Goal: Information Seeking & Learning: Learn about a topic

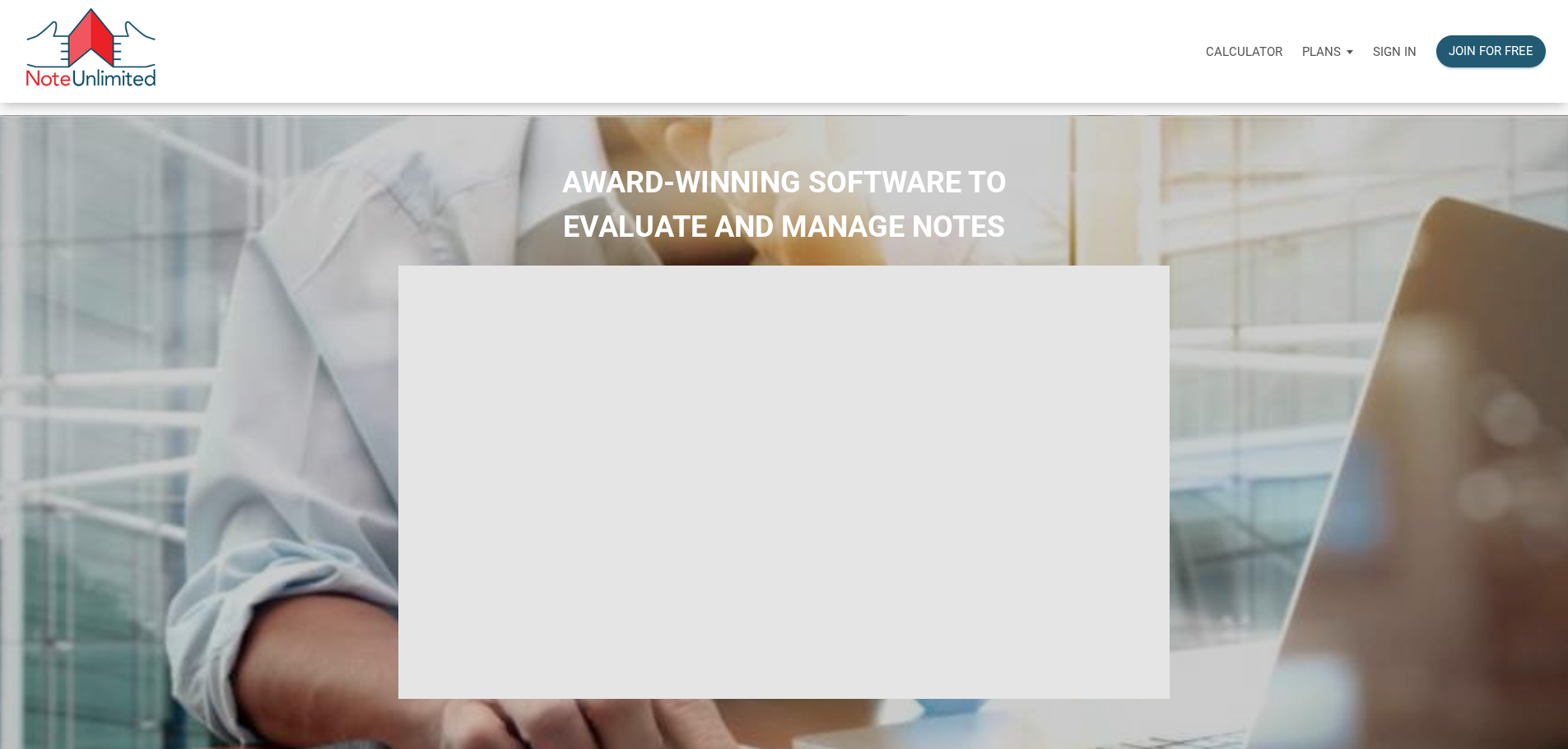
click at [1373, 58] on p "Sign in" at bounding box center [1394, 51] width 43 height 15
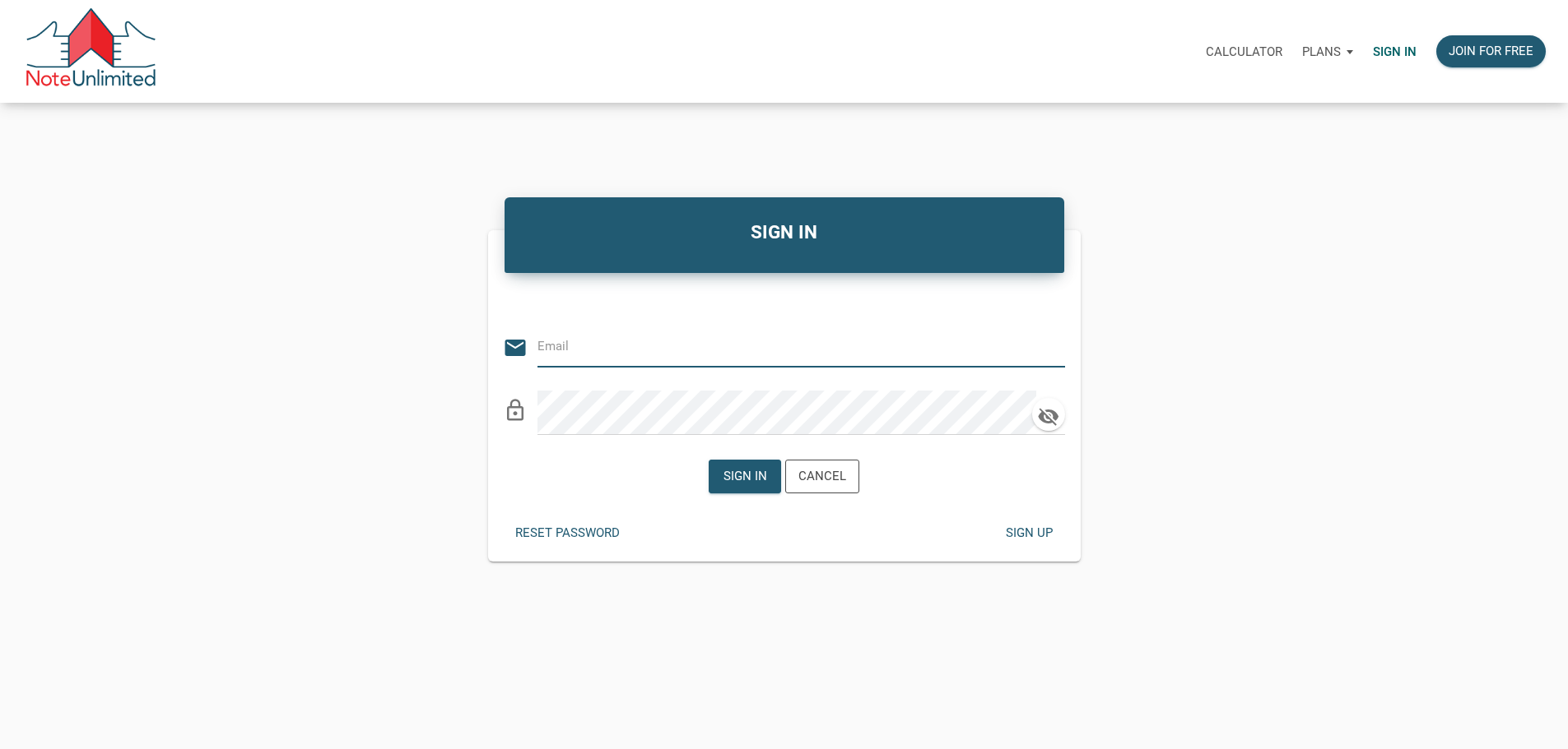
type input "benjimeyer@icloud.com"
click at [770, 485] on div "Sign in" at bounding box center [745, 477] width 71 height 32
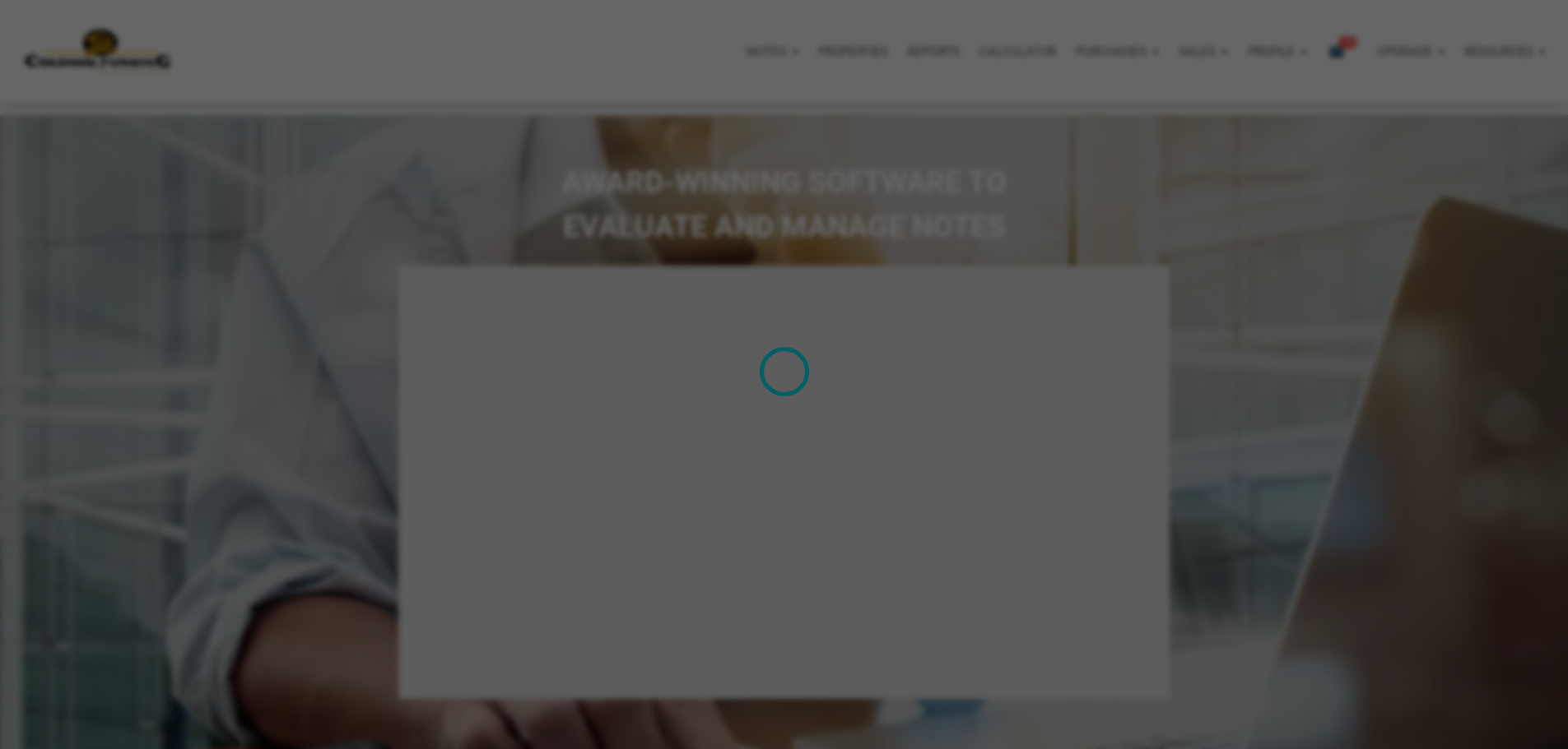
type input "Introduction to new features"
select select
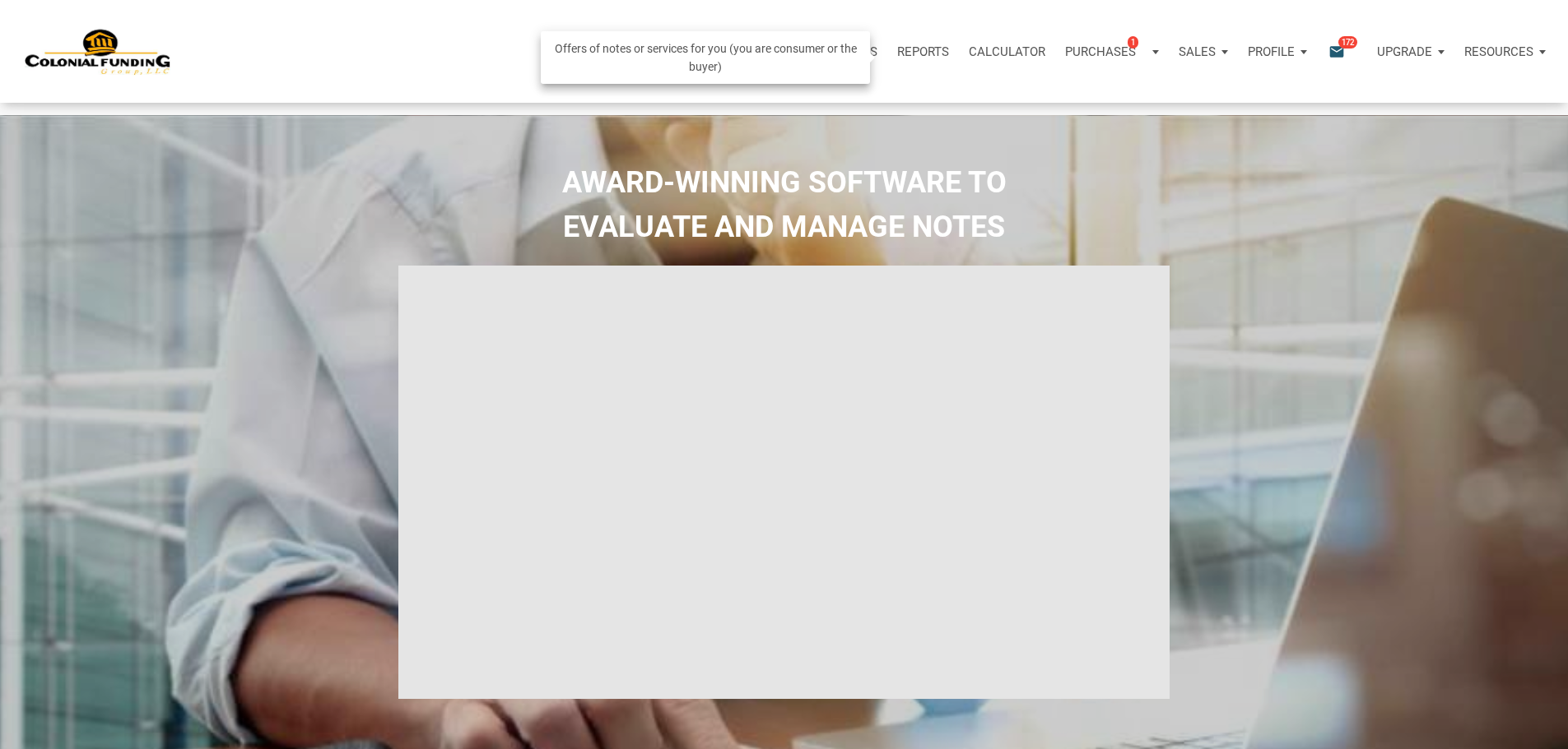
click at [1065, 46] on div "Purchases 1" at bounding box center [1106, 51] width 82 height 19
click at [1077, 94] on span "1" at bounding box center [1082, 87] width 11 height 13
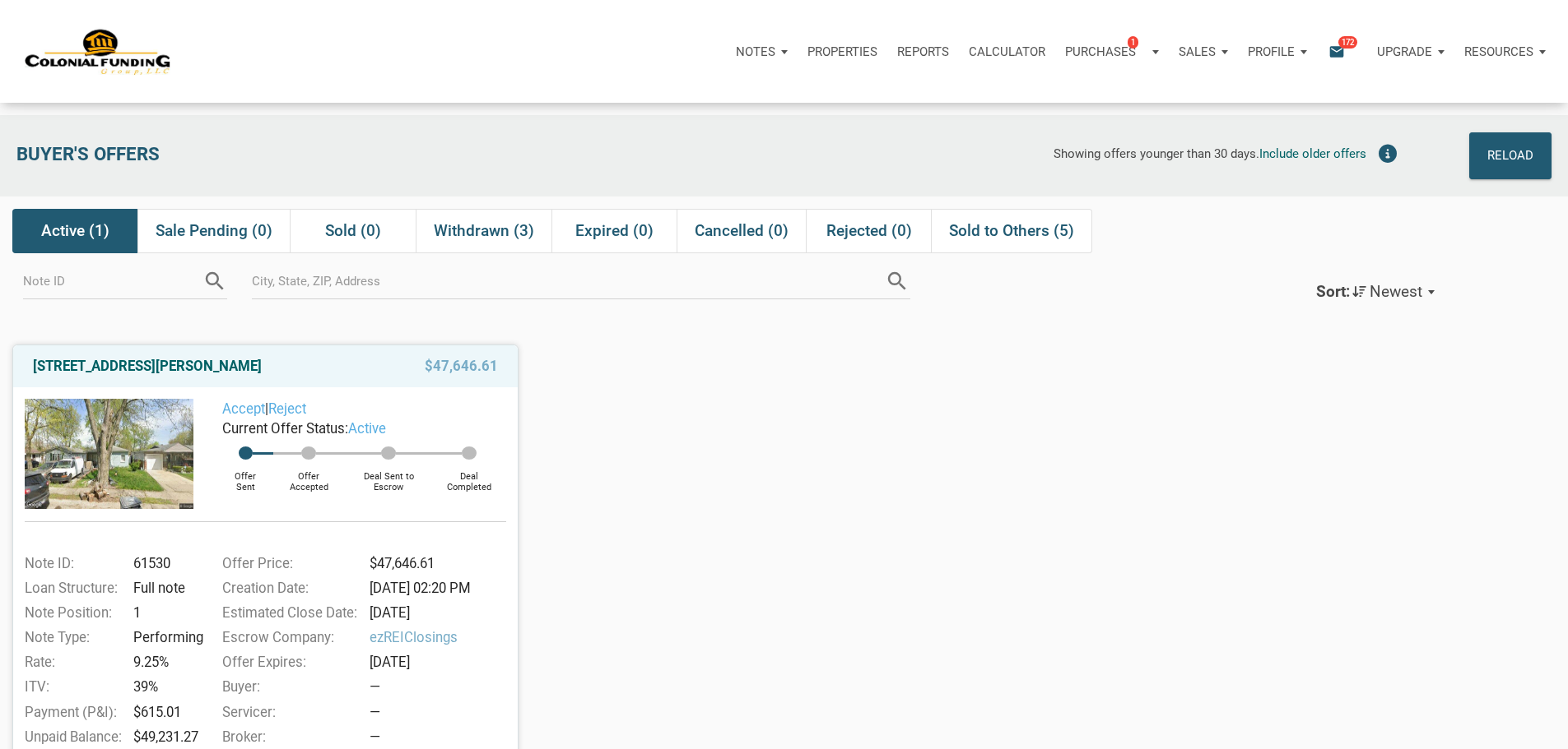
click at [1316, 76] on div "Notifications email 172" at bounding box center [1342, 52] width 51 height 50
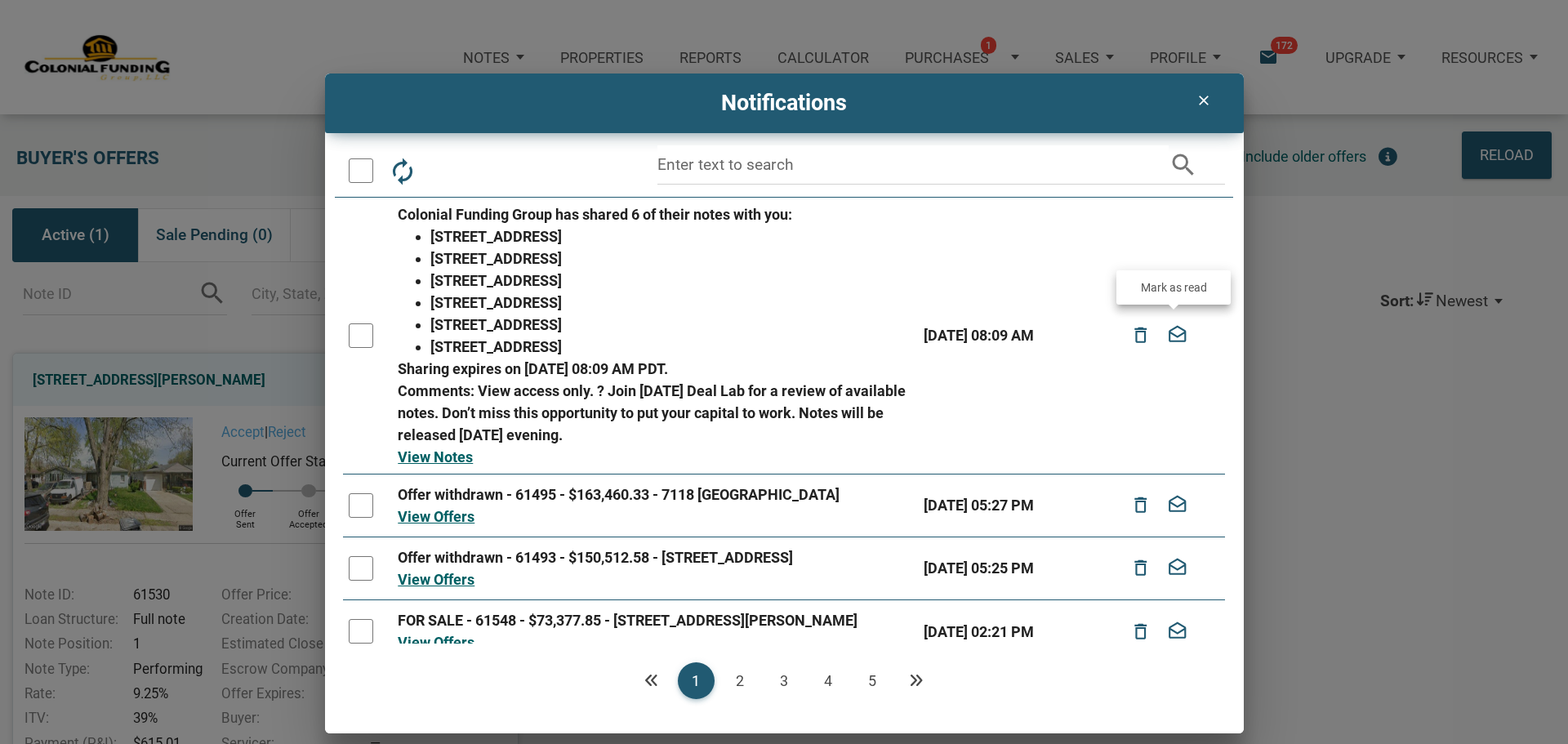
click at [1178, 335] on icon "drafts" at bounding box center [1177, 335] width 21 height 36
click at [442, 452] on link "View Notes" at bounding box center [435, 457] width 75 height 17
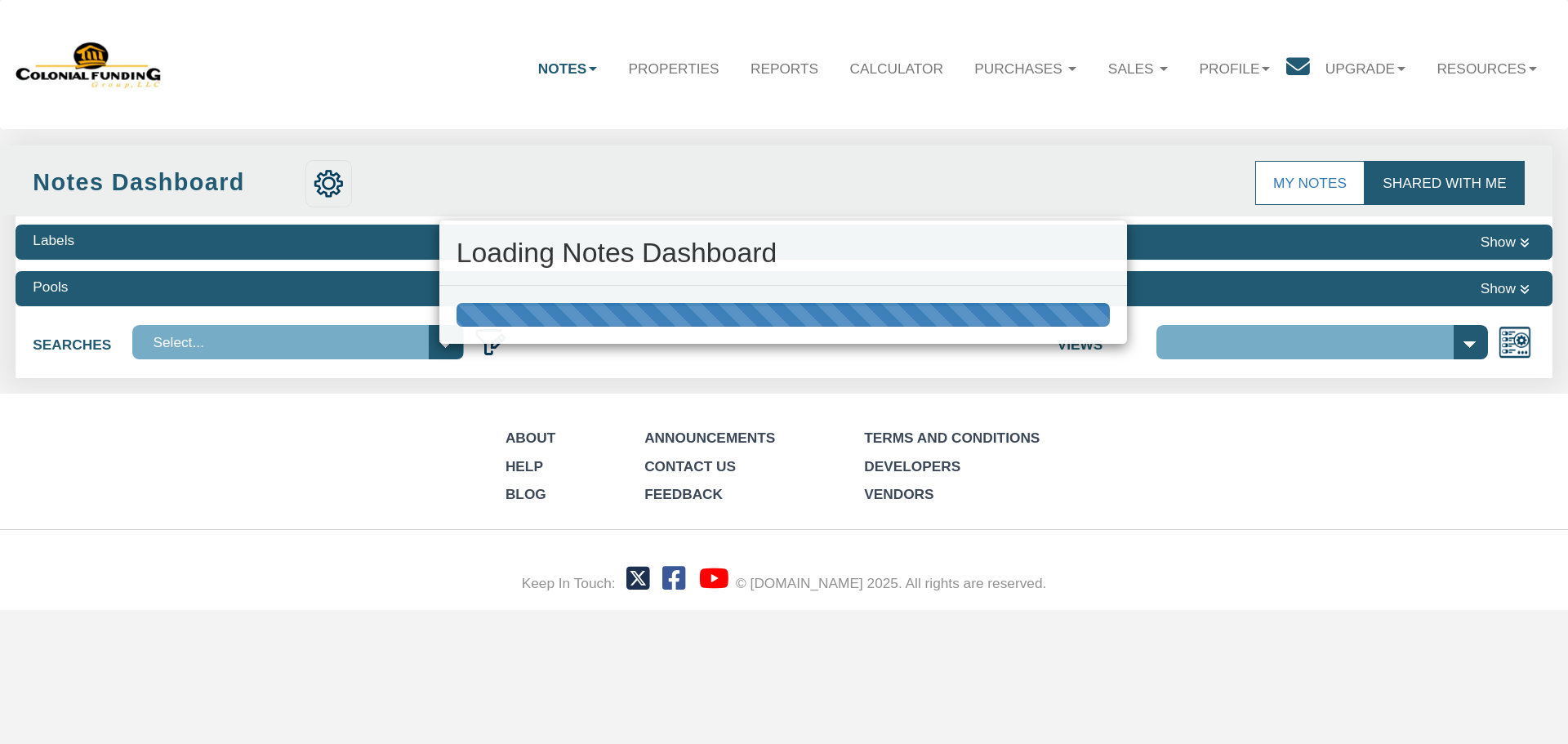
select select "316"
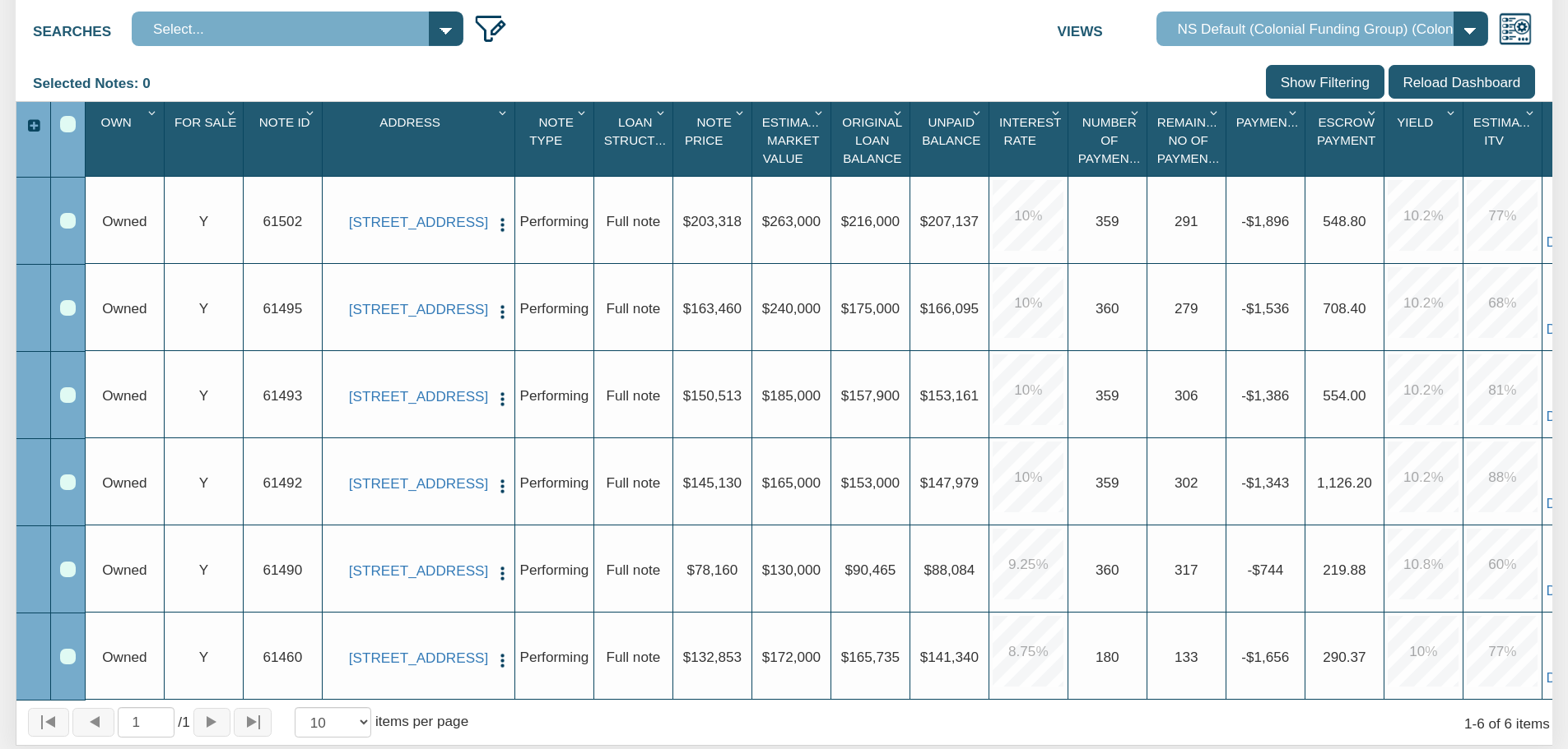
scroll to position [411, 0]
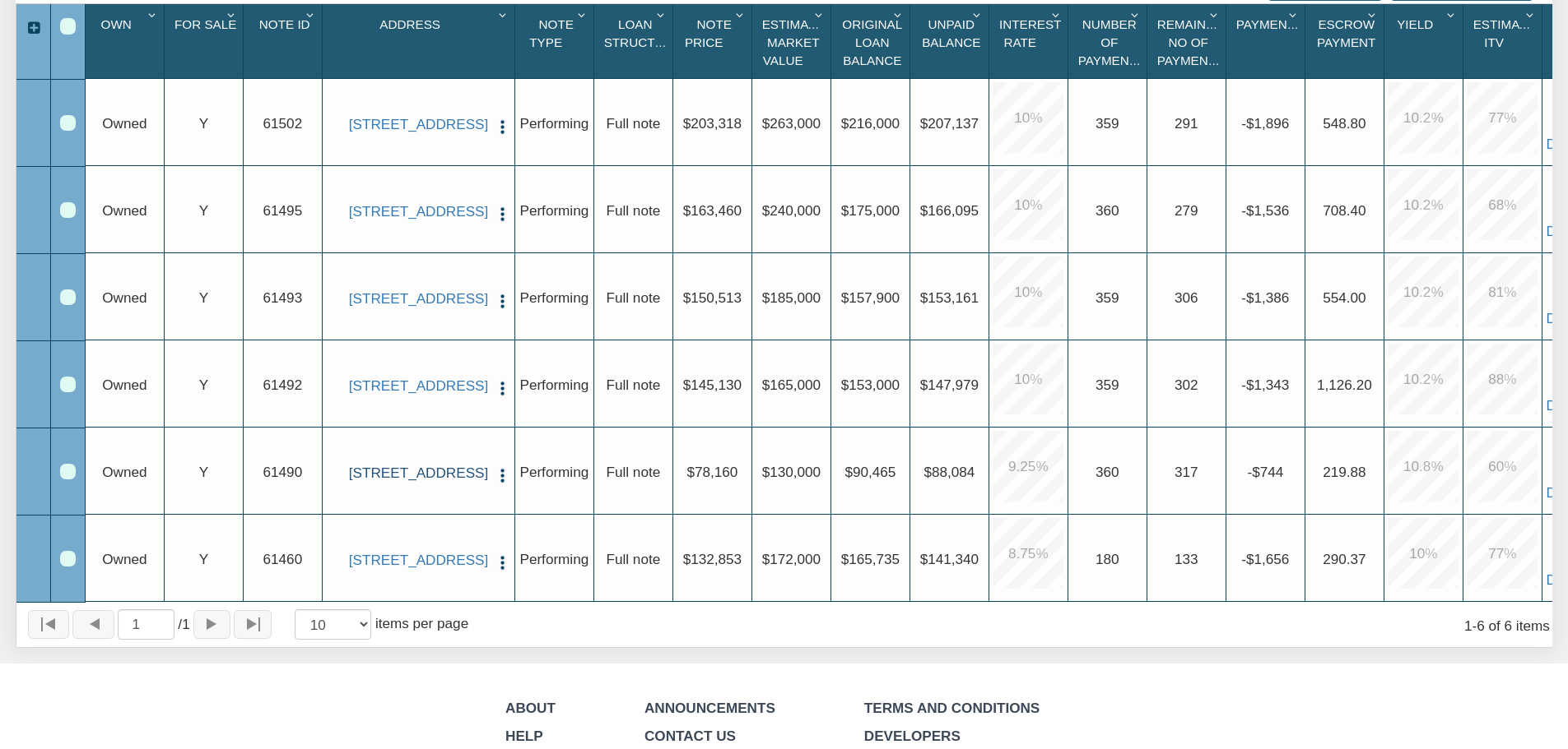
click at [435, 472] on link "[STREET_ADDRESS]" at bounding box center [419, 472] width 139 height 17
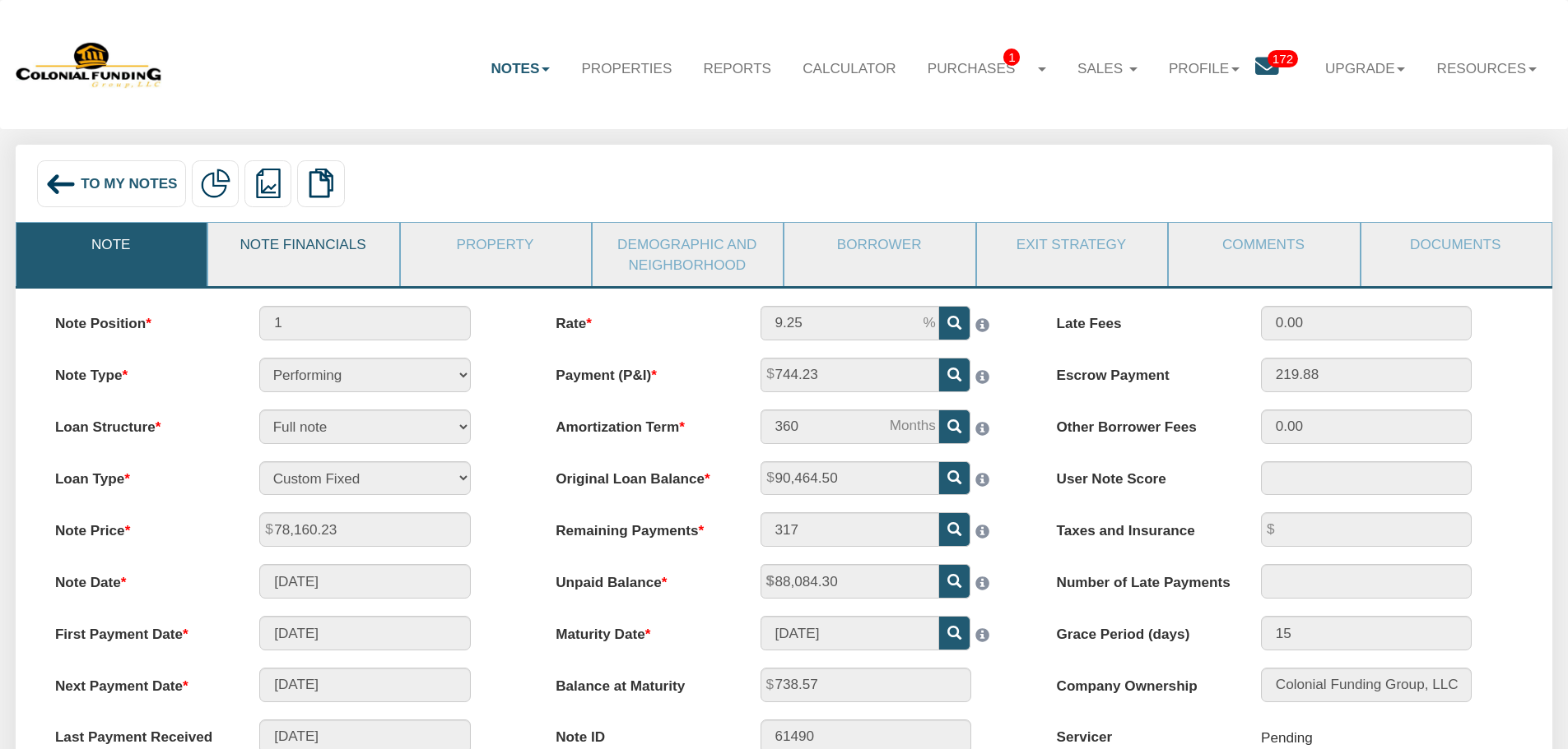
click at [383, 254] on link "Note Financials" at bounding box center [302, 245] width 189 height 43
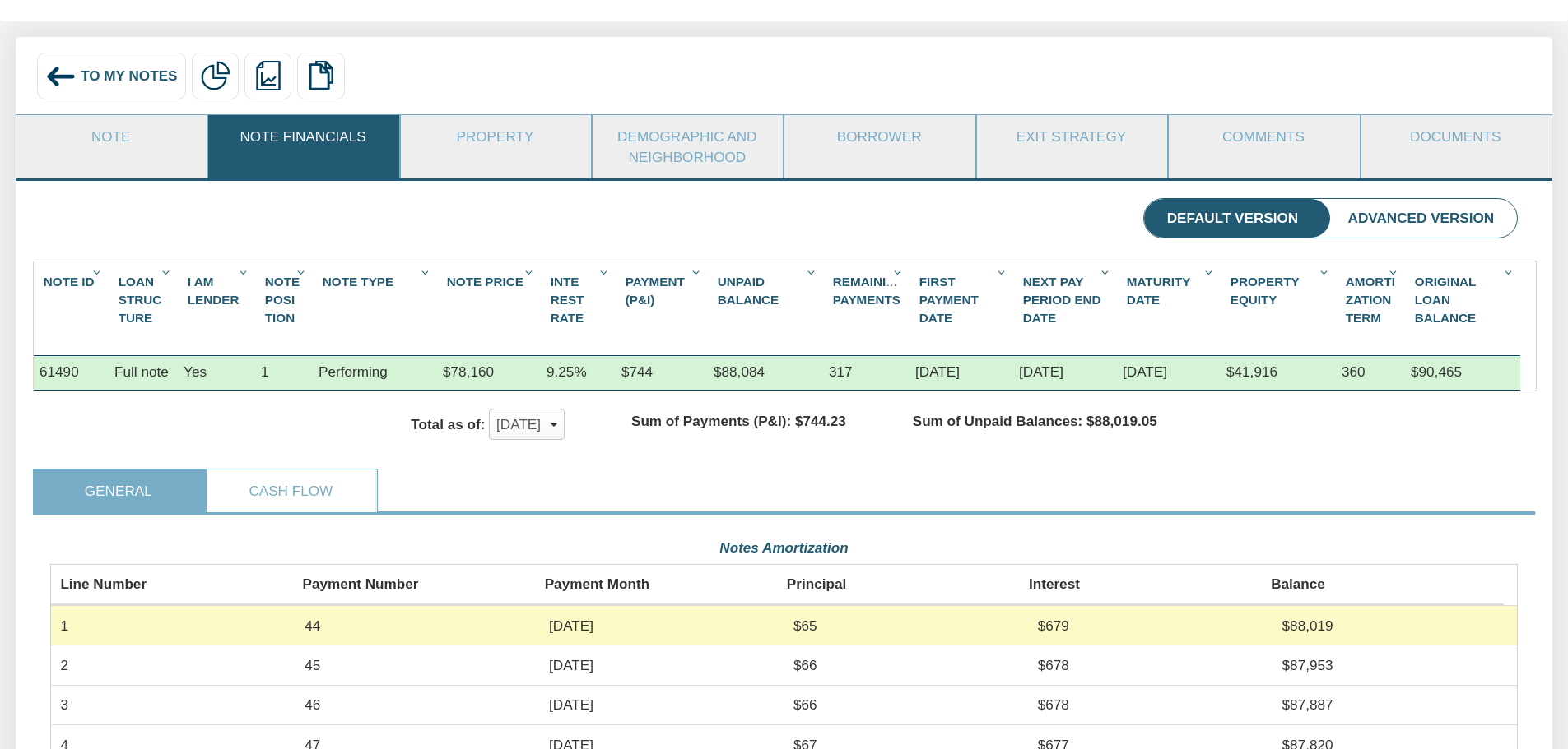
scroll to position [82, 0]
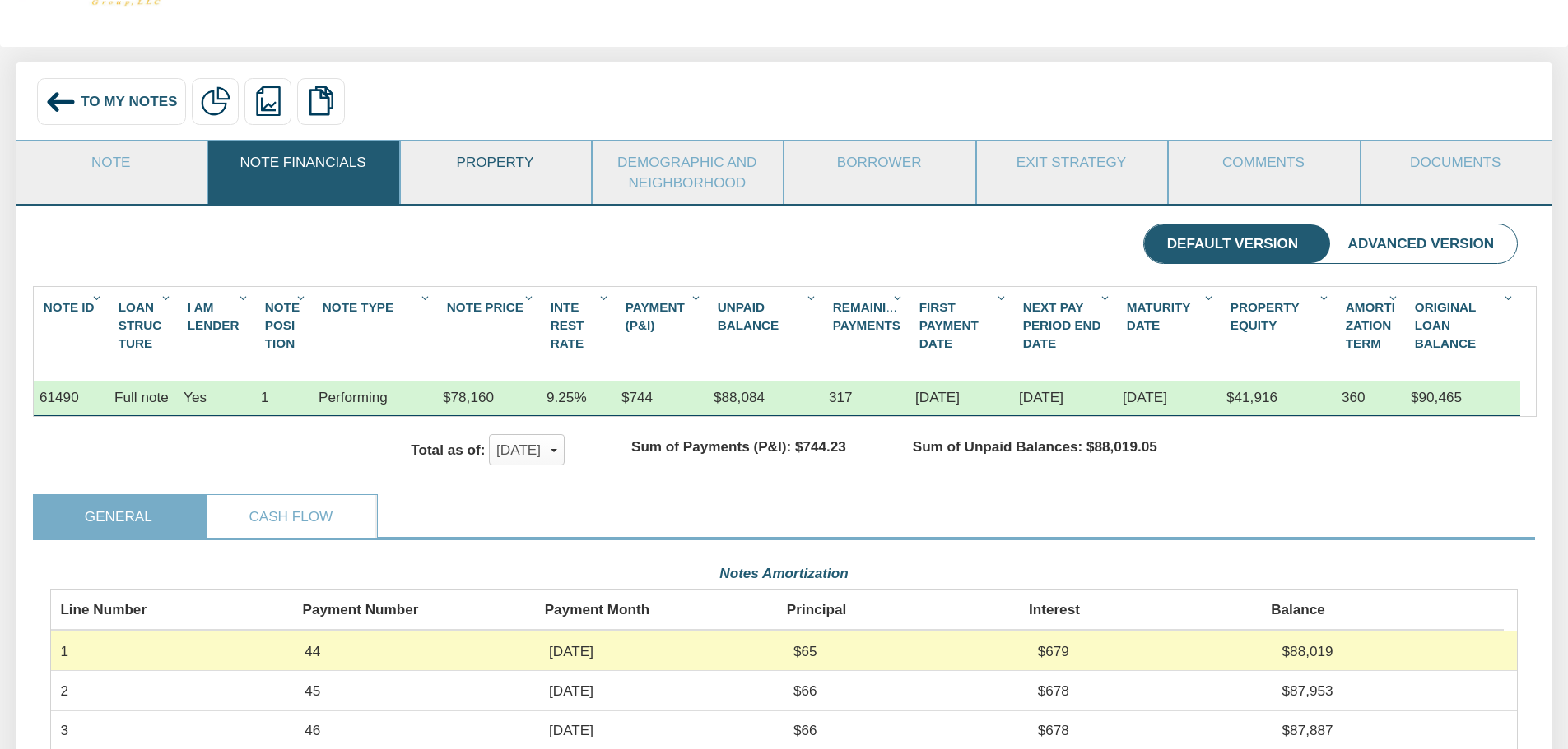
click at [529, 157] on link "Property" at bounding box center [495, 162] width 189 height 43
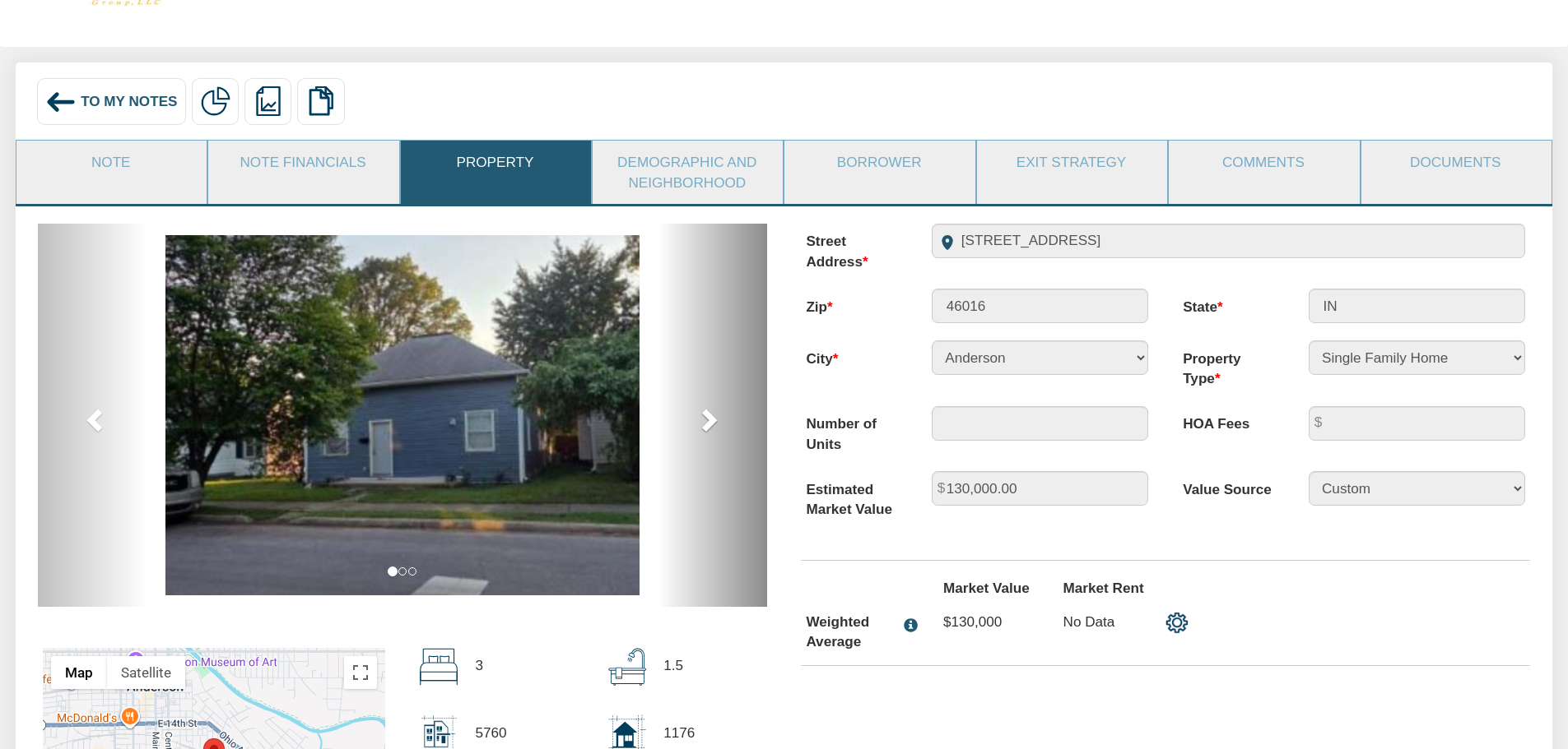
click at [715, 410] on span at bounding box center [708, 419] width 25 height 25
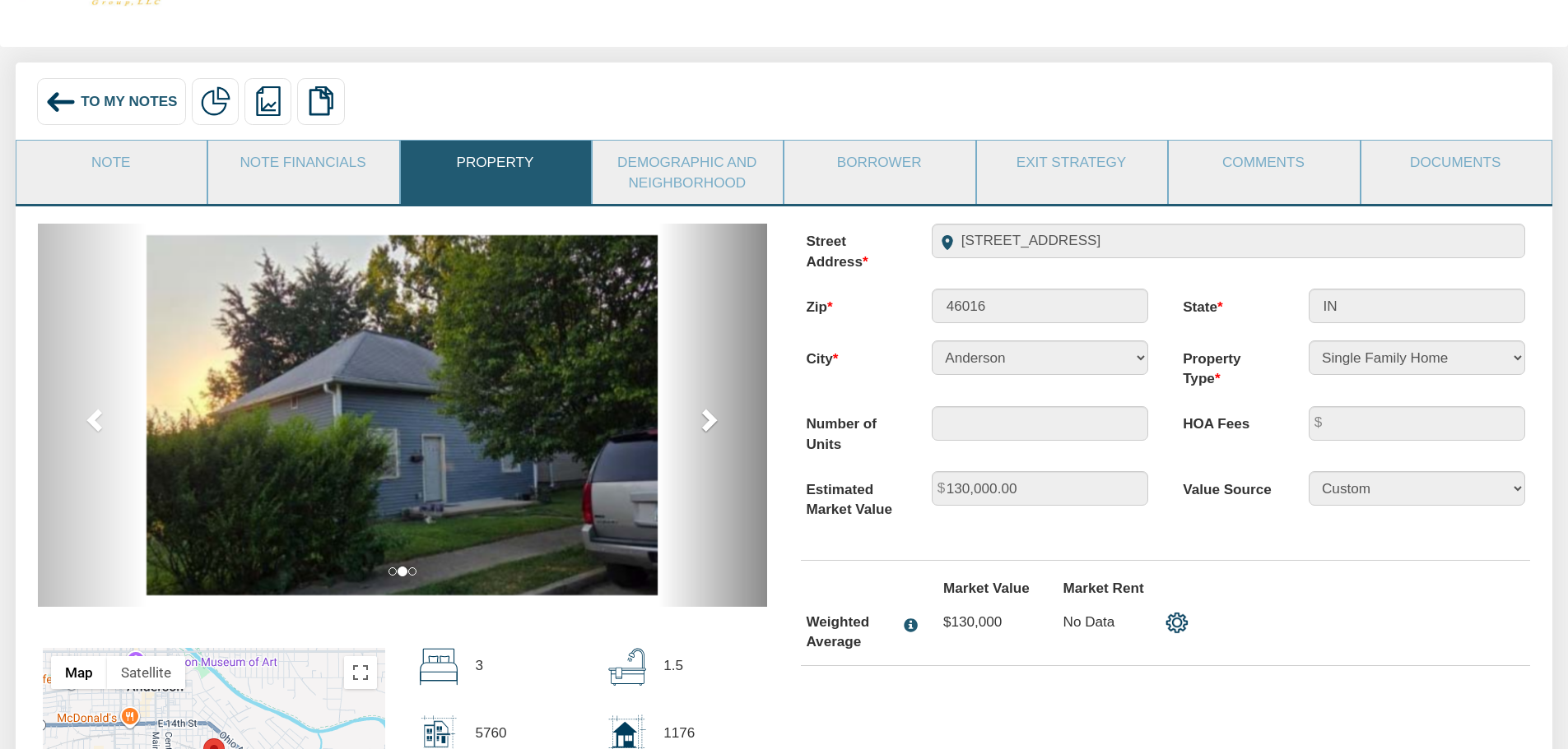
click at [715, 410] on span at bounding box center [708, 419] width 25 height 25
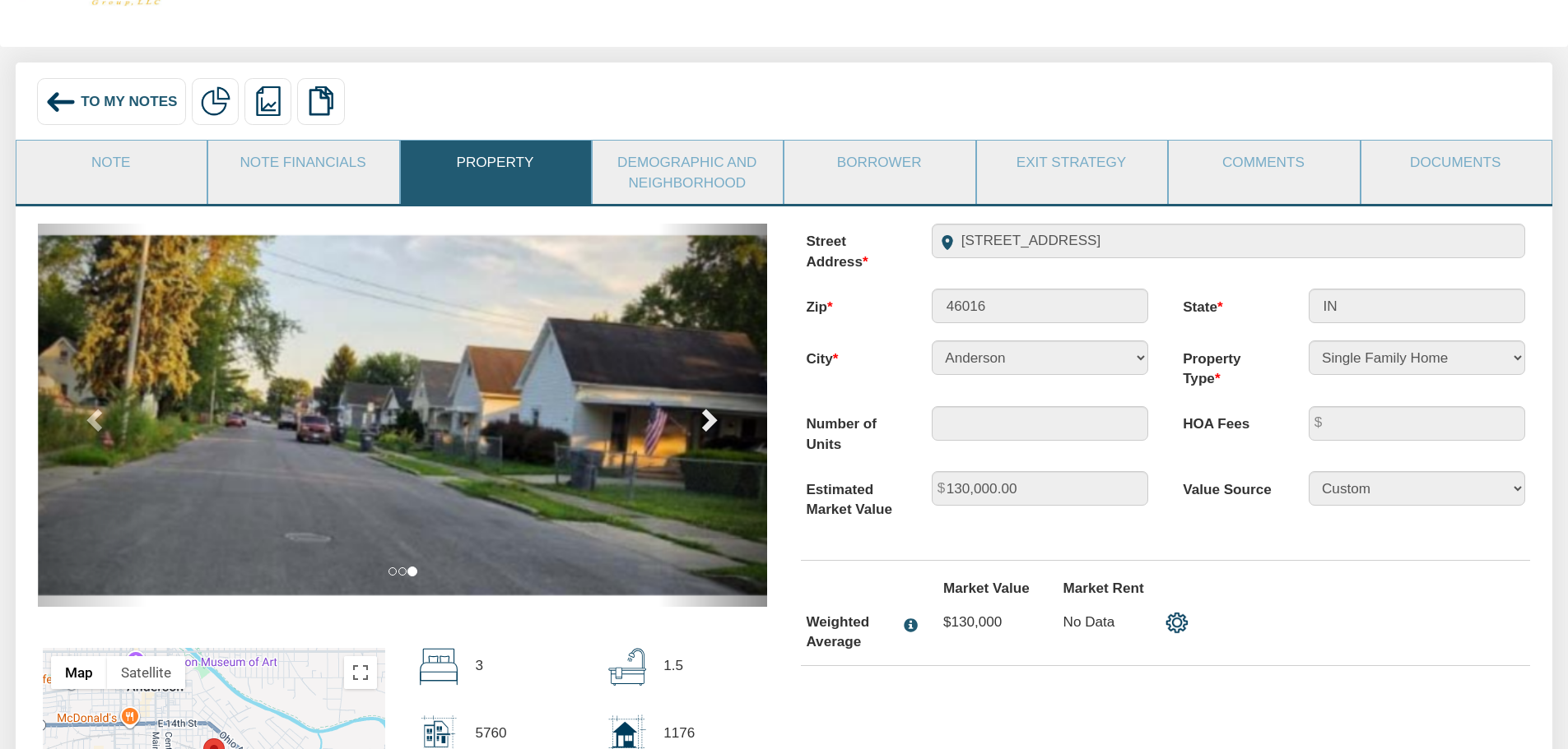
click at [715, 410] on span at bounding box center [708, 419] width 25 height 25
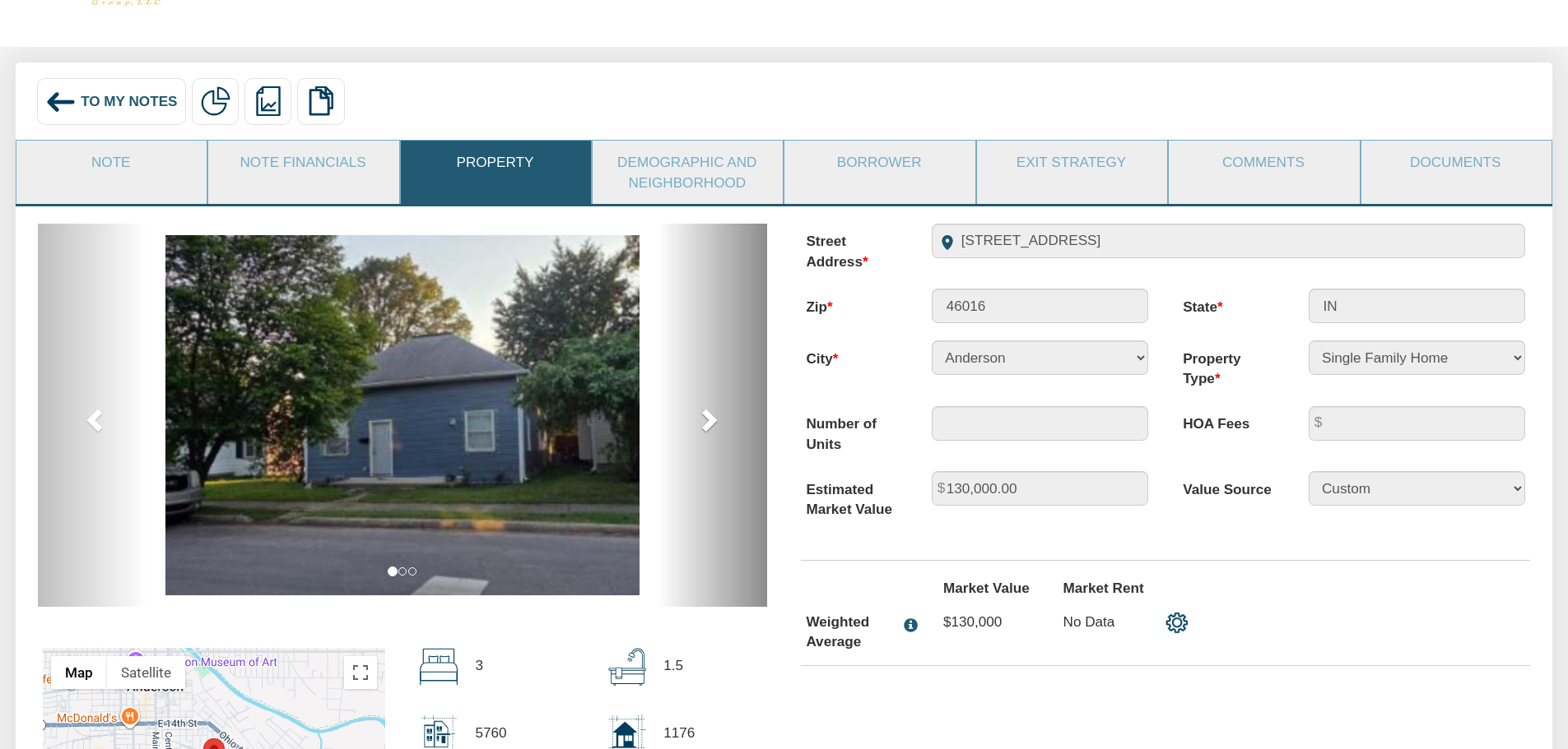
click at [715, 410] on span at bounding box center [708, 419] width 25 height 25
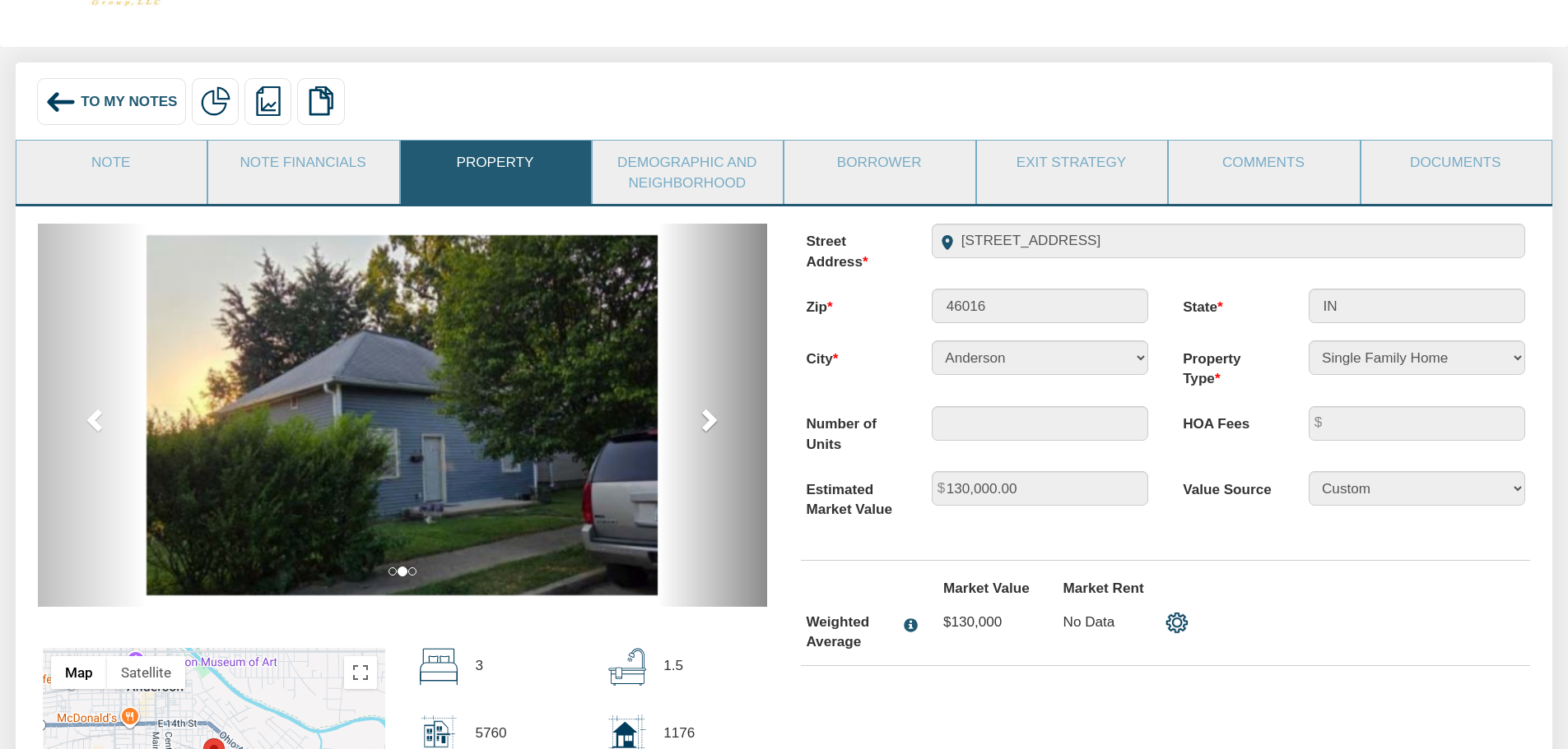
click at [715, 410] on span at bounding box center [708, 419] width 25 height 25
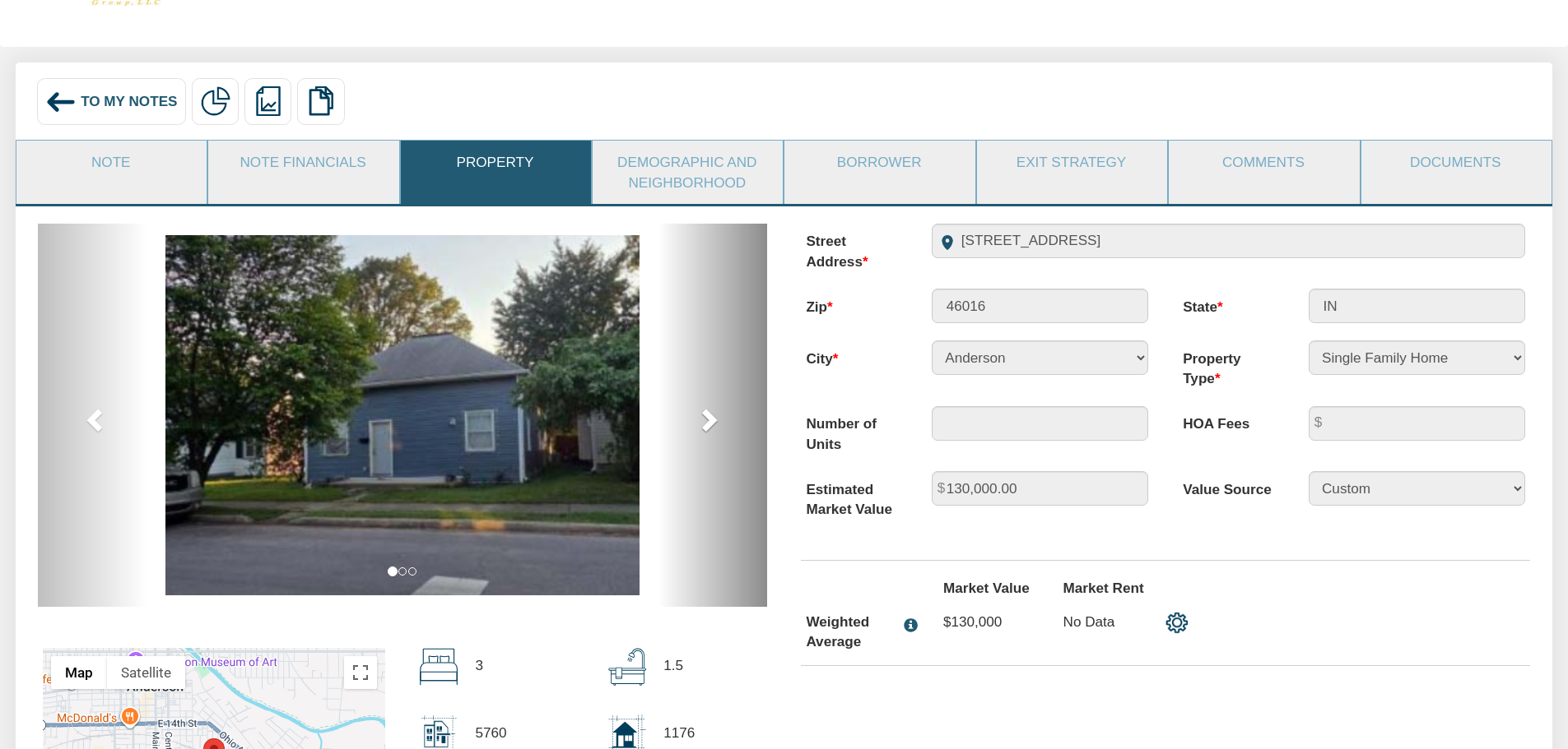
click at [715, 410] on span at bounding box center [708, 419] width 25 height 25
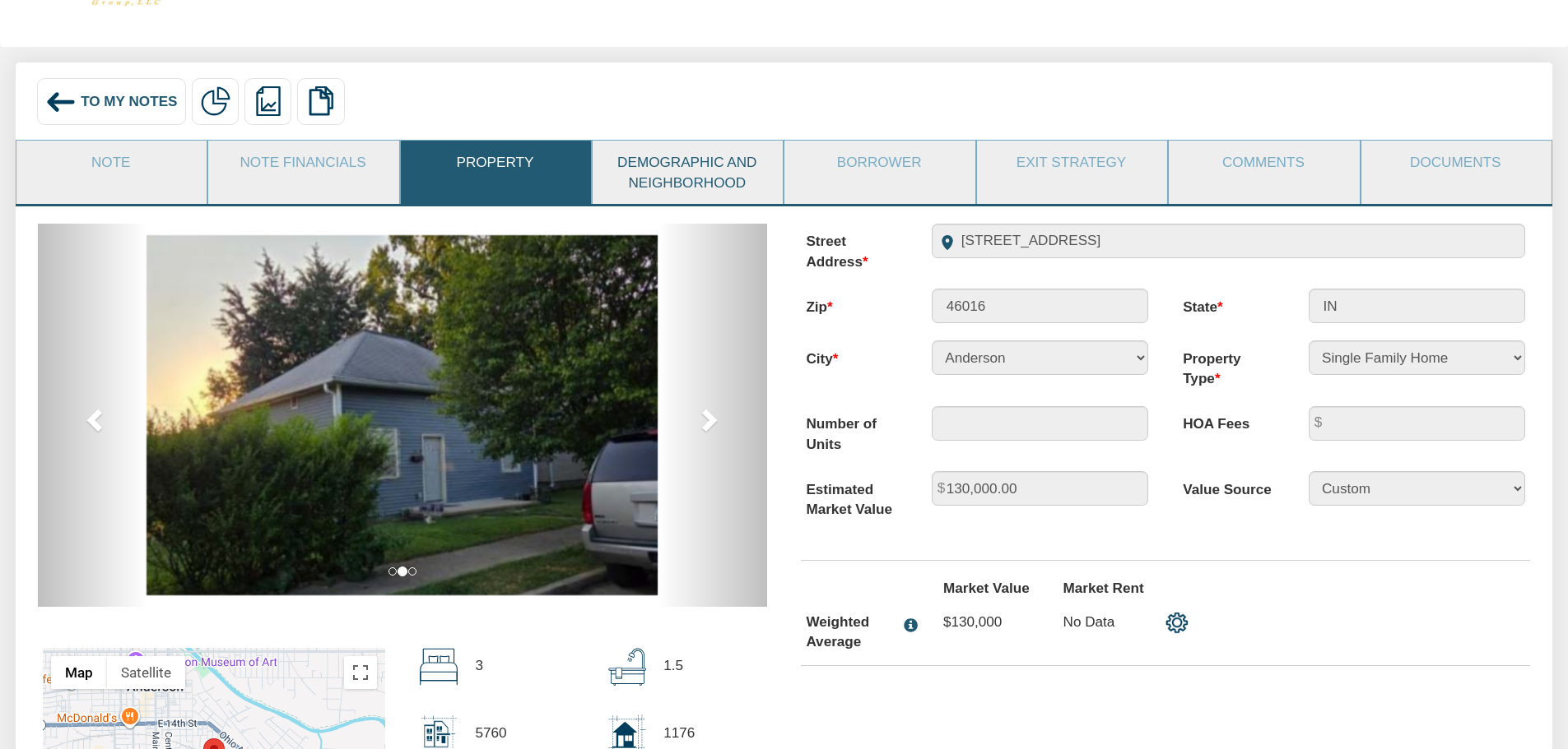
click at [725, 190] on link "Demographic and Neighborhood" at bounding box center [686, 172] width 189 height 63
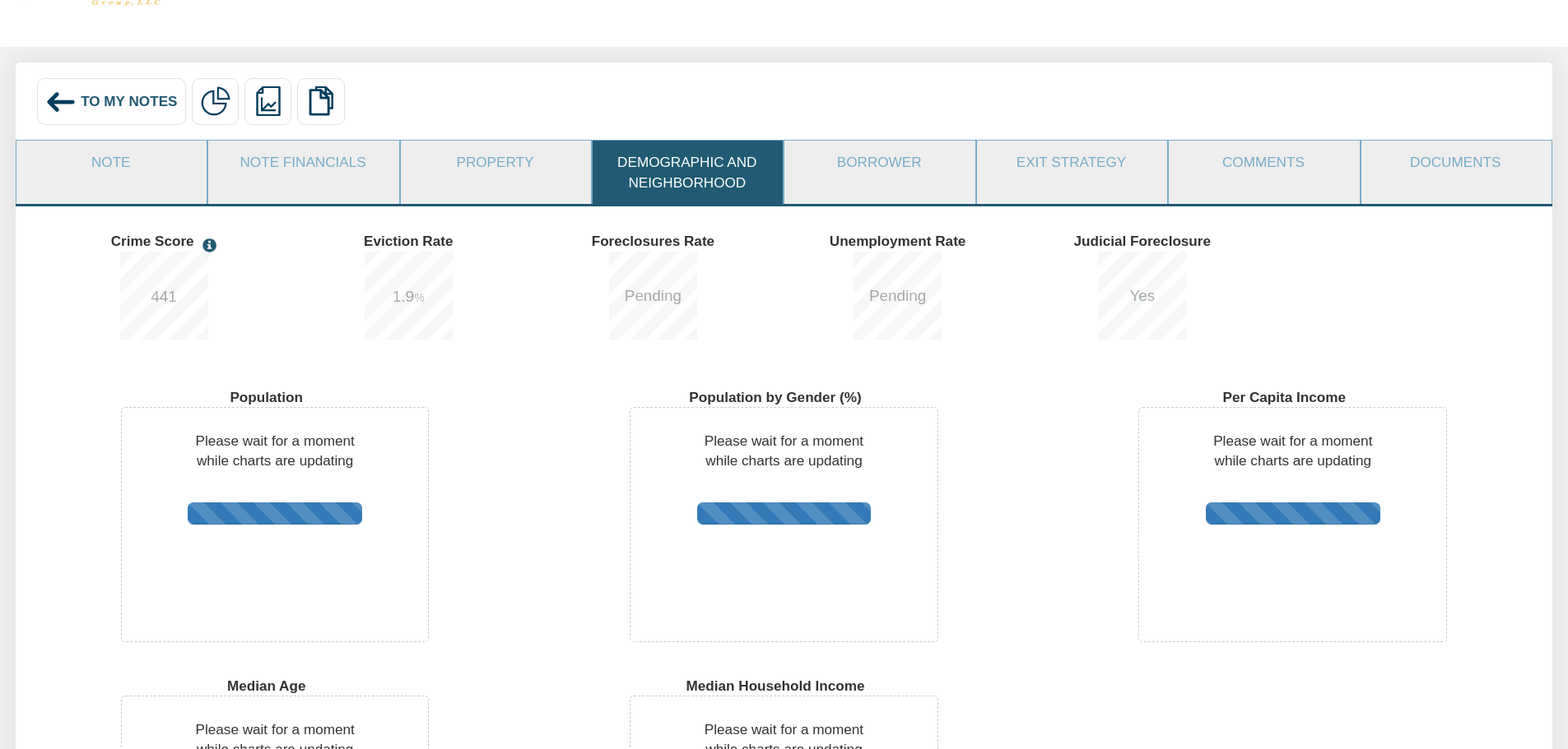
click at [136, 202] on li "Note" at bounding box center [112, 172] width 192 height 64
click at [137, 189] on li "Note" at bounding box center [112, 172] width 192 height 64
click at [138, 172] on link "Note" at bounding box center [111, 162] width 189 height 43
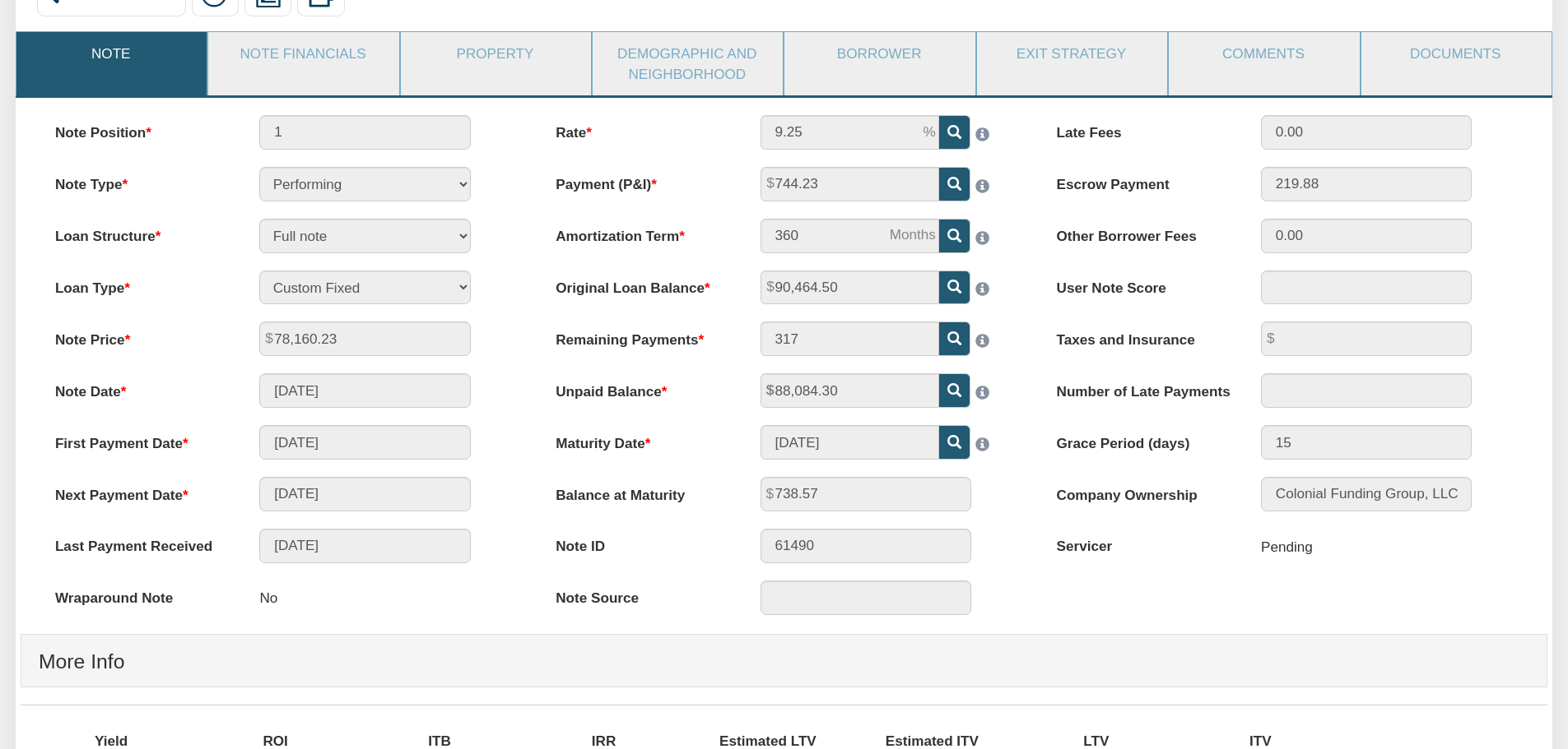
scroll to position [165, 0]
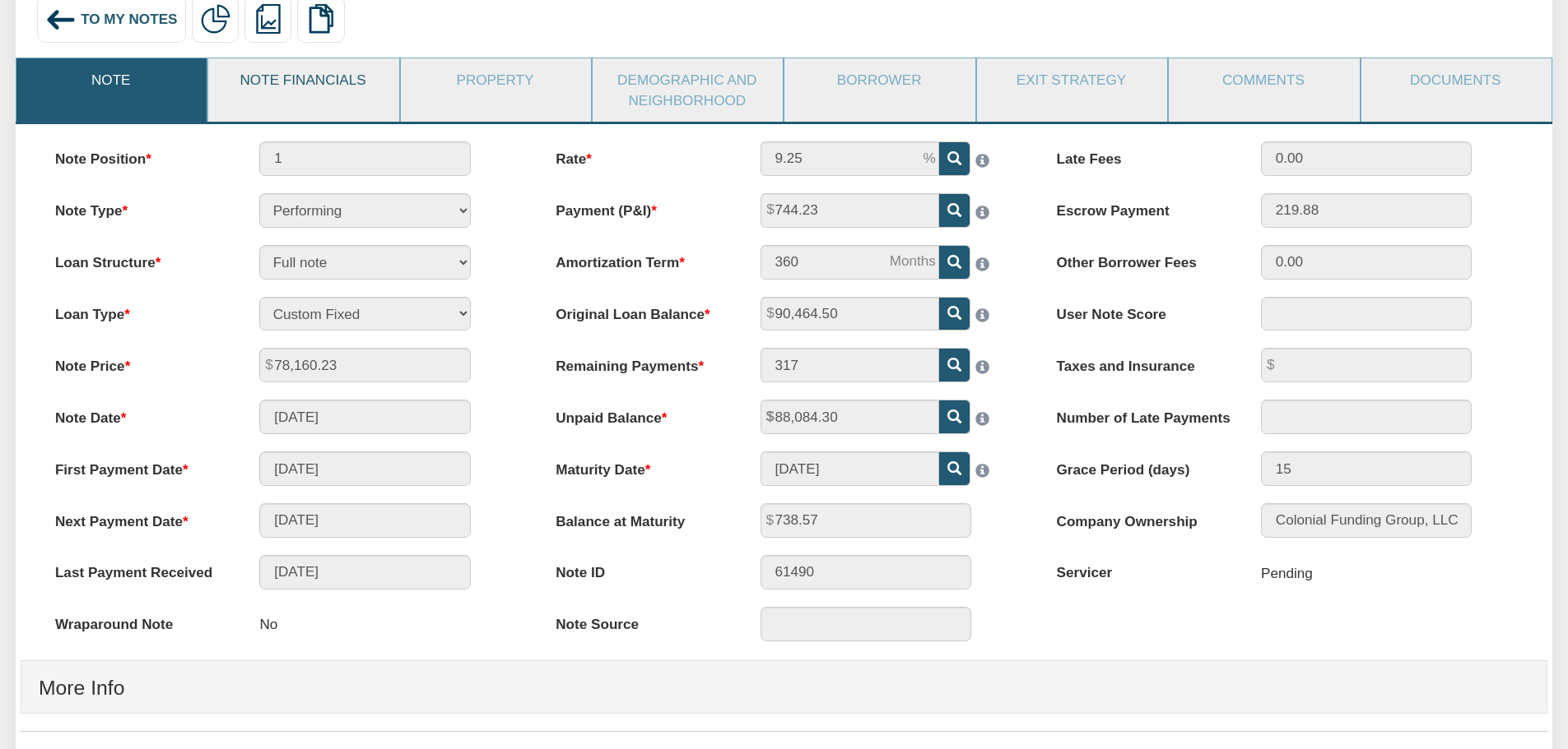
click at [370, 85] on link "Note Financials" at bounding box center [302, 80] width 189 height 43
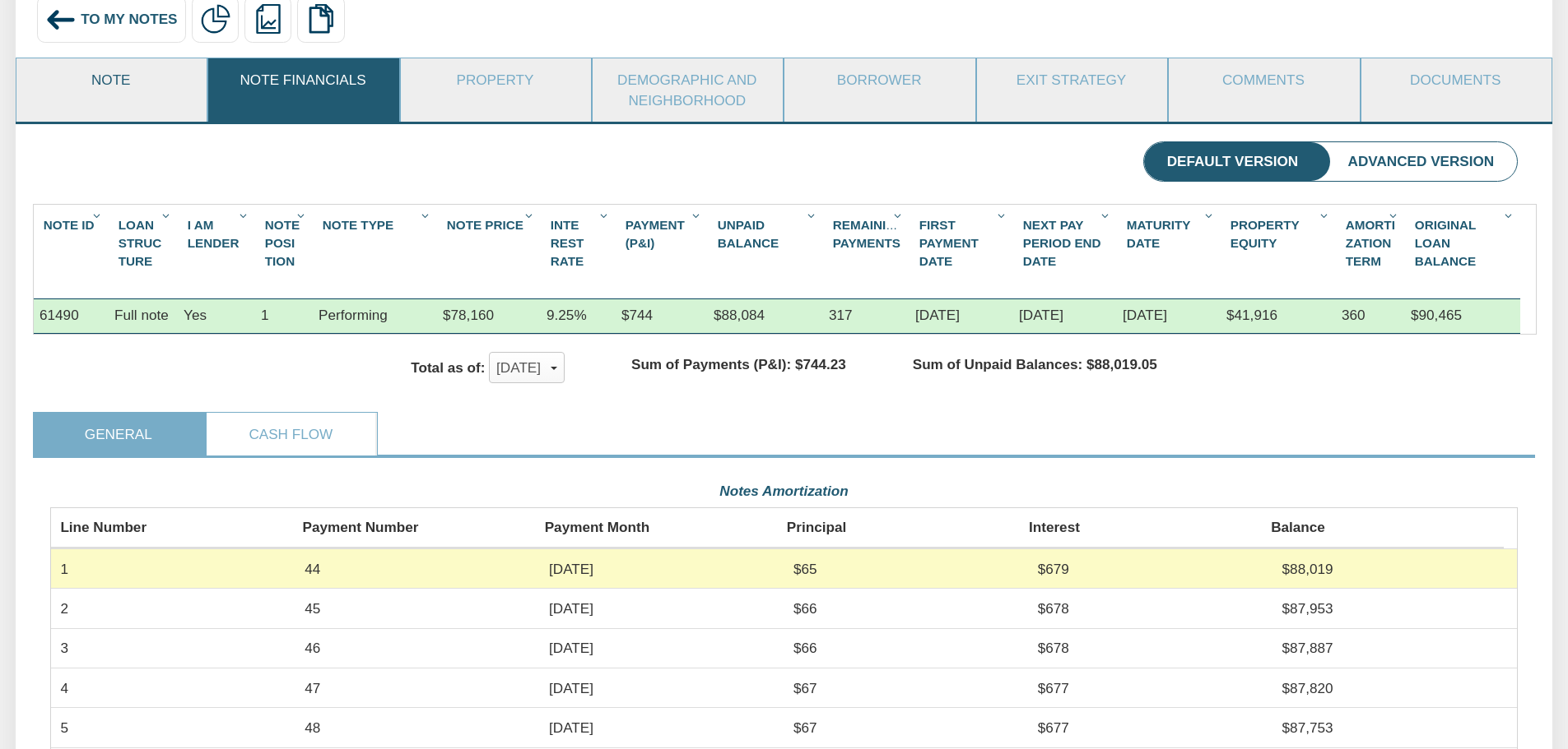
click at [133, 89] on link "Note" at bounding box center [111, 80] width 189 height 43
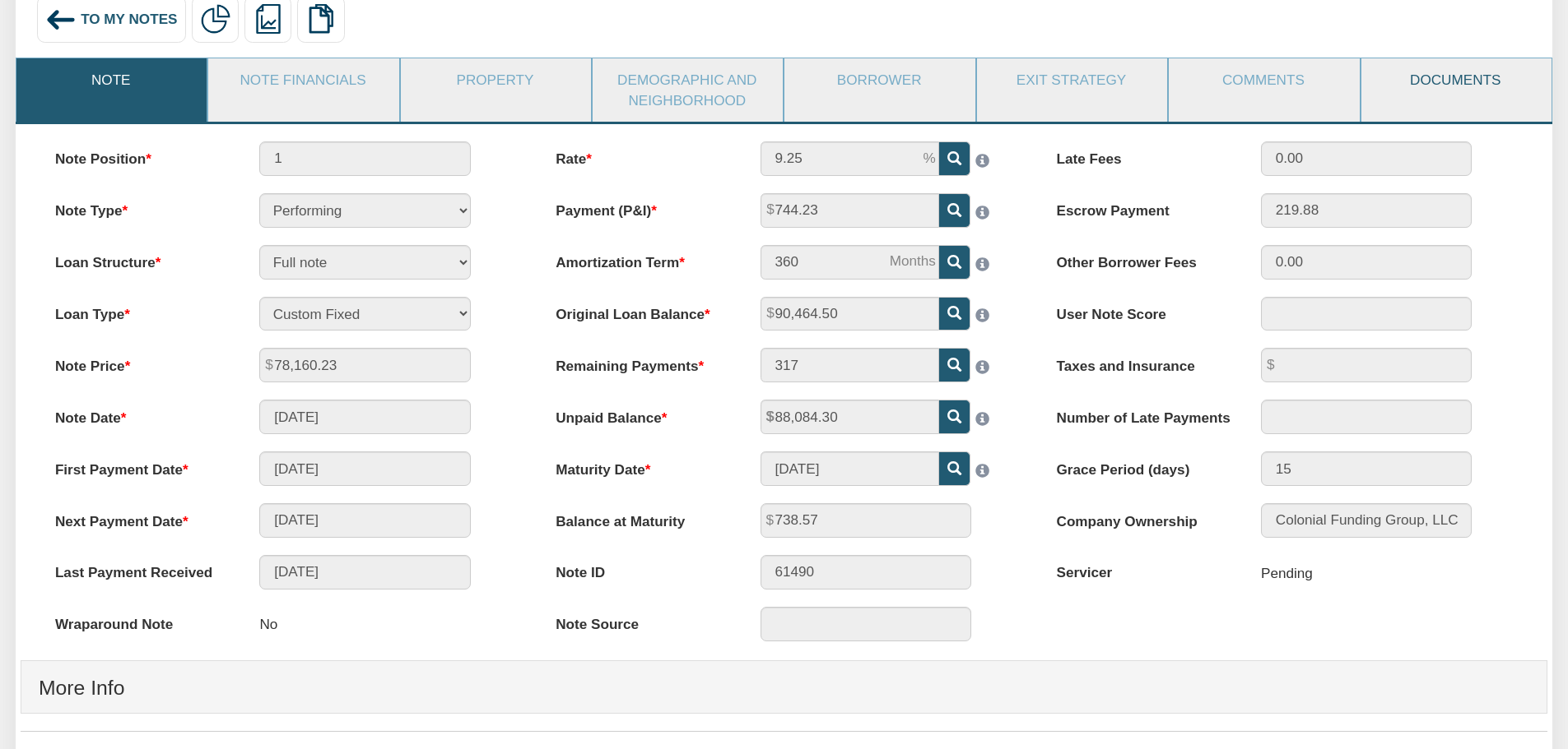
click at [1446, 81] on link "Documents" at bounding box center [1455, 80] width 189 height 43
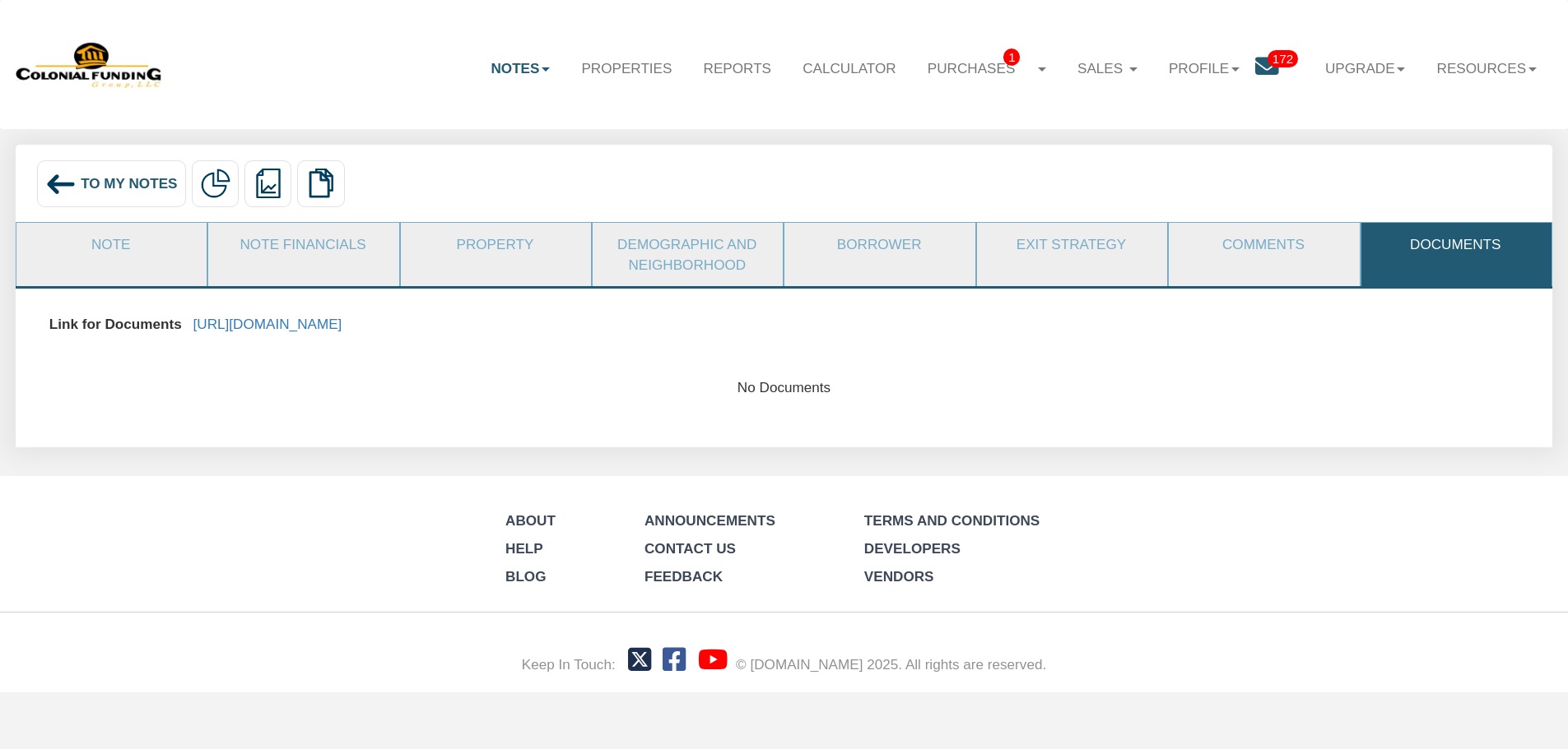
scroll to position [0, 0]
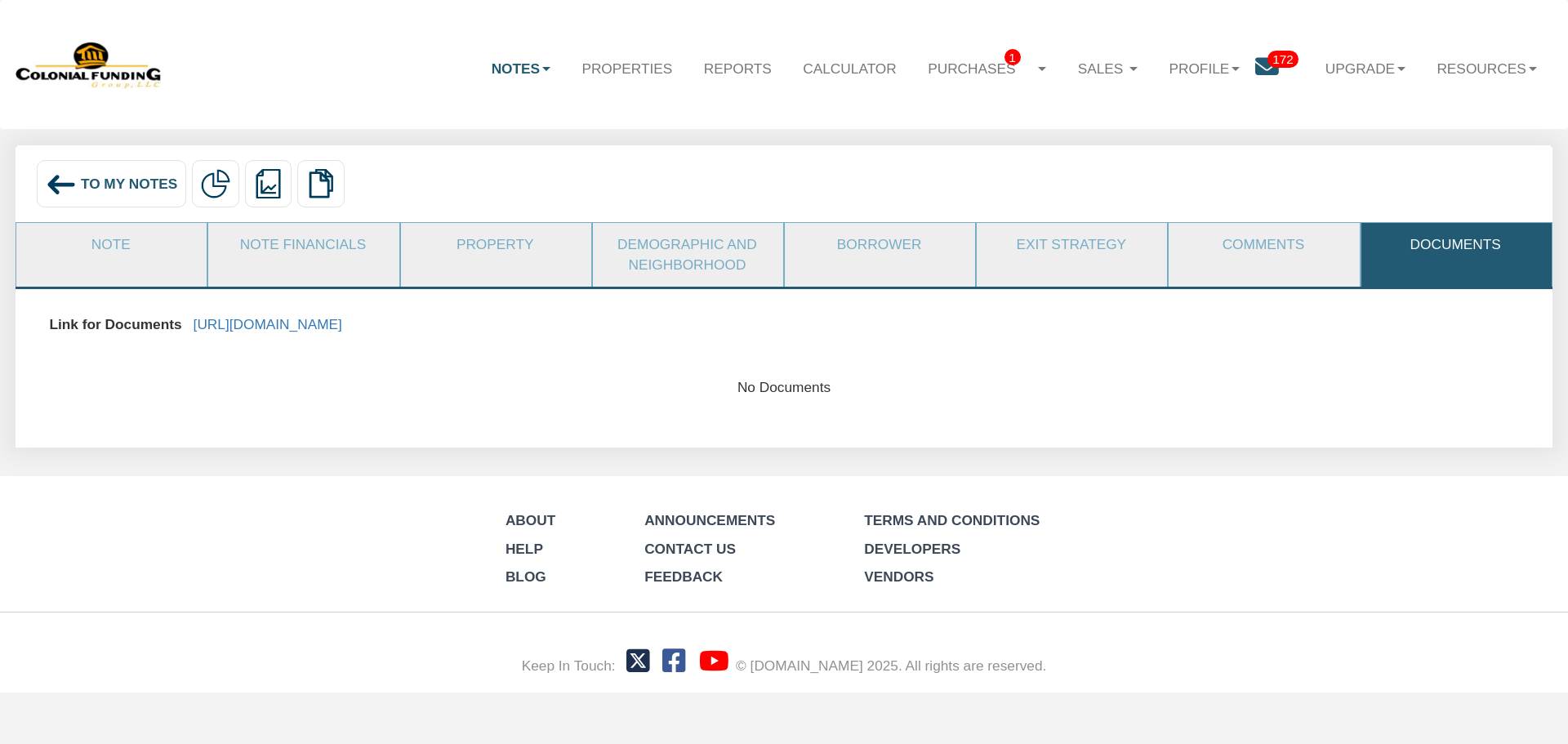
click at [54, 200] on img at bounding box center [61, 184] width 31 height 31
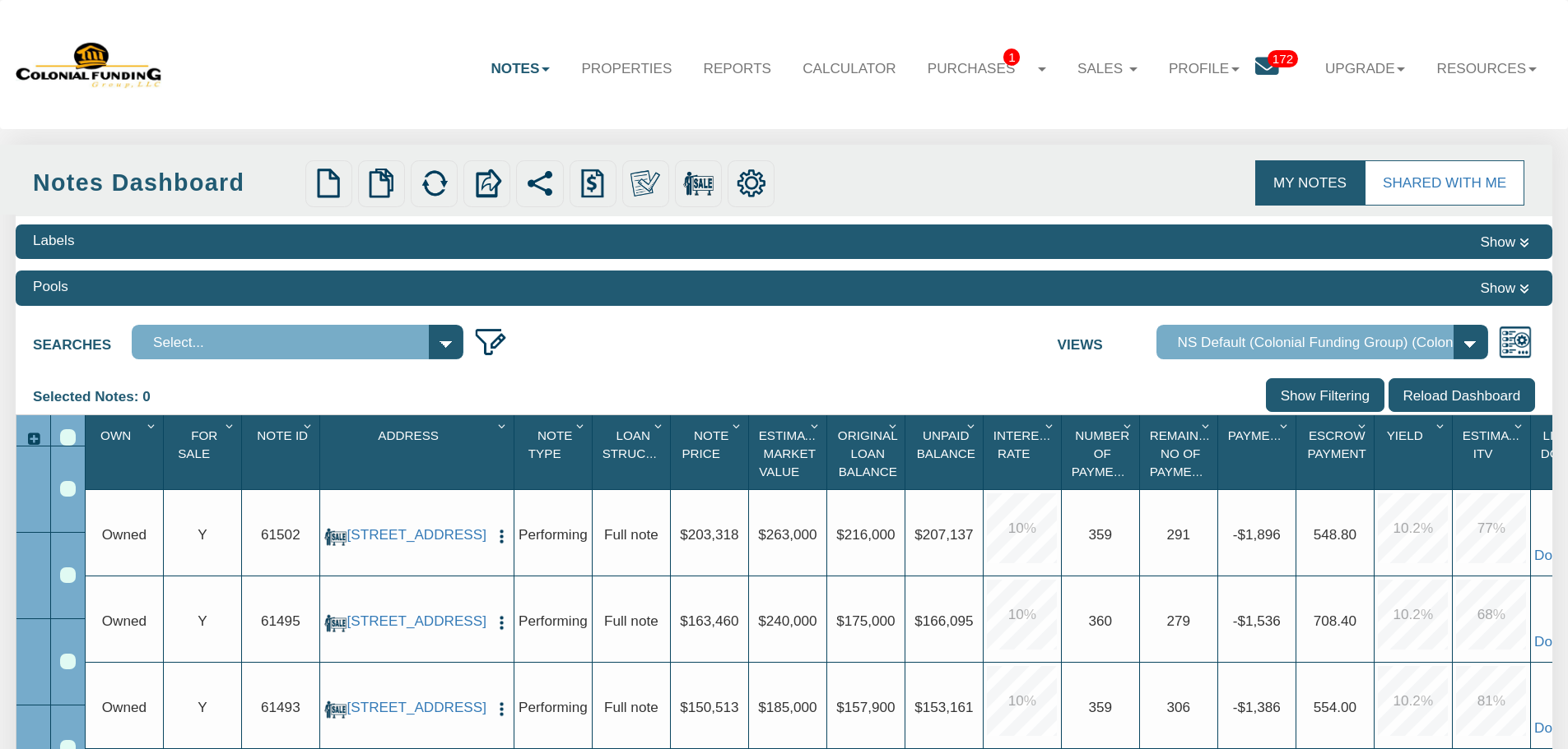
select select "316"
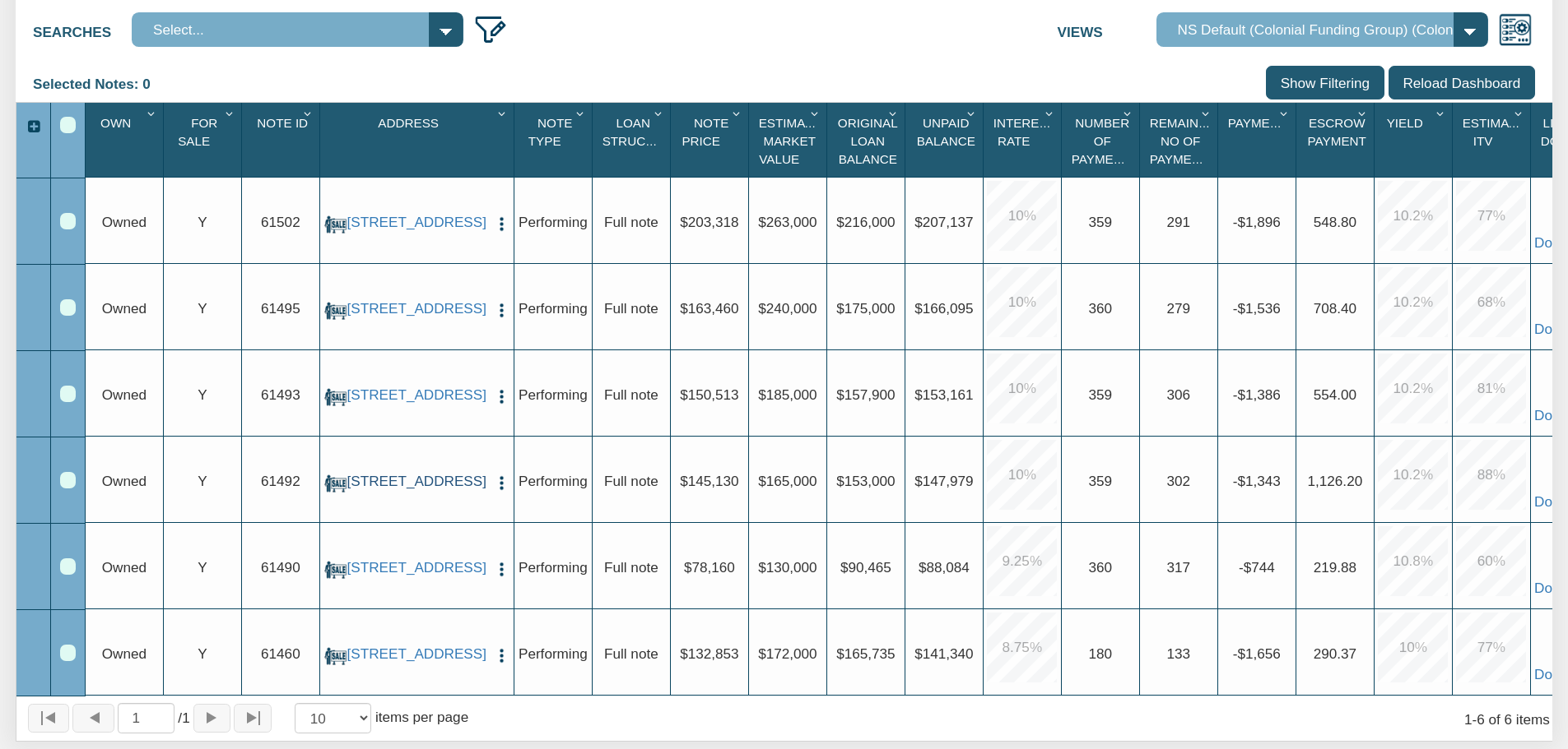
scroll to position [246, 0]
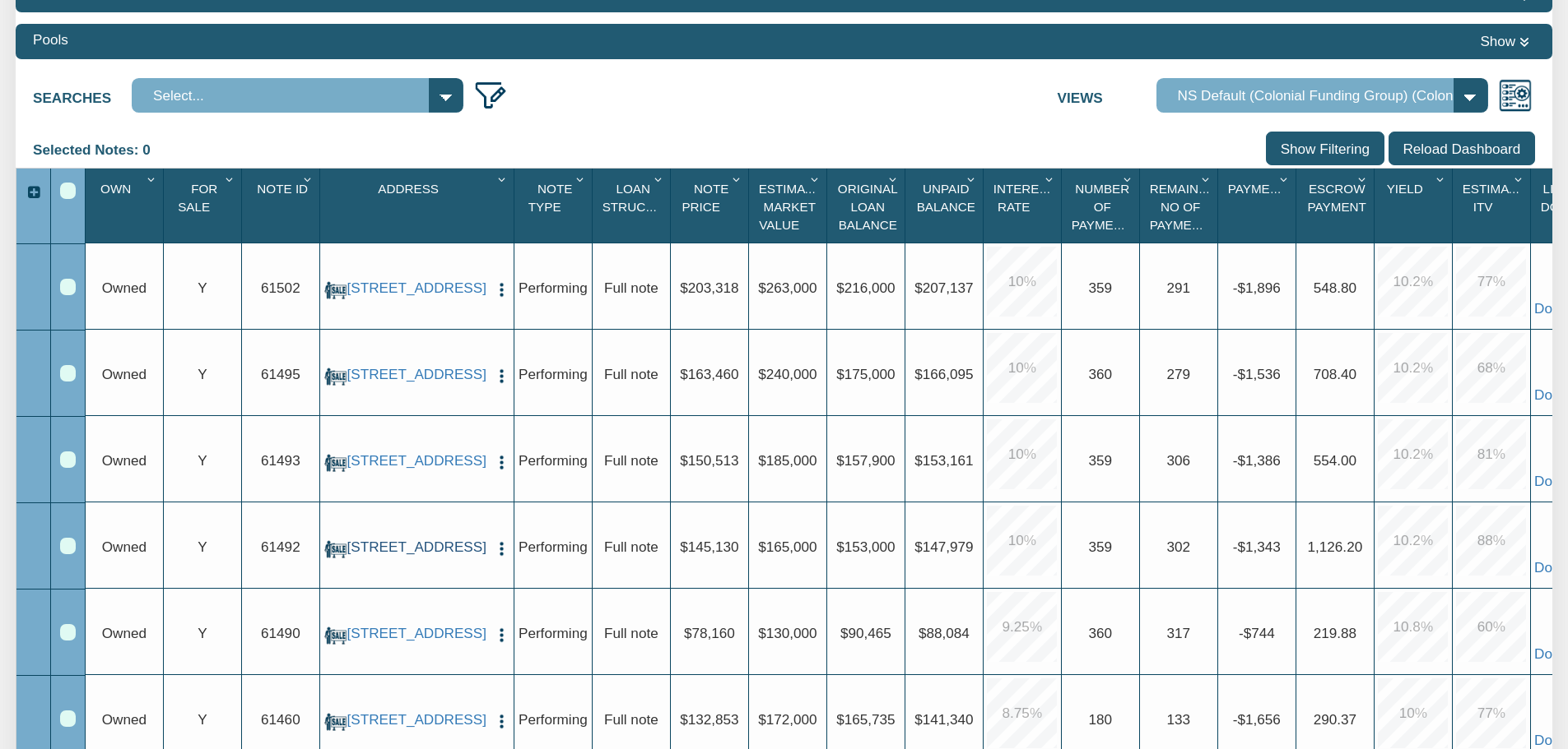
click at [453, 556] on link "[STREET_ADDRESS]" at bounding box center [417, 547] width 141 height 17
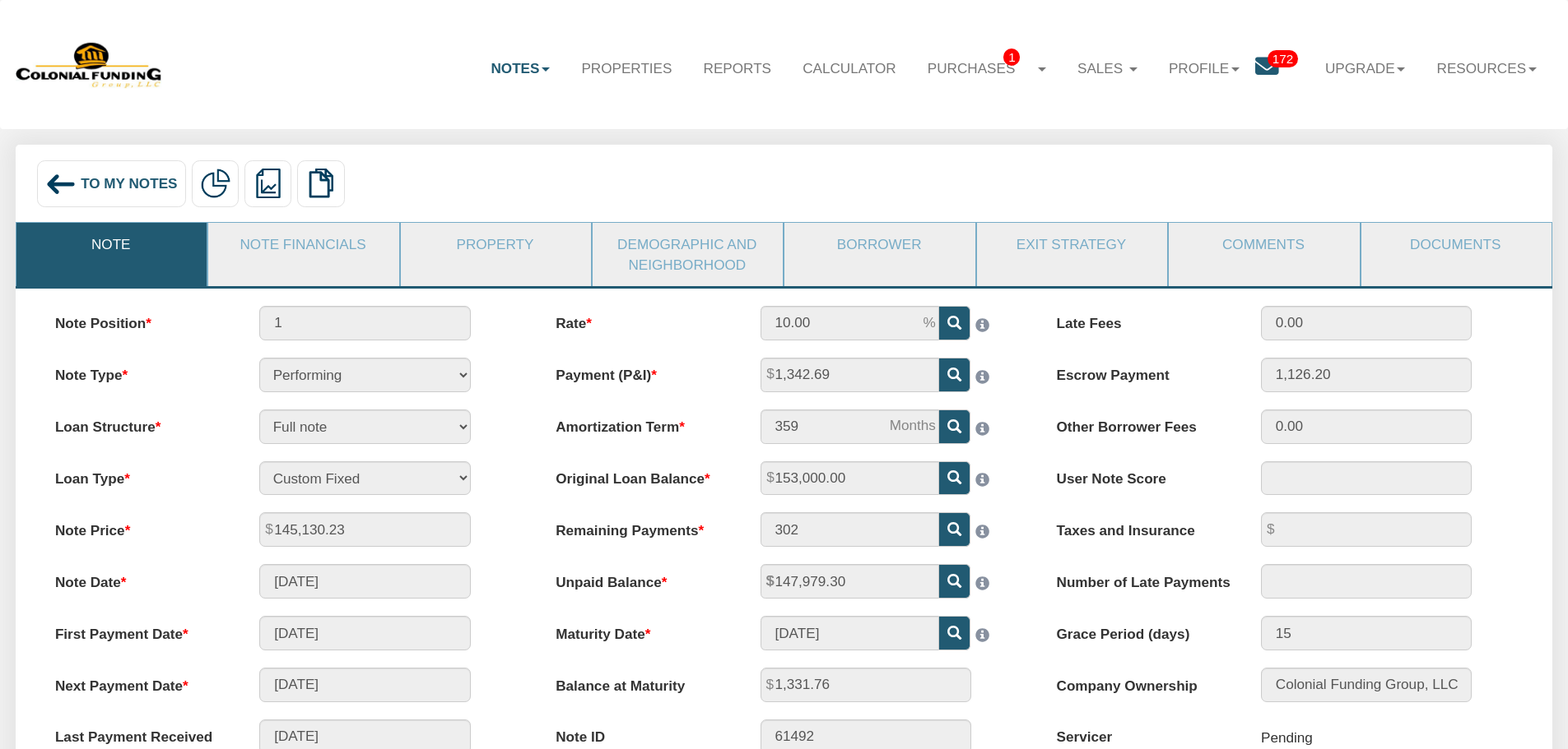
drag, startPoint x: 234, startPoint y: 254, endPoint x: 551, endPoint y: 295, distance: 319.6
click at [234, 254] on link "Note Financials" at bounding box center [302, 245] width 189 height 43
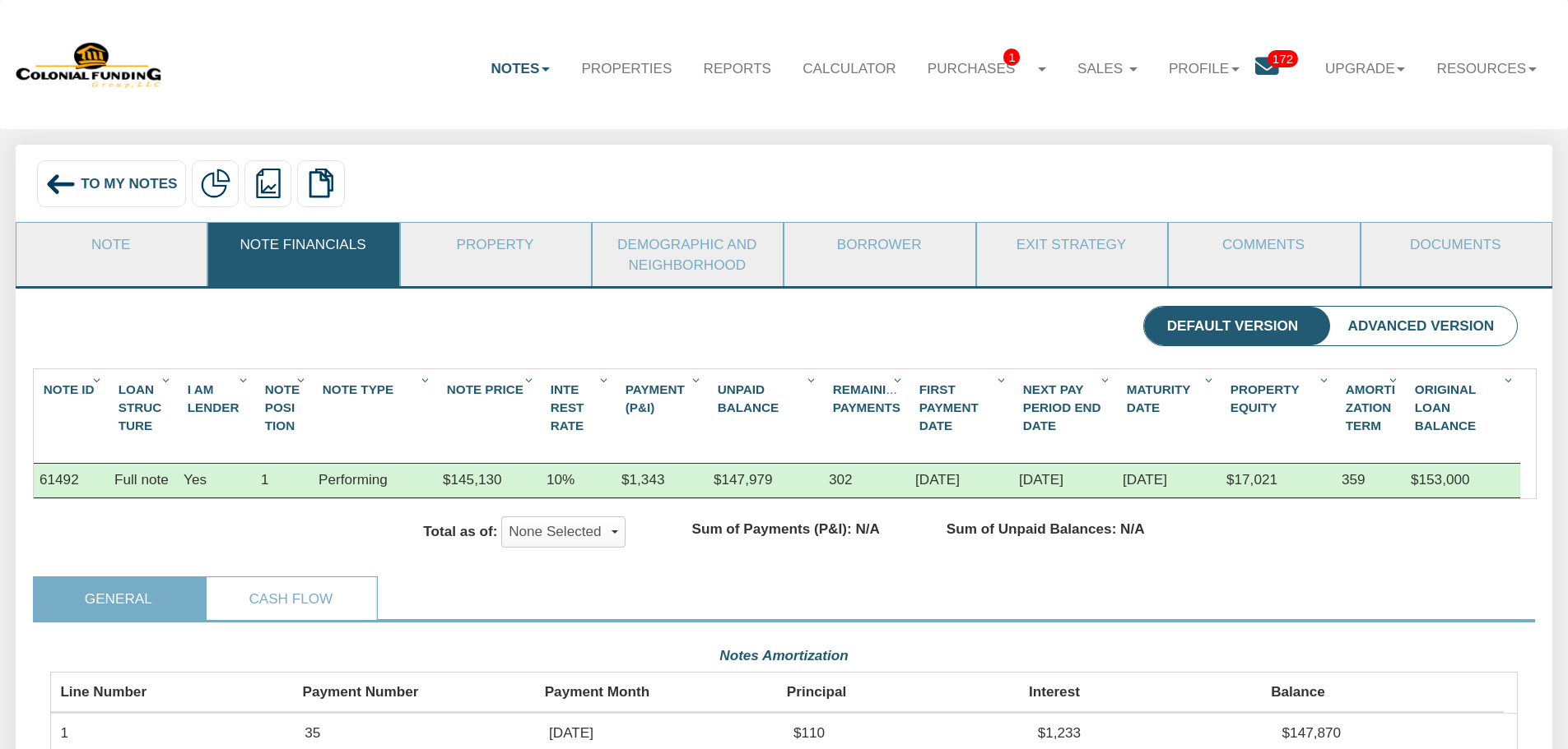
click at [63, 193] on img at bounding box center [60, 183] width 31 height 31
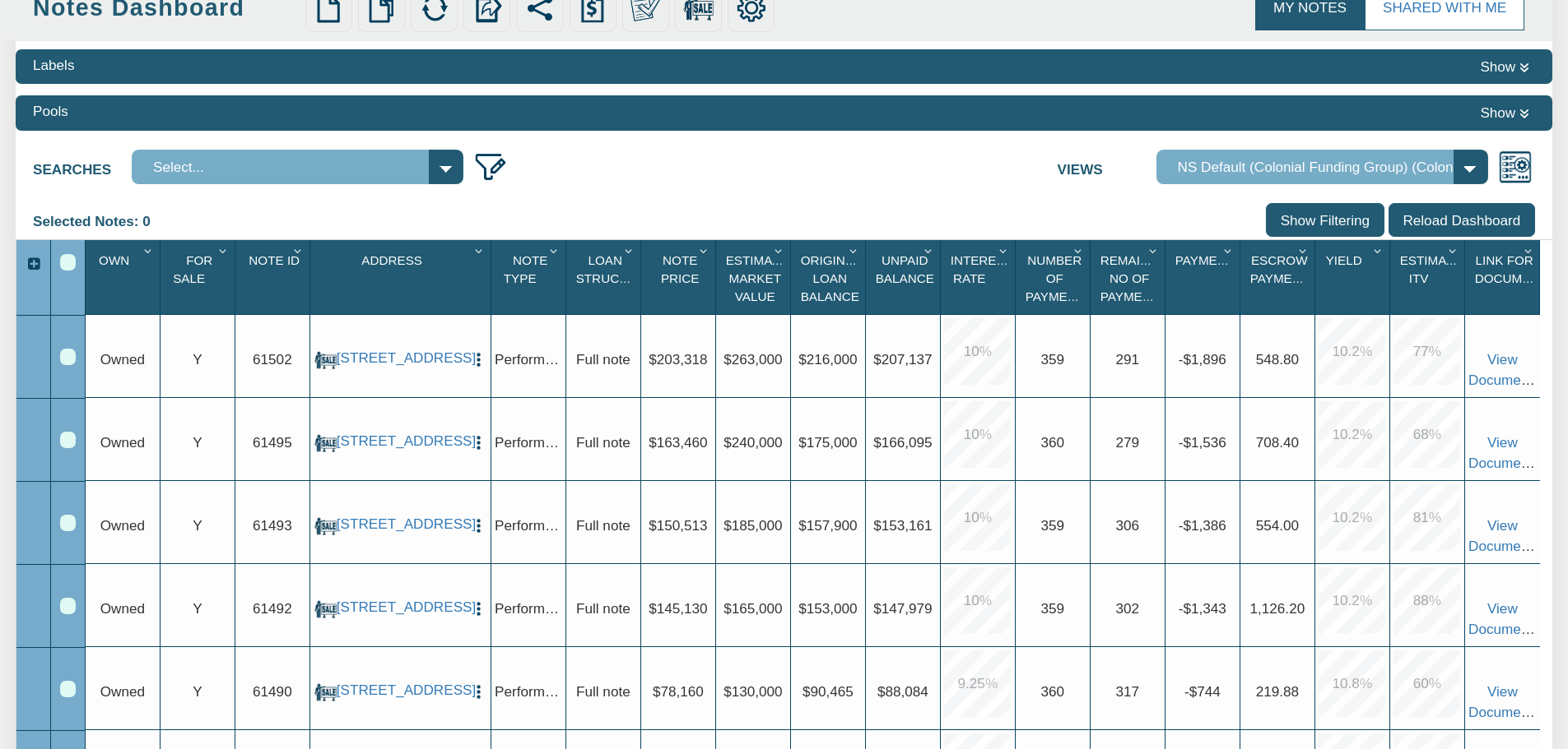
scroll to position [165, 0]
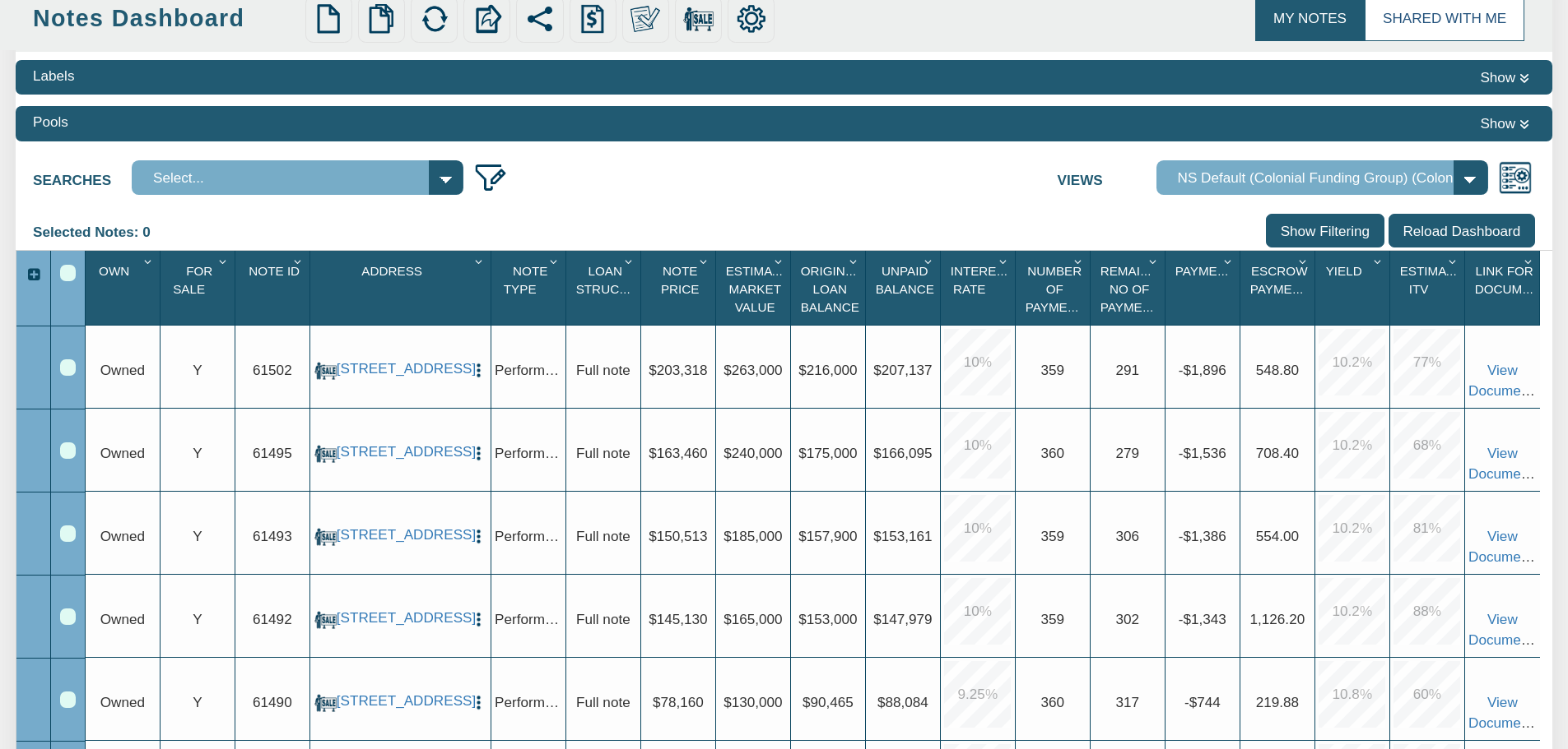
click at [1411, 2] on link "Shared with Me" at bounding box center [1445, 18] width 160 height 44
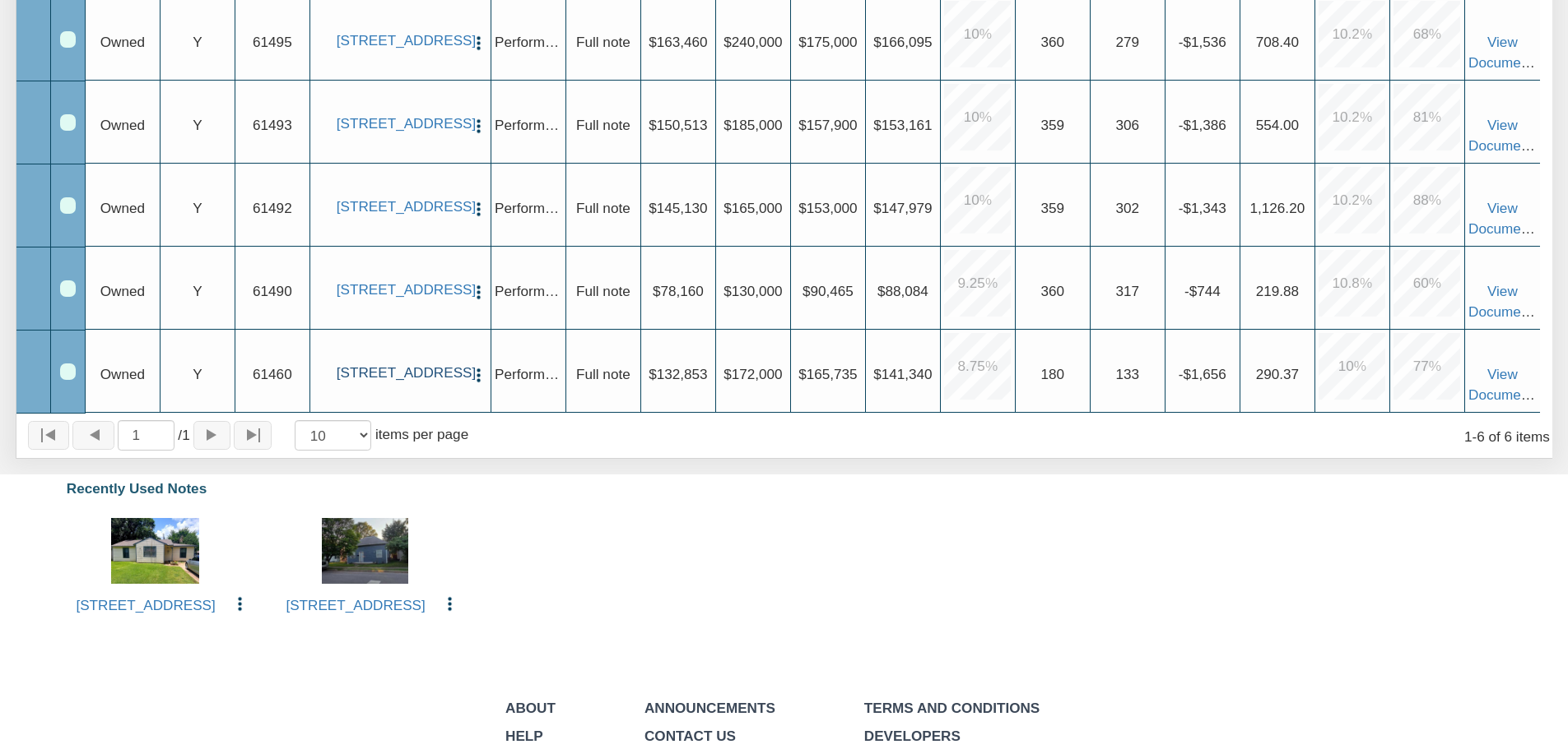
scroll to position [494, 0]
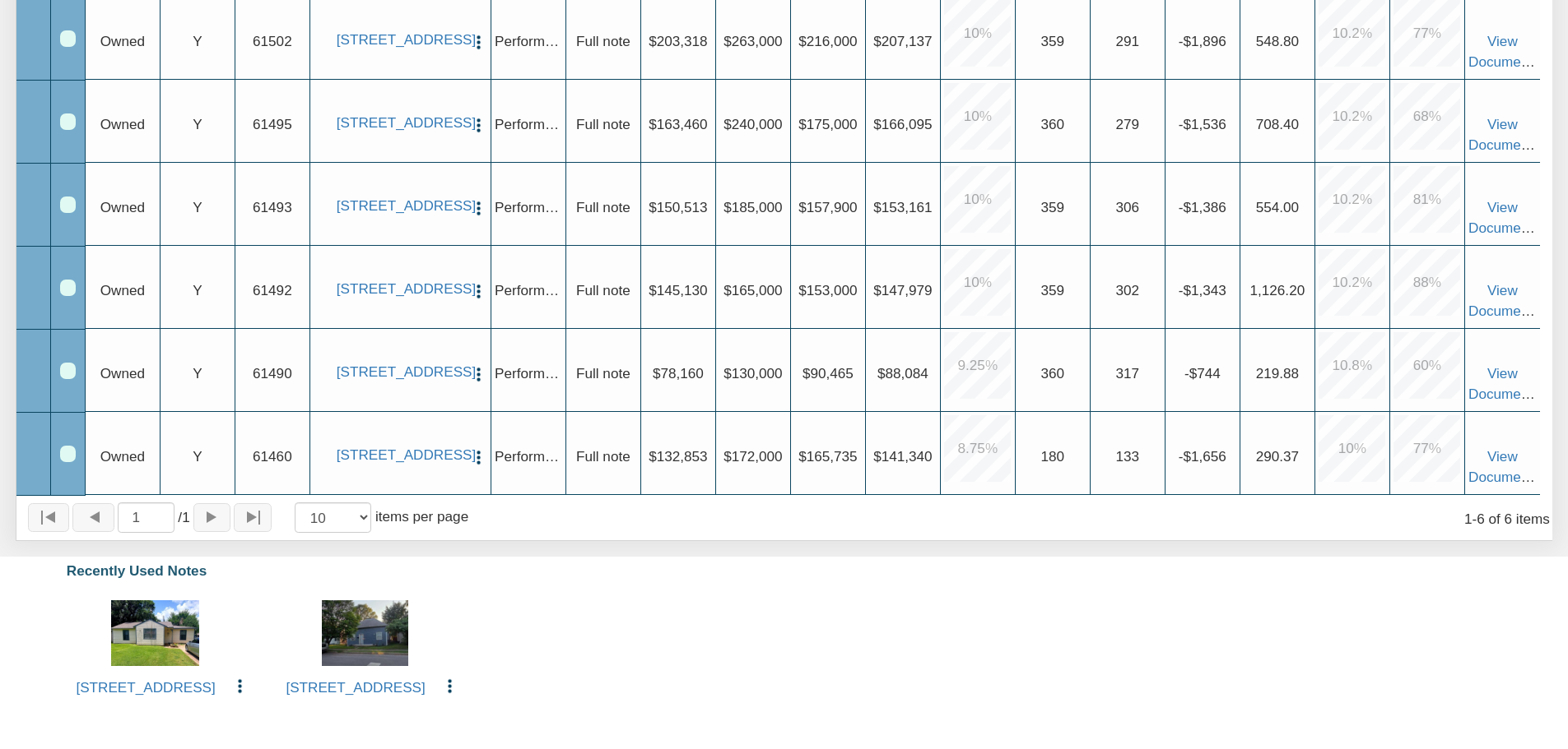
click at [482, 209] on img "button" at bounding box center [478, 208] width 17 height 17
click at [702, 609] on div "2409 Morningside, Pasadena, TX, 77506 View Copy to My Dashboard Delete Payments…" at bounding box center [784, 651] width 1468 height 123
click at [473, 283] on img "button" at bounding box center [478, 291] width 17 height 17
click at [529, 302] on link "View" at bounding box center [561, 311] width 182 height 27
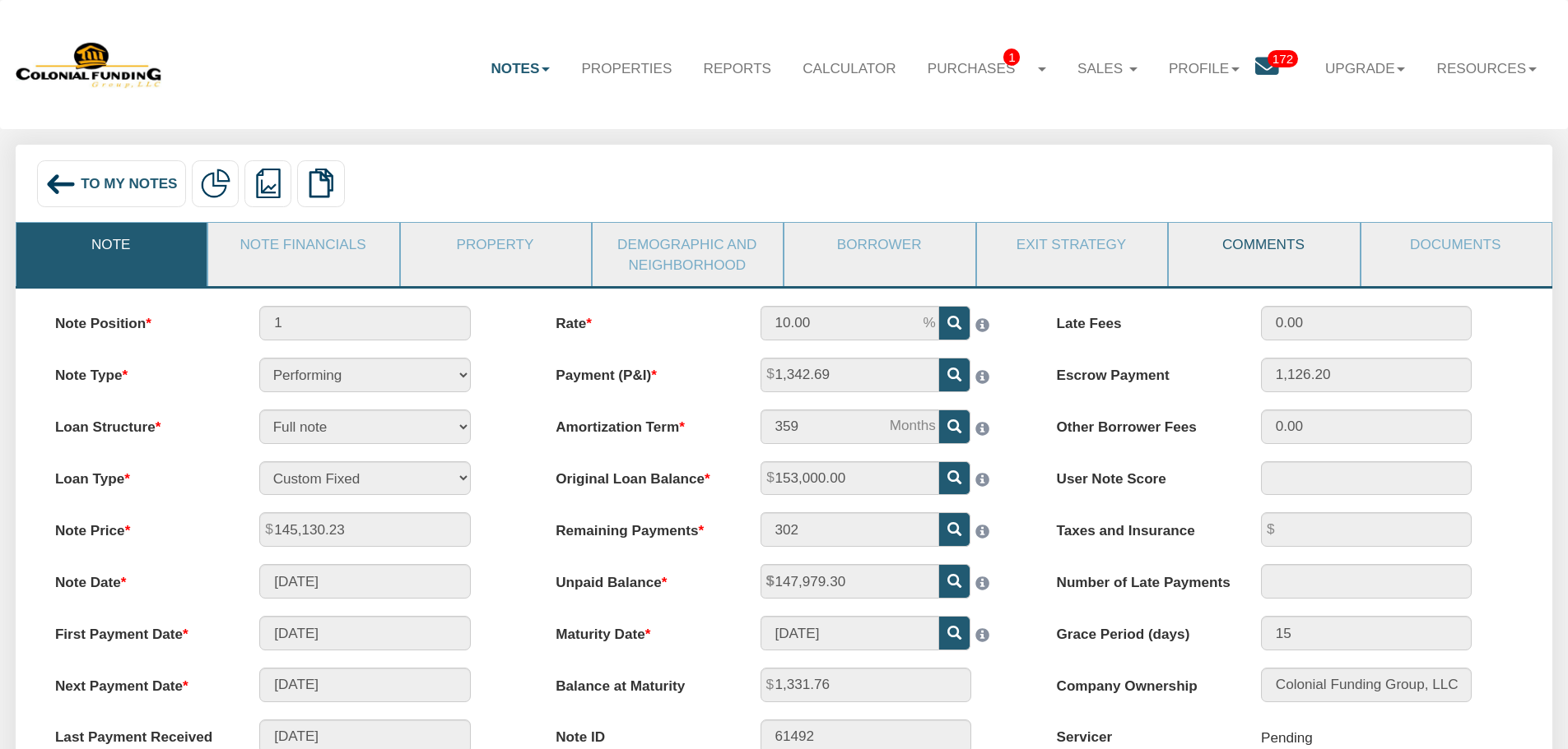
click at [1219, 247] on link "Comments" at bounding box center [1263, 245] width 189 height 43
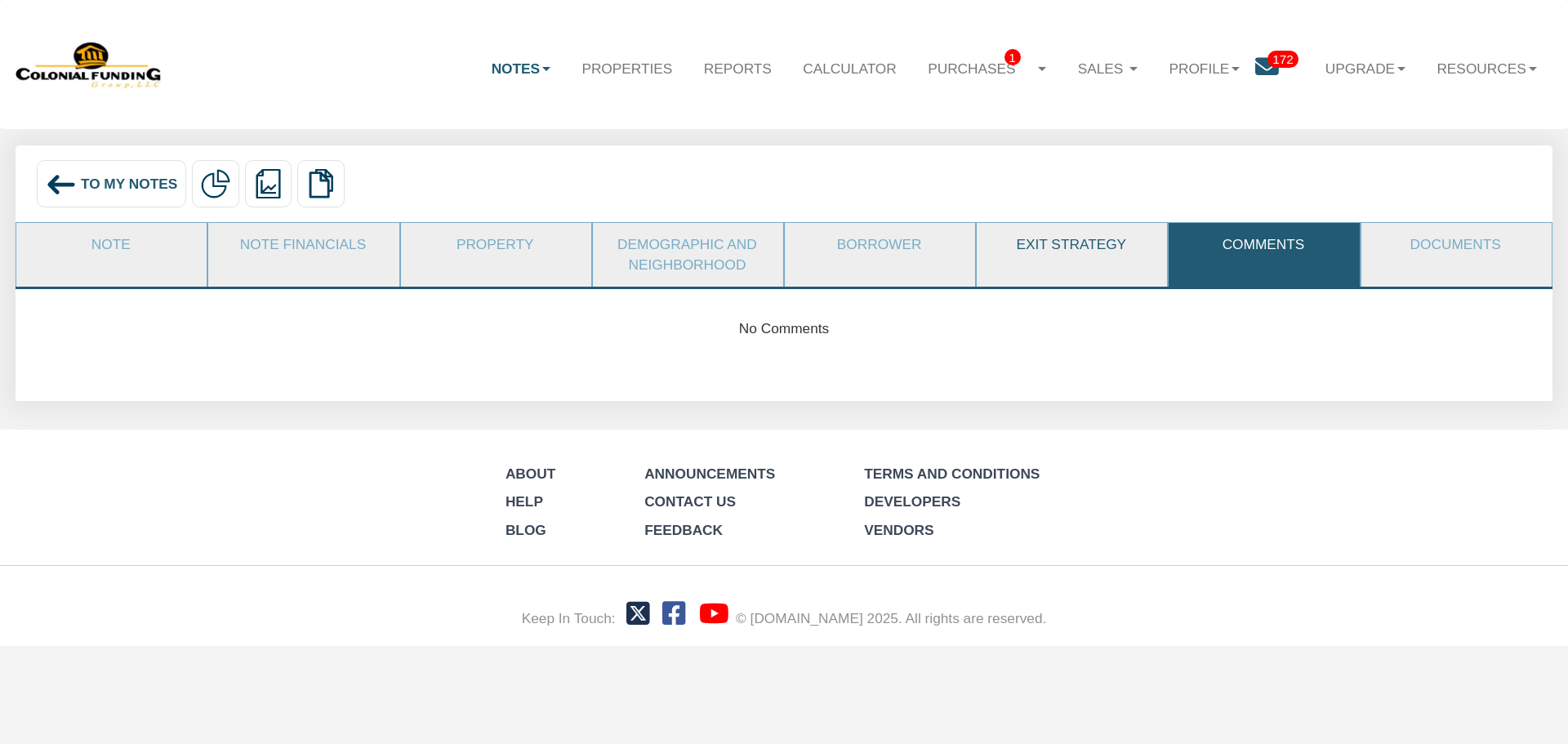
click at [1082, 258] on link "Exit Strategy" at bounding box center [1071, 244] width 188 height 43
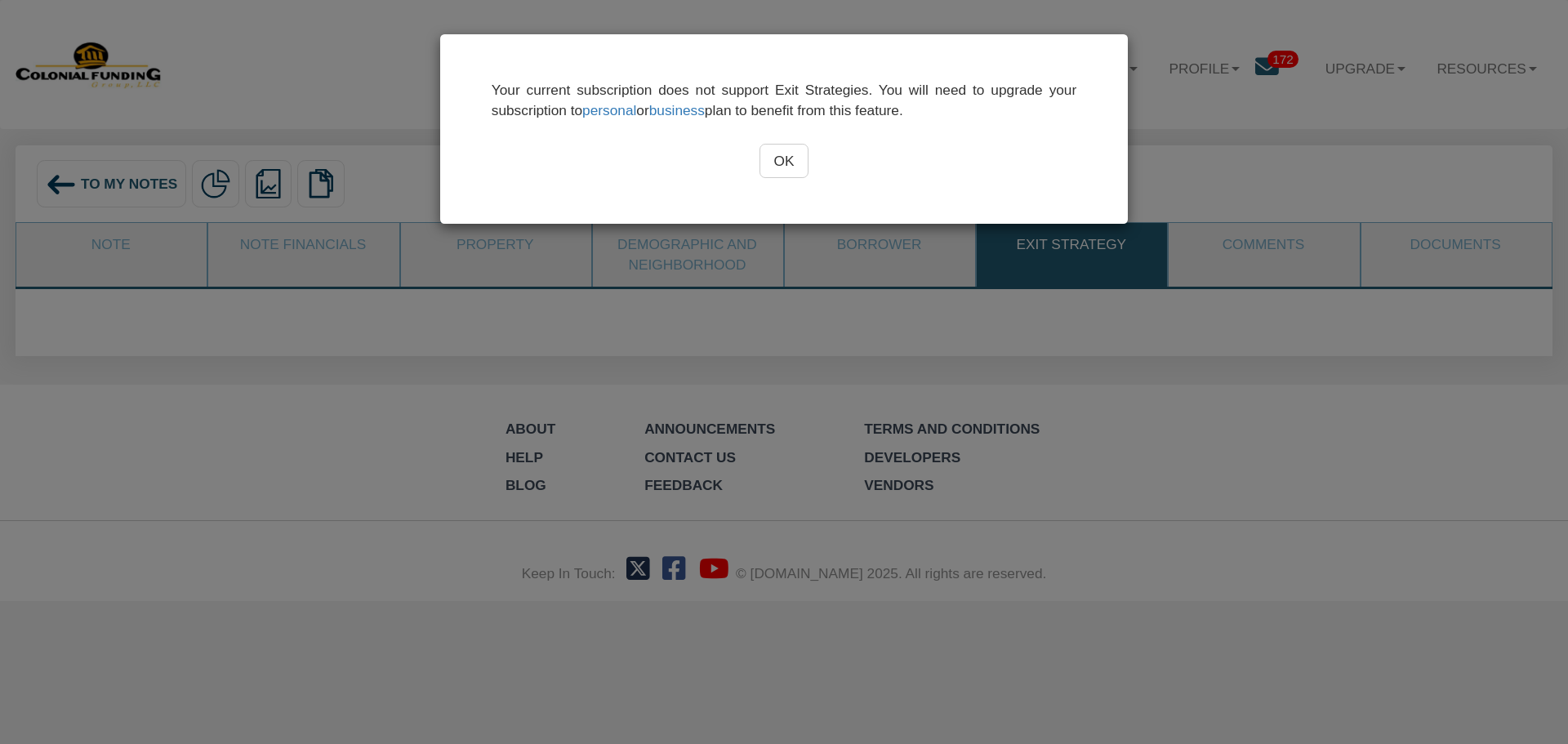
click at [781, 161] on input "OK" at bounding box center [784, 160] width 50 height 34
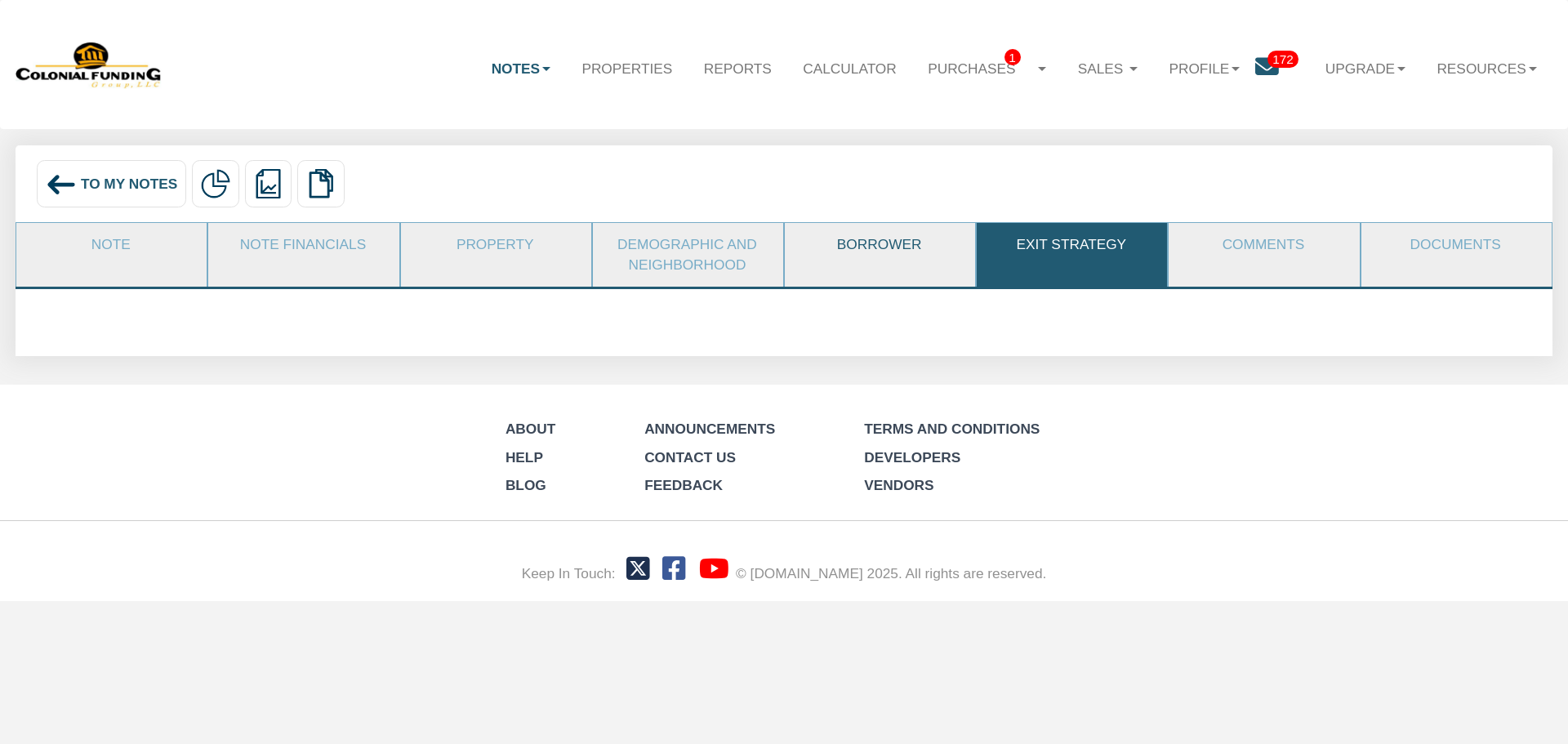
click at [856, 250] on link "Borrower" at bounding box center [879, 244] width 188 height 43
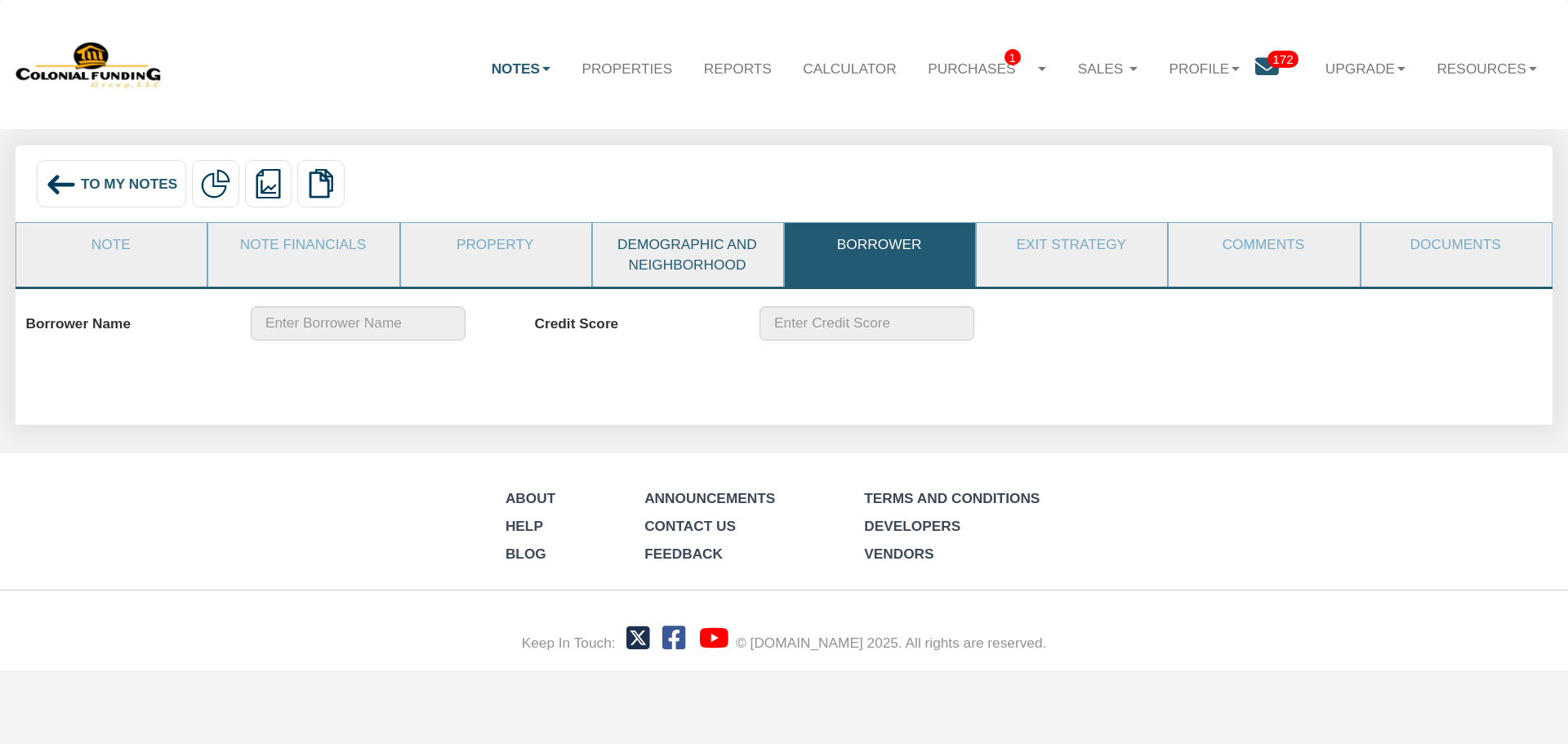
click at [752, 274] on link "Demographic and Neighborhood" at bounding box center [687, 254] width 188 height 63
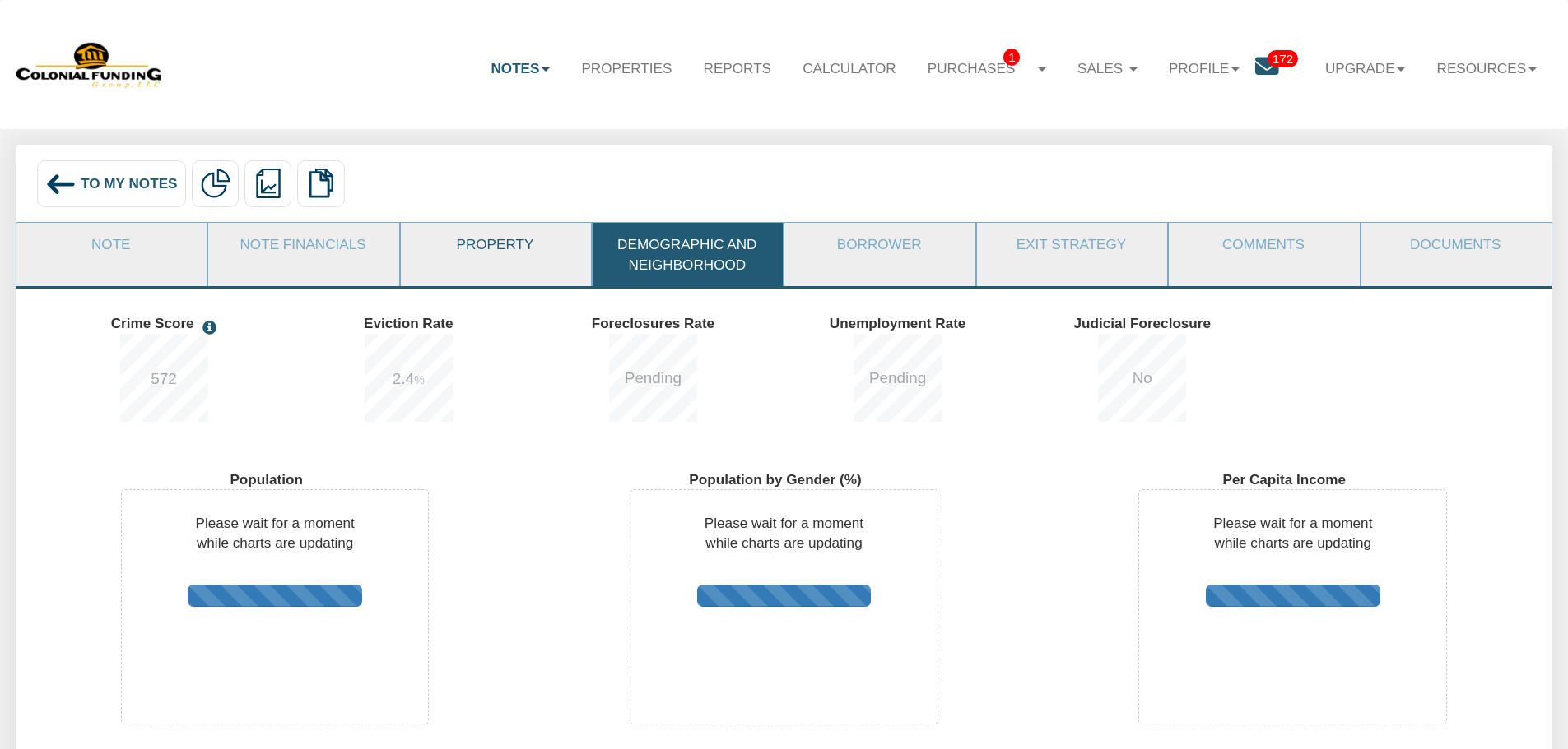
click at [516, 265] on link "Property" at bounding box center [495, 245] width 189 height 43
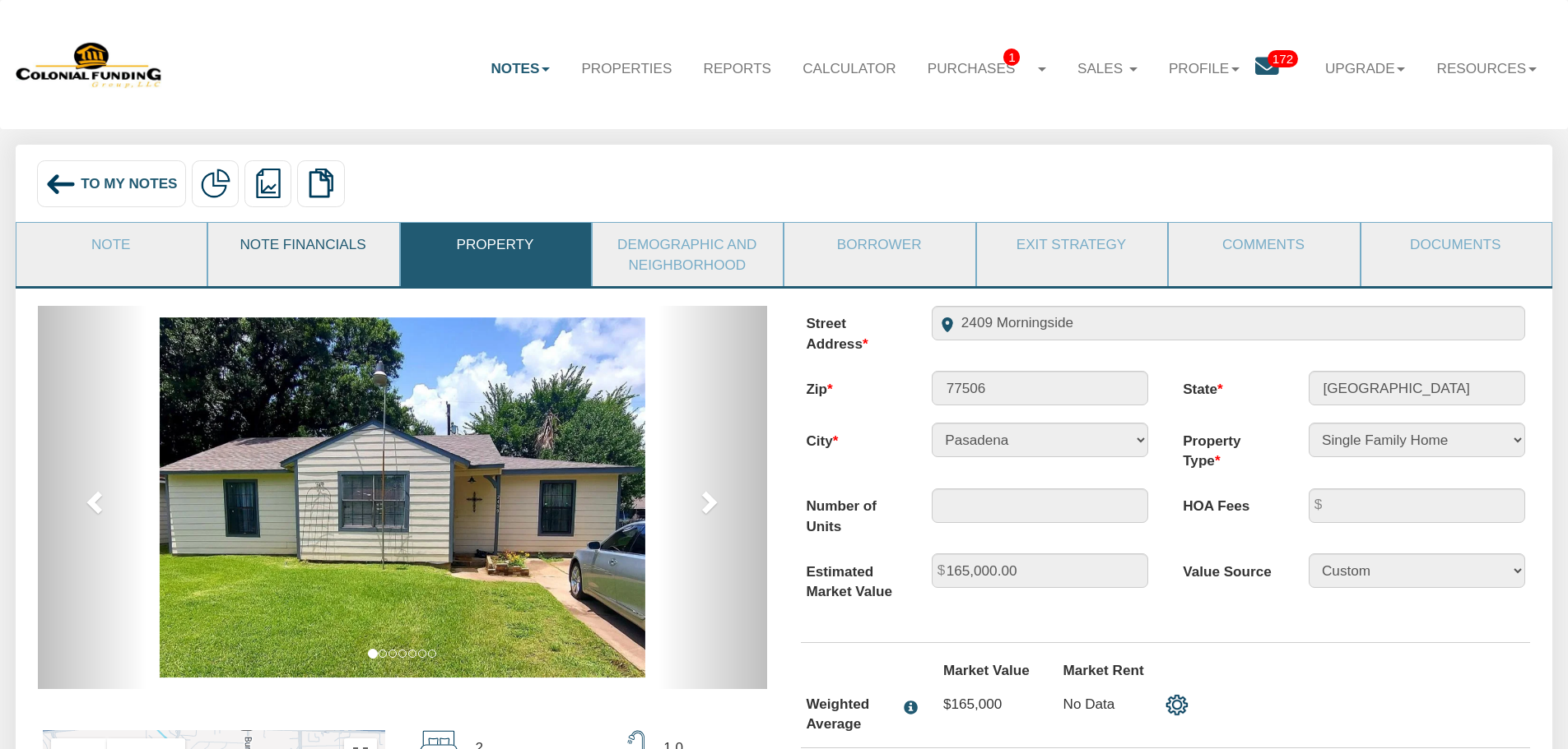
click at [337, 269] on li "Note Financials" at bounding box center [303, 254] width 192 height 64
click at [330, 251] on link "Note Financials" at bounding box center [302, 245] width 189 height 43
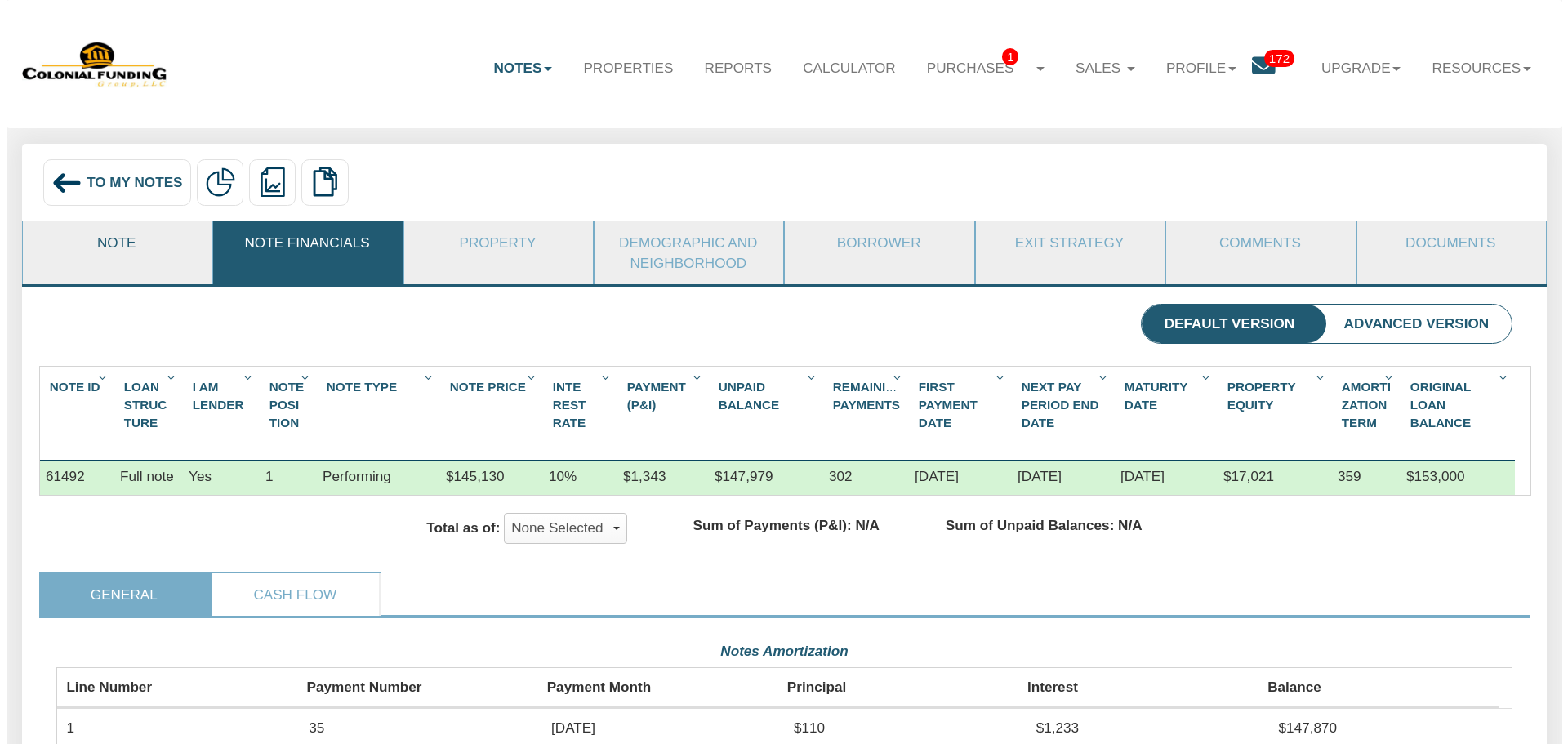
scroll to position [365, 1456]
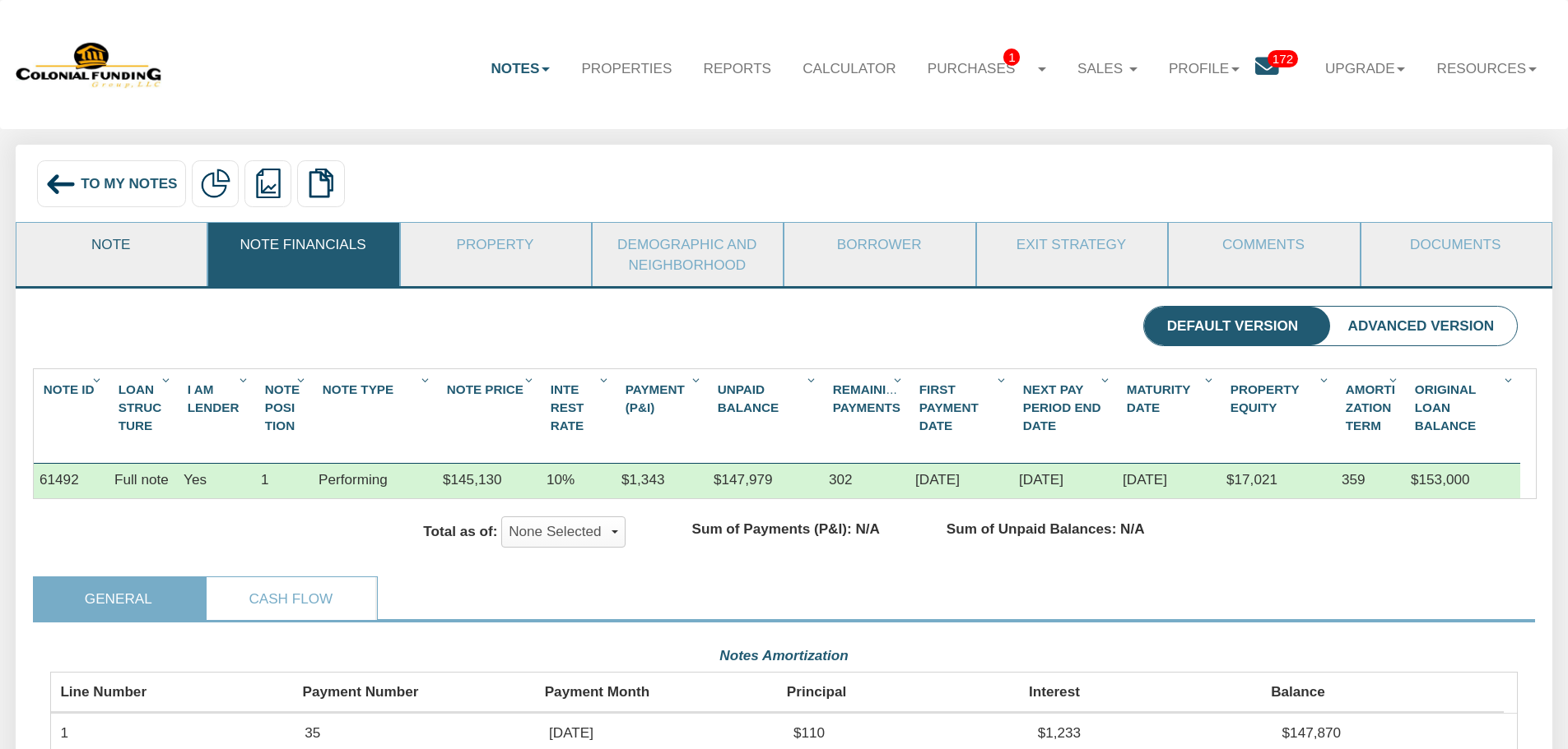
click at [137, 237] on link "Note" at bounding box center [111, 245] width 189 height 43
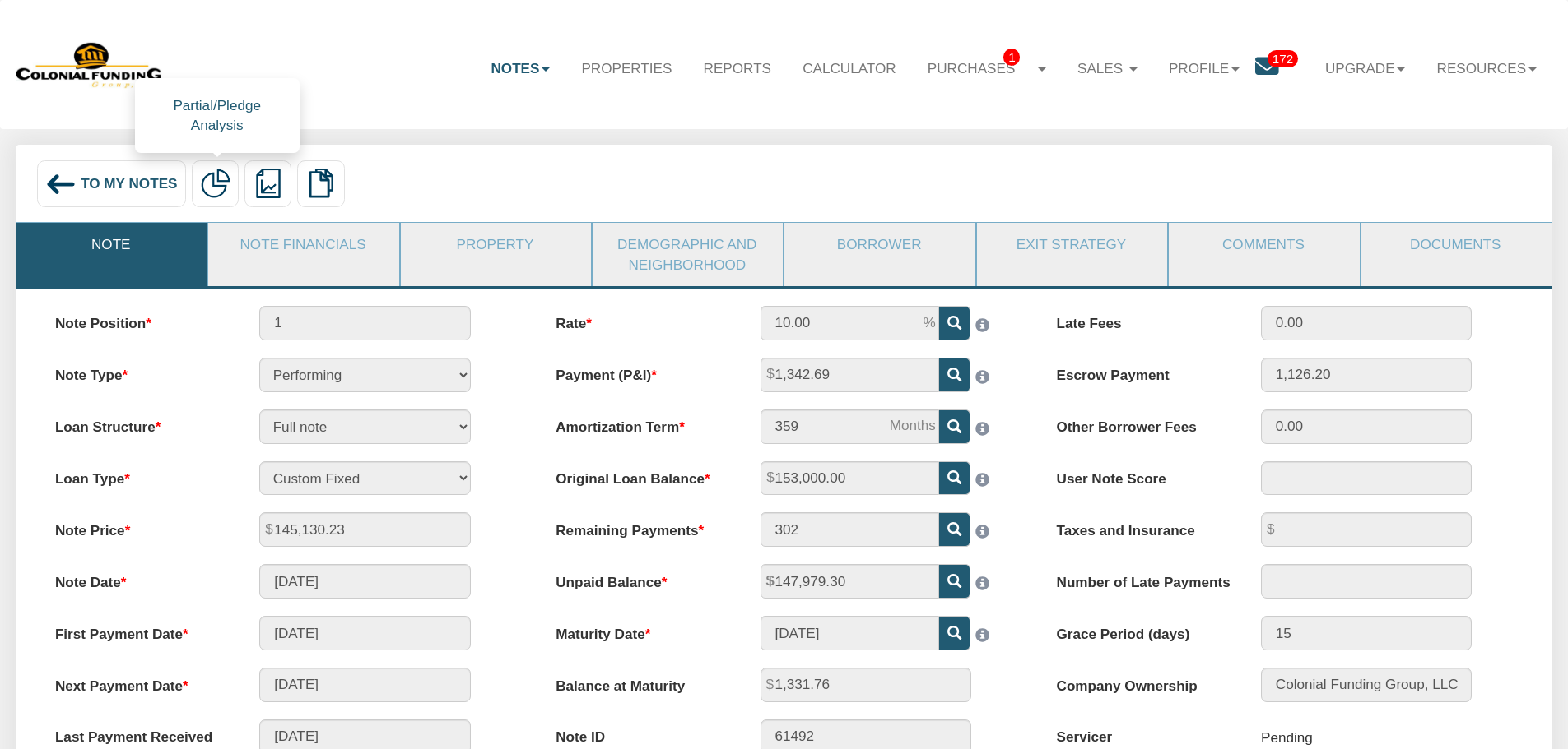
click at [223, 189] on img at bounding box center [215, 183] width 29 height 29
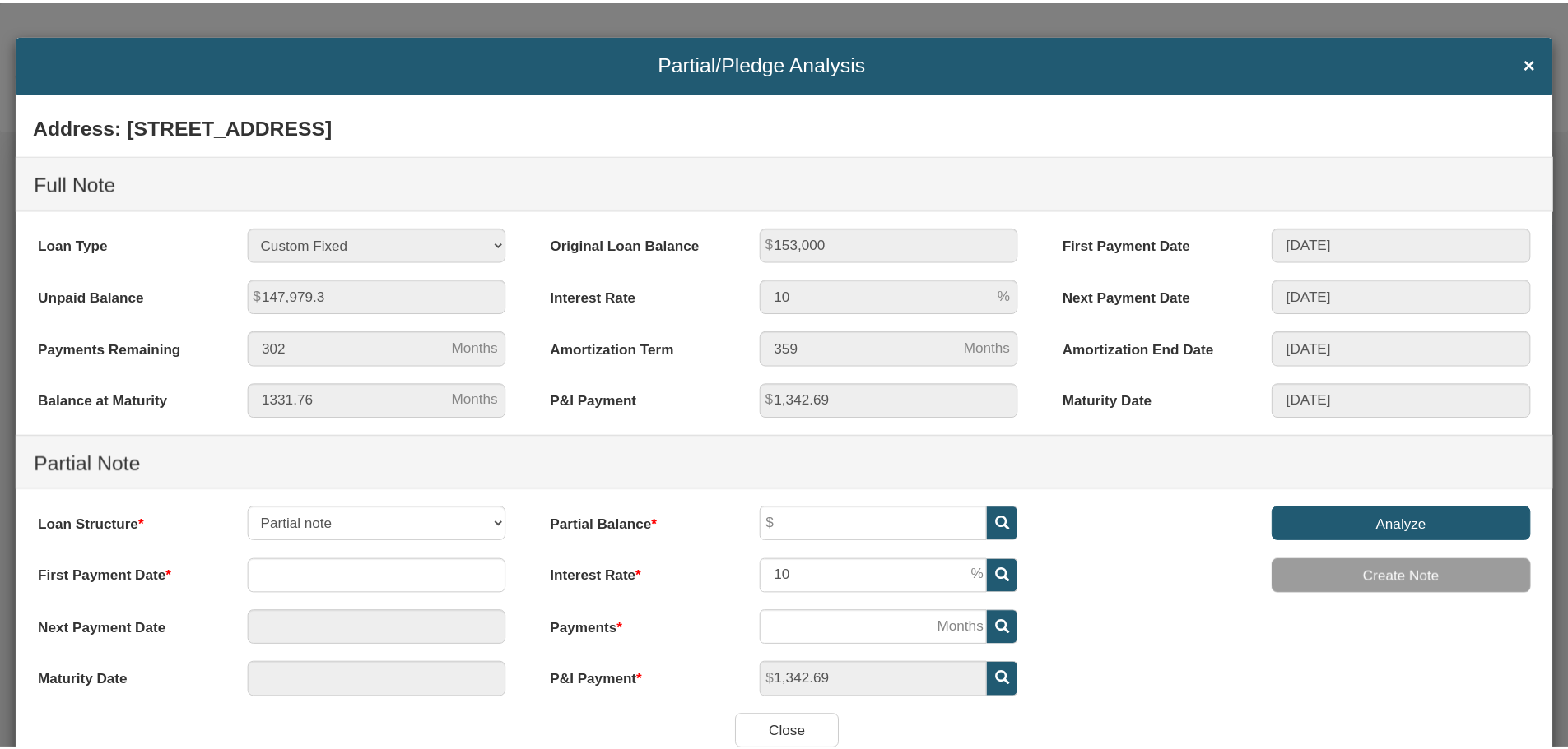
scroll to position [66, 0]
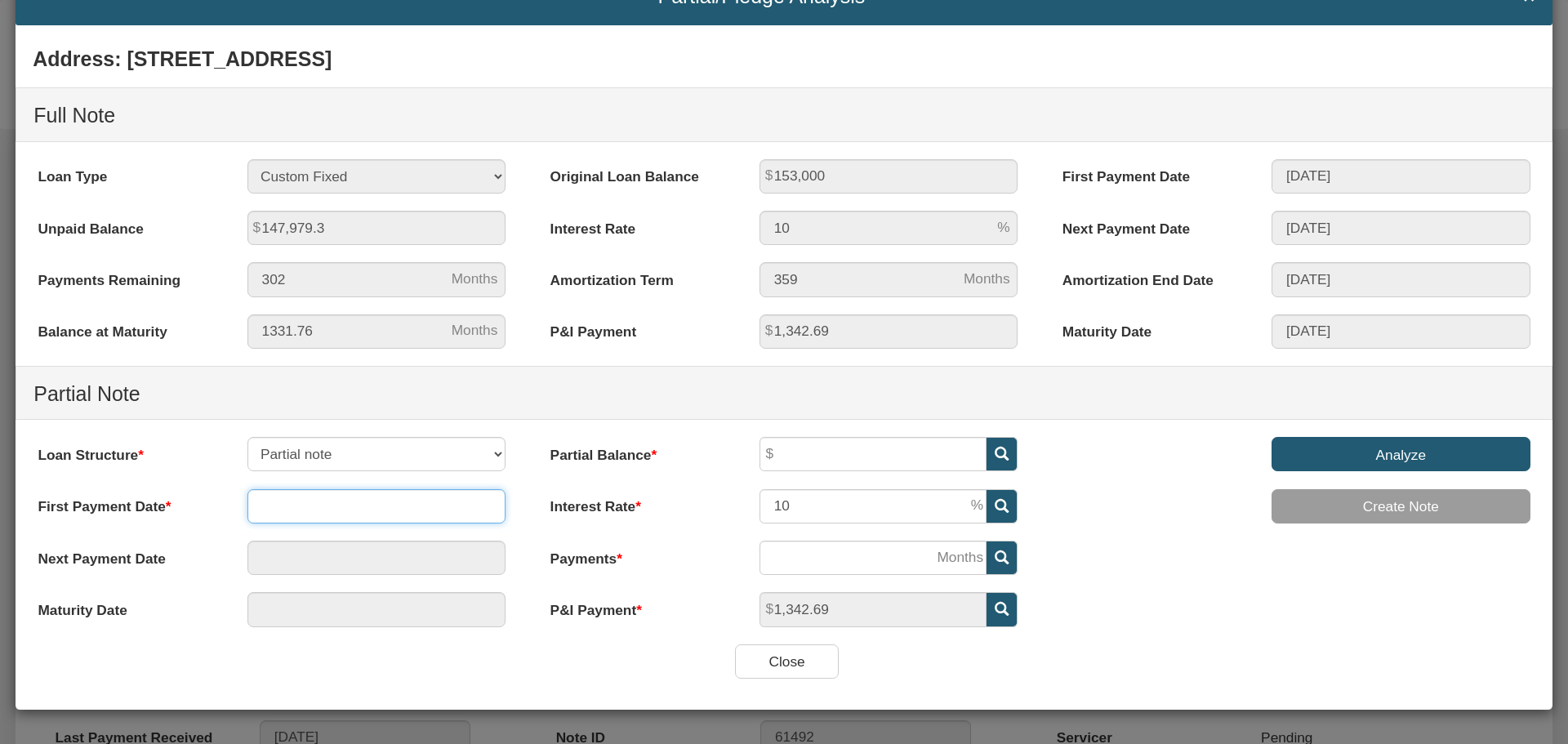
click at [388, 513] on input "text" at bounding box center [377, 506] width 259 height 34
click at [390, 511] on input "text" at bounding box center [377, 506] width 259 height 34
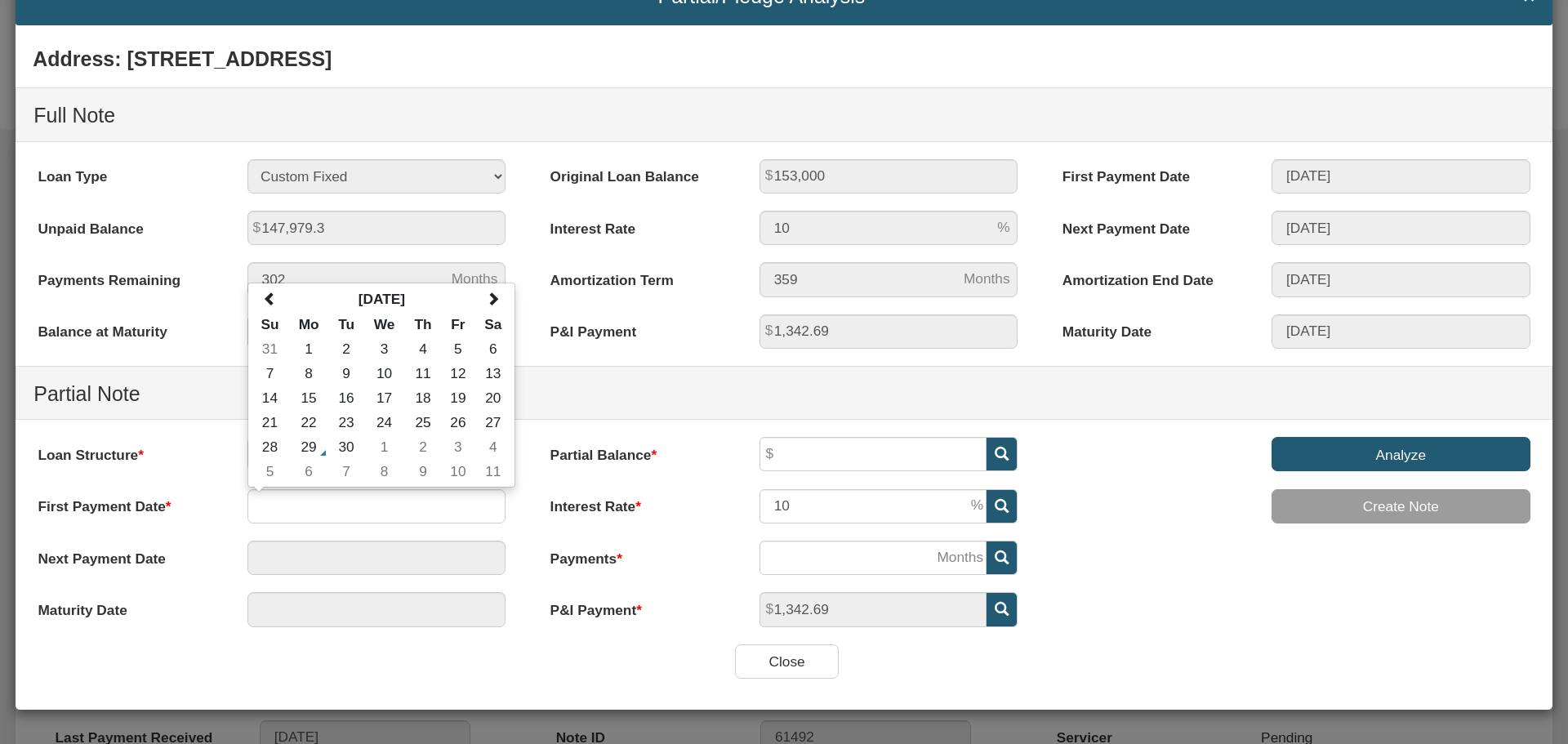
click at [503, 643] on div "Loan Structure Partial note Pledge note Split Payment note First Payment Date S…" at bounding box center [272, 541] width 512 height 207
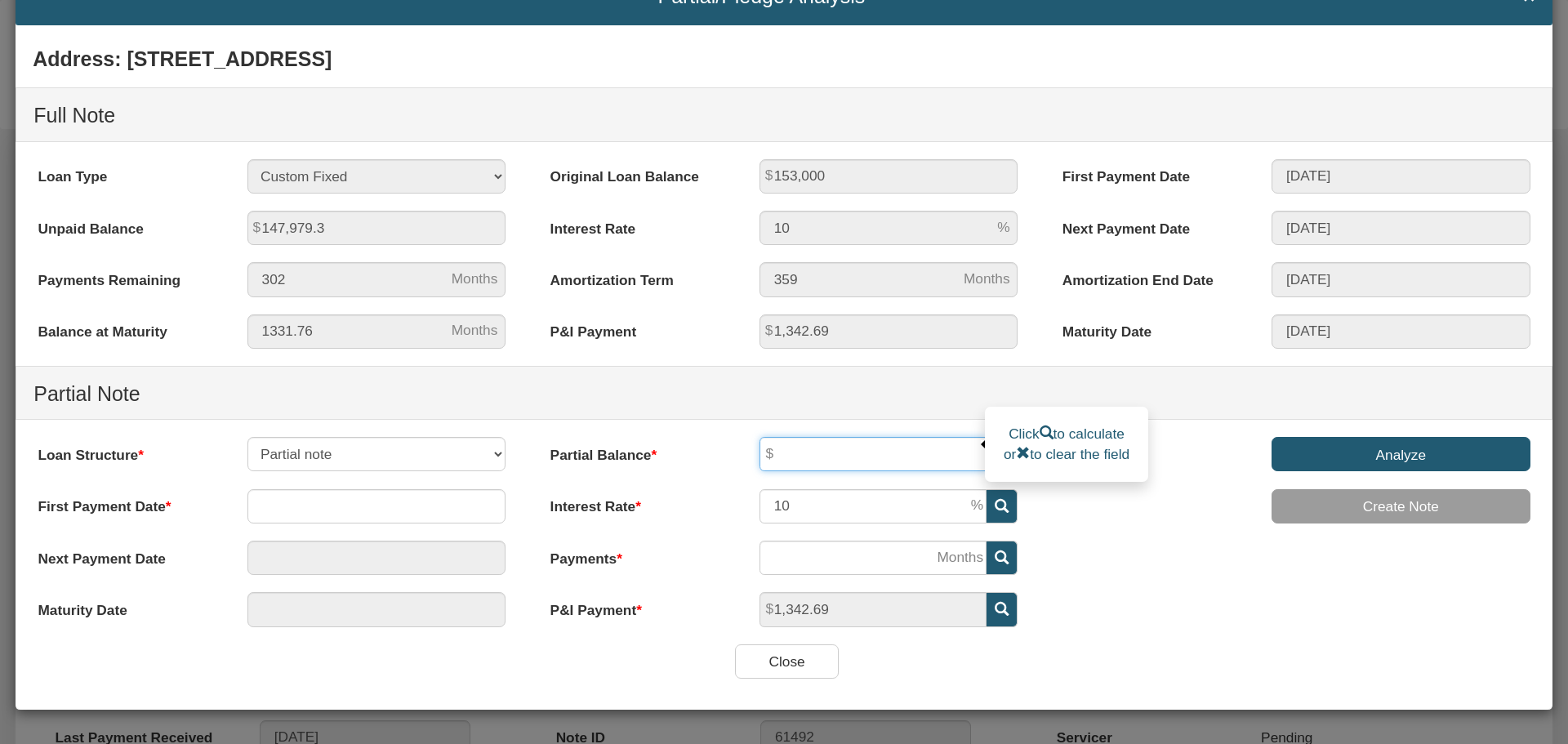
click at [867, 458] on input "text" at bounding box center [873, 454] width 227 height 34
click at [1250, 626] on div "Address: [STREET_ADDRESS] Full Note Loan Type 30 Year Fixed 15 Year Fixed 20 Ye…" at bounding box center [784, 341] width 1537 height 608
click at [773, 673] on input "Close" at bounding box center [787, 661] width 104 height 34
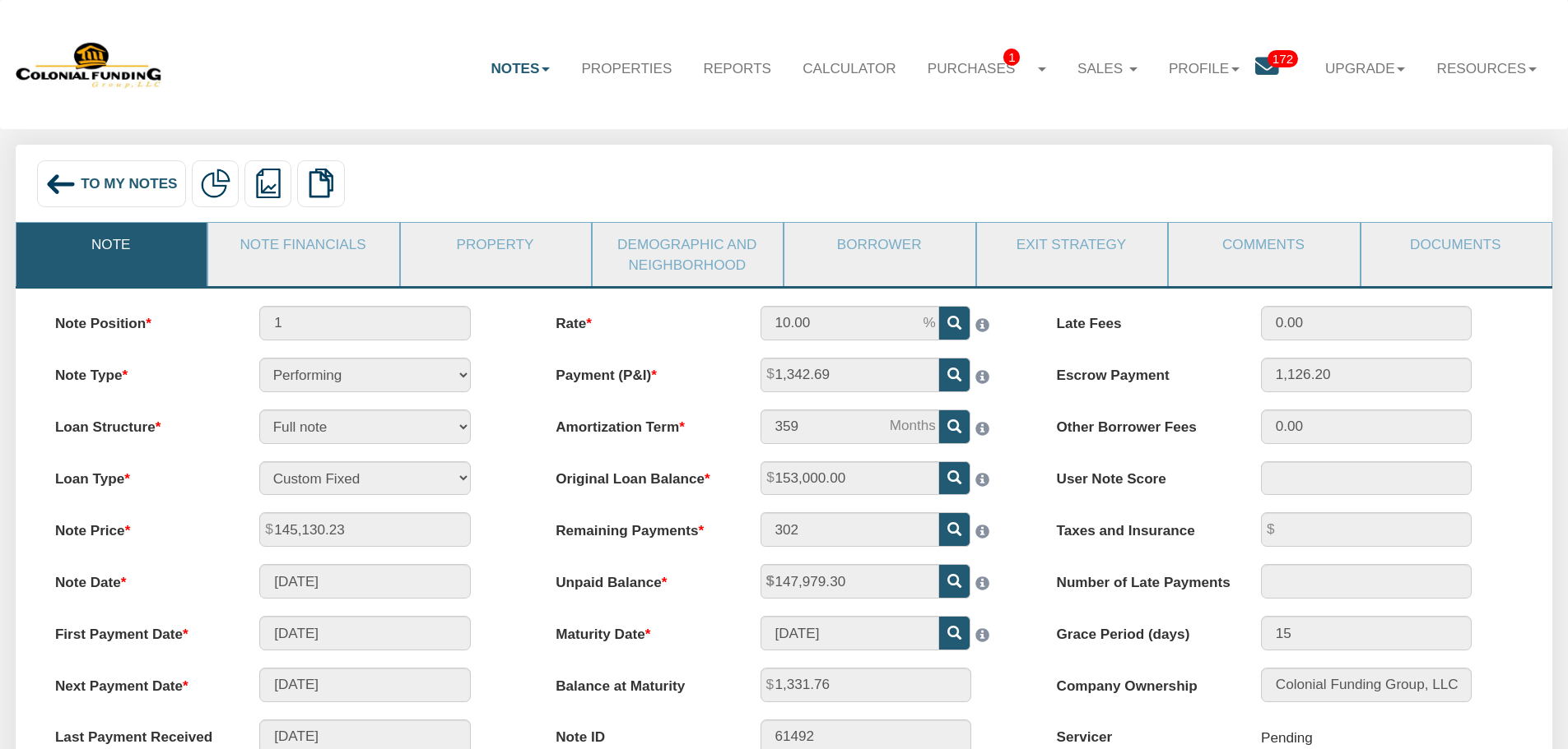
click at [129, 200] on div "To My Notes" at bounding box center [112, 183] width 149 height 47
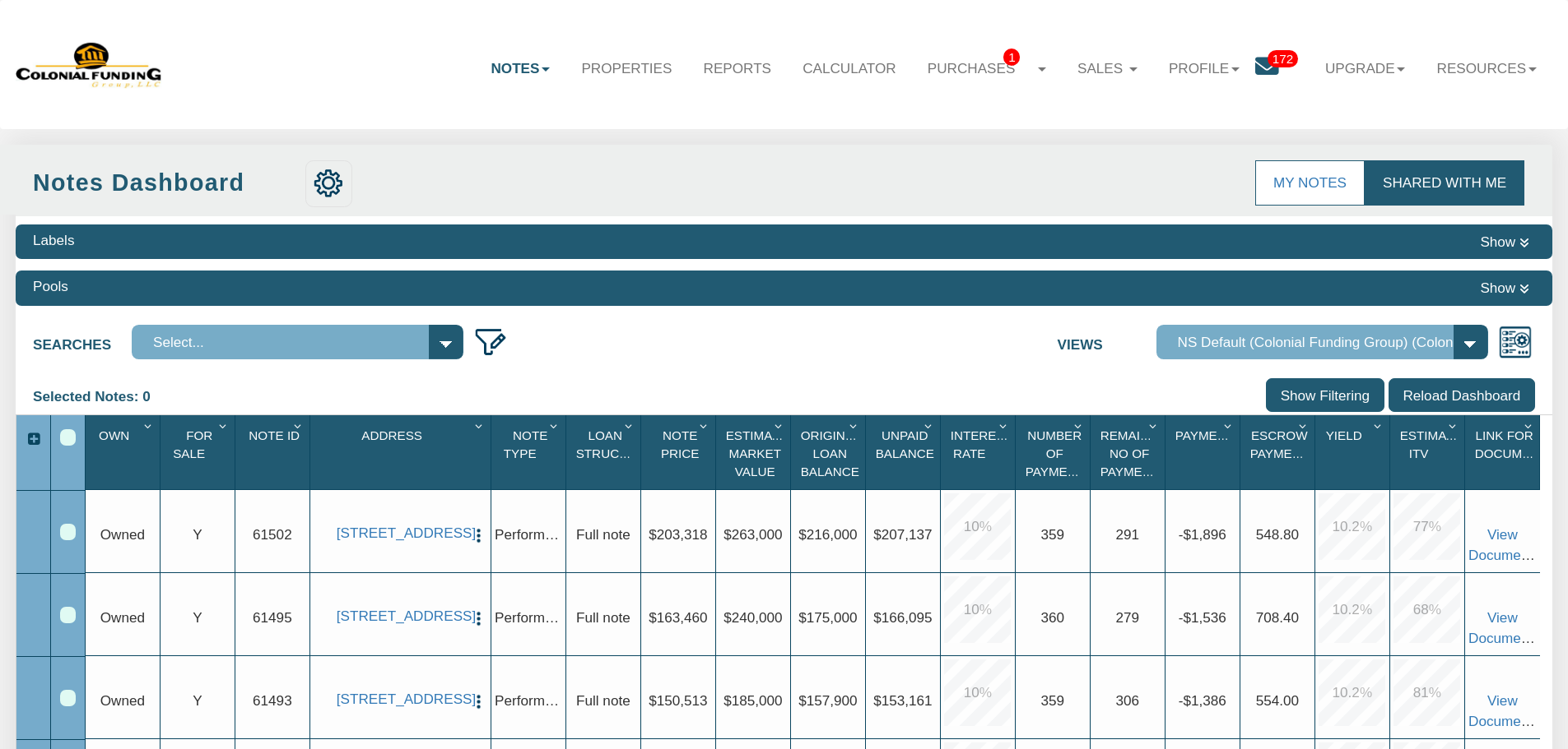
click at [73, 439] on div "Select All" at bounding box center [68, 437] width 16 height 16
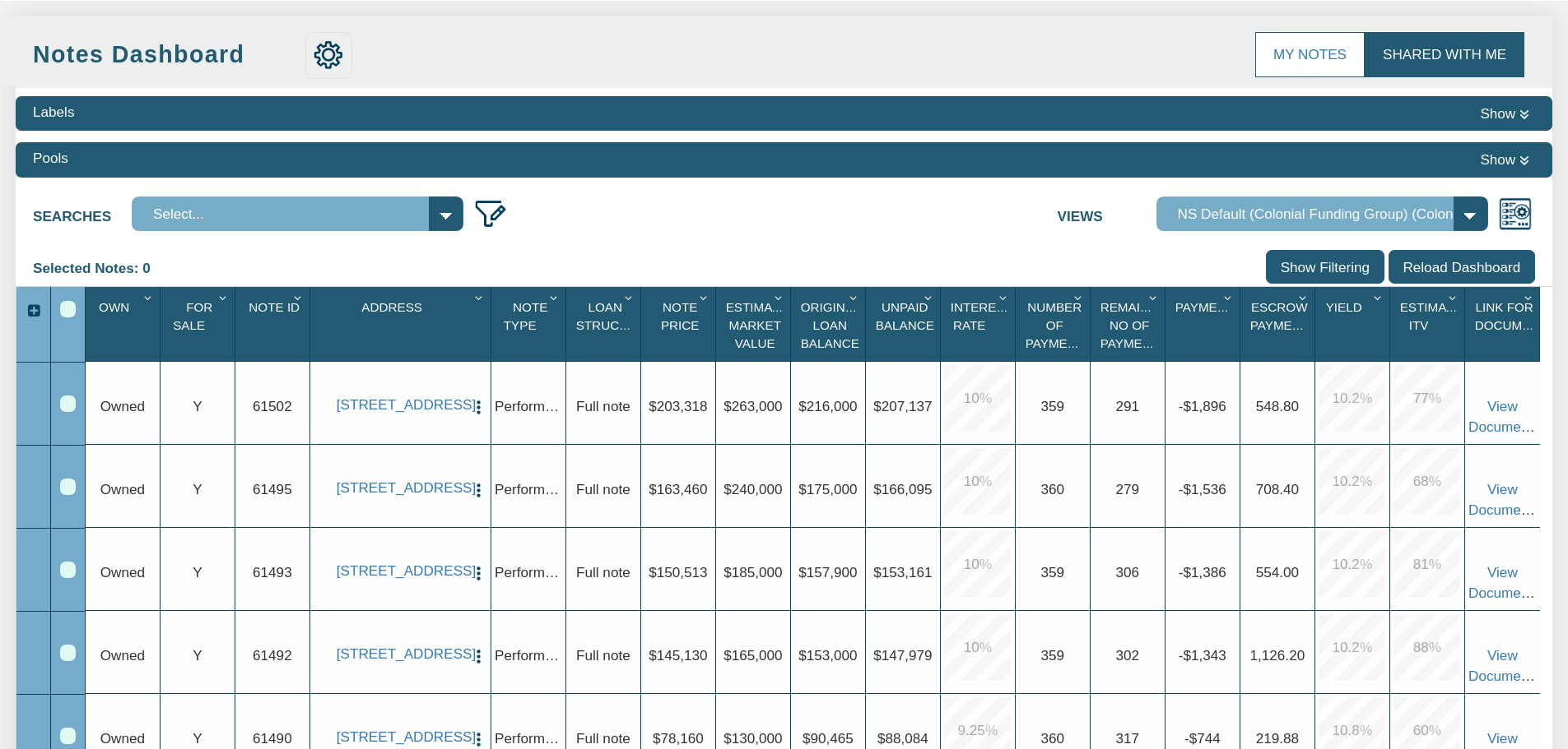
scroll to position [165, 0]
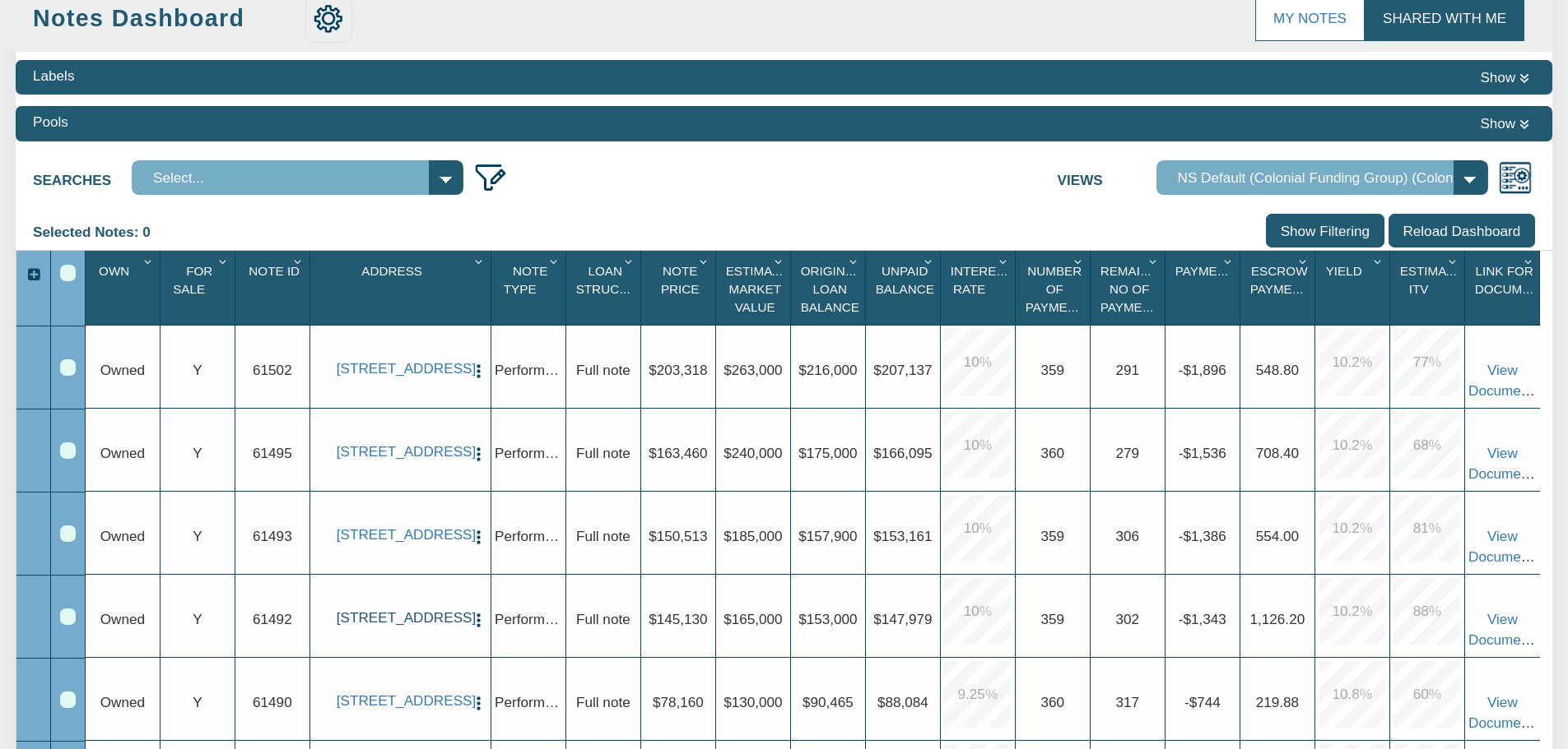
click at [462, 610] on link "[STREET_ADDRESS]" at bounding box center [401, 618] width 128 height 17
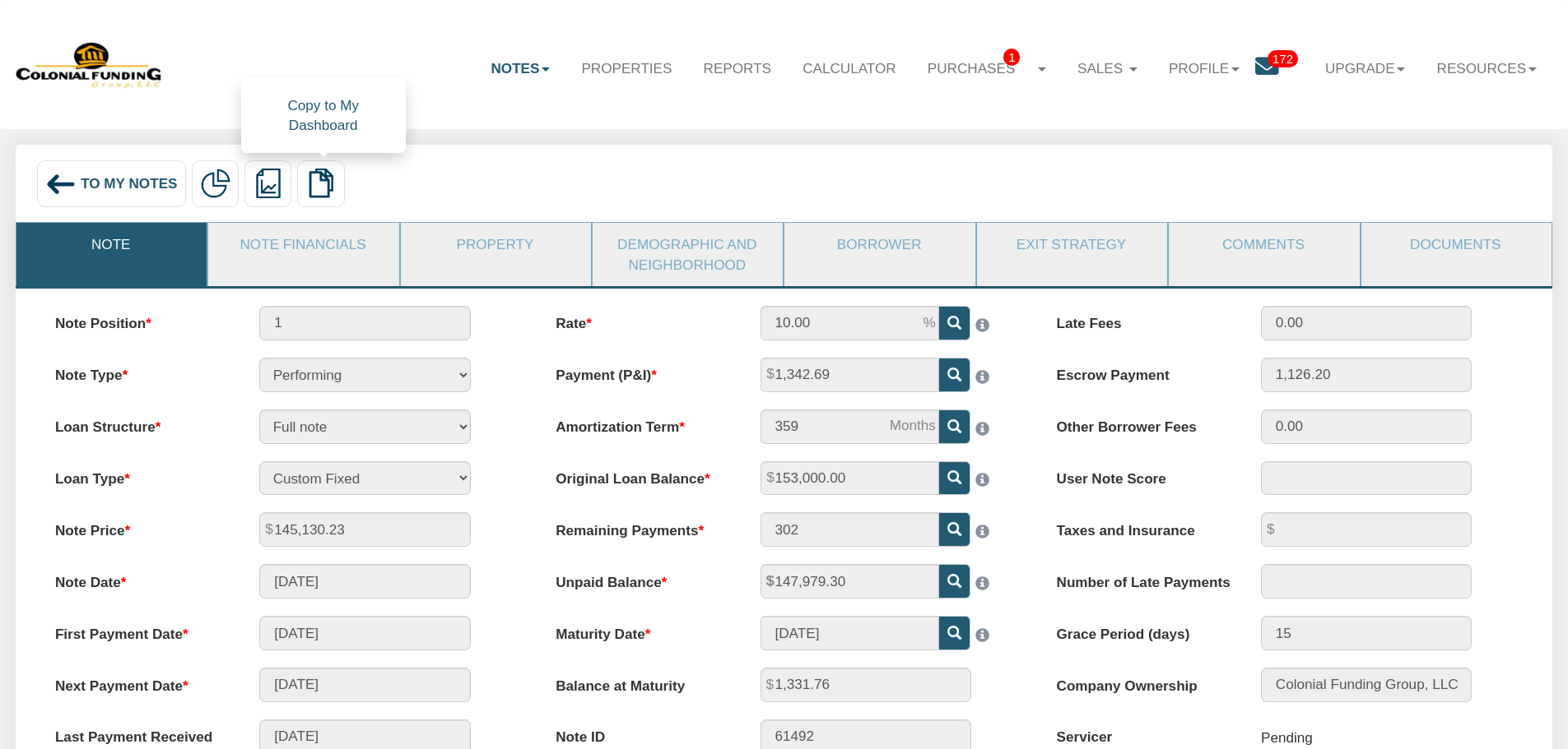
click at [332, 163] on label at bounding box center [320, 183] width 47 height 47
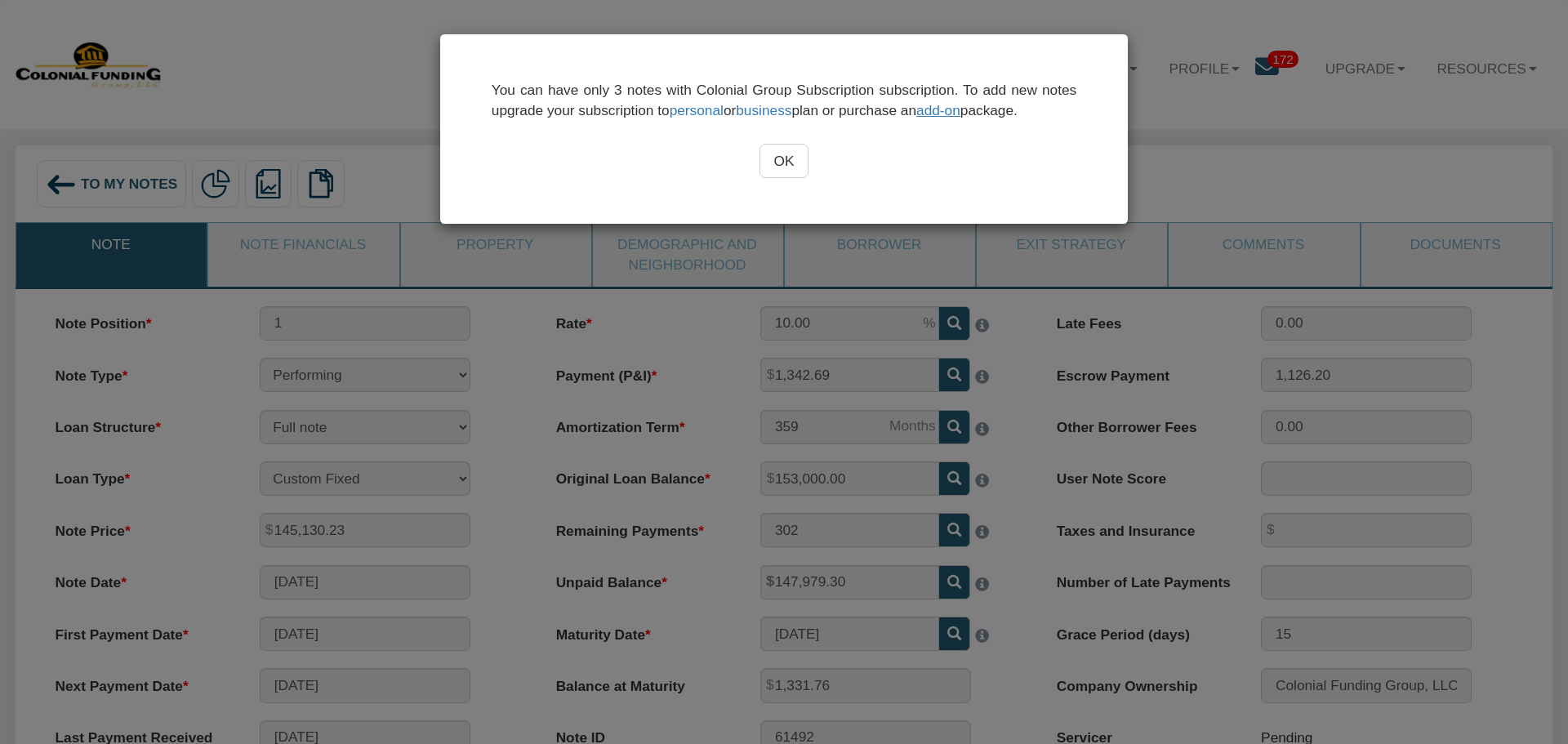
click at [799, 163] on input "OK" at bounding box center [784, 160] width 50 height 34
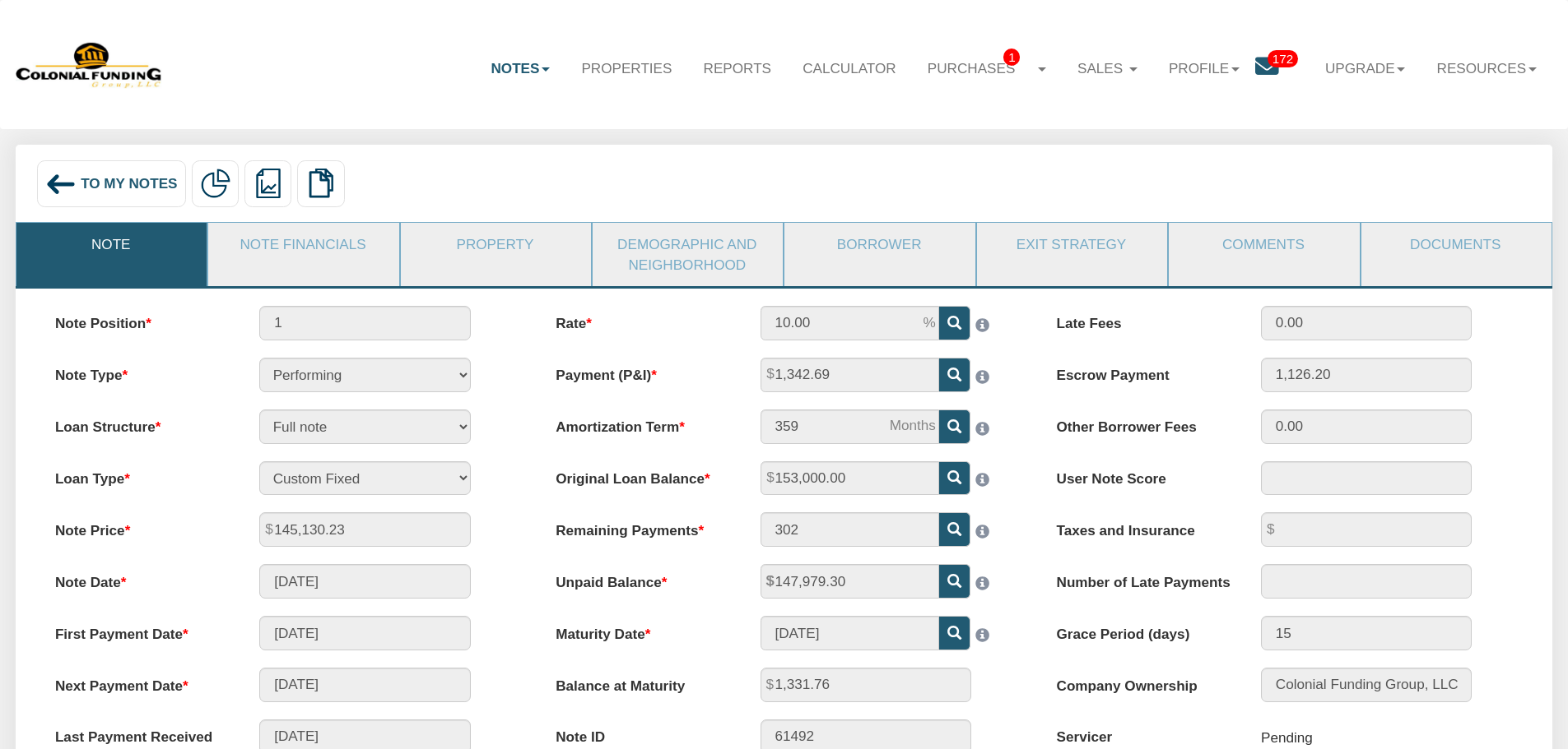
click at [59, 194] on img at bounding box center [60, 183] width 31 height 31
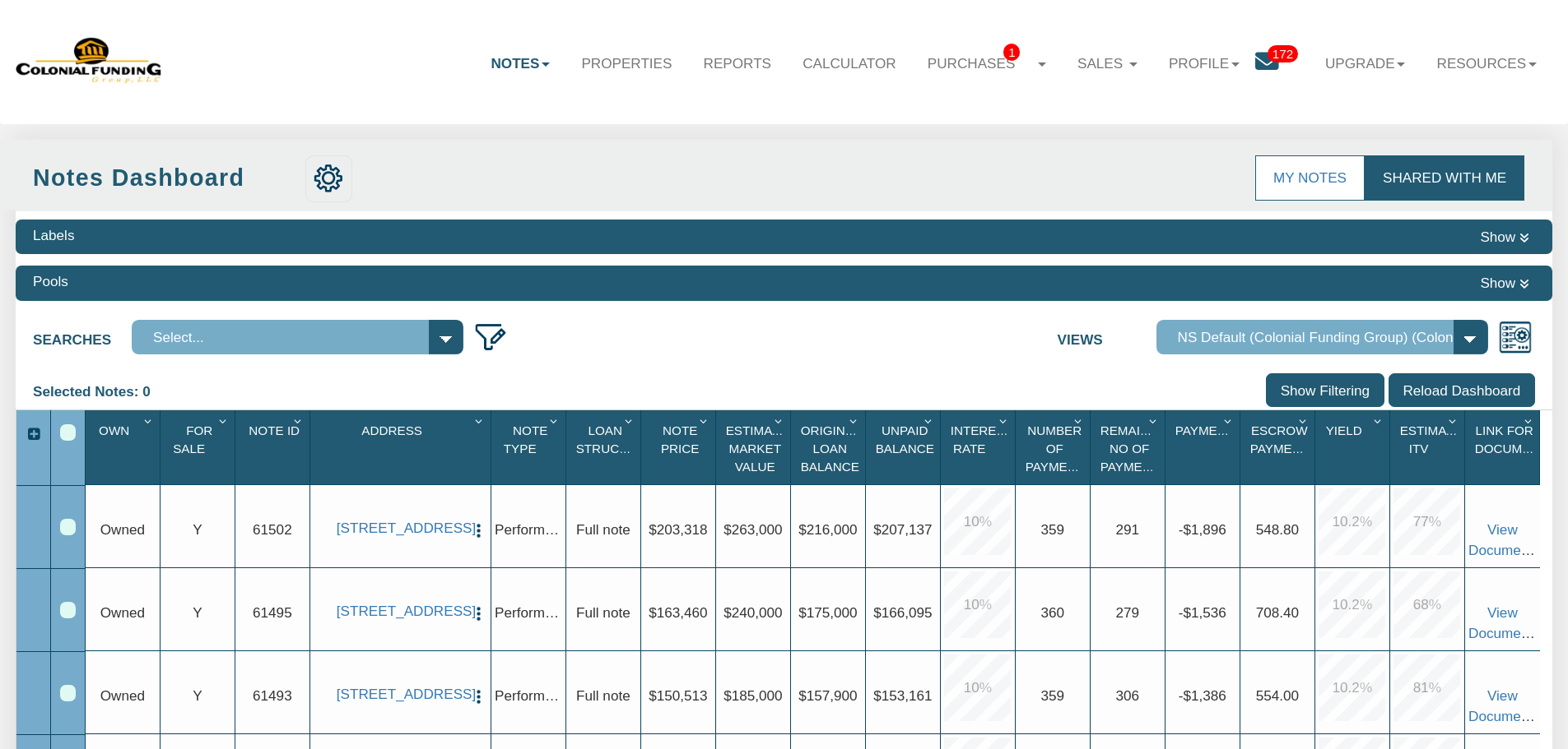
scroll to position [329, 0]
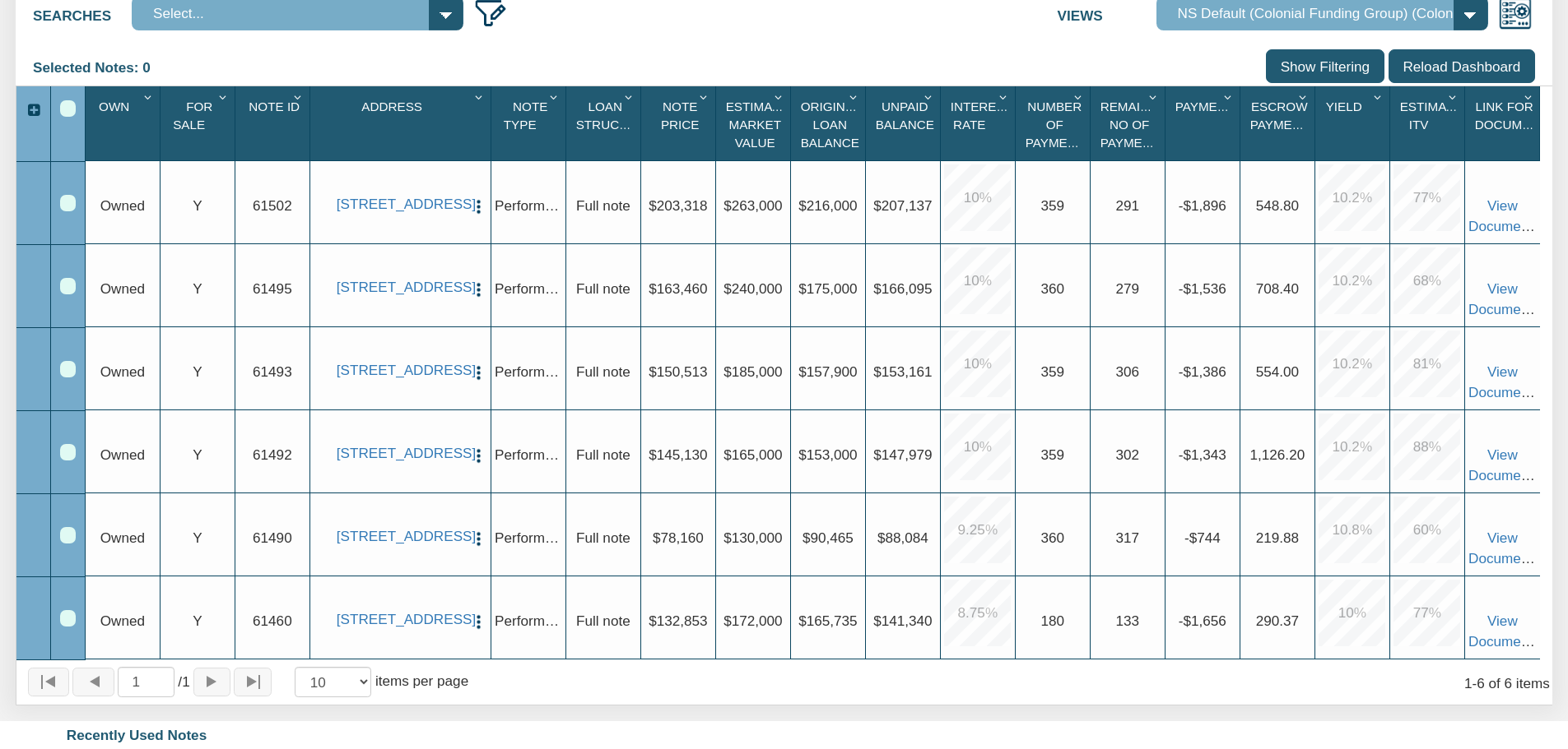
click at [474, 448] on img "button" at bounding box center [478, 456] width 17 height 17
click at [514, 472] on link "View" at bounding box center [561, 476] width 182 height 27
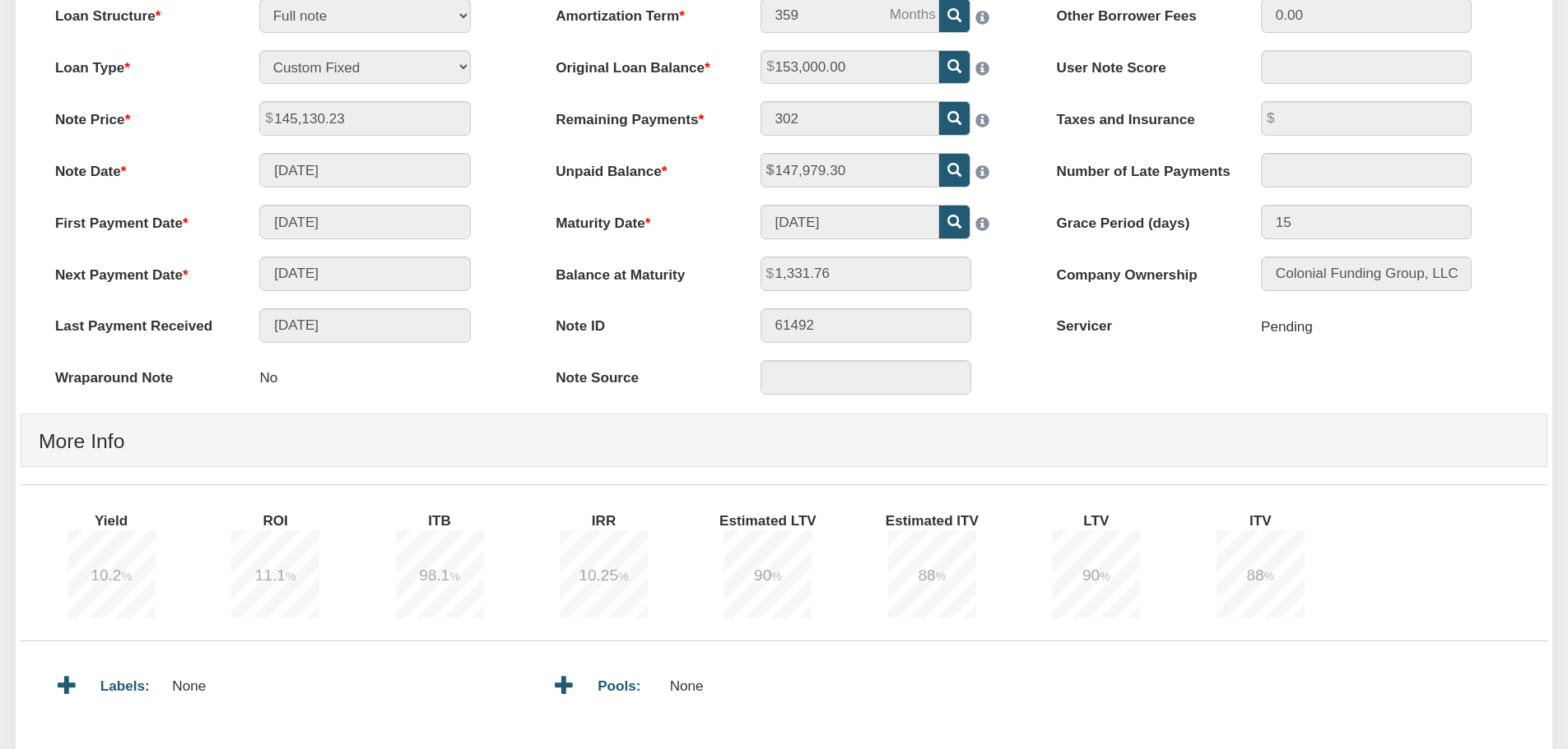
scroll to position [681, 0]
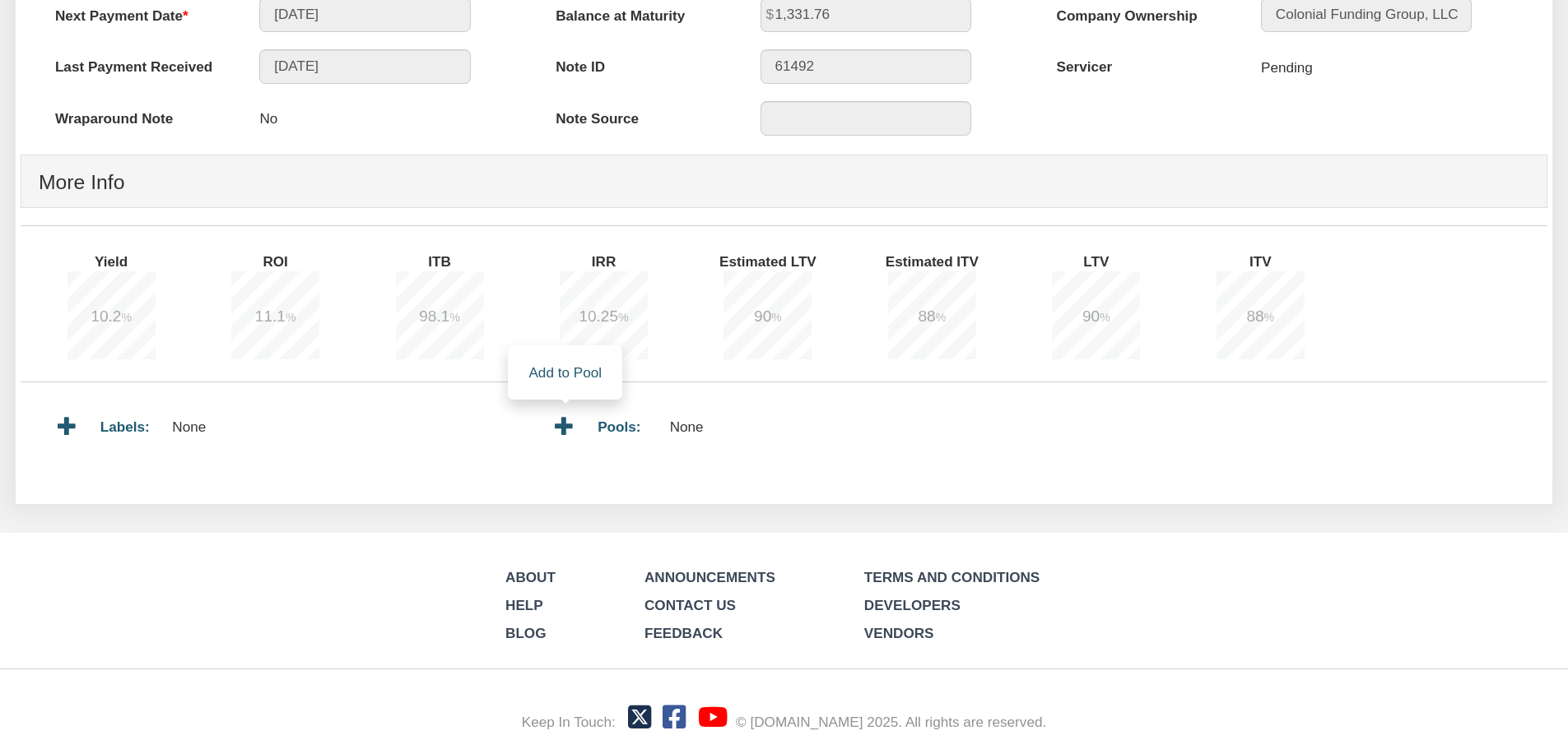
click at [556, 427] on icon at bounding box center [565, 426] width 20 height 20
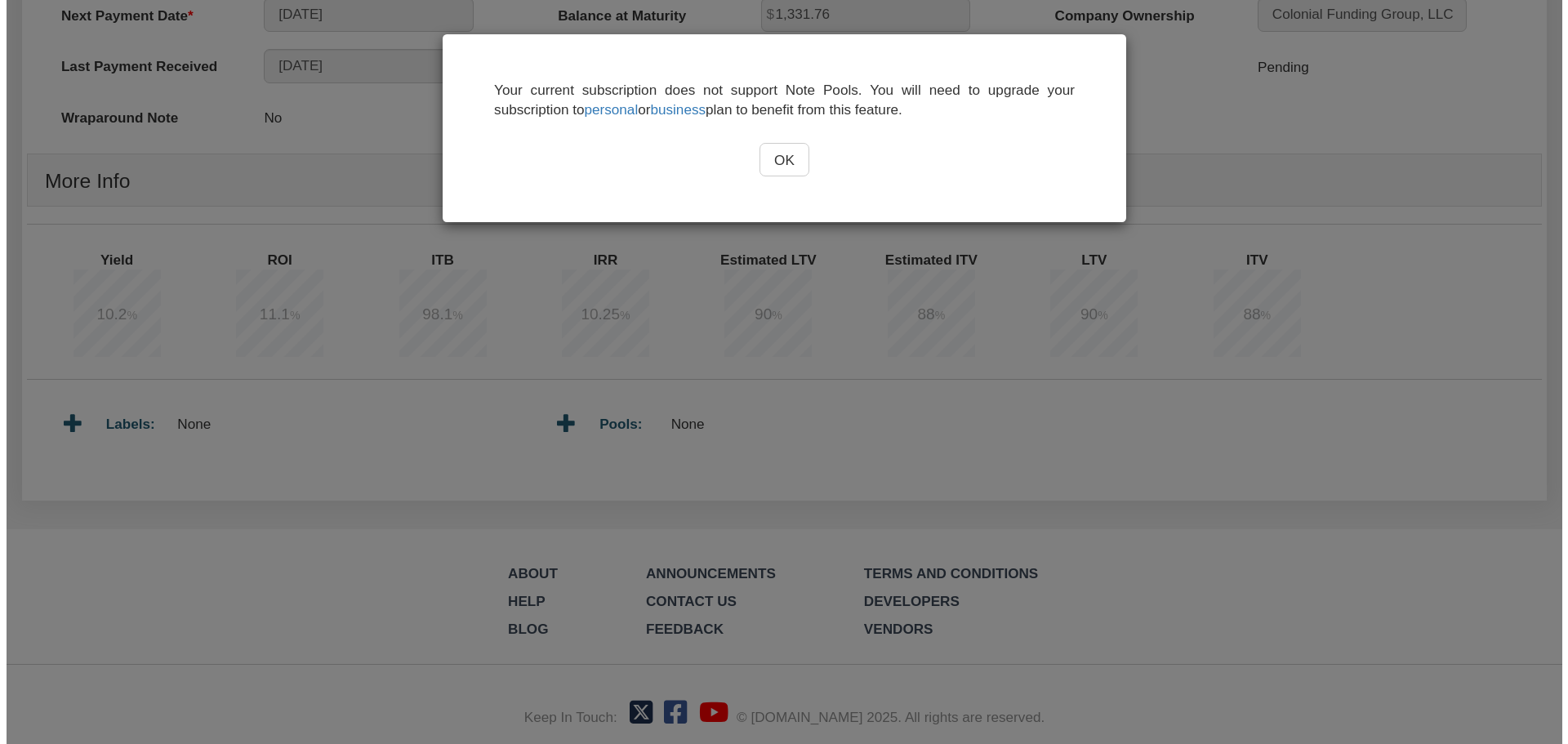
scroll to position [676, 0]
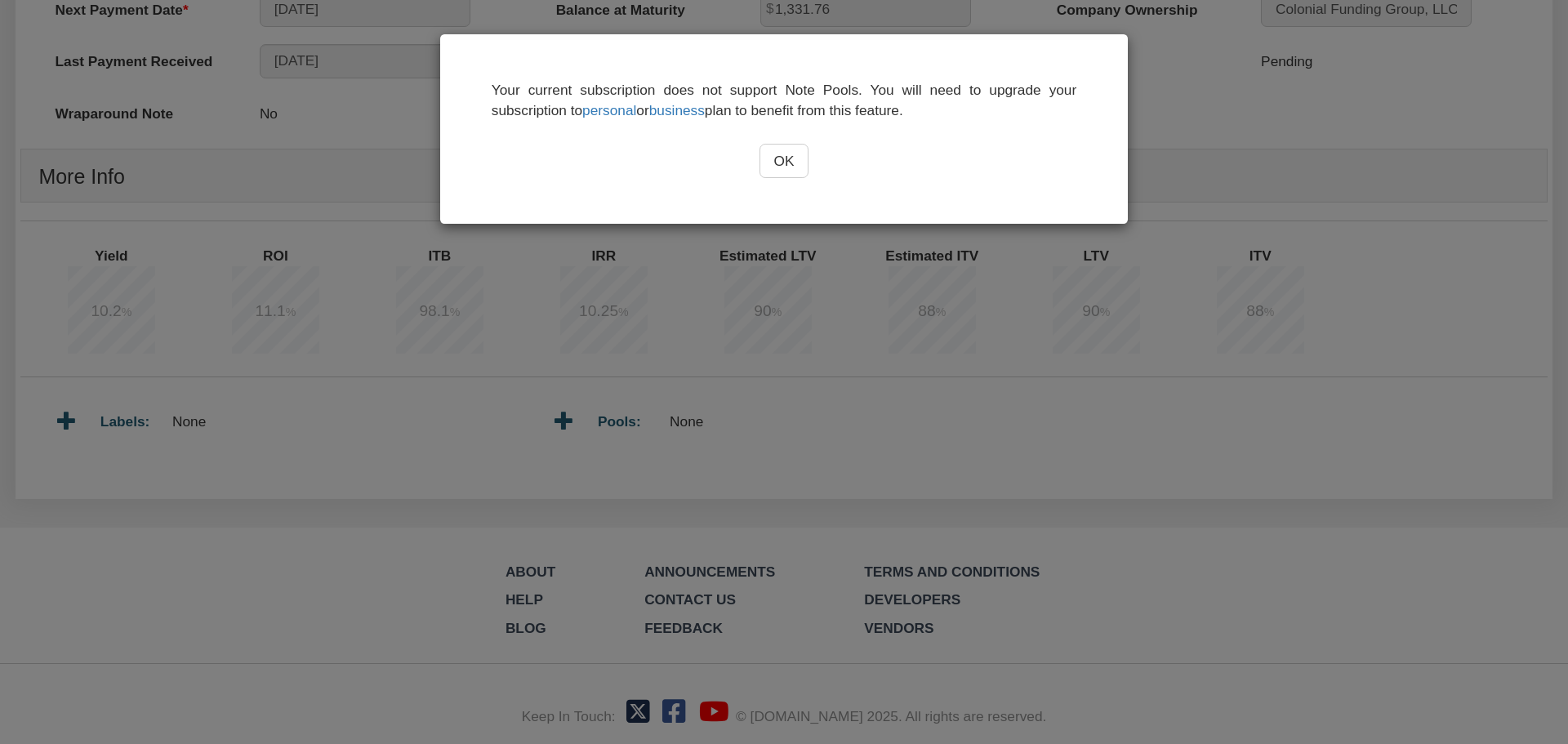
click at [773, 167] on input "OK" at bounding box center [784, 160] width 50 height 34
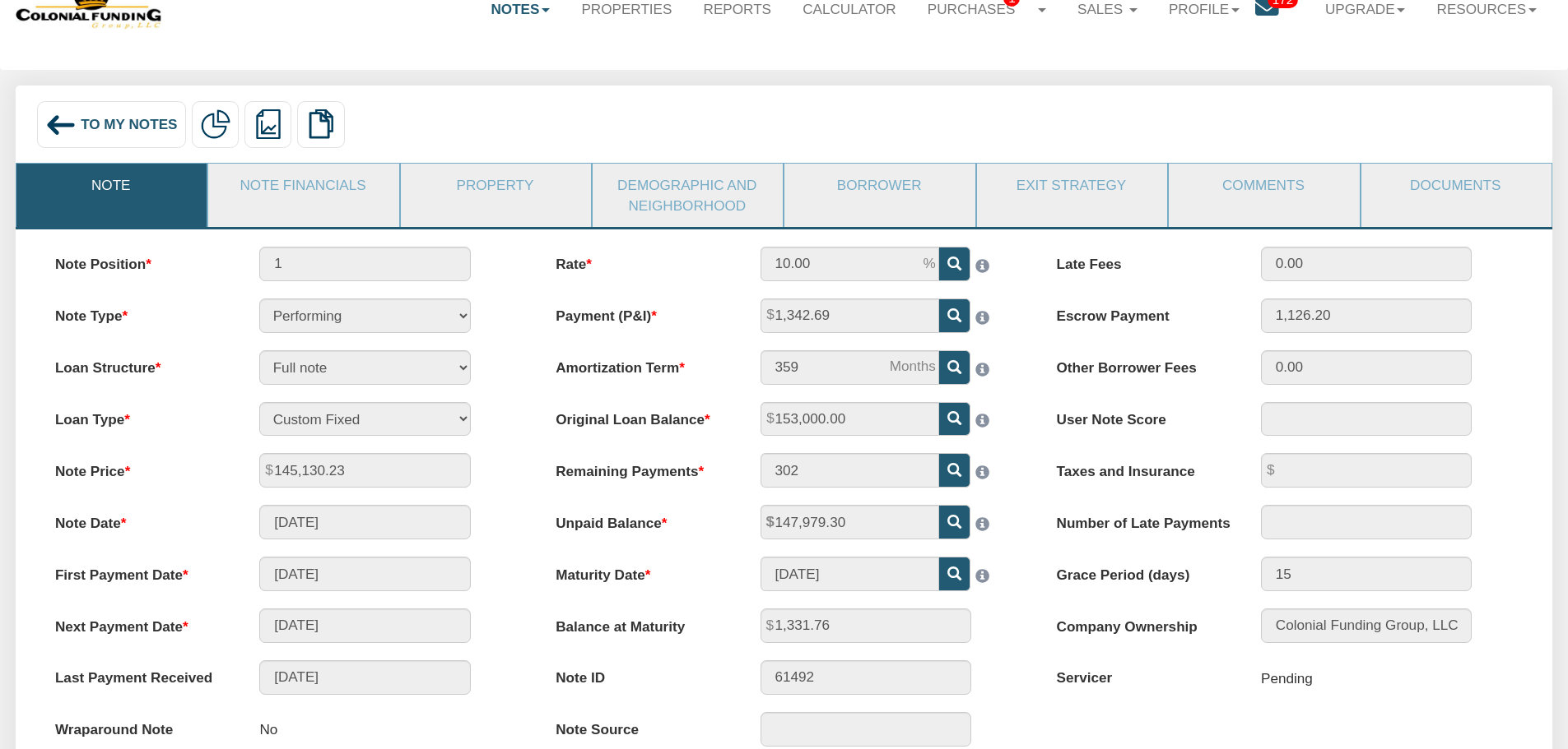
scroll to position [0, 0]
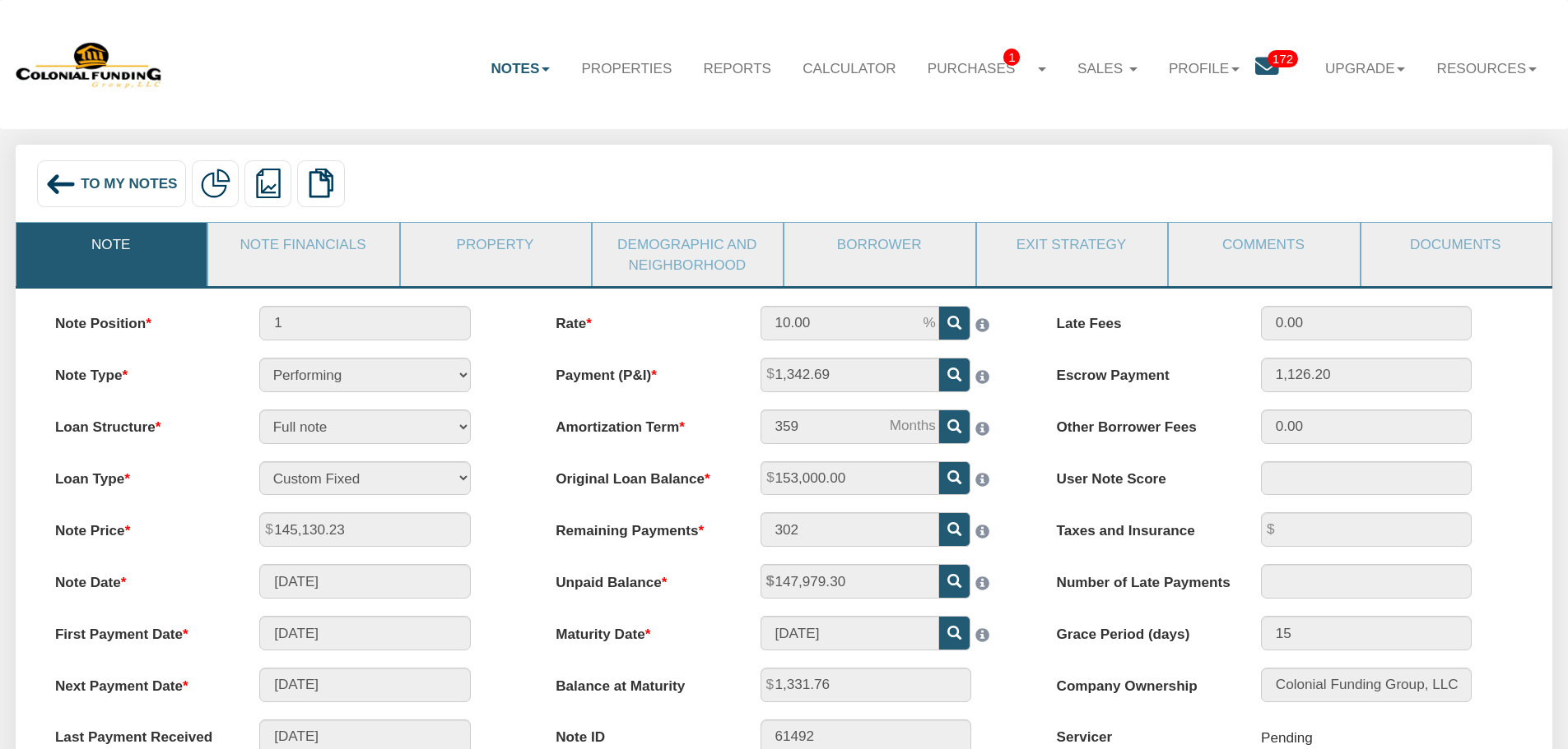
click at [112, 196] on div "To My Notes" at bounding box center [112, 183] width 149 height 47
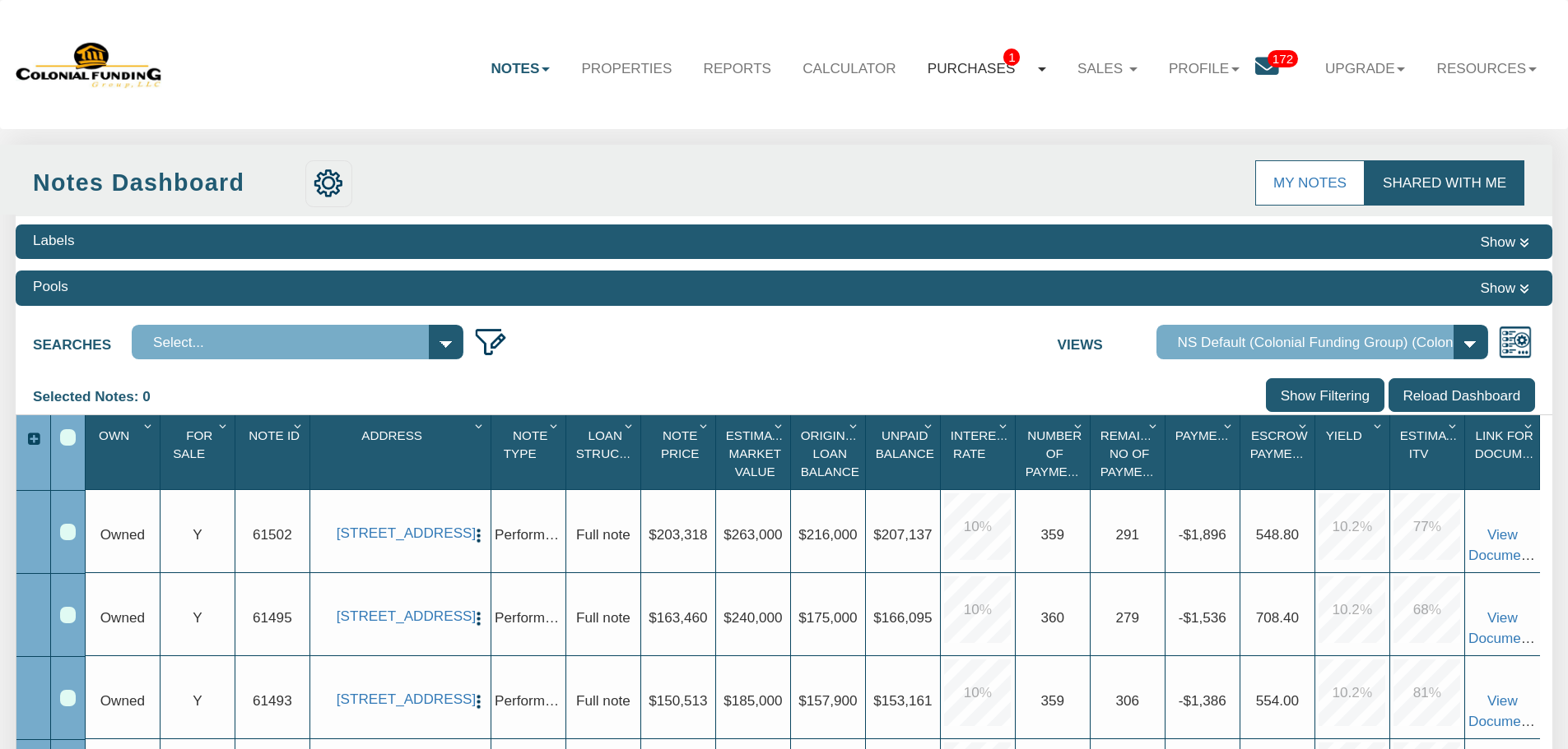
click at [1003, 63] on link "Purchases 1" at bounding box center [986, 68] width 150 height 49
click at [516, 90] on link "Notes" at bounding box center [521, 68] width 90 height 48
click at [493, 107] on link "Dashboard" at bounding box center [474, 112] width 182 height 27
click at [538, 72] on link "Notes" at bounding box center [521, 68] width 90 height 48
click at [482, 157] on ul "Dashboard Transactions" at bounding box center [474, 126] width 184 height 67
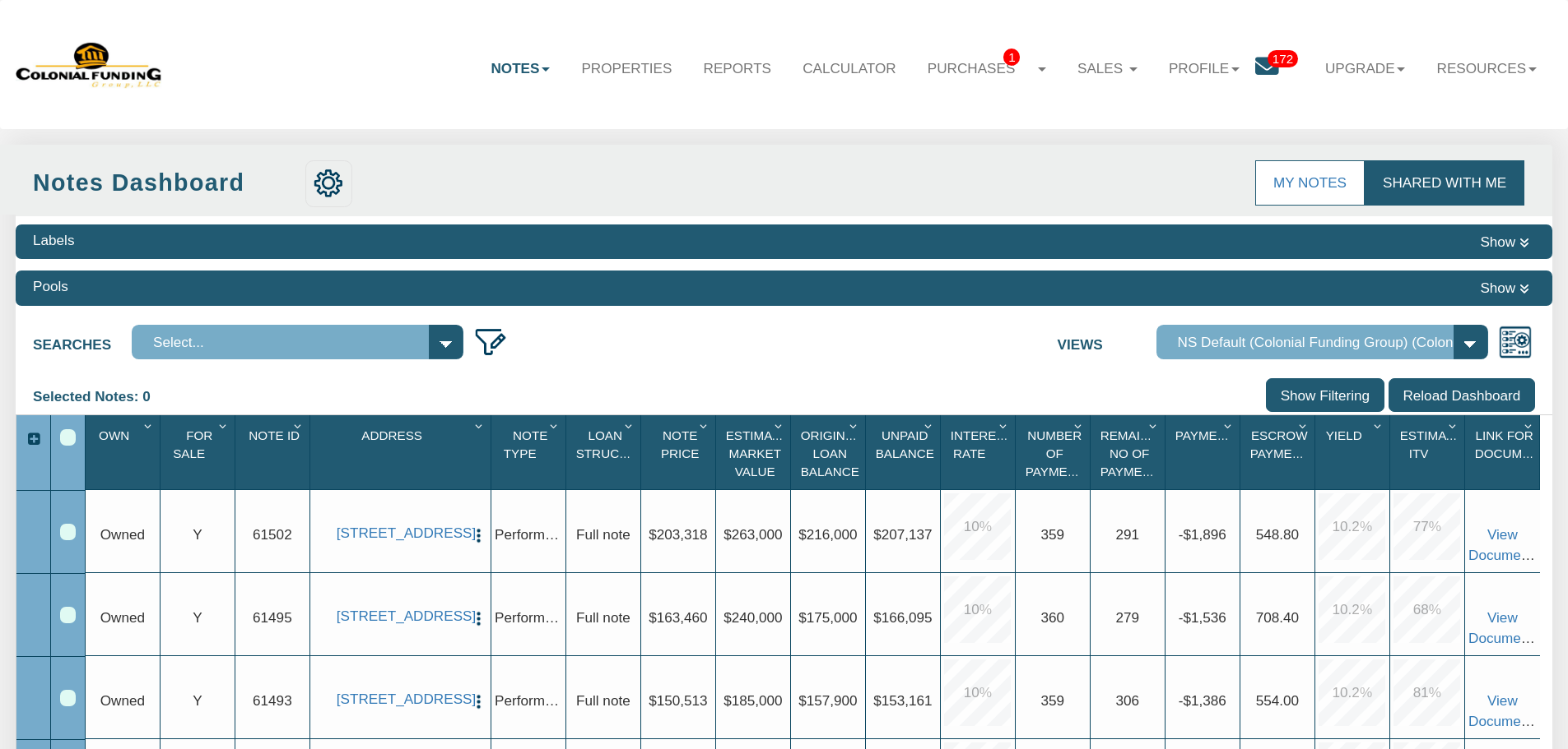
click at [484, 145] on div "My Notes Shared with Me" at bounding box center [746, 179] width 1568 height 70
click at [505, 81] on link "Notes" at bounding box center [521, 68] width 90 height 48
click at [472, 142] on link "Transactions" at bounding box center [474, 139] width 182 height 27
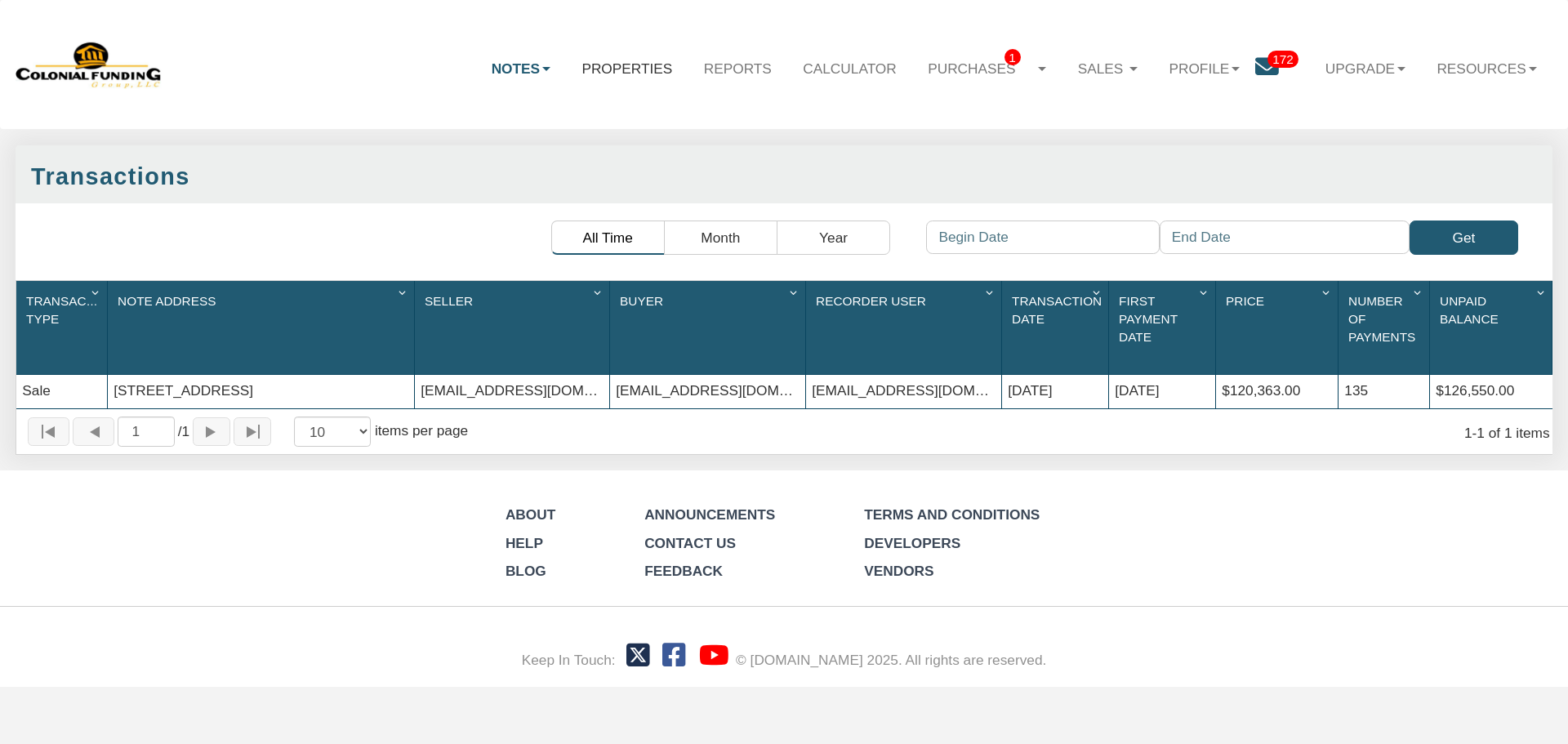
click at [641, 61] on link "Properties" at bounding box center [626, 68] width 121 height 48
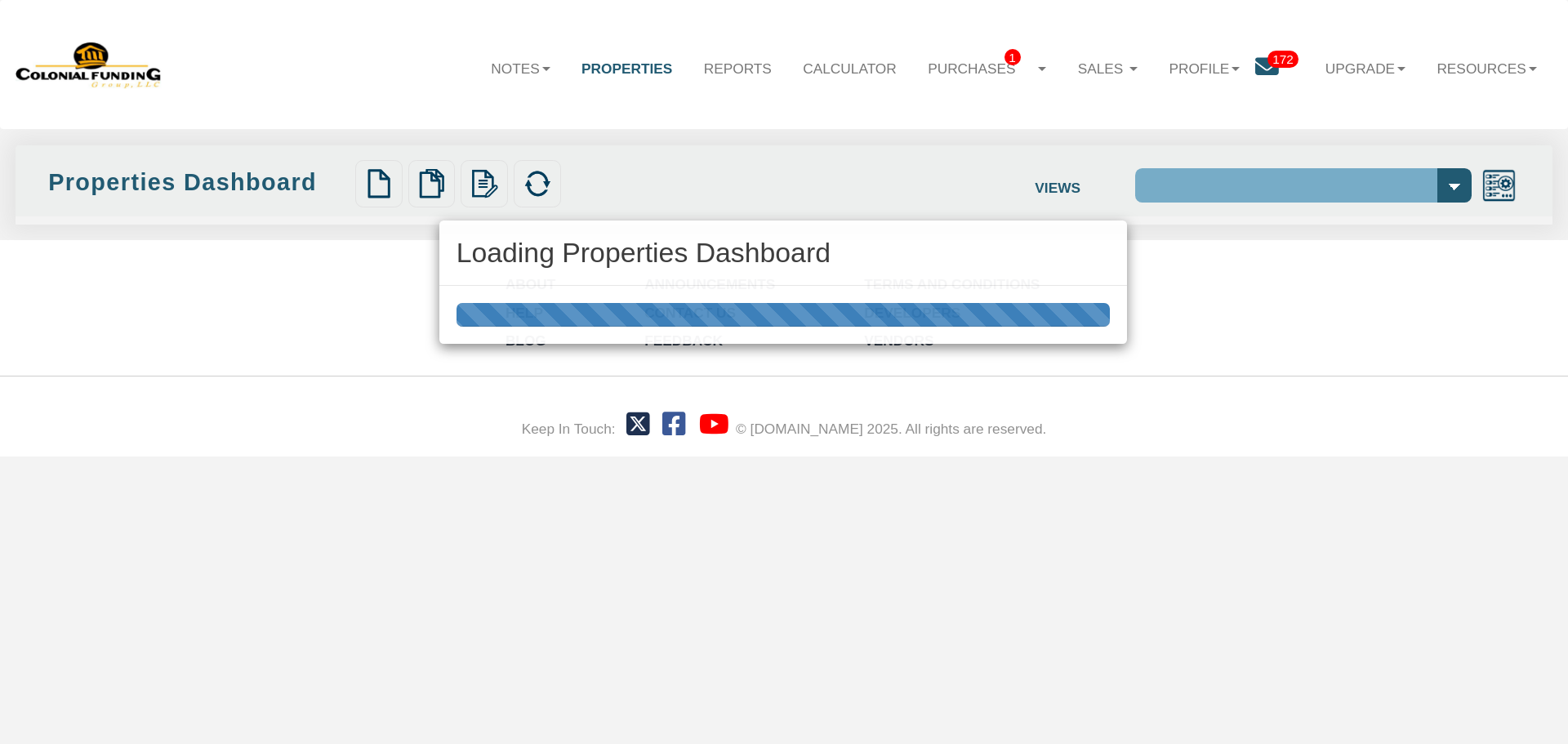
select select "138"
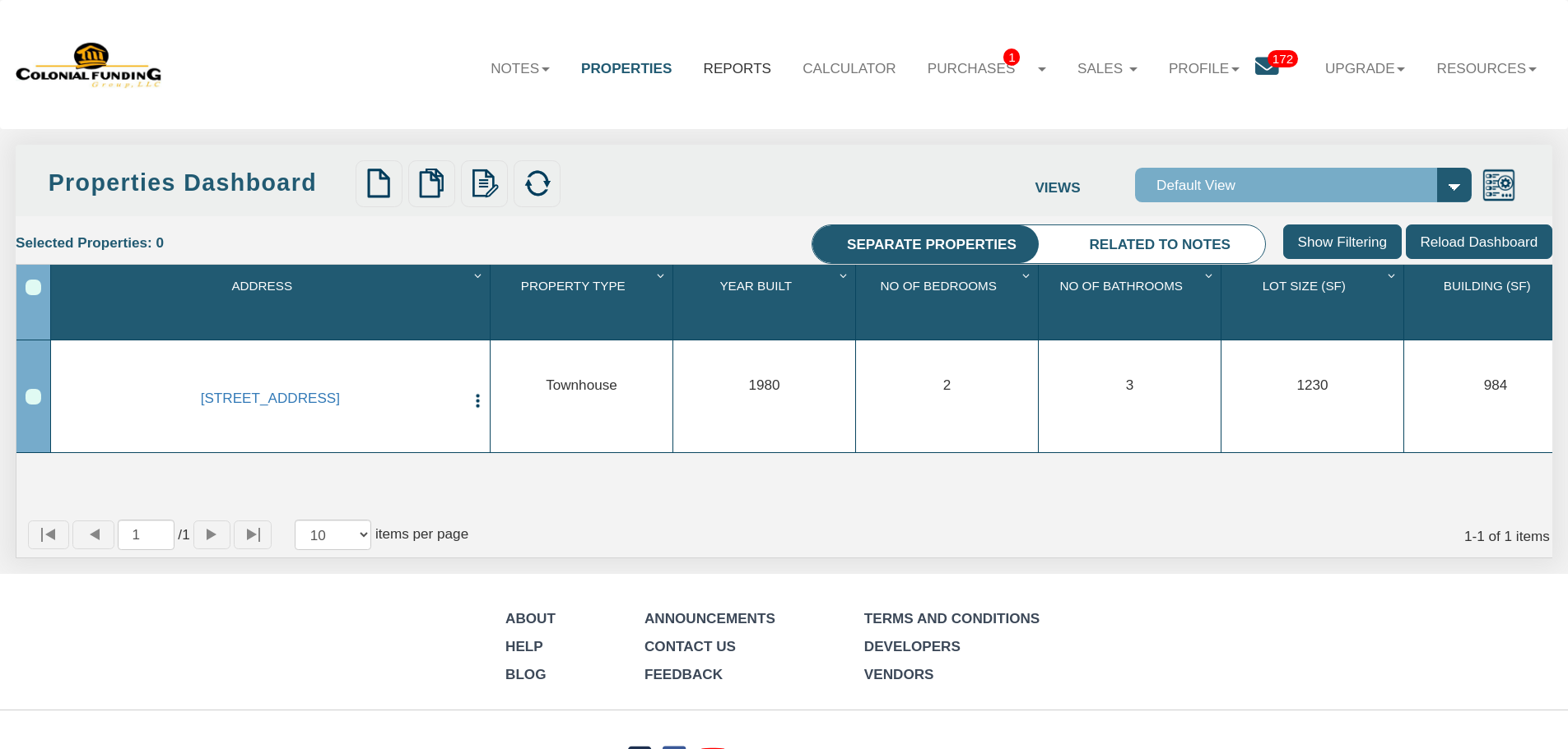
click at [715, 78] on link "Reports" at bounding box center [738, 68] width 99 height 48
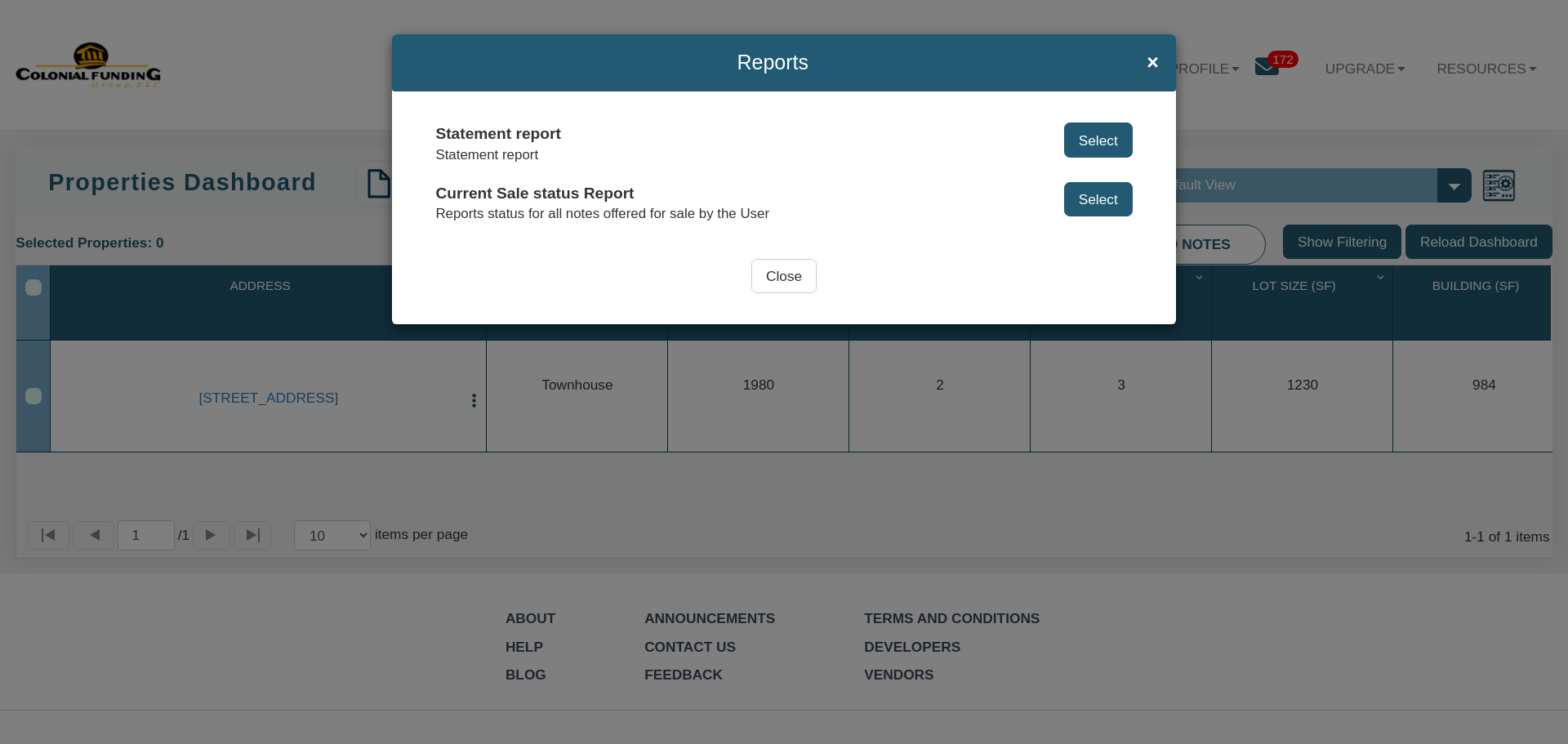
click at [780, 267] on input "Close" at bounding box center [784, 276] width 65 height 34
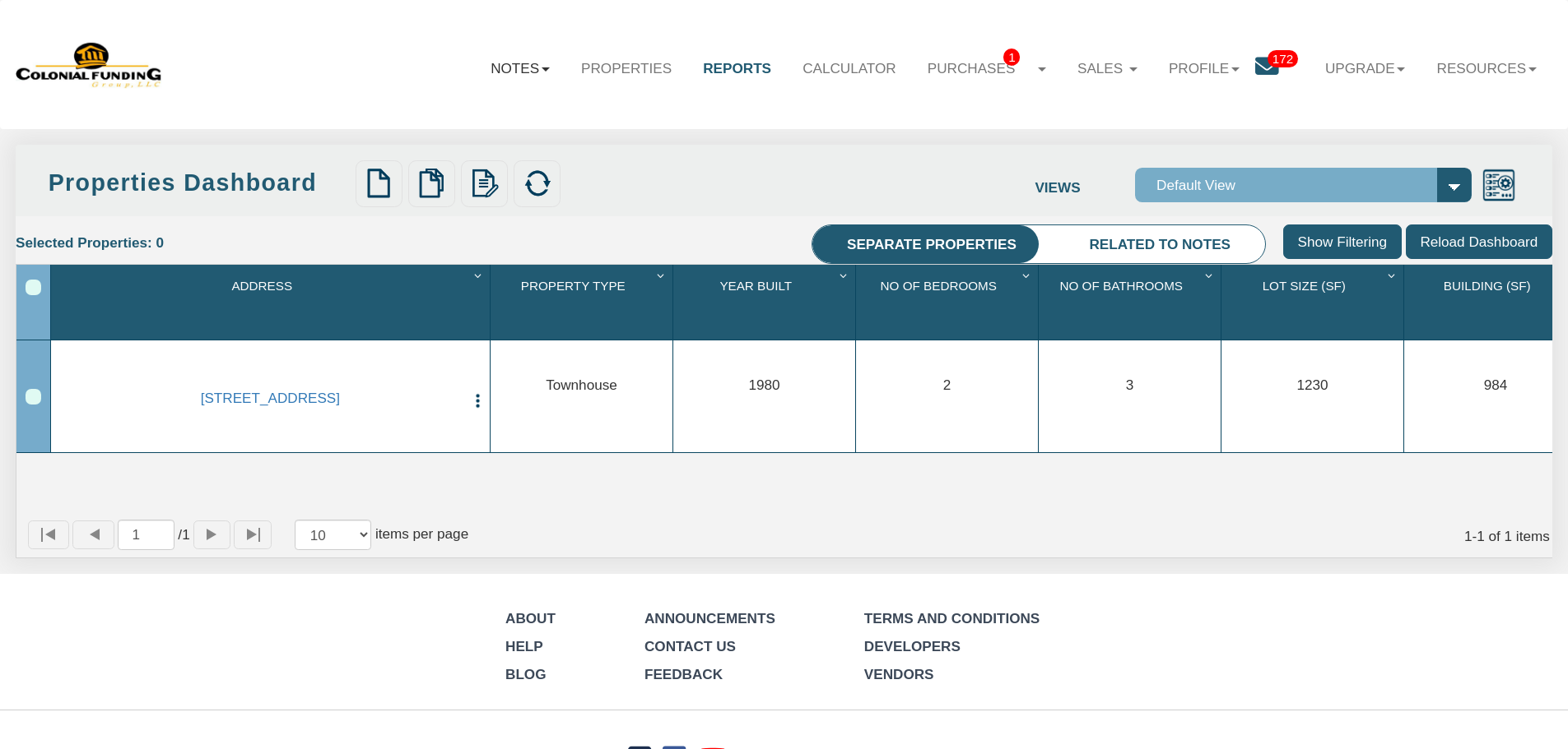
click at [506, 76] on link "Notes" at bounding box center [521, 68] width 90 height 48
click at [502, 101] on link "Dashboard" at bounding box center [474, 112] width 182 height 27
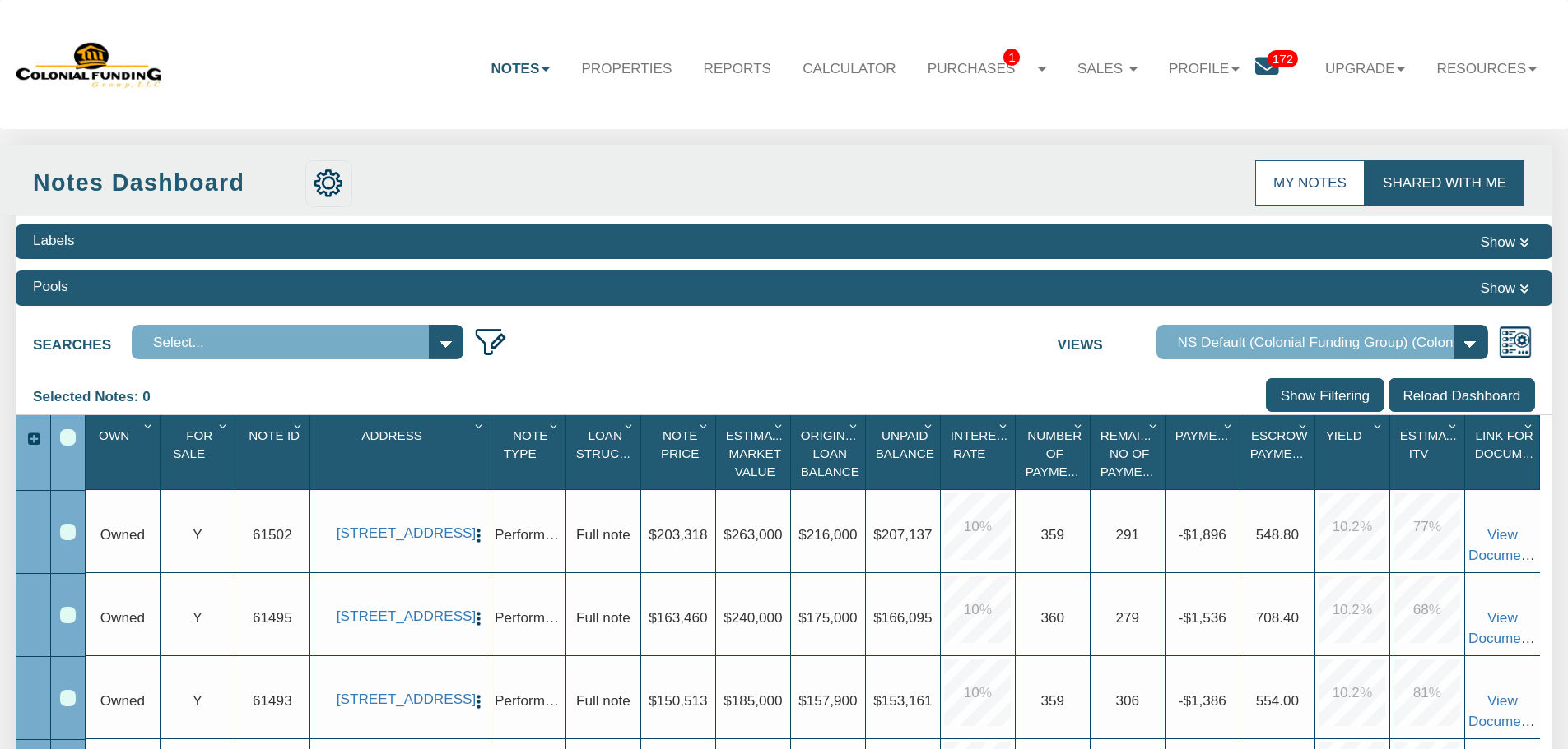
click at [1289, 189] on link "My Notes" at bounding box center [1309, 183] width 109 height 44
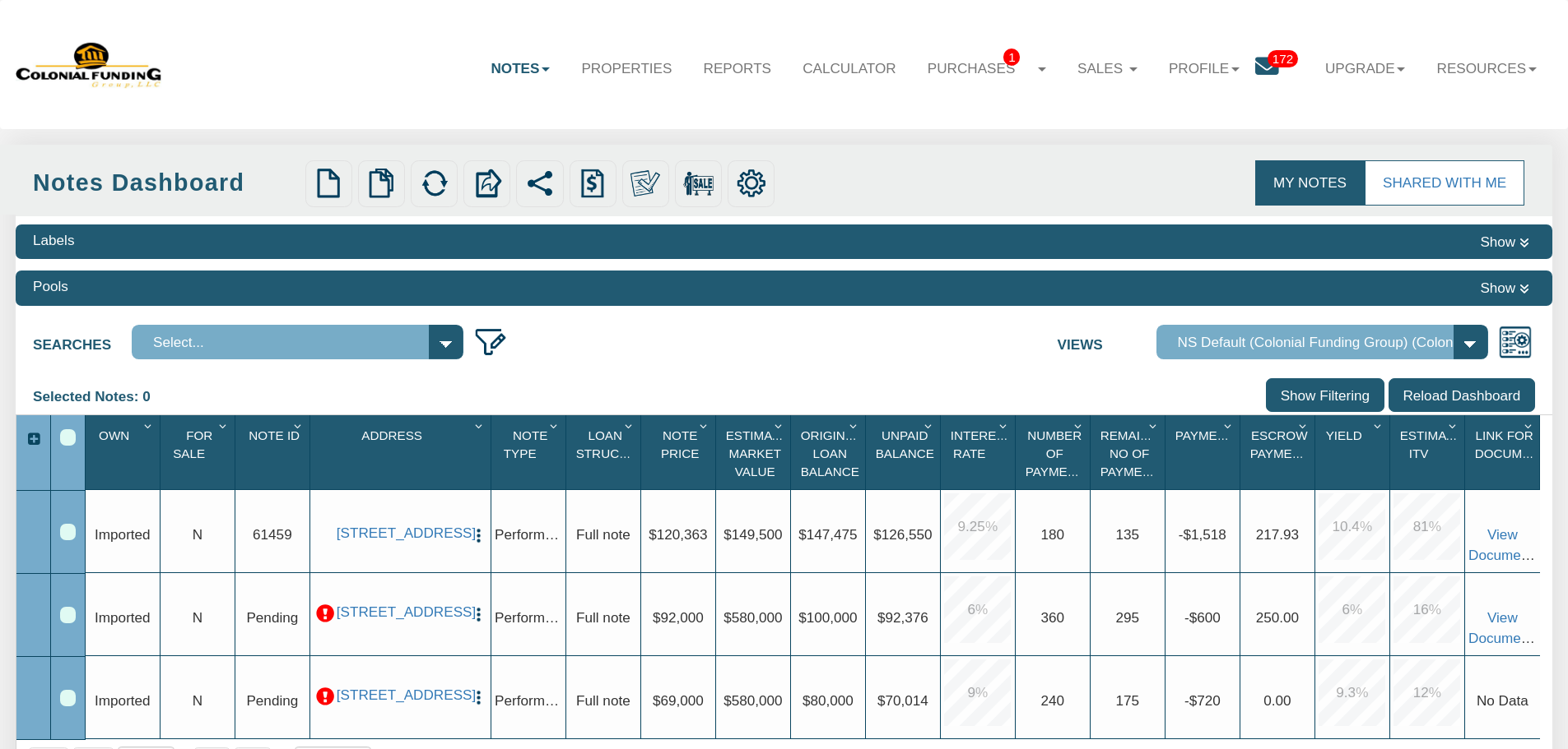
click at [74, 540] on div "Row 1, Row Selection Checkbox" at bounding box center [68, 532] width 16 height 16
click at [72, 539] on div "Row 1, Row Selection Checkbox" at bounding box center [68, 532] width 16 height 16
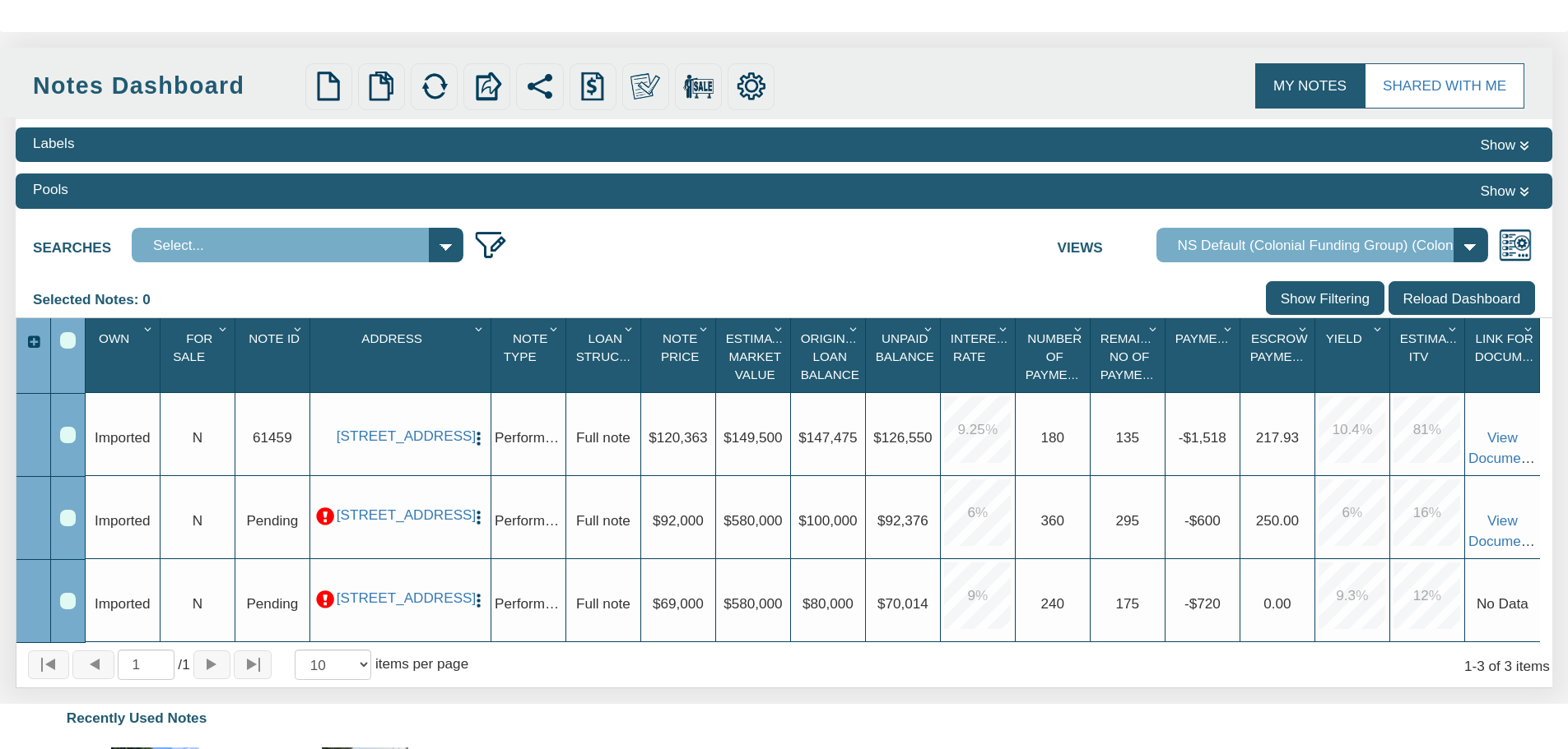
scroll to position [82, 0]
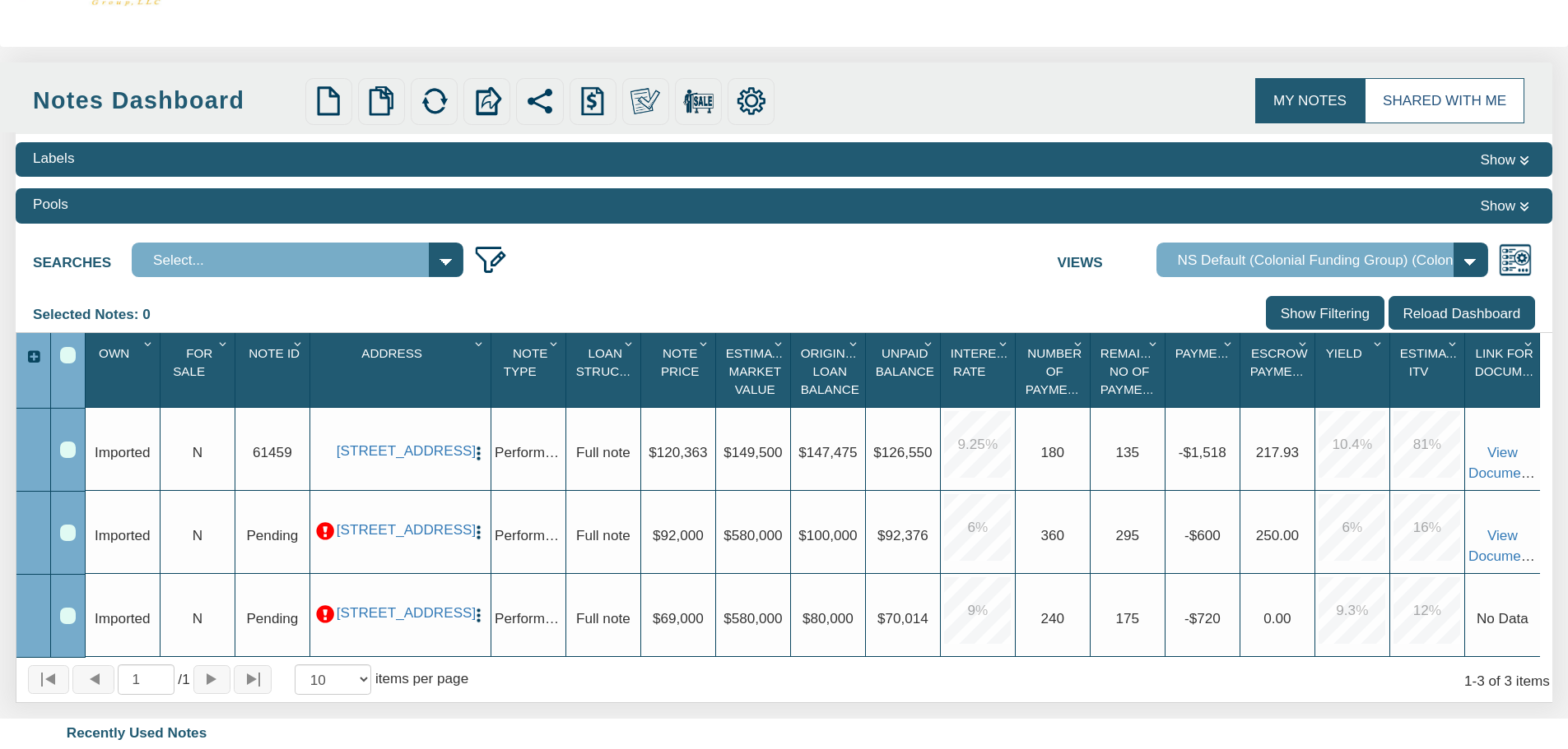
click at [1416, 86] on link "Shared with Me" at bounding box center [1445, 100] width 160 height 44
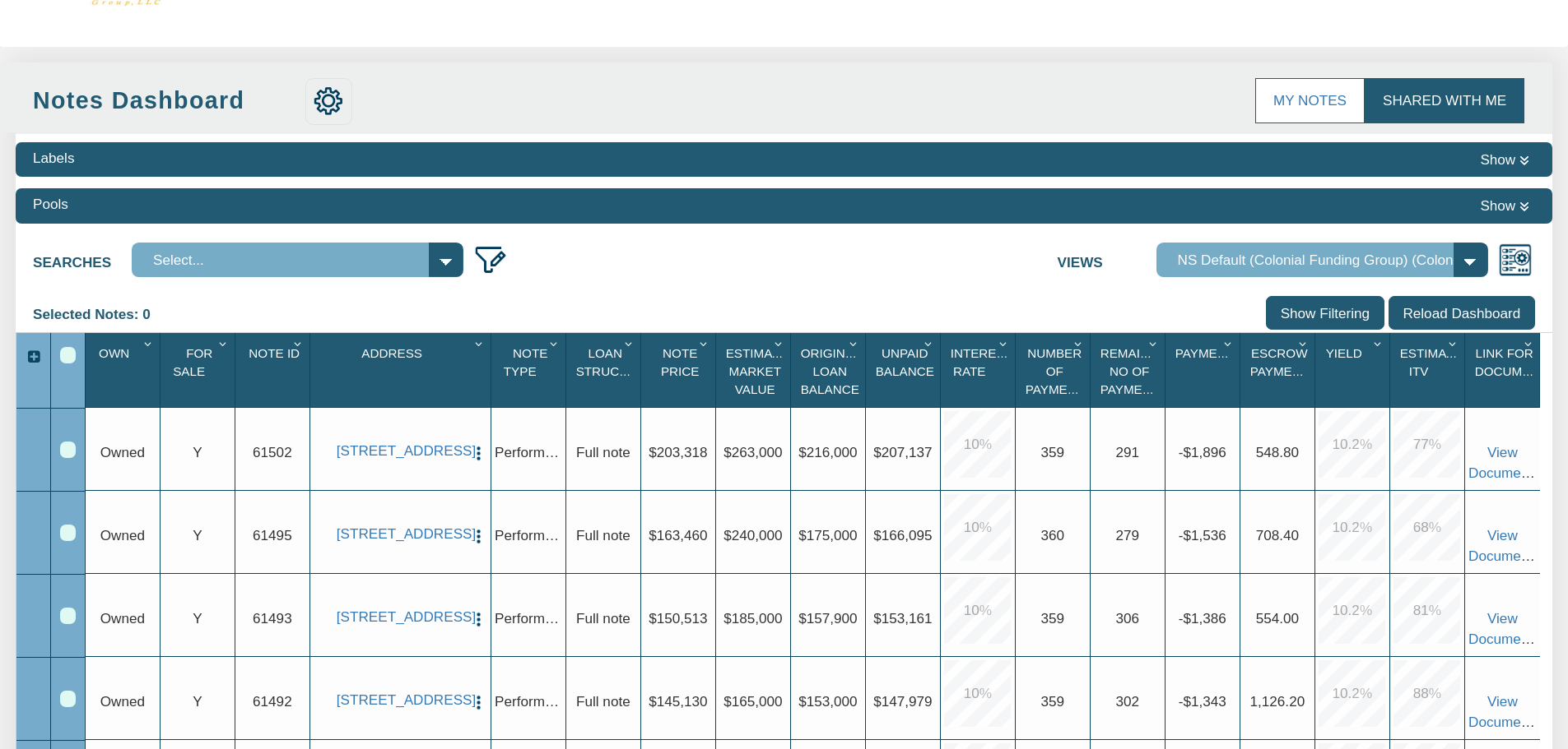
scroll to position [246, 0]
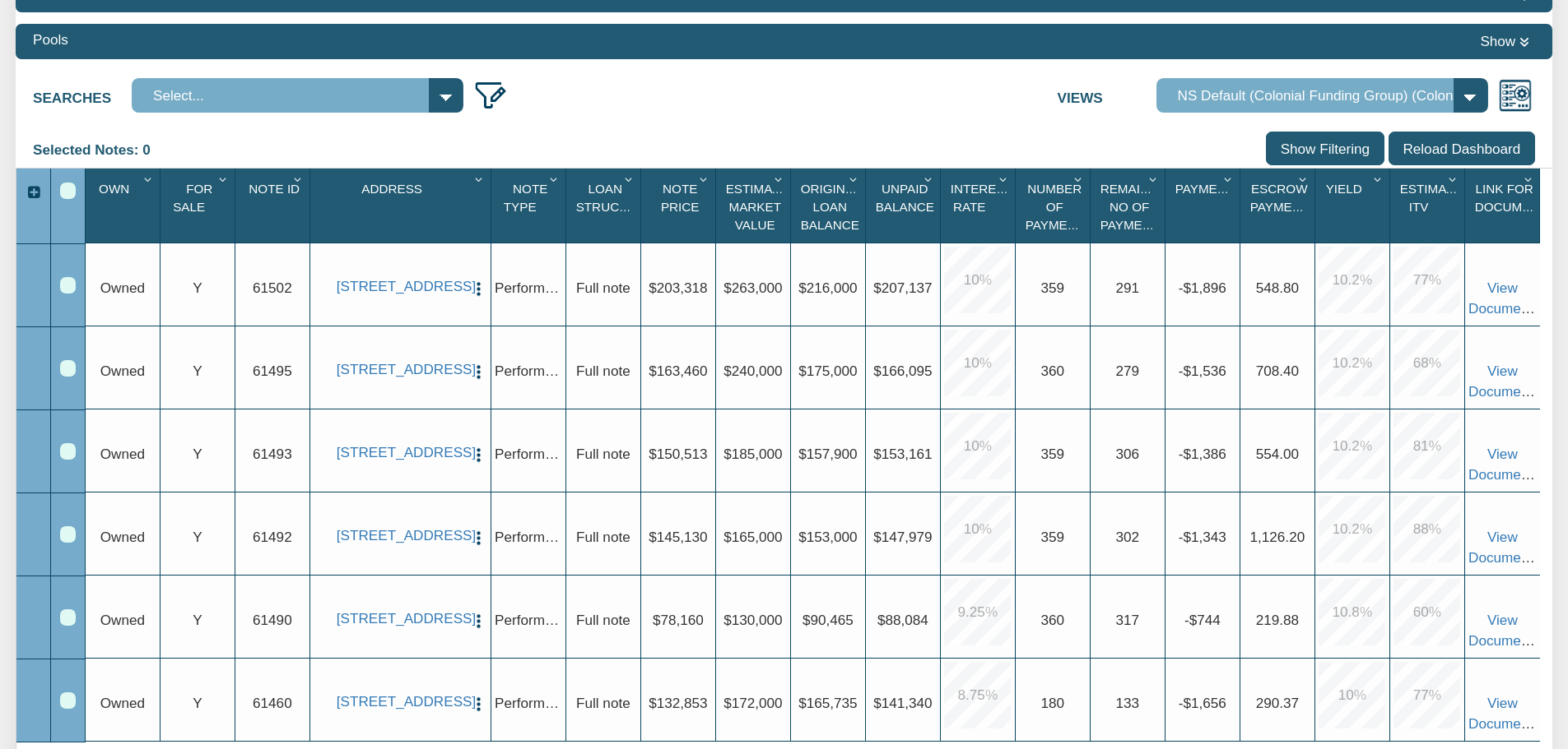
click at [75, 543] on div at bounding box center [68, 535] width 35 height 83
click at [68, 542] on div "Row 4, Row Selection Checkbox" at bounding box center [68, 534] width 16 height 16
click at [1451, 90] on select "Default View NS Default (Colonial Funding Group) (Colonial Funding Group)" at bounding box center [1322, 95] width 332 height 35
click at [1325, 156] on input "Add to Pool" at bounding box center [1333, 148] width 102 height 35
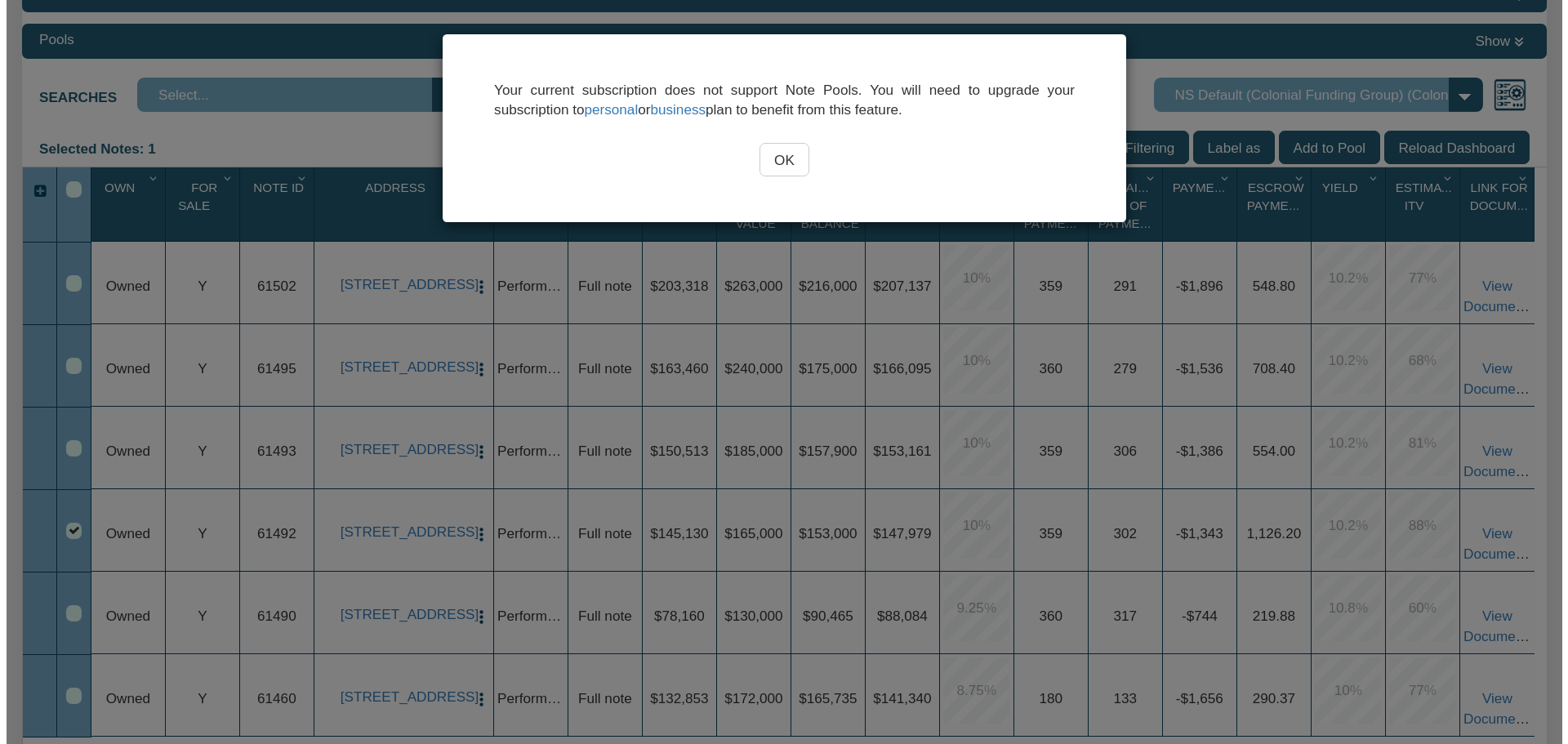
scroll to position [246, 0]
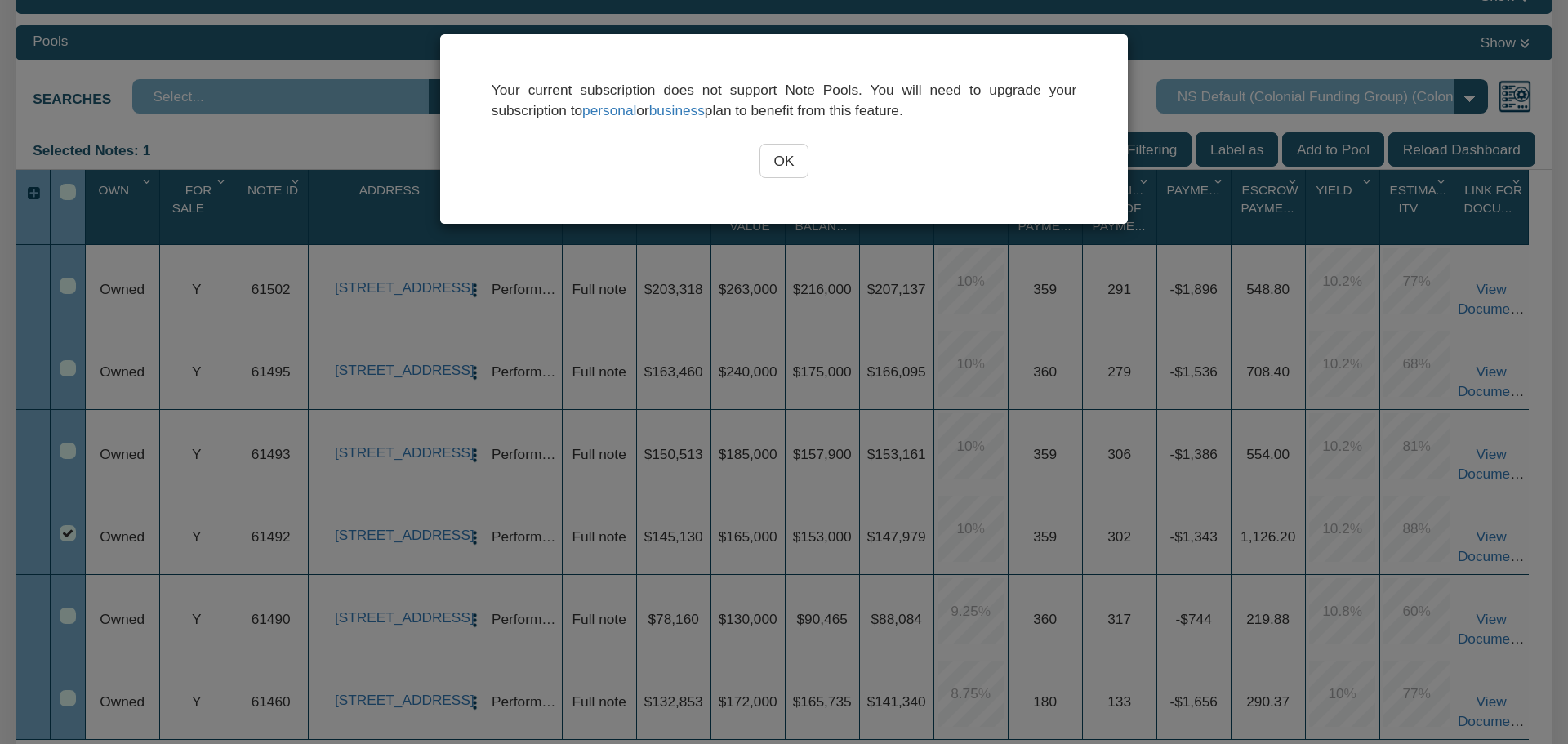
click at [781, 172] on input "OK" at bounding box center [784, 160] width 50 height 34
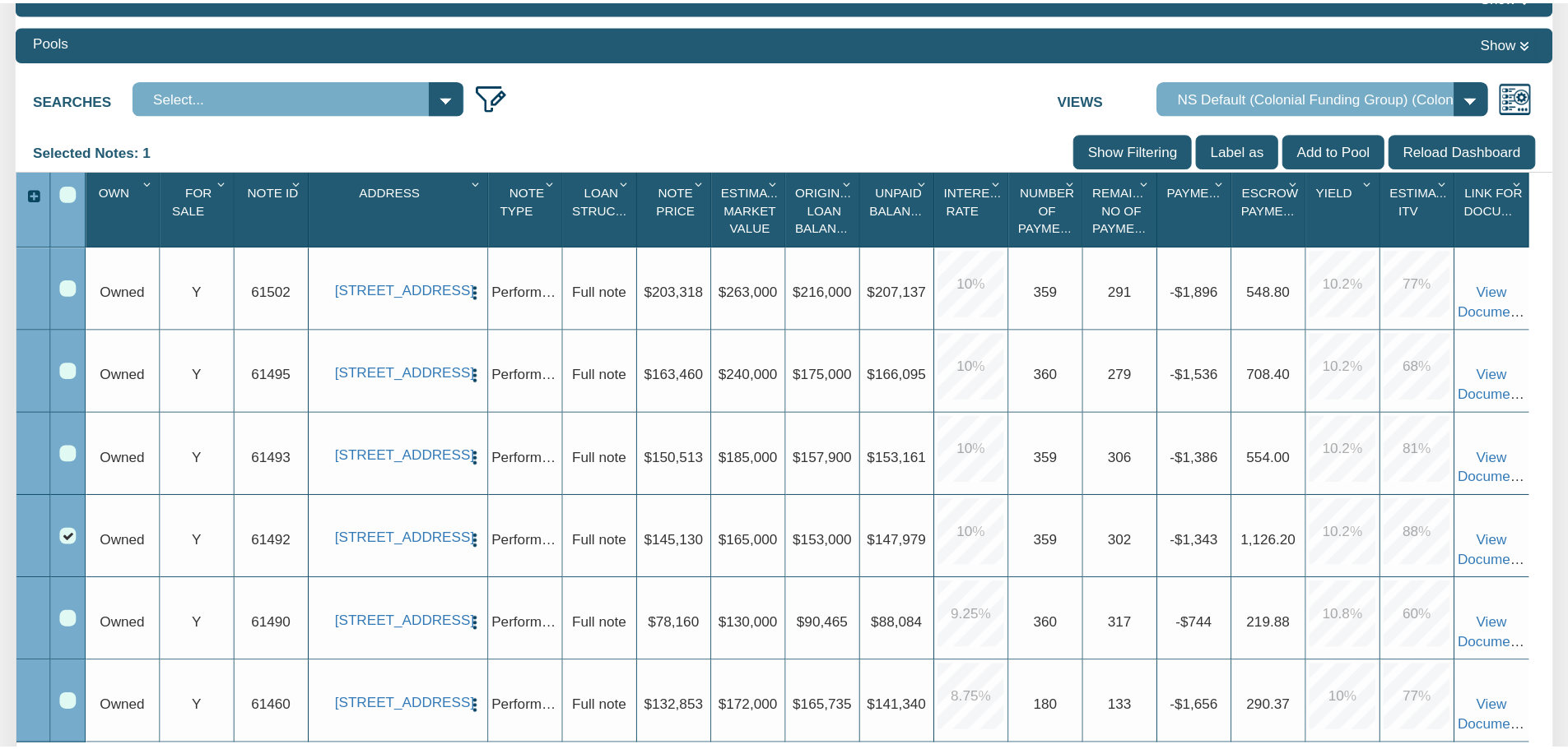
scroll to position [246, 0]
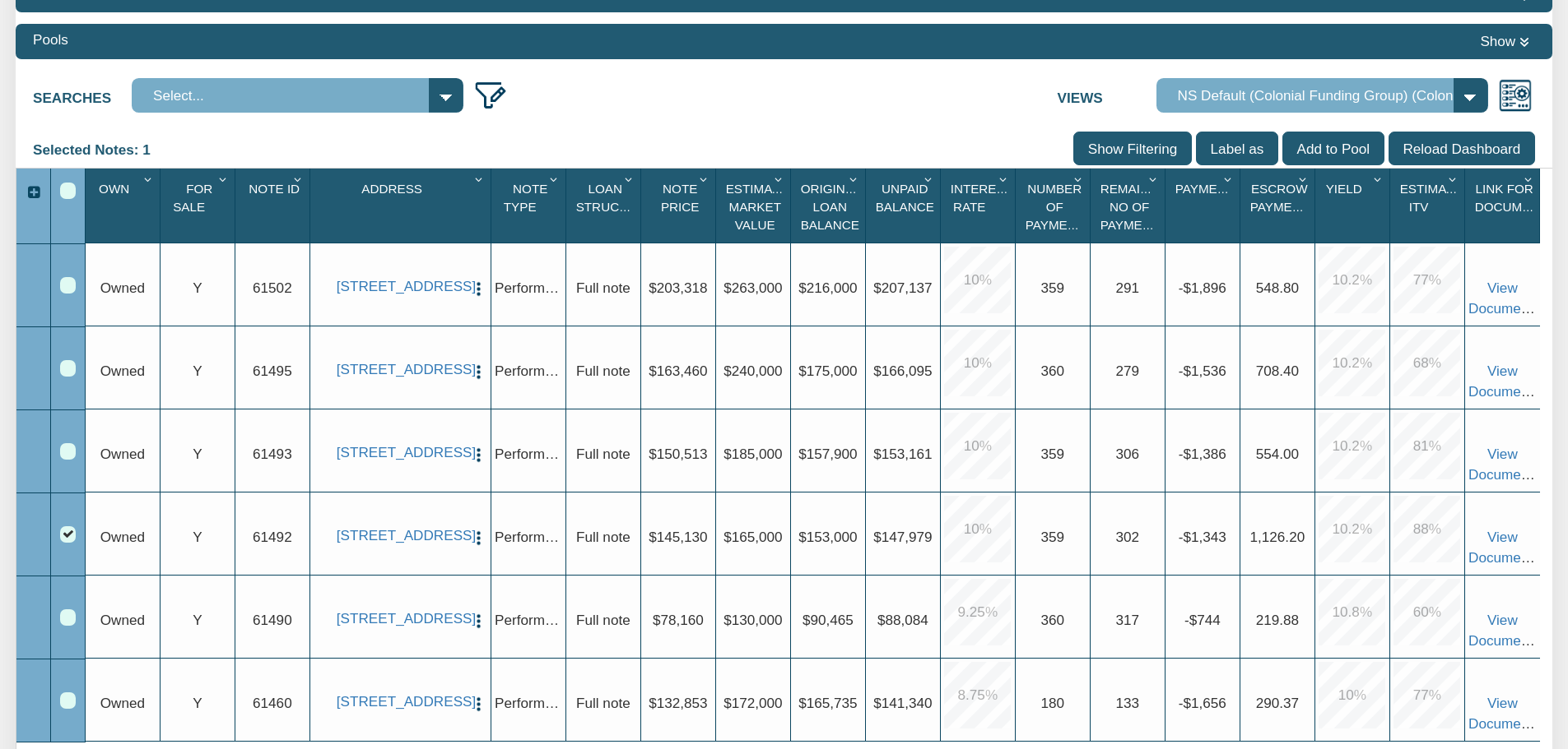
click at [1325, 519] on span "10.2 %" at bounding box center [1352, 529] width 67 height 66
click at [1241, 533] on div "Upgrade 1,126.20" at bounding box center [1278, 534] width 74 height 83
click at [1204, 539] on span "-$1,343" at bounding box center [1203, 537] width 48 height 17
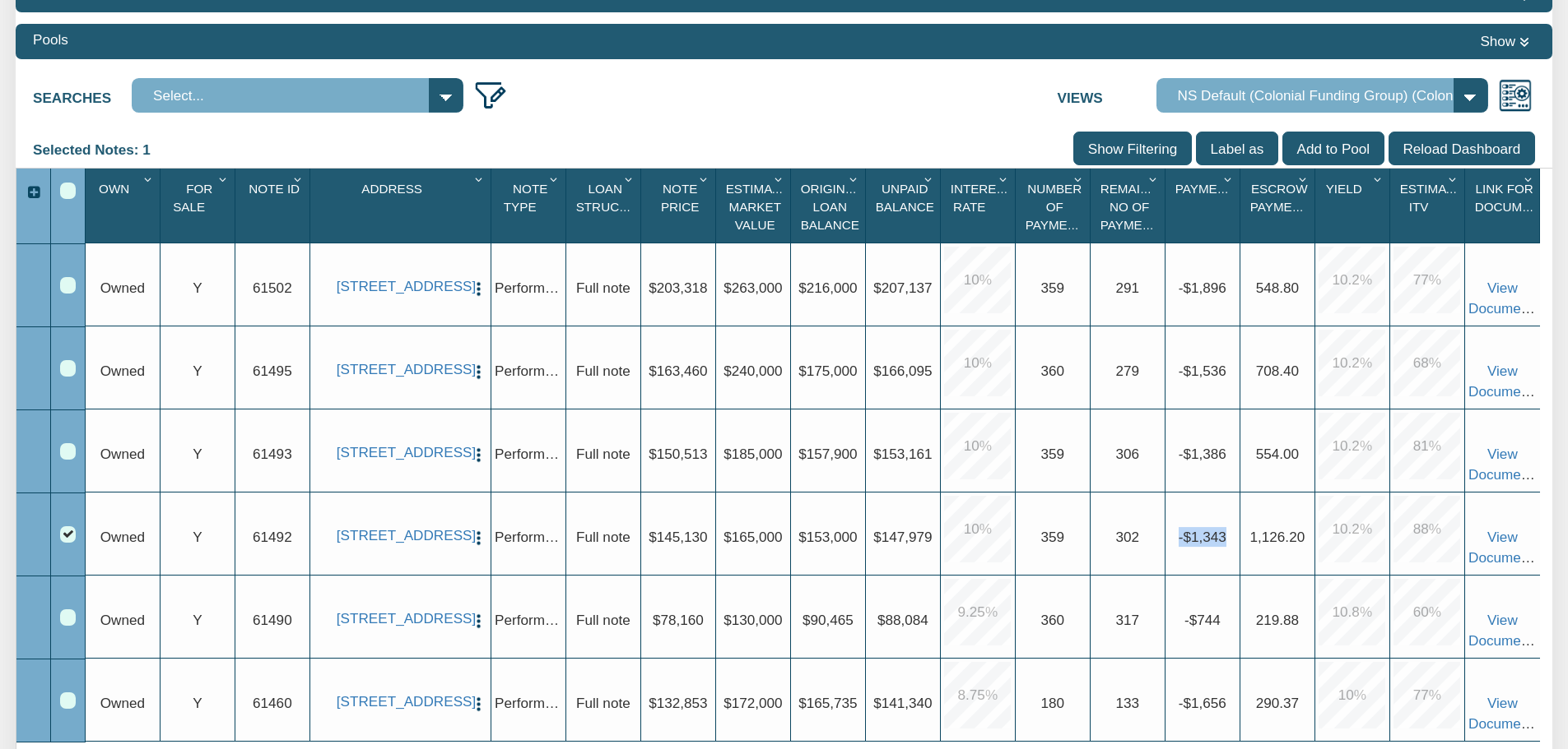
click at [1196, 554] on div "Upgrade -$1,343" at bounding box center [1203, 534] width 74 height 83
click at [1196, 544] on span "-$1,343" at bounding box center [1203, 537] width 48 height 17
click at [1198, 554] on div "Upgrade -$1,343" at bounding box center [1203, 534] width 74 height 83
click at [29, 199] on div at bounding box center [34, 192] width 34 height 20
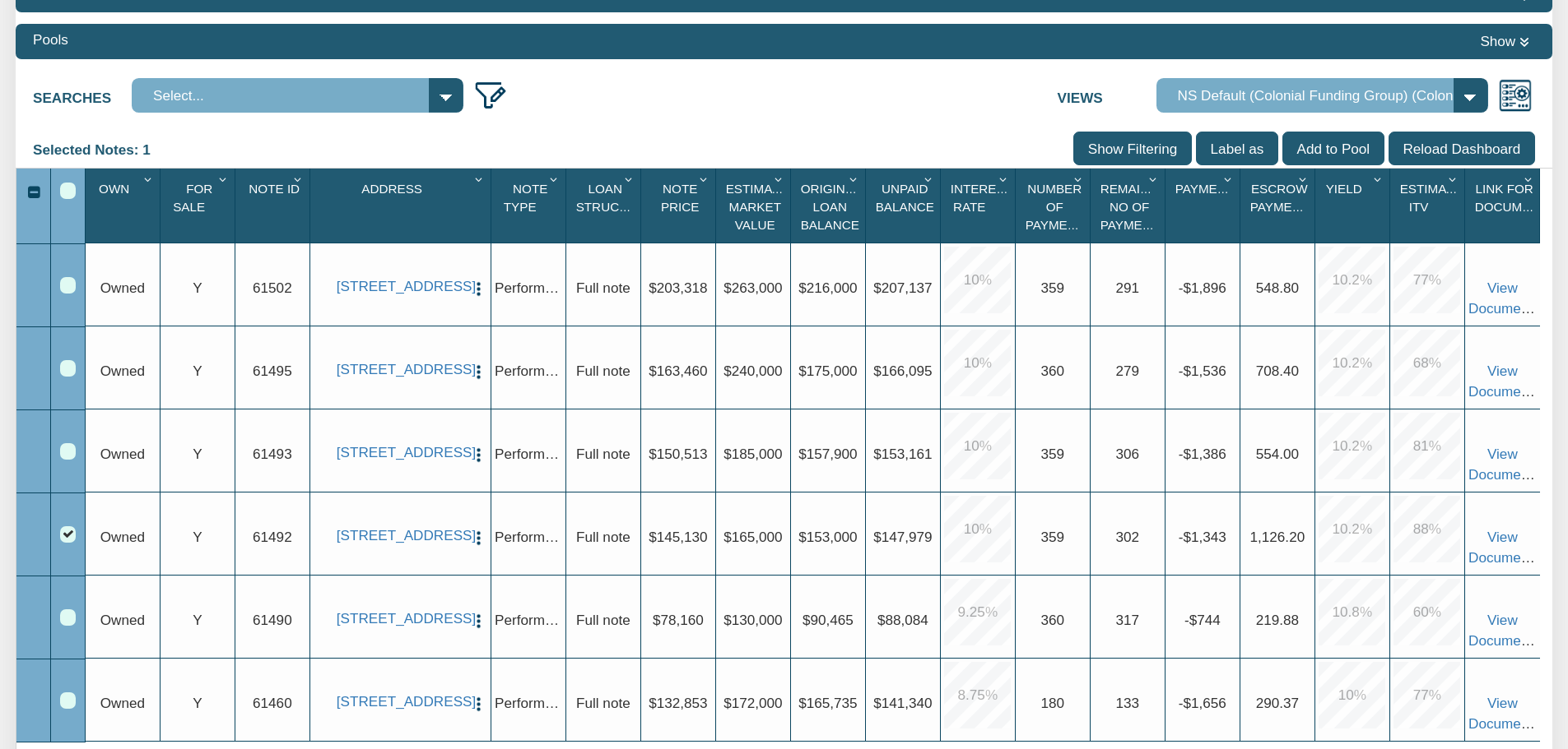
click at [29, 199] on div at bounding box center [34, 192] width 34 height 20
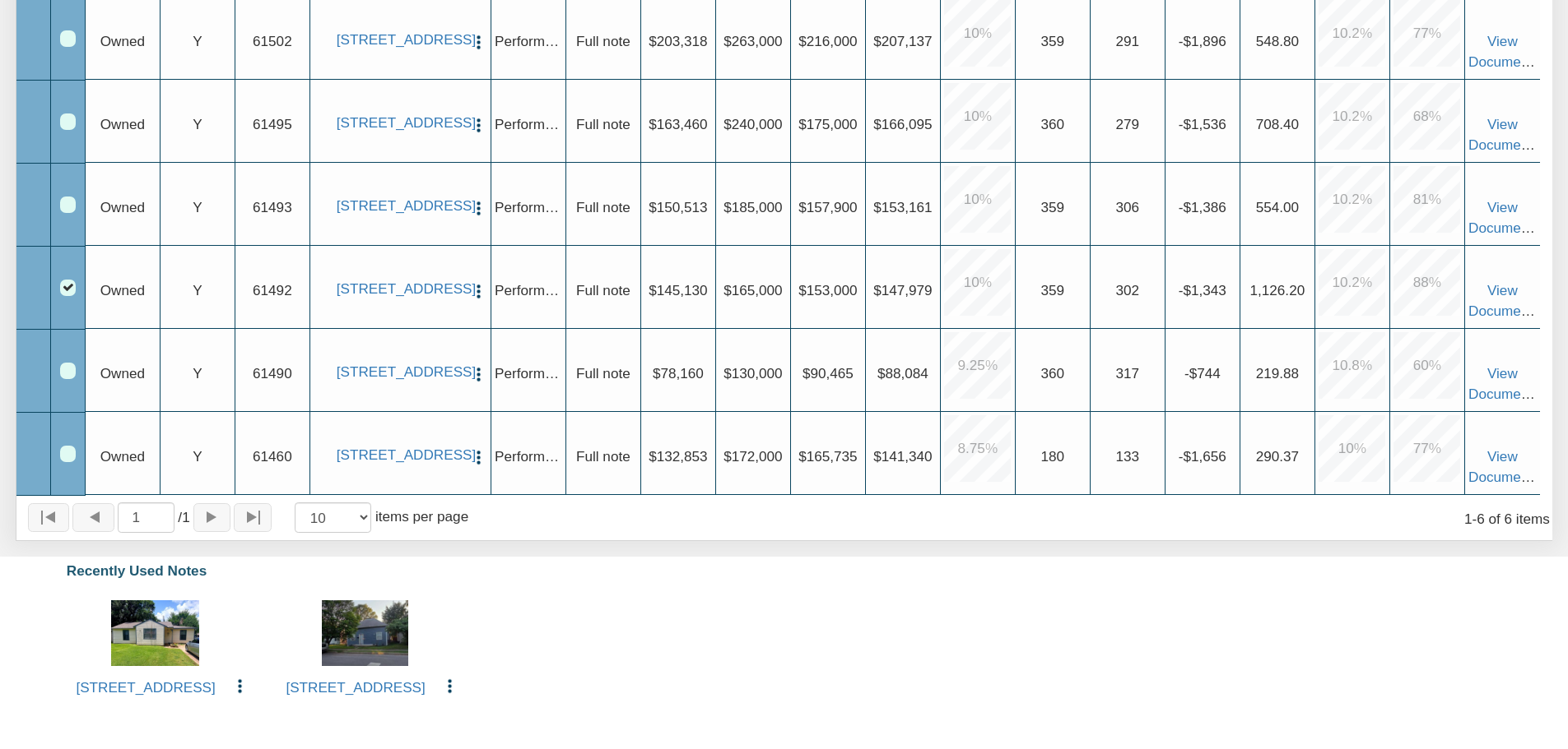
scroll to position [658, 0]
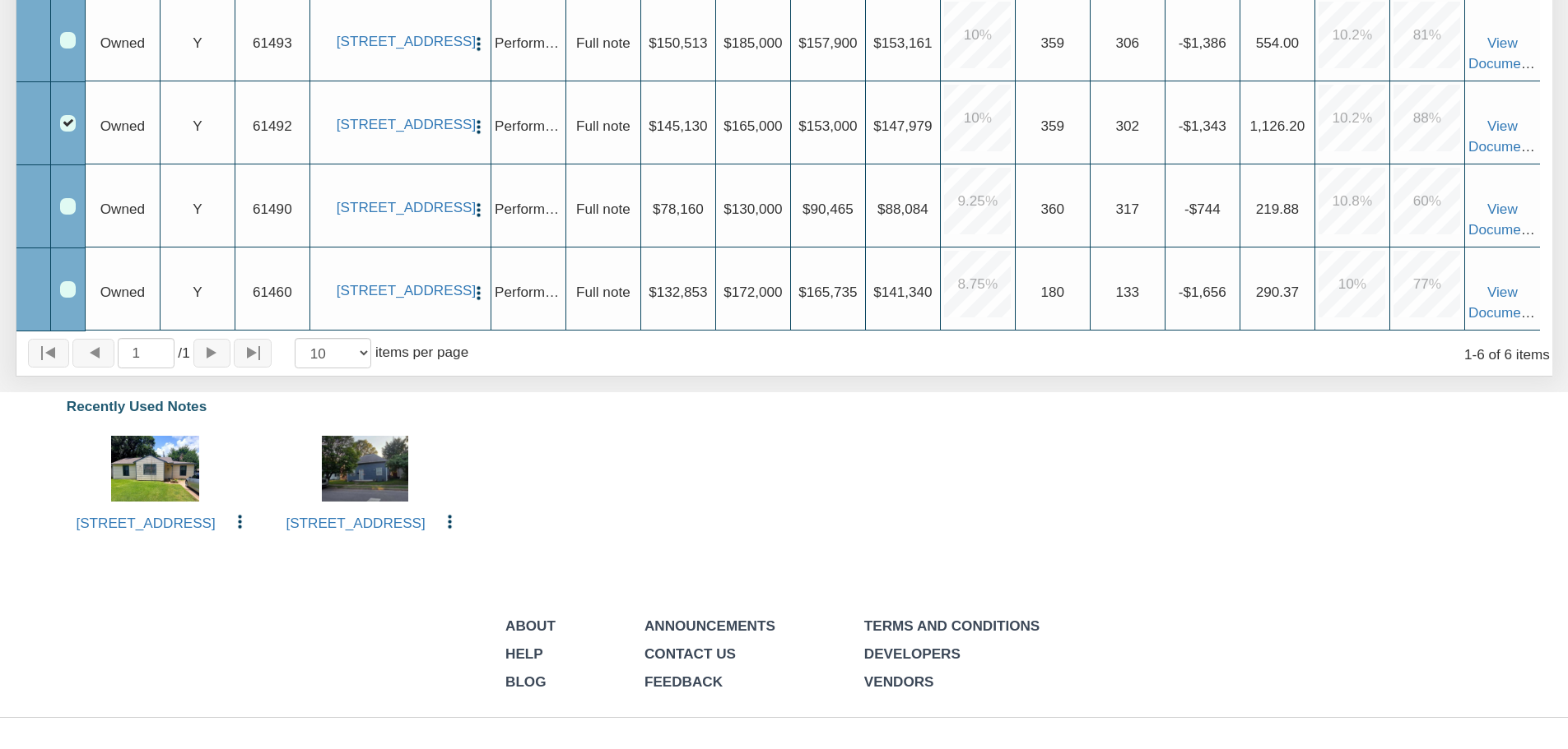
click at [455, 531] on img "button" at bounding box center [449, 521] width 17 height 17
click at [315, 625] on div "About Help Blog Announcements Contact Us Feedback Terms and Conditions Develope…" at bounding box center [784, 596] width 1568 height 406
click at [235, 527] on div "2409 Morningside, Pasadena, TX, 77506 View Copy to My Dashboard Delete Payments…" at bounding box center [155, 486] width 210 height 123
click at [241, 531] on img "button" at bounding box center [239, 521] width 17 height 17
click at [162, 623] on div "About Help Blog Announcements Contact Us Feedback Terms and Conditions Develope…" at bounding box center [784, 596] width 1568 height 406
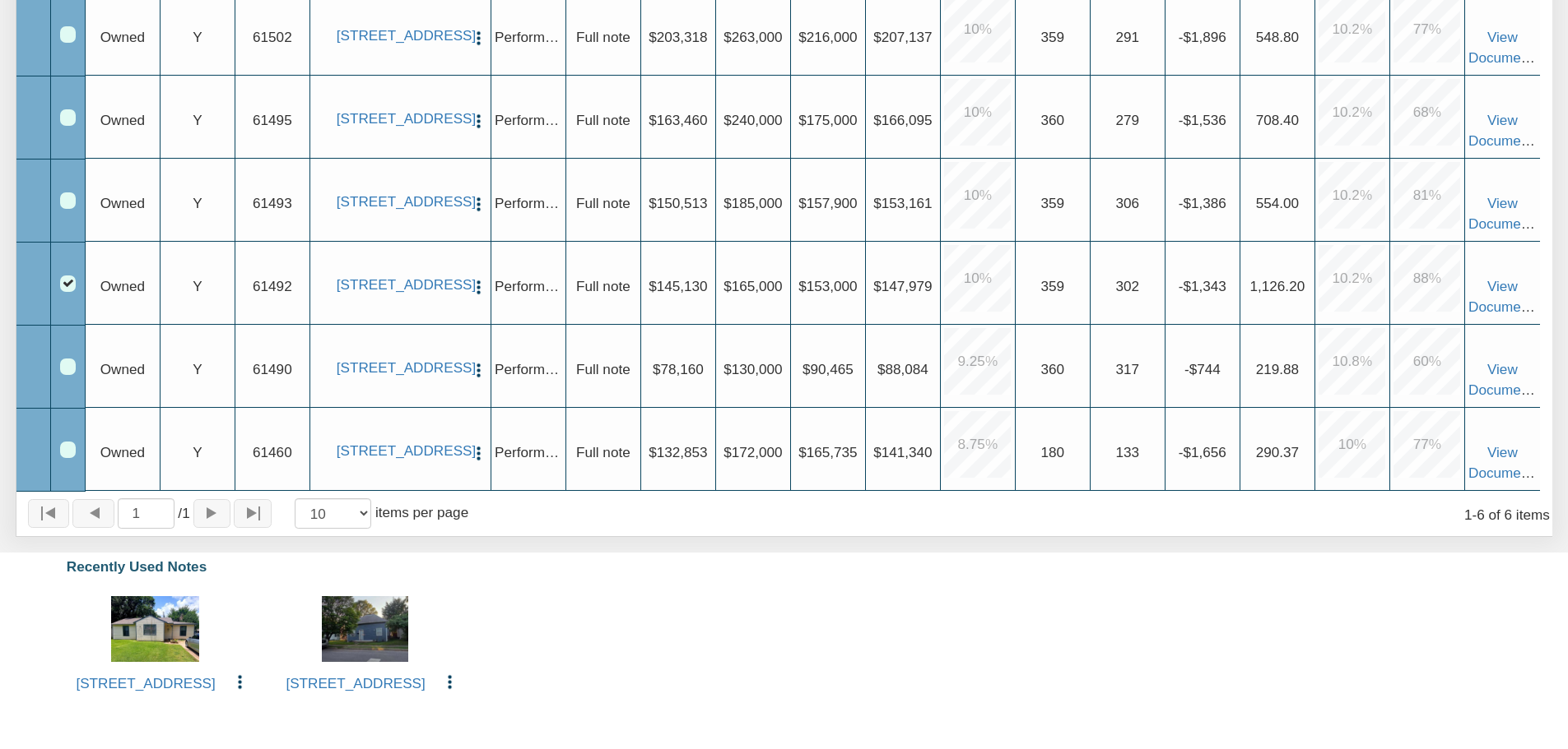
scroll to position [494, 0]
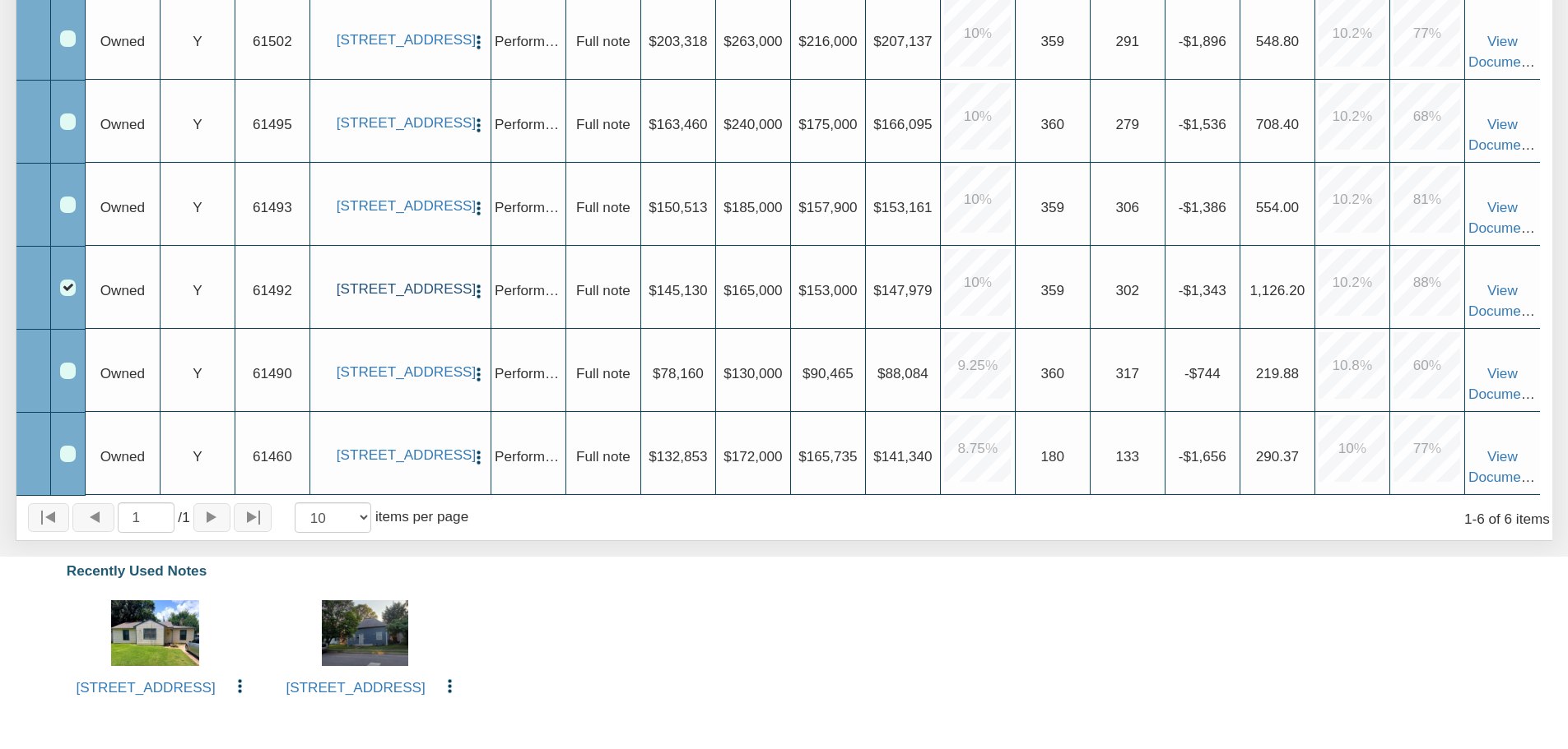
click at [383, 298] on link "[STREET_ADDRESS]" at bounding box center [401, 288] width 128 height 17
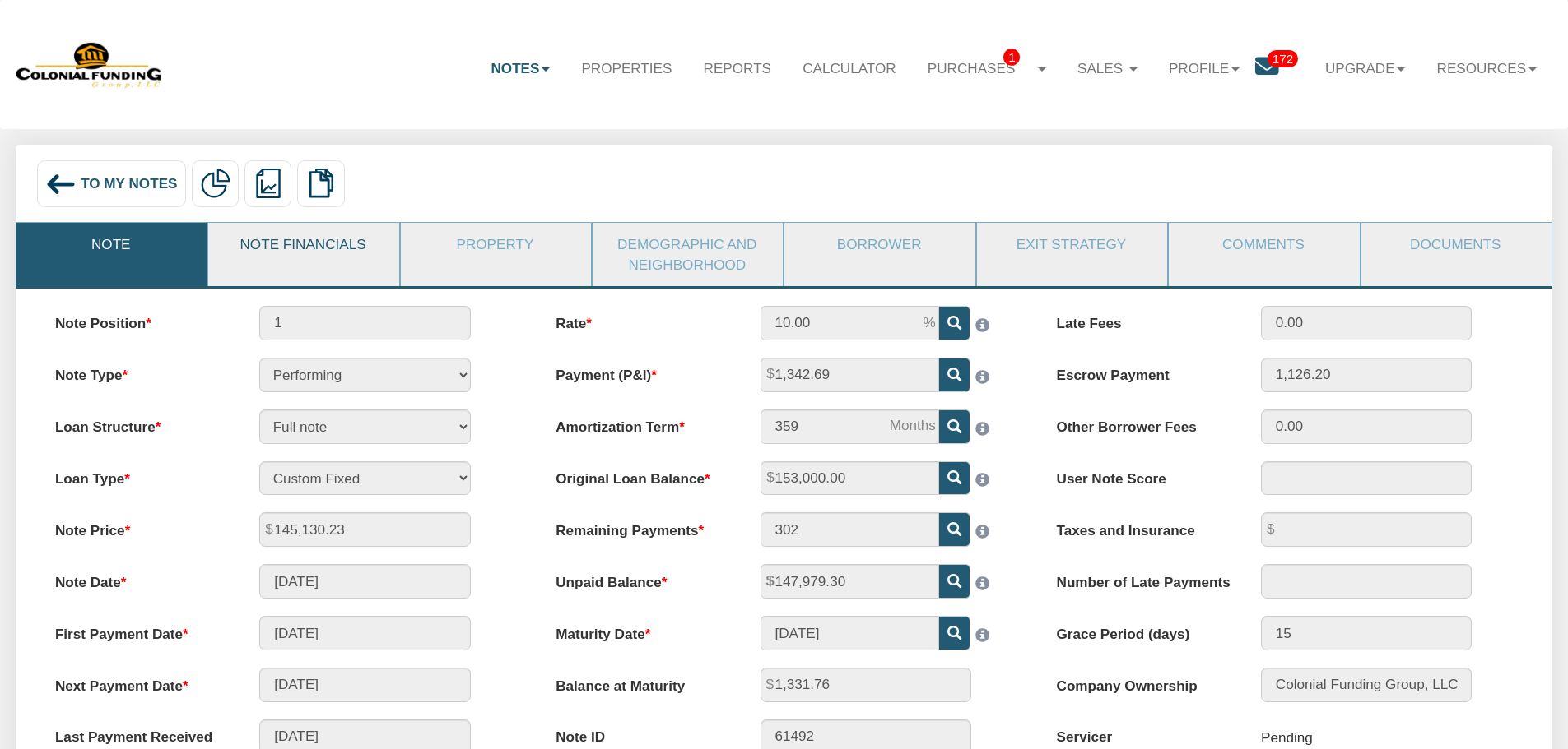
click at [307, 243] on link "Note Financials" at bounding box center [302, 245] width 189 height 43
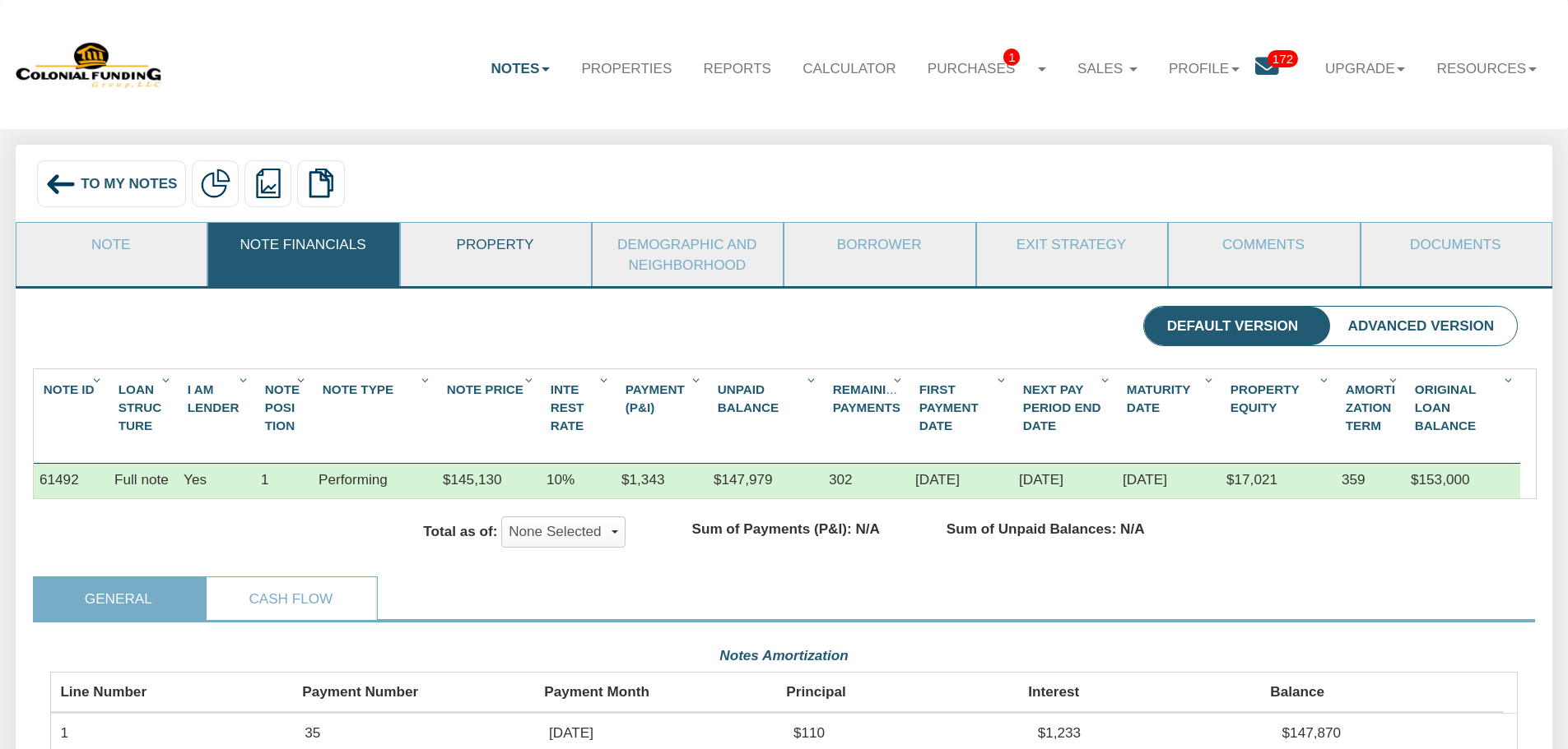
click at [504, 237] on link "Property" at bounding box center [495, 245] width 189 height 43
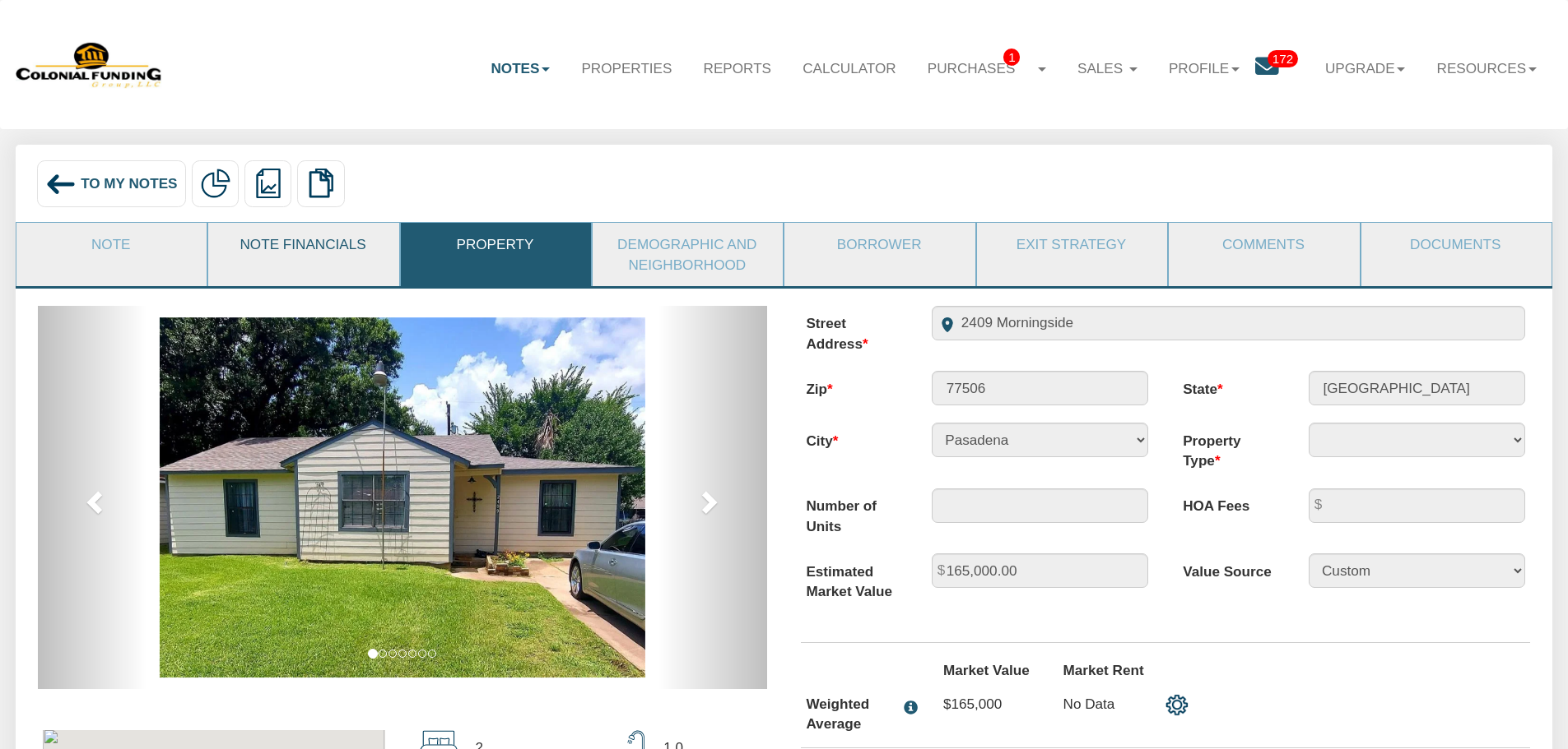
click at [254, 237] on link "Note Financials" at bounding box center [302, 245] width 189 height 43
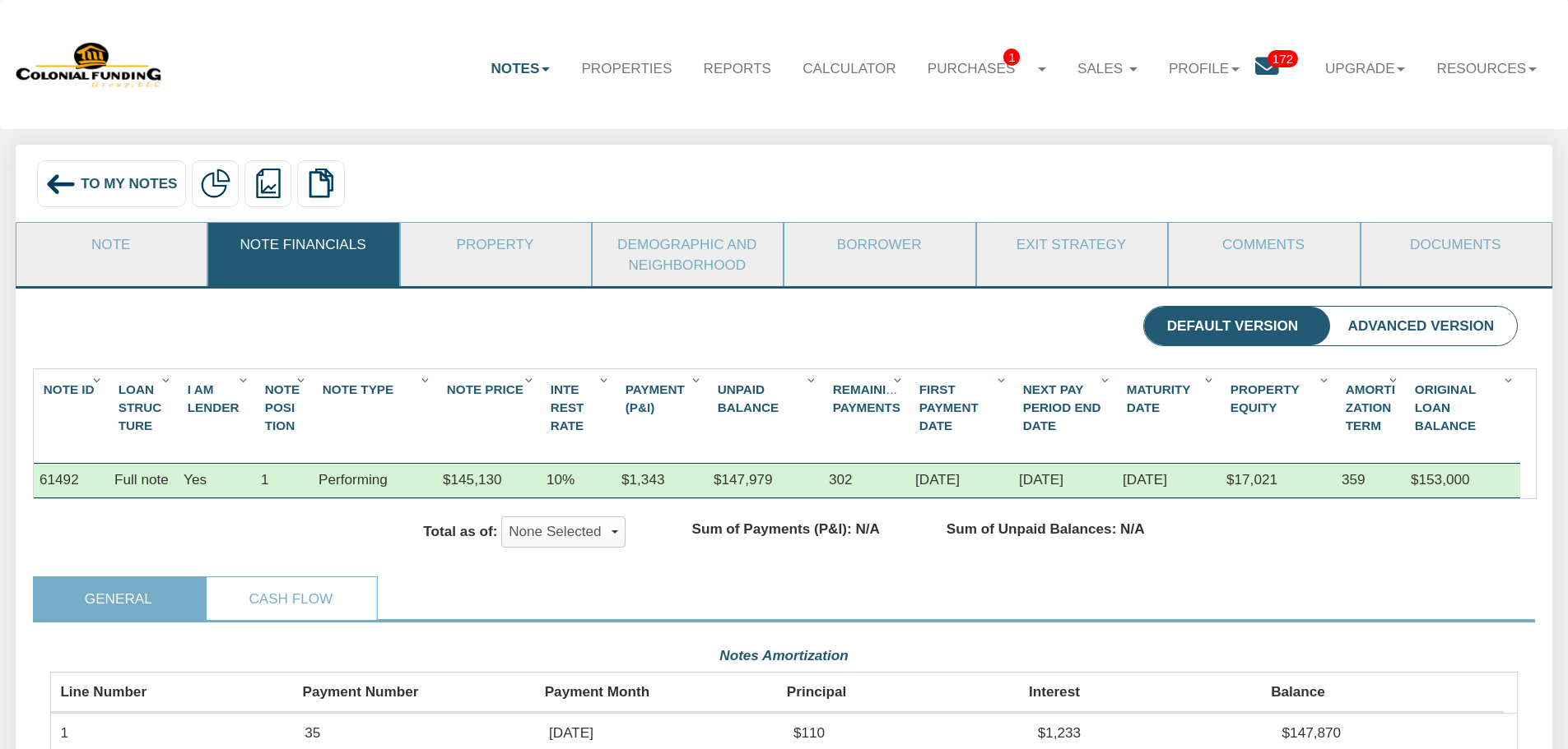
click at [1423, 333] on li "Advanced Version" at bounding box center [1421, 326] width 192 height 40
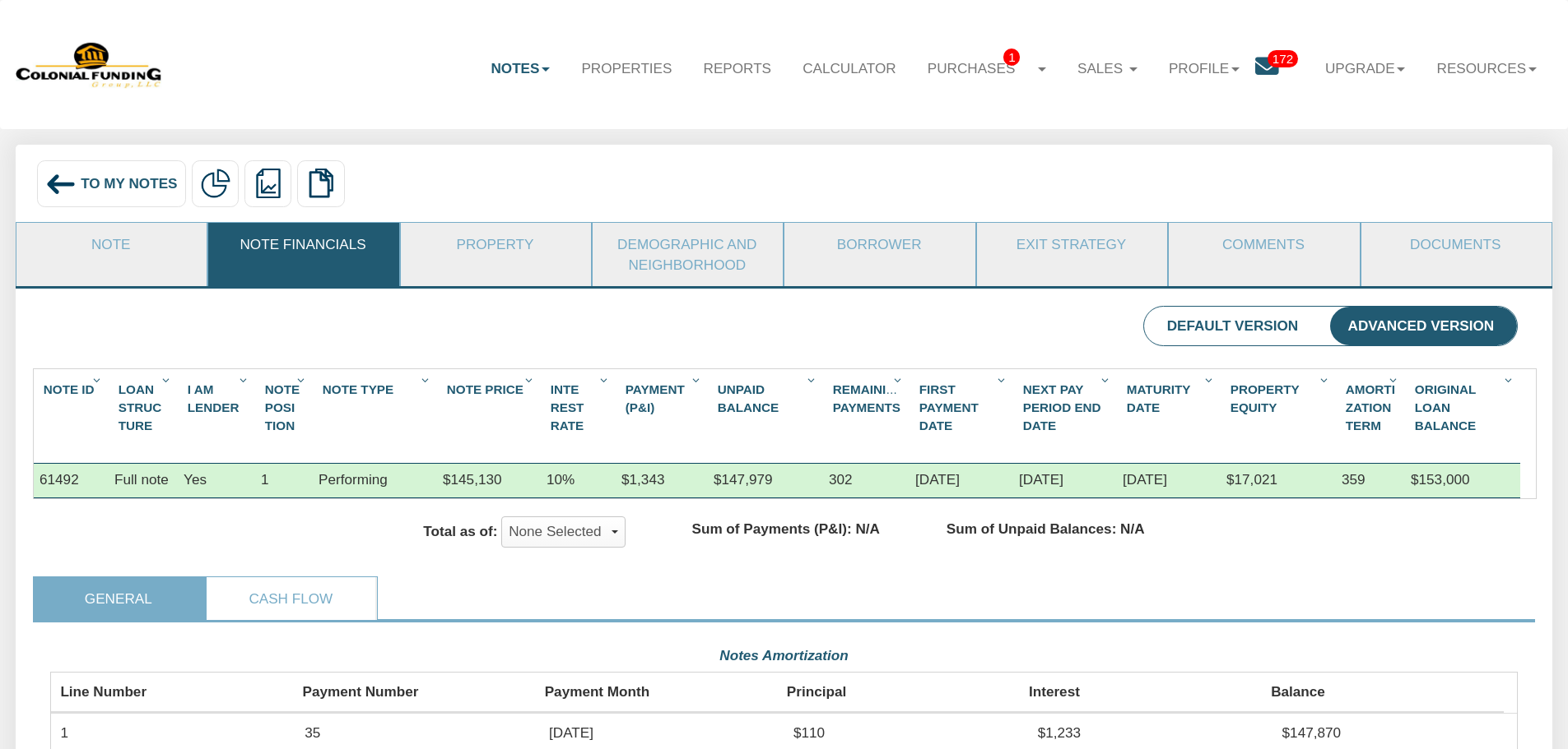
scroll to position [368, 1468]
click at [1197, 326] on li "Default Version" at bounding box center [1233, 326] width 177 height 40
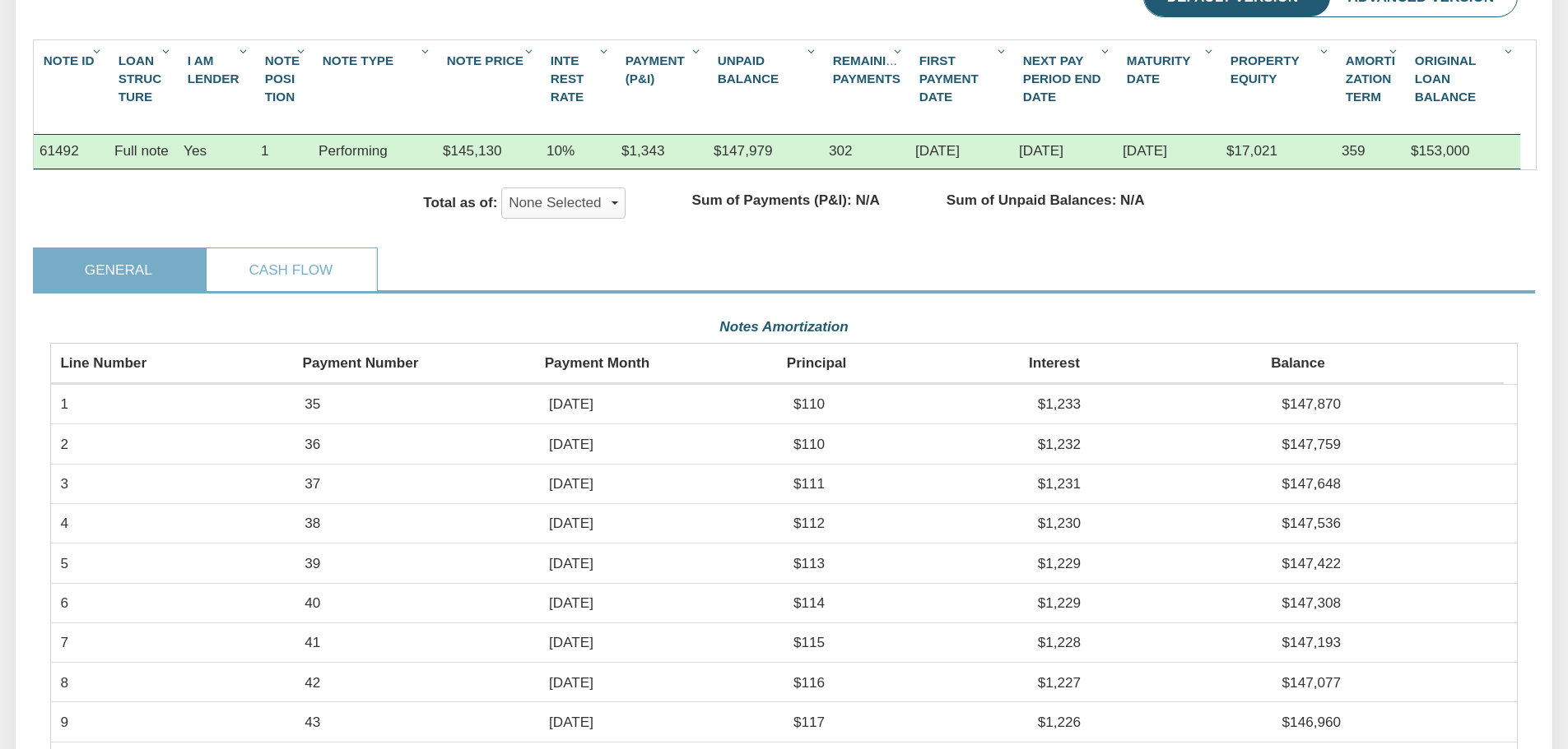
scroll to position [0, 0]
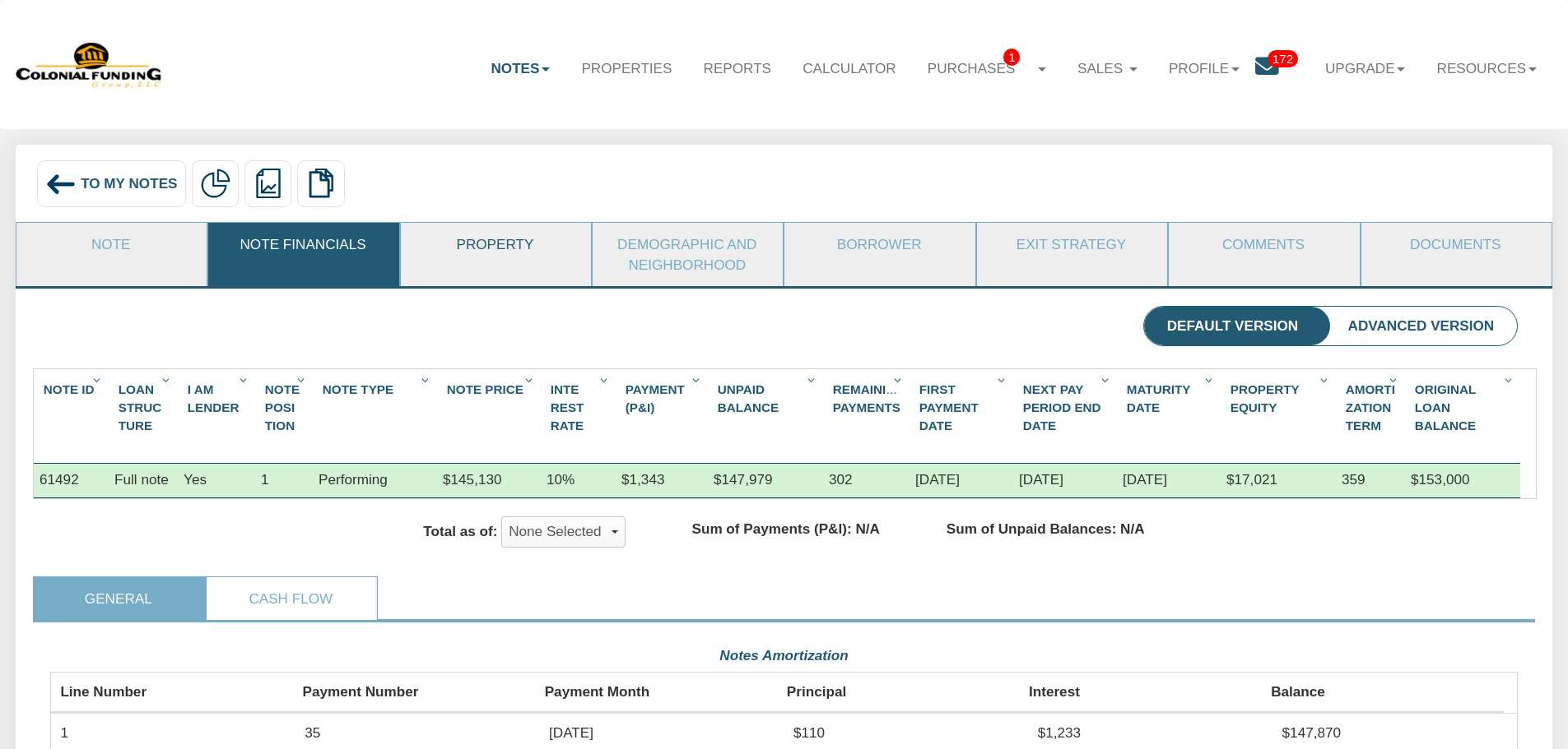
click at [468, 262] on link "Property" at bounding box center [495, 245] width 189 height 43
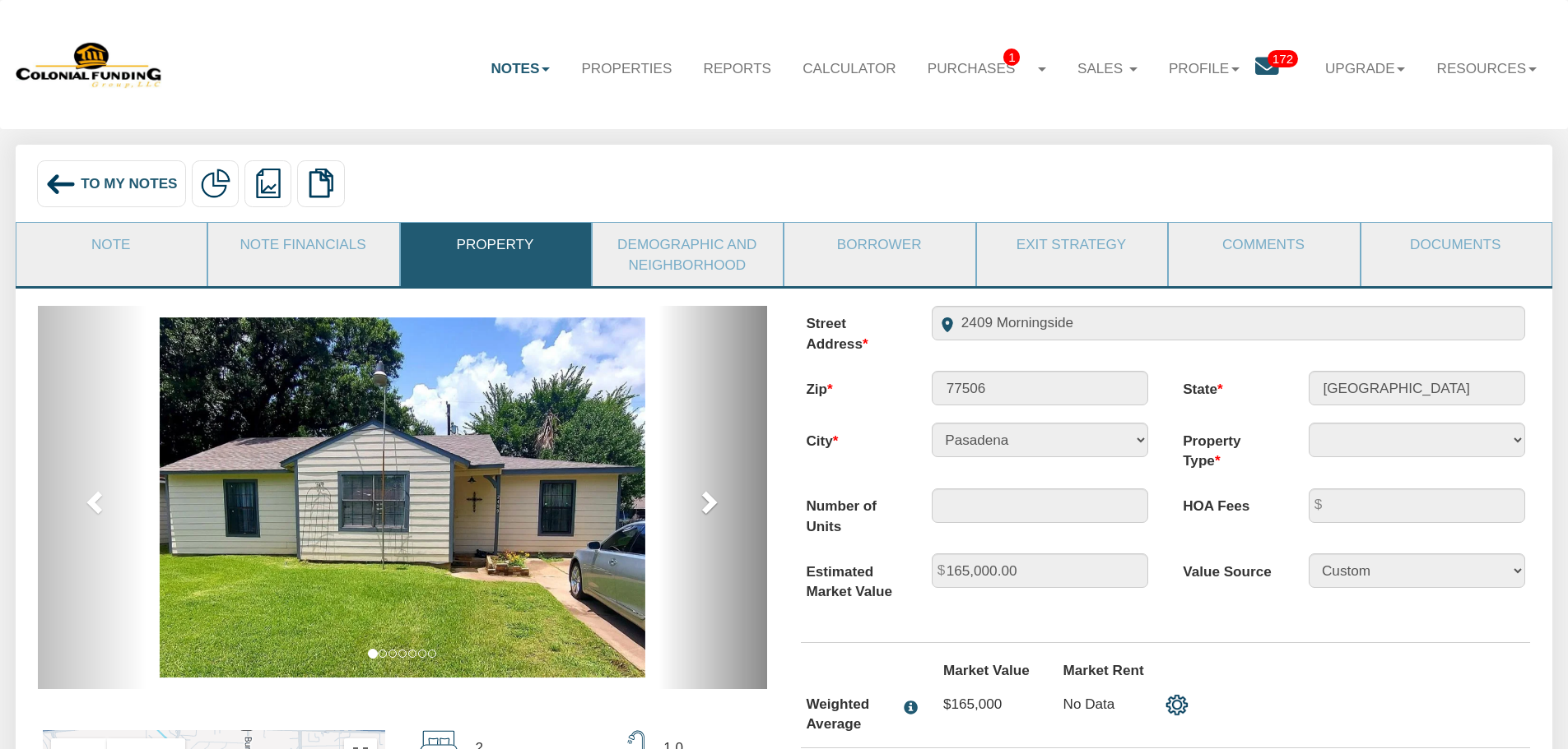
click at [706, 485] on link "next" at bounding box center [712, 497] width 109 height 383
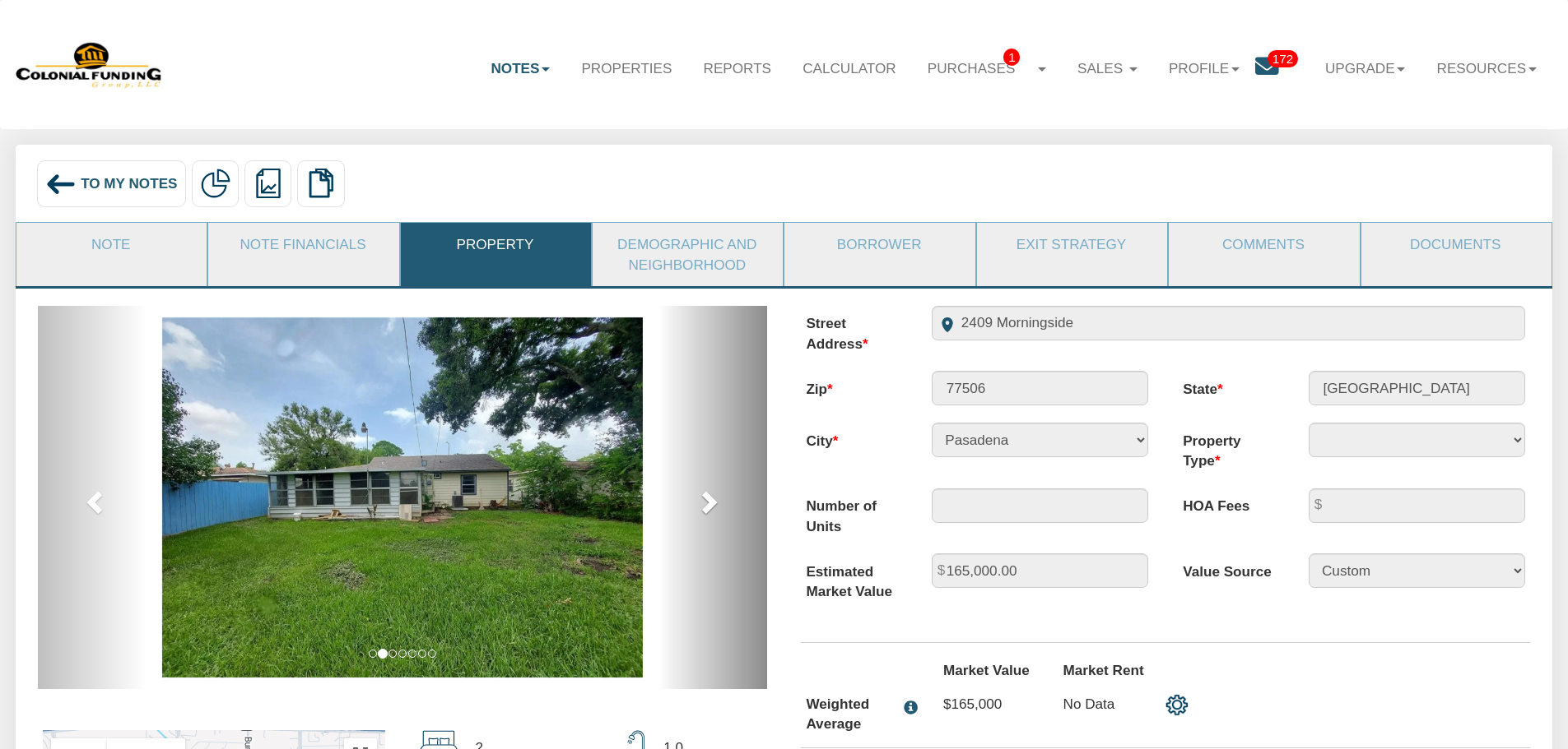
click at [706, 485] on link "next" at bounding box center [712, 497] width 109 height 383
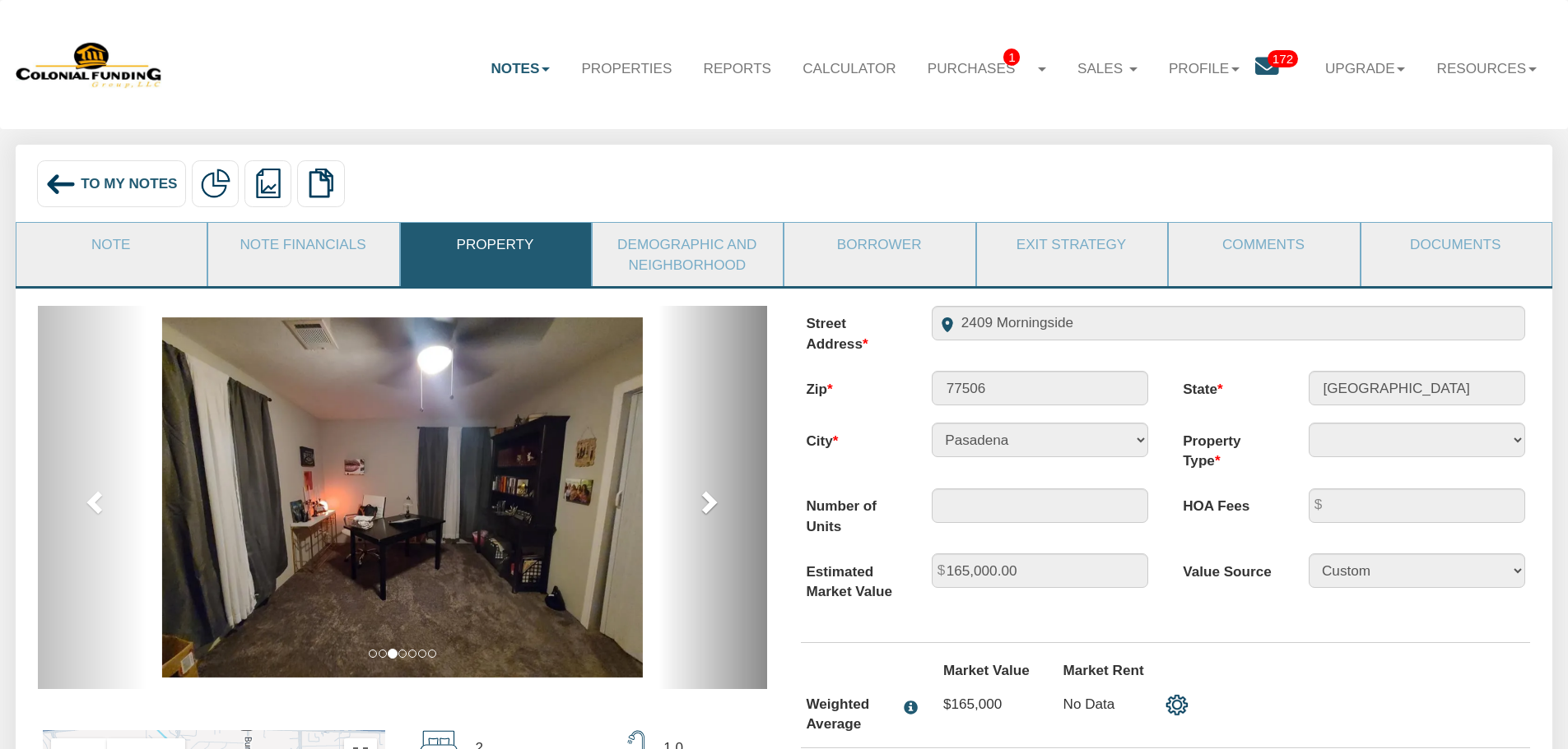
click at [706, 485] on link "next" at bounding box center [712, 497] width 109 height 383
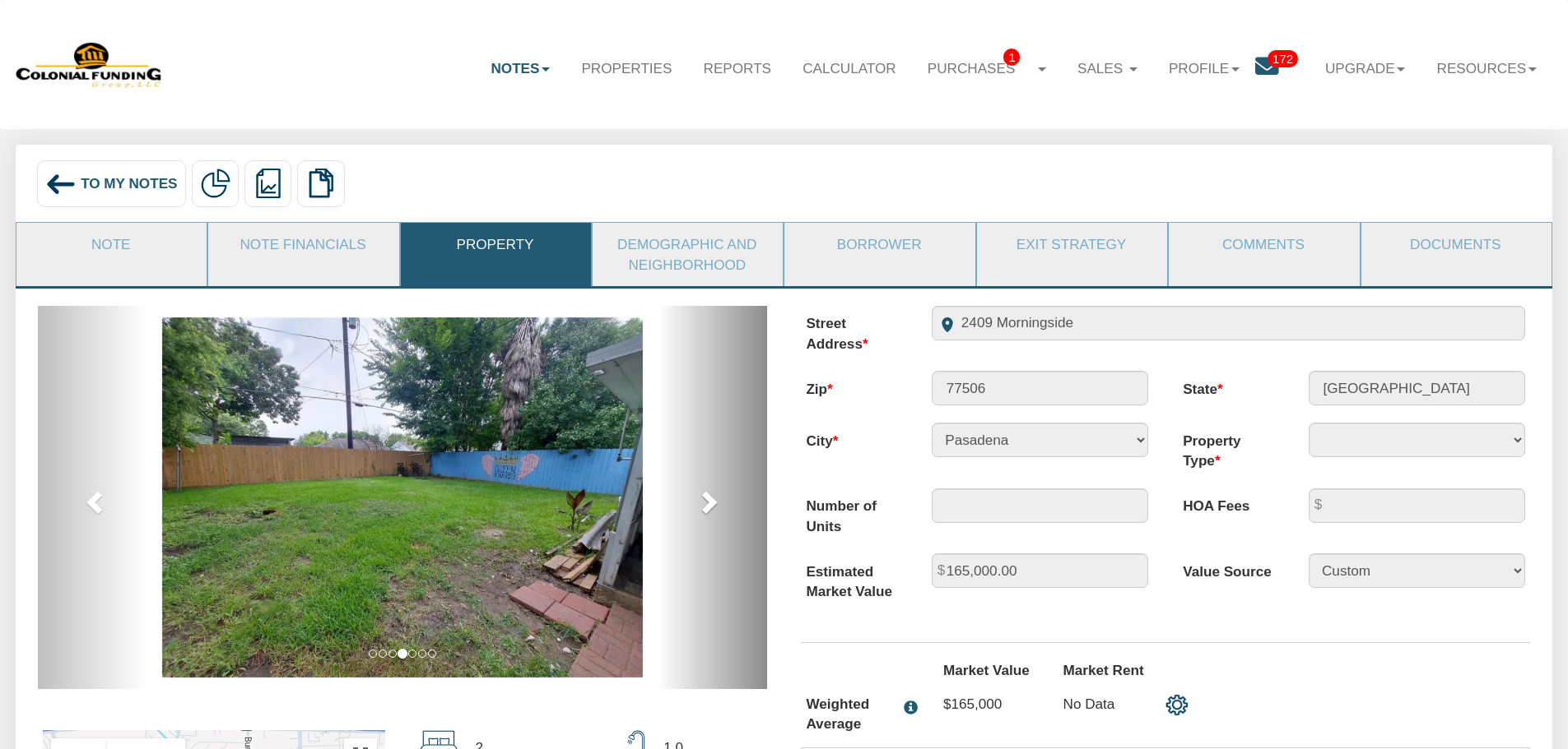
click at [706, 485] on link "next" at bounding box center [712, 497] width 109 height 383
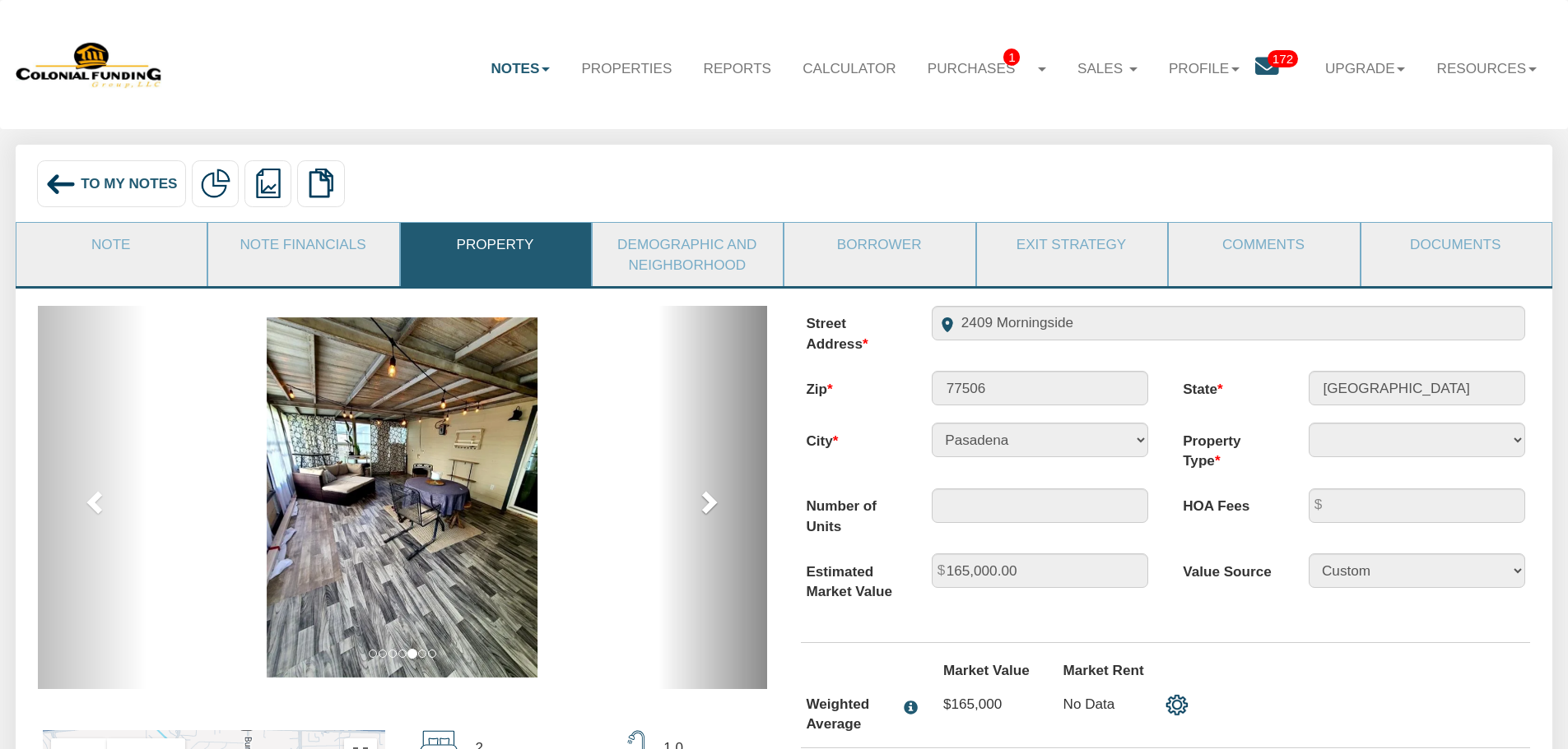
click at [706, 485] on link "next" at bounding box center [712, 497] width 109 height 383
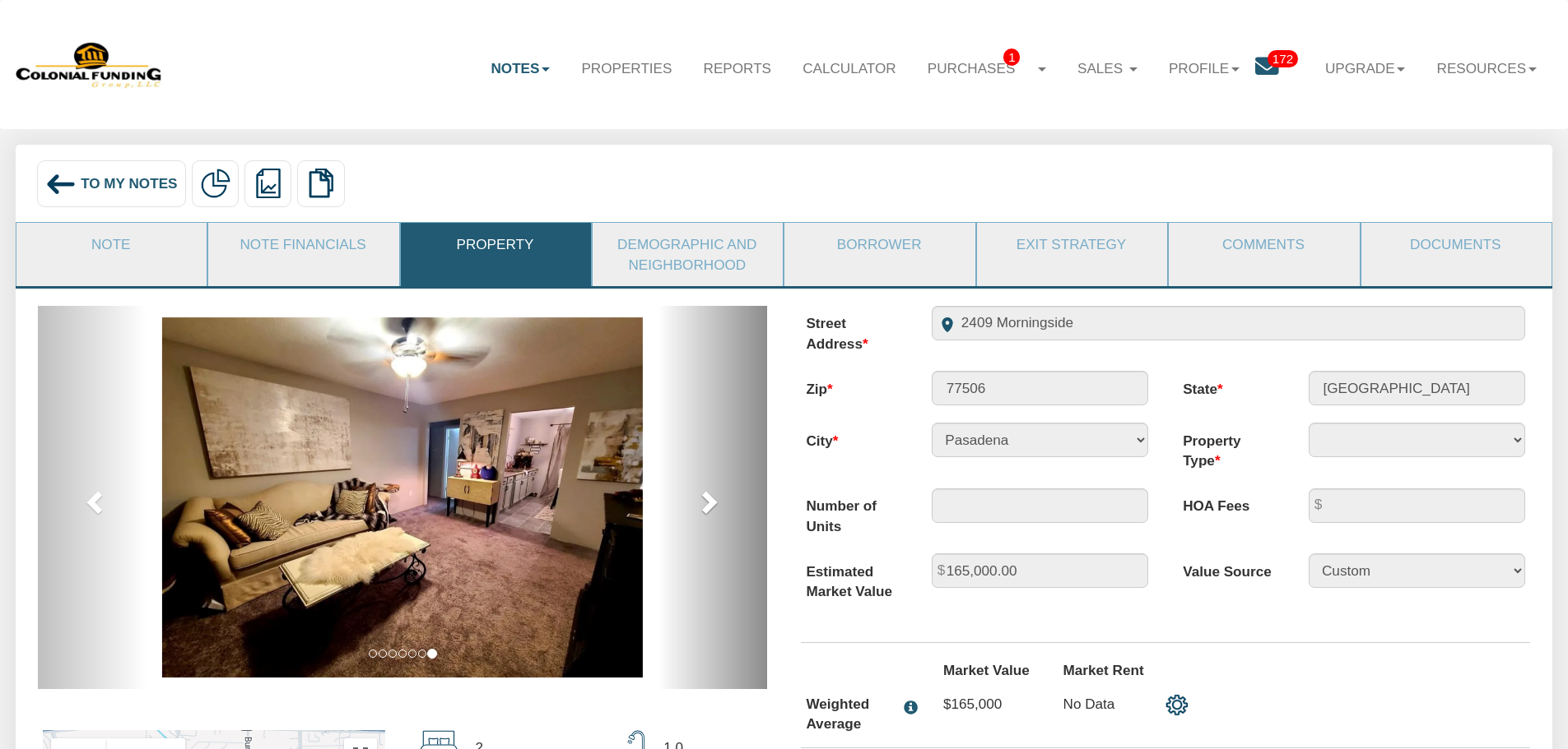
click at [706, 485] on link "next" at bounding box center [712, 497] width 109 height 383
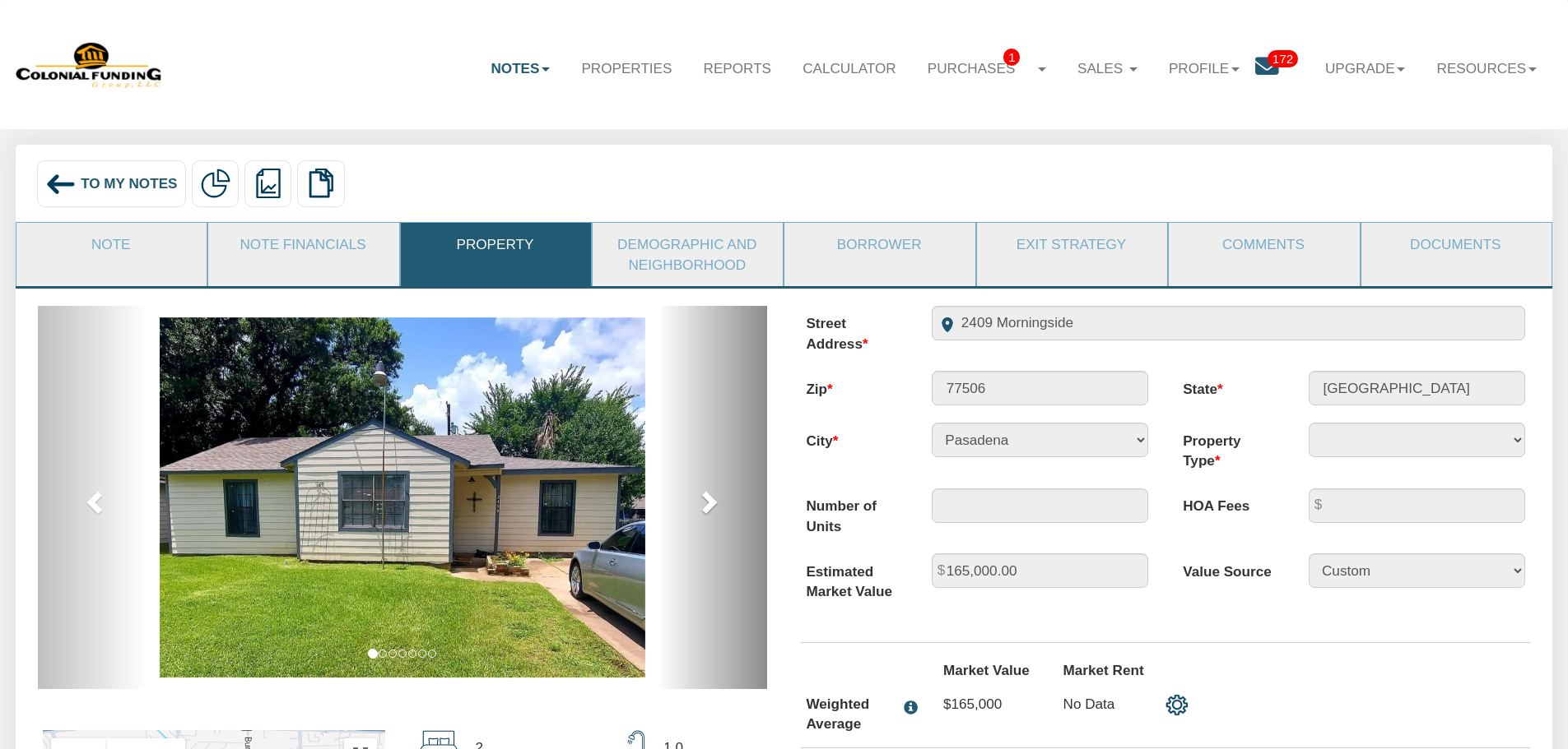
click at [706, 485] on link "next" at bounding box center [712, 497] width 109 height 383
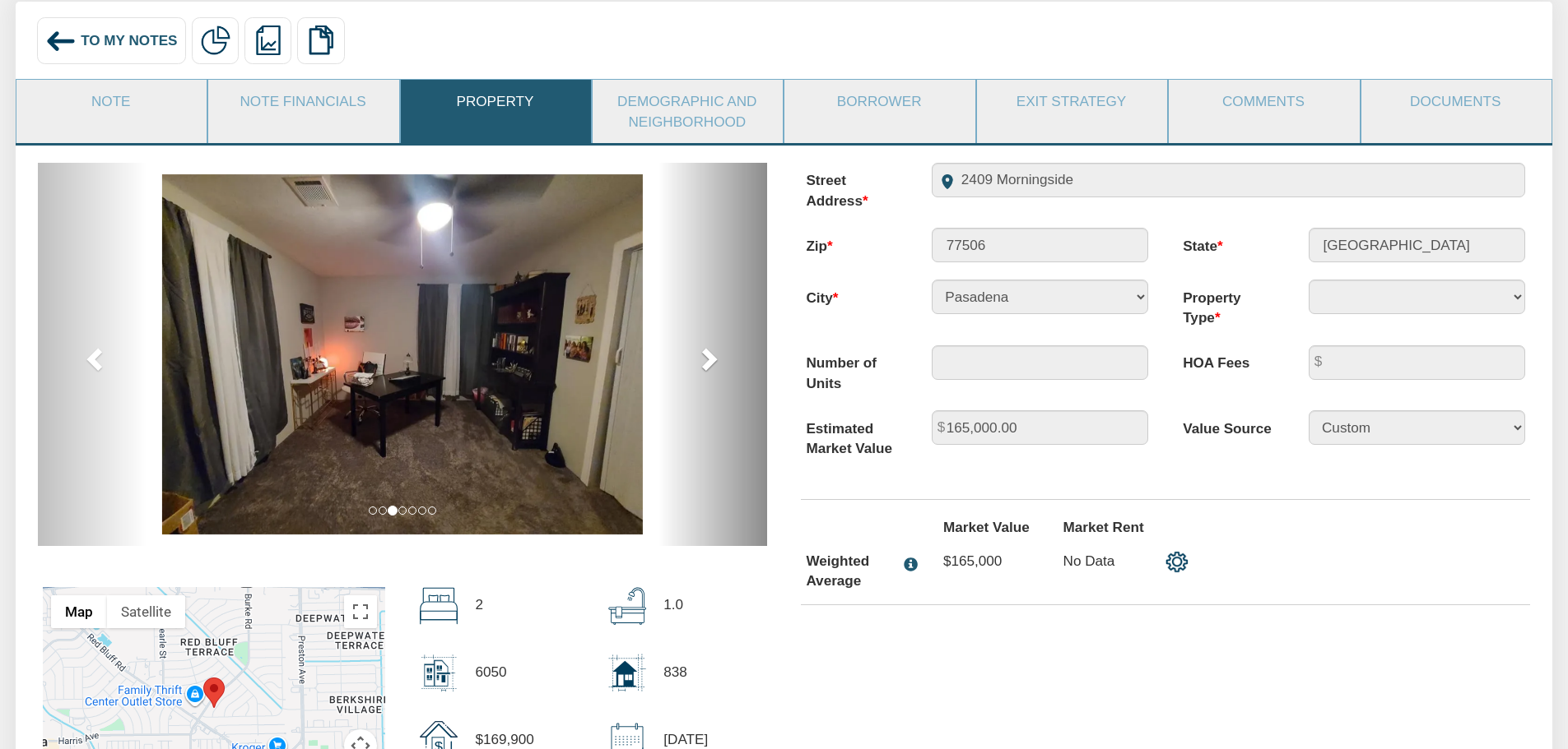
scroll to position [246, 0]
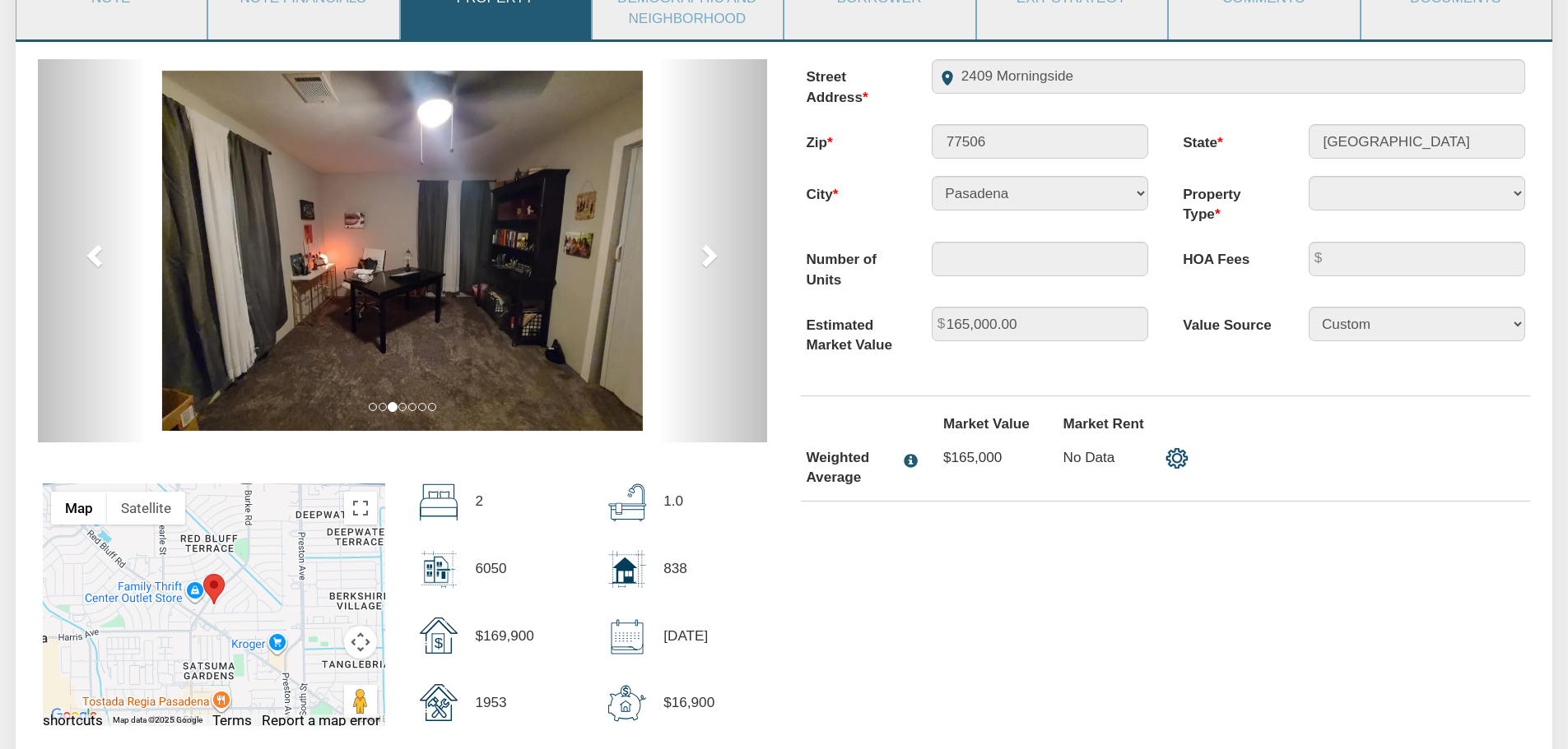
click at [1183, 464] on img at bounding box center [1177, 459] width 23 height 23
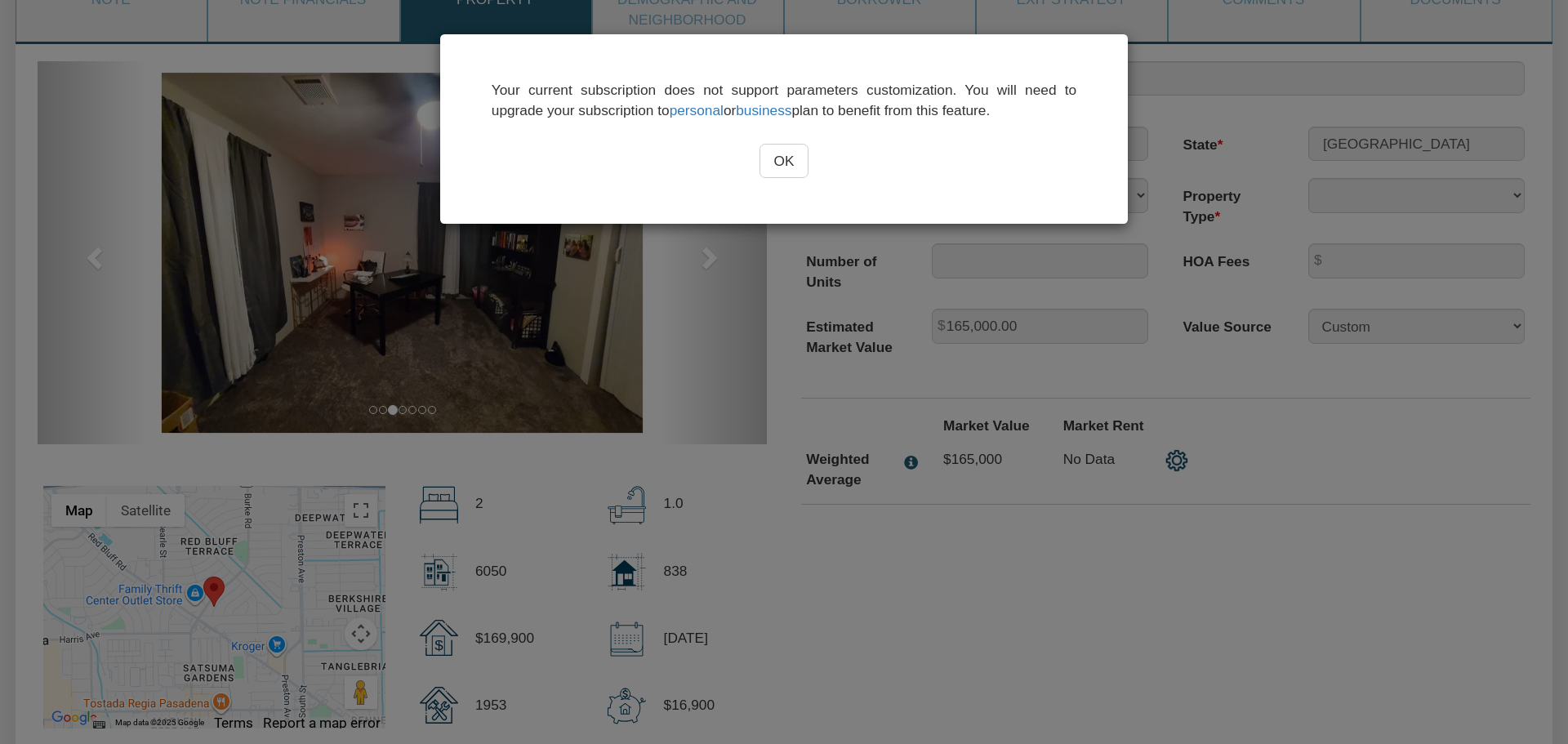
click at [801, 173] on input "OK" at bounding box center [784, 160] width 50 height 34
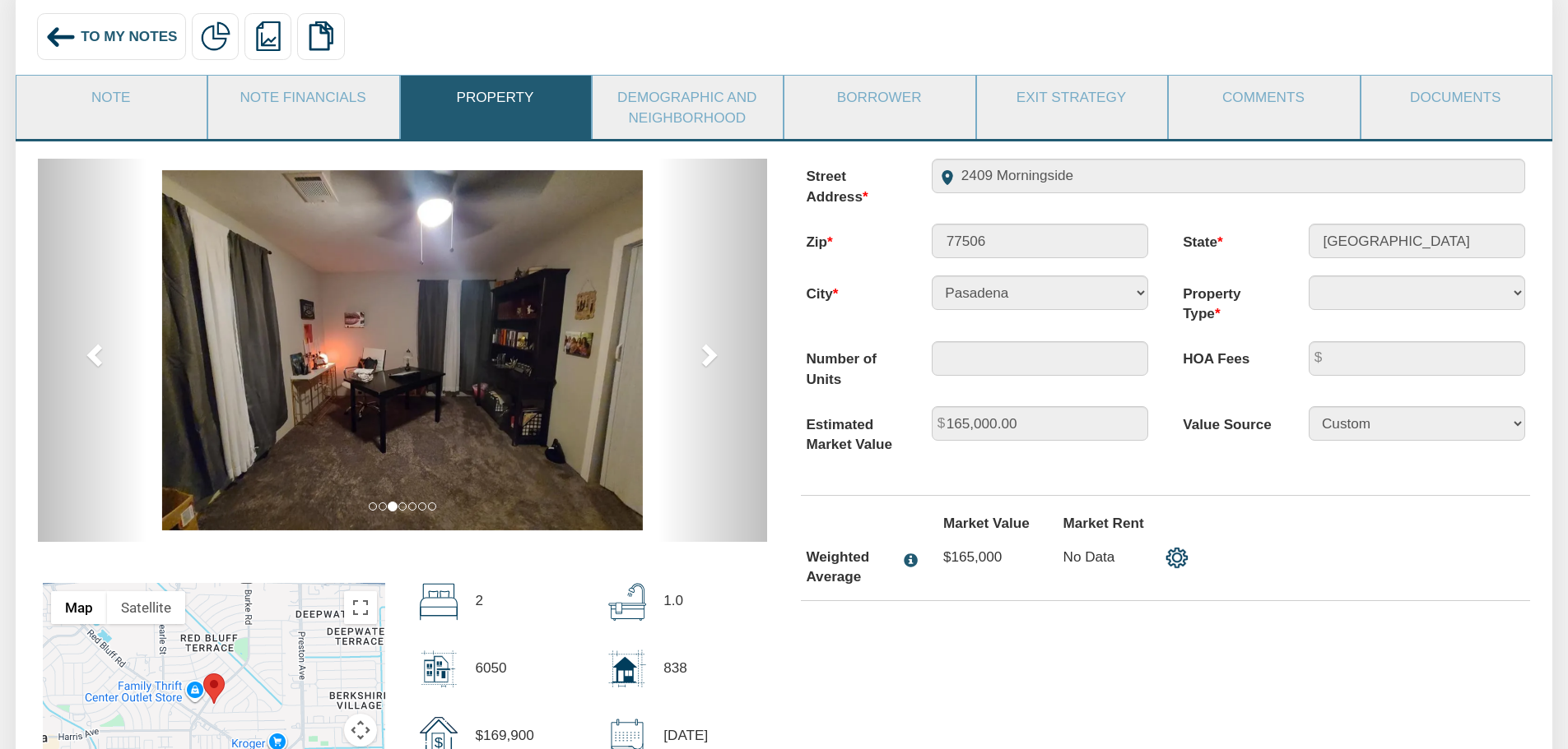
scroll to position [0, 0]
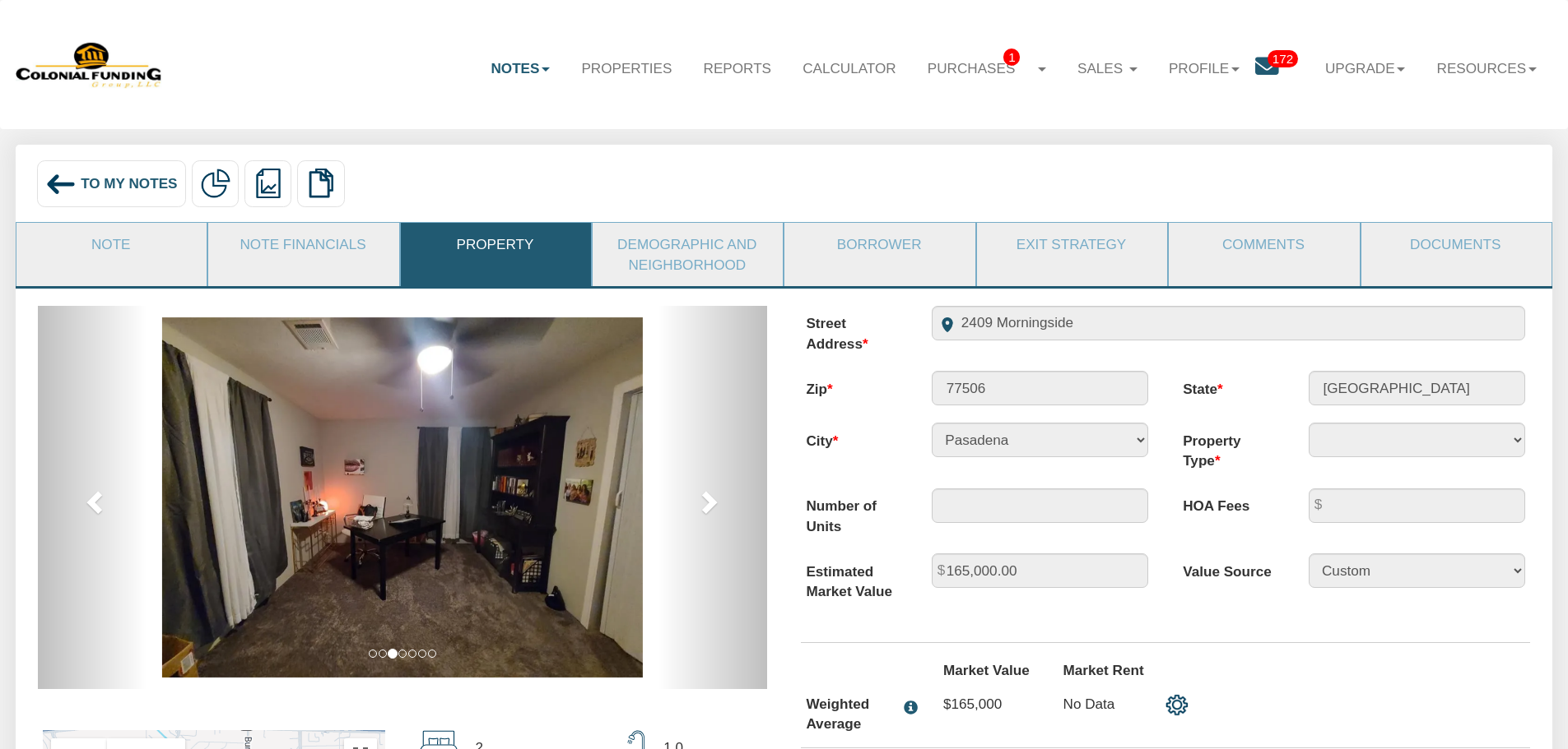
click at [1468, 273] on li "Documents" at bounding box center [1456, 254] width 192 height 64
click at [1281, 231] on link "Comments" at bounding box center [1263, 245] width 189 height 43
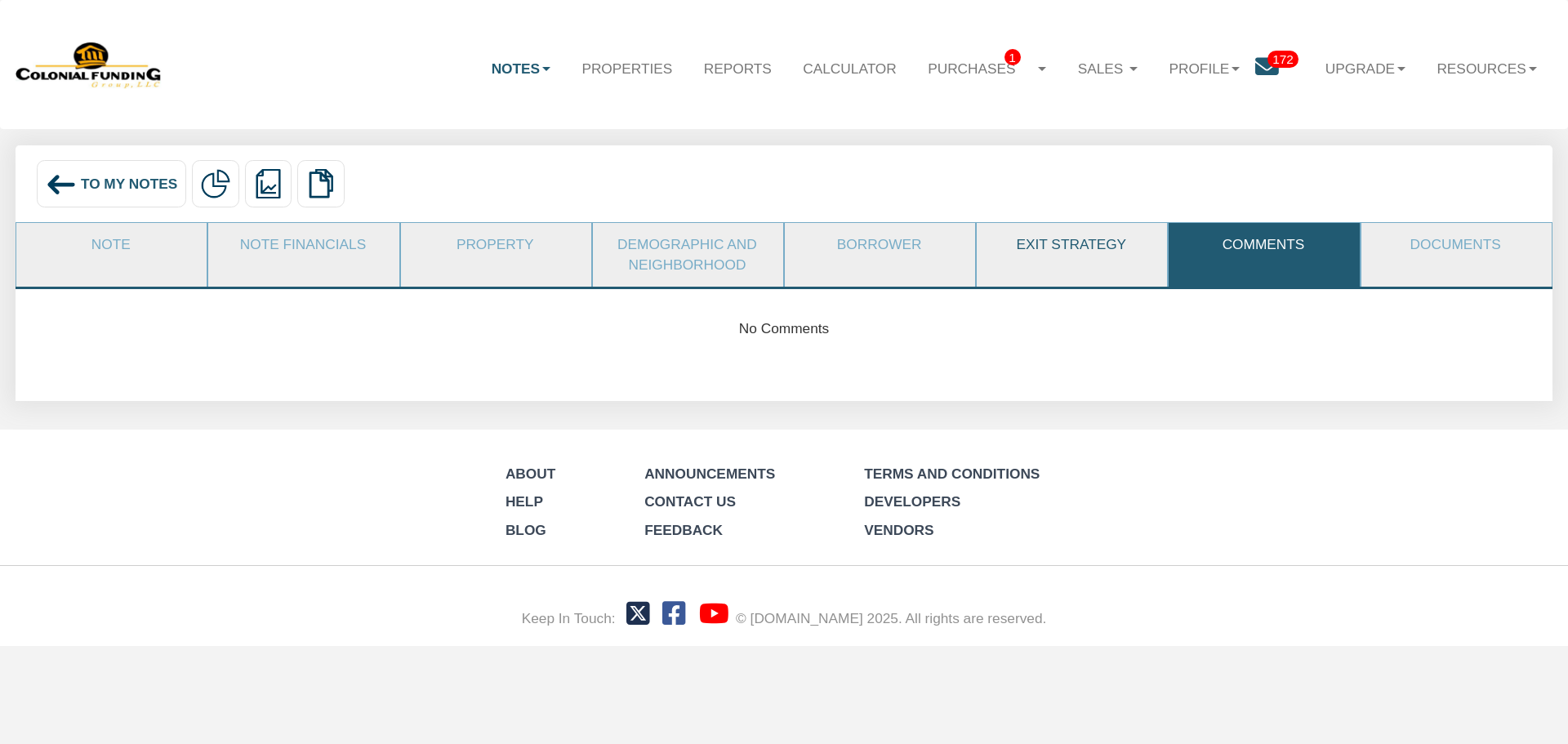
click at [1046, 239] on link "Exit Strategy" at bounding box center [1071, 244] width 188 height 43
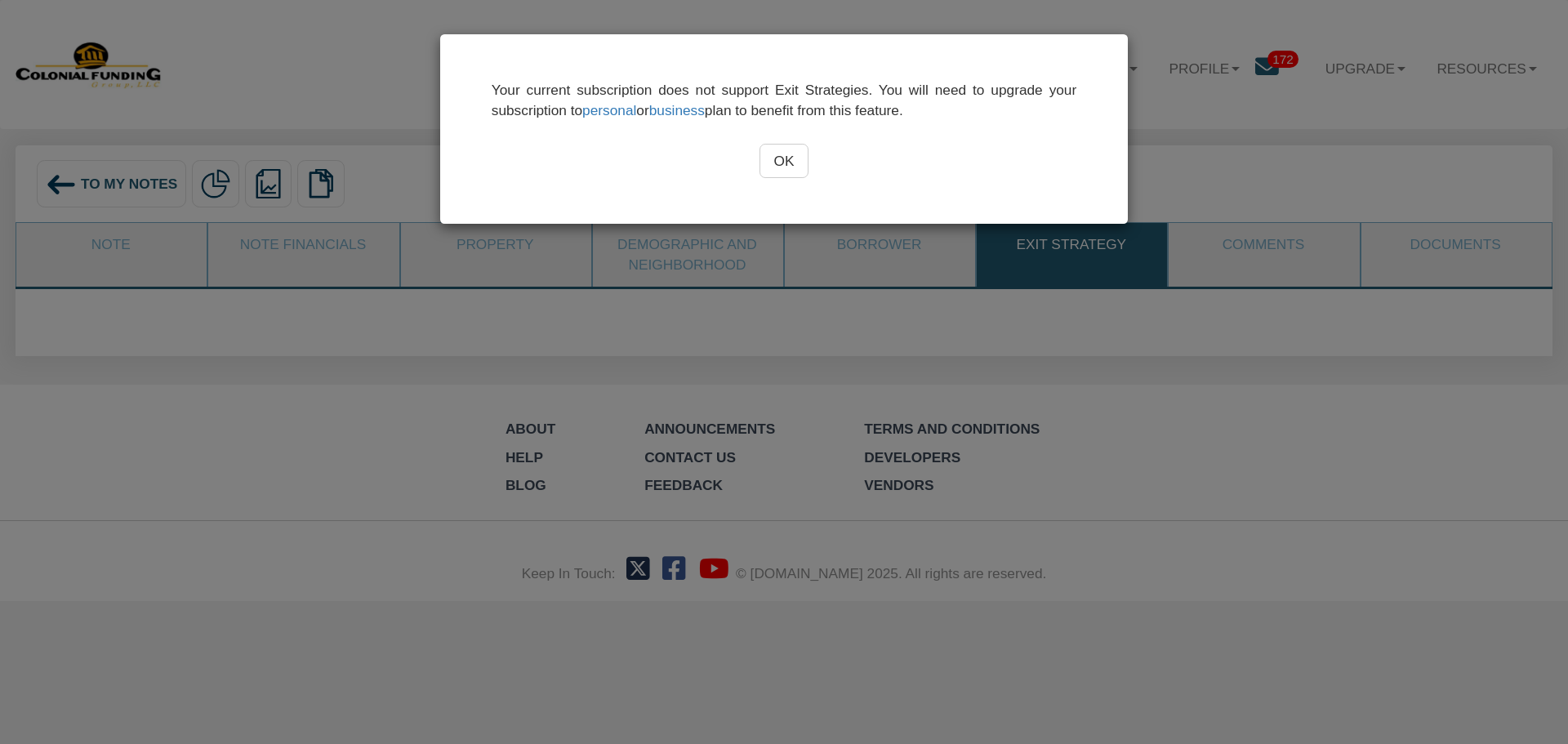
click at [824, 166] on div "OK" at bounding box center [784, 160] width 585 height 34
click at [801, 165] on input "OK" at bounding box center [784, 160] width 50 height 34
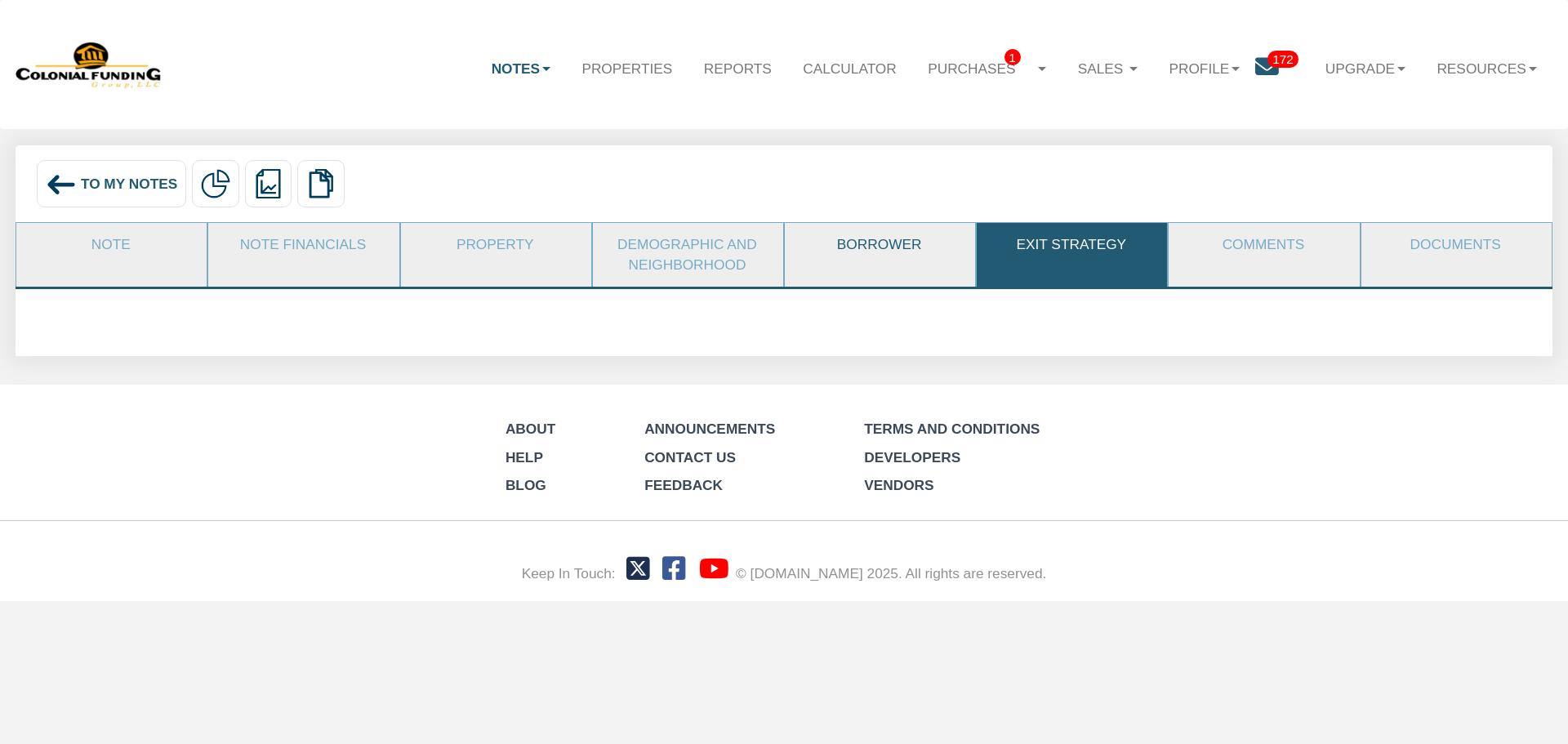
click at [858, 225] on link "Borrower" at bounding box center [879, 244] width 188 height 43
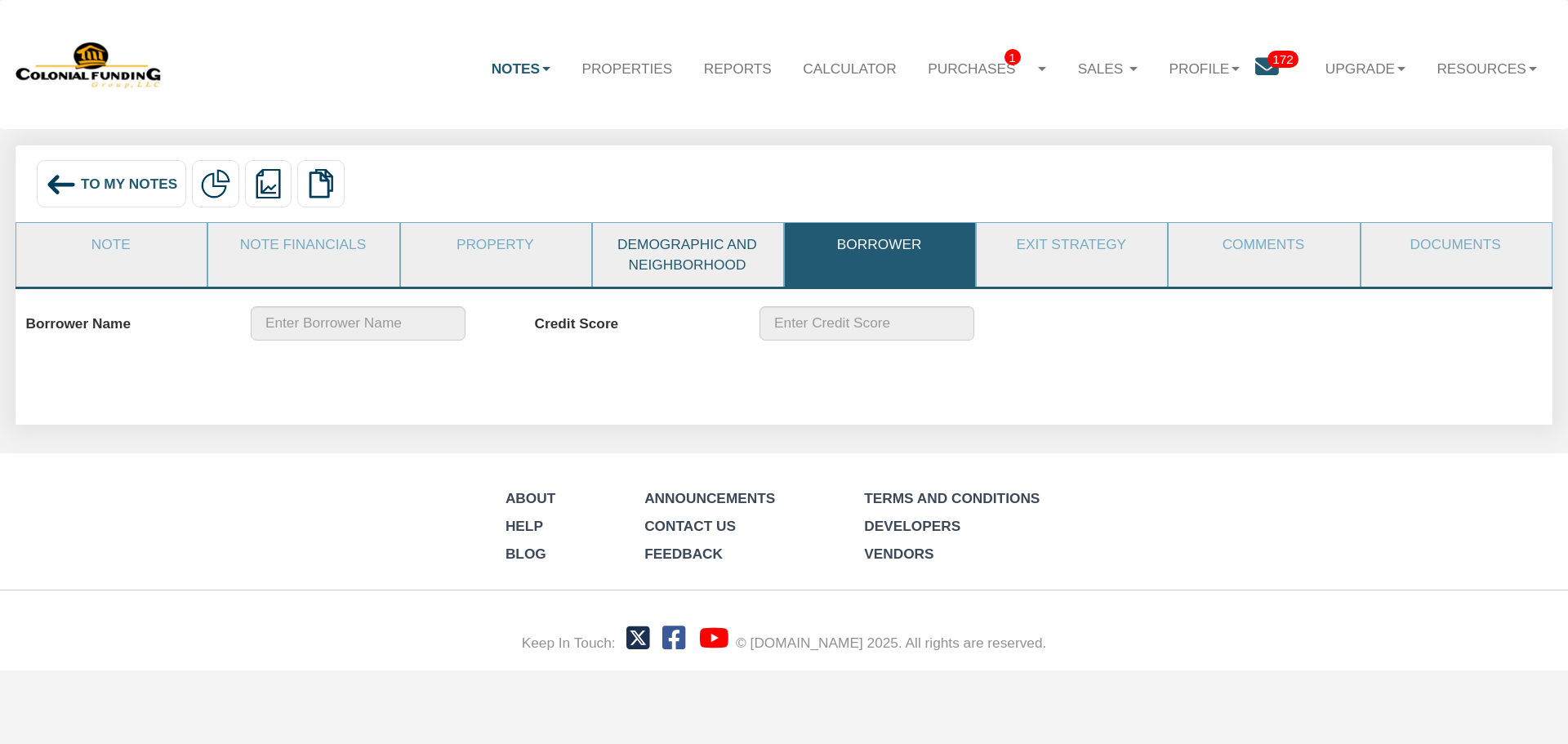
click at [691, 223] on link "Demographic and Neighborhood" at bounding box center [687, 254] width 188 height 63
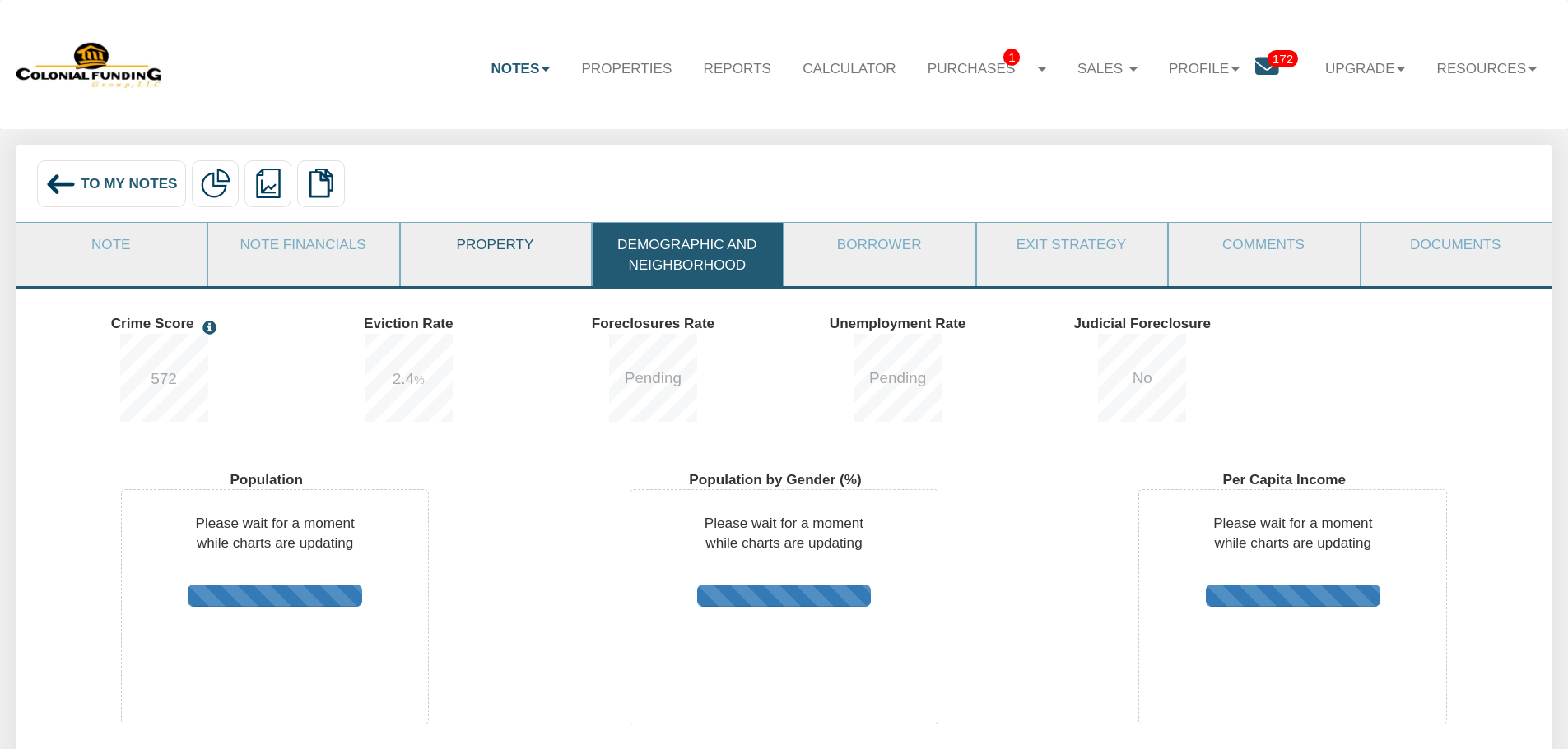
click at [564, 254] on link "Property" at bounding box center [495, 245] width 189 height 43
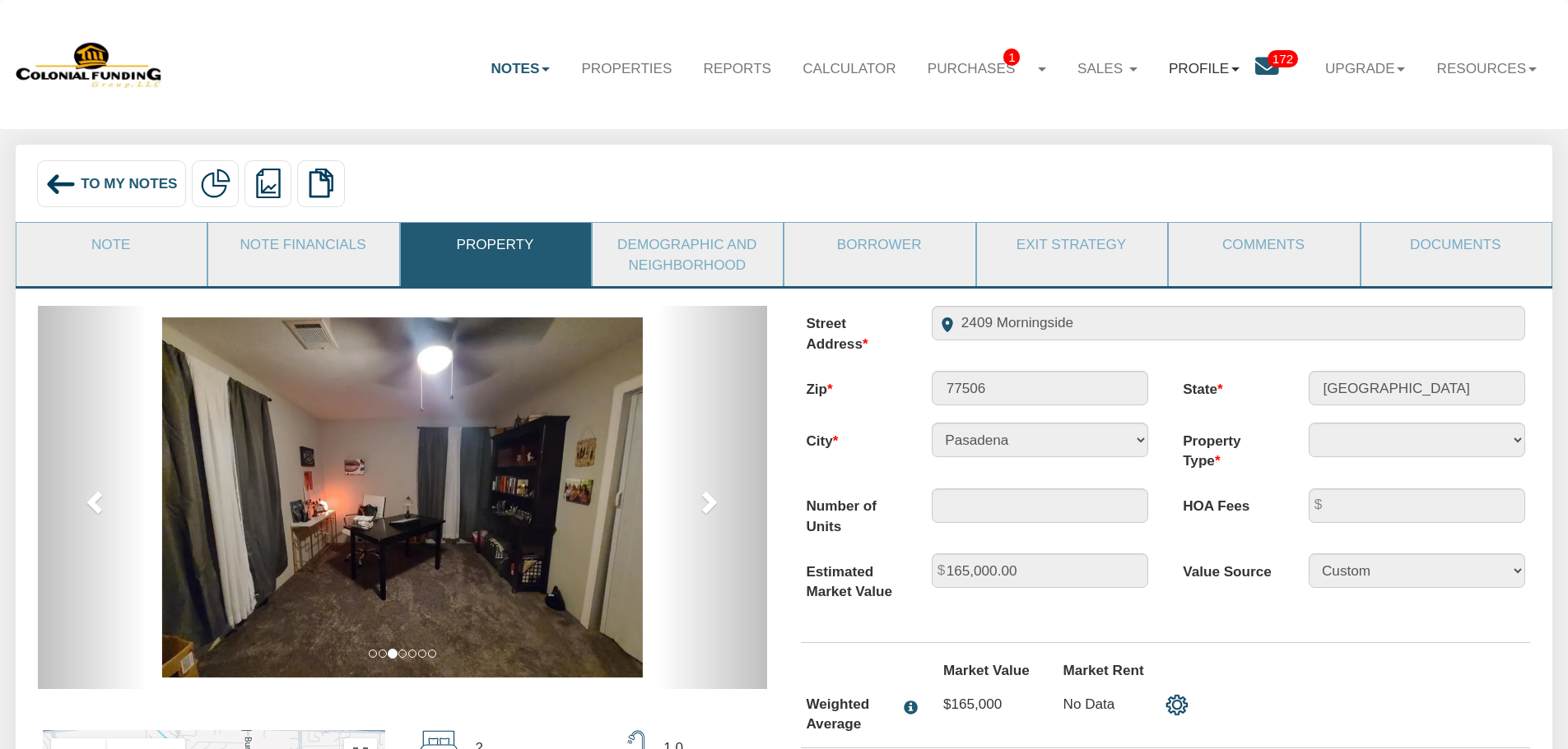
click at [1226, 66] on link "Profile" at bounding box center [1203, 68] width 102 height 48
click at [985, 52] on link "Purchases 1" at bounding box center [986, 68] width 150 height 49
click at [994, 120] on link "Note Offers 1" at bounding box center [969, 113] width 182 height 27
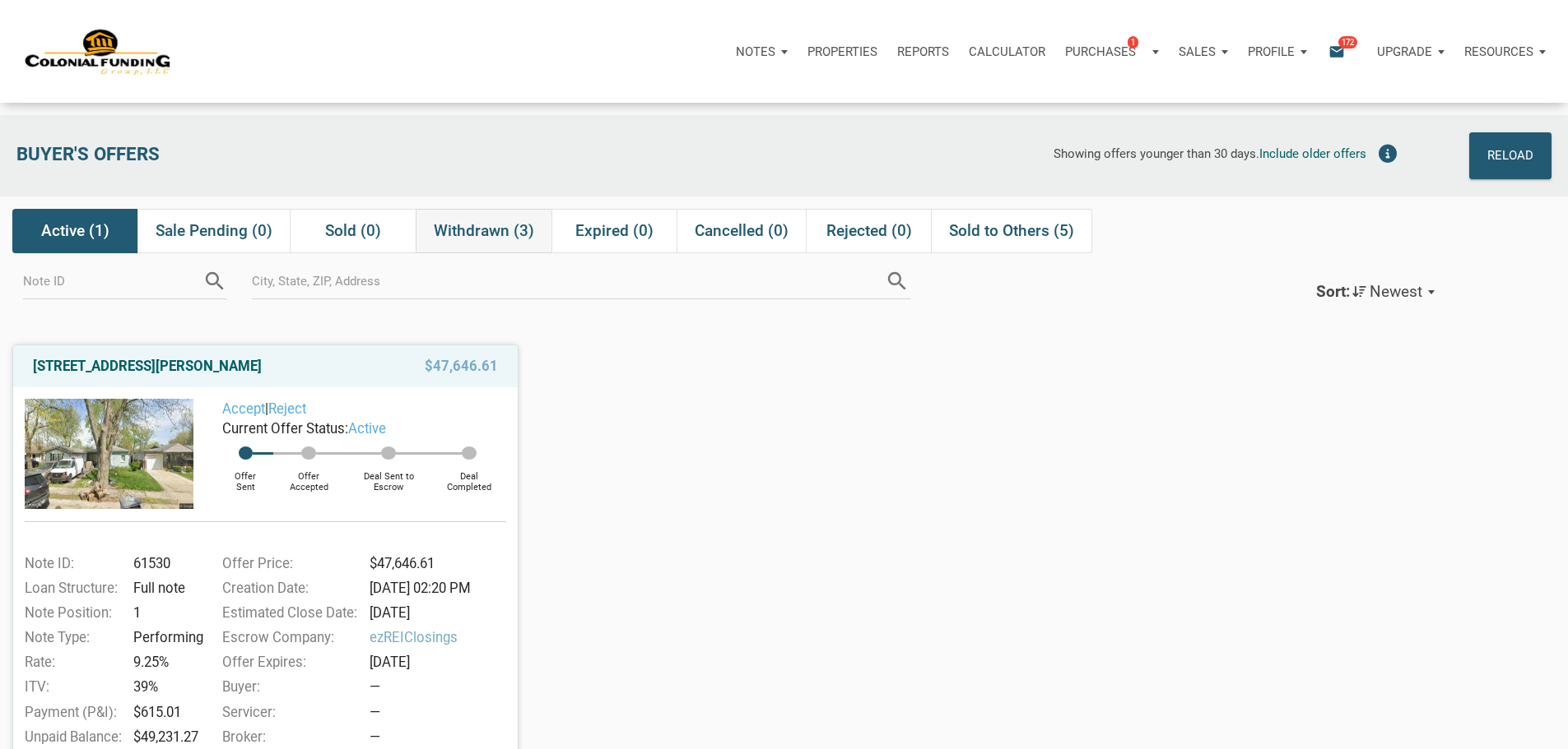
click at [474, 241] on span "Withdrawn (3)" at bounding box center [483, 231] width 100 height 20
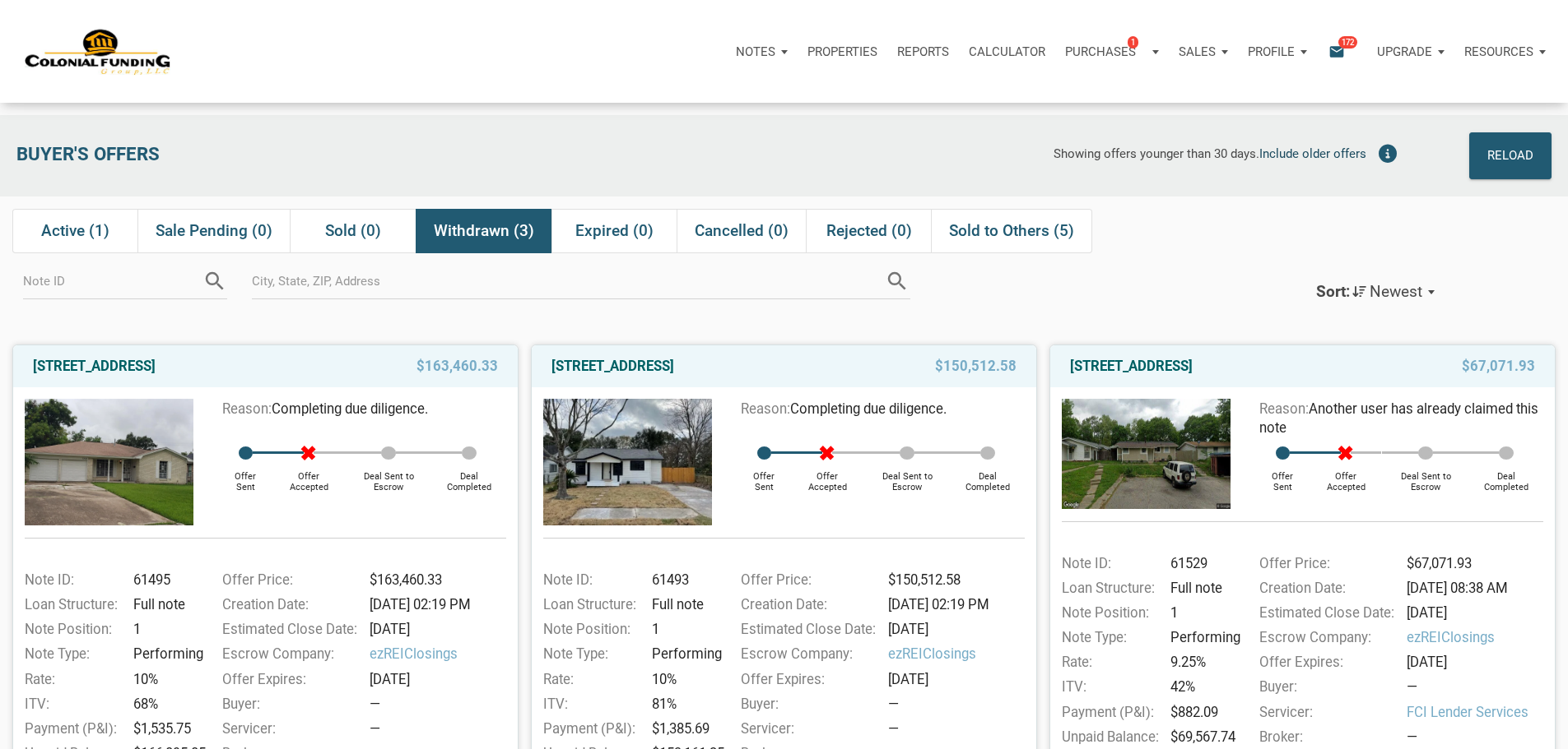
click at [1358, 150] on span "Include older offers" at bounding box center [1313, 153] width 107 height 15
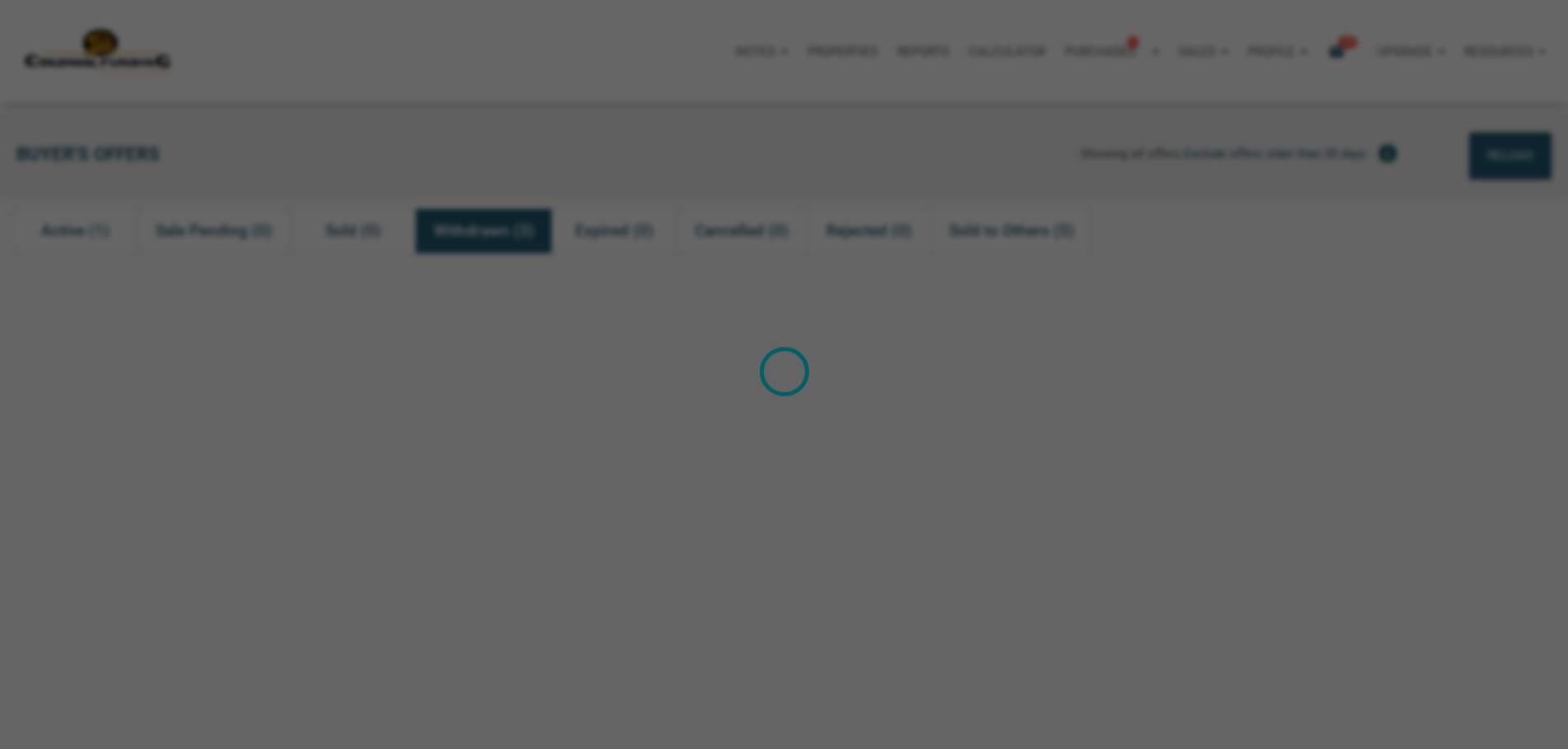
click at [738, 437] on div "Loading" at bounding box center [784, 374] width 1568 height 749
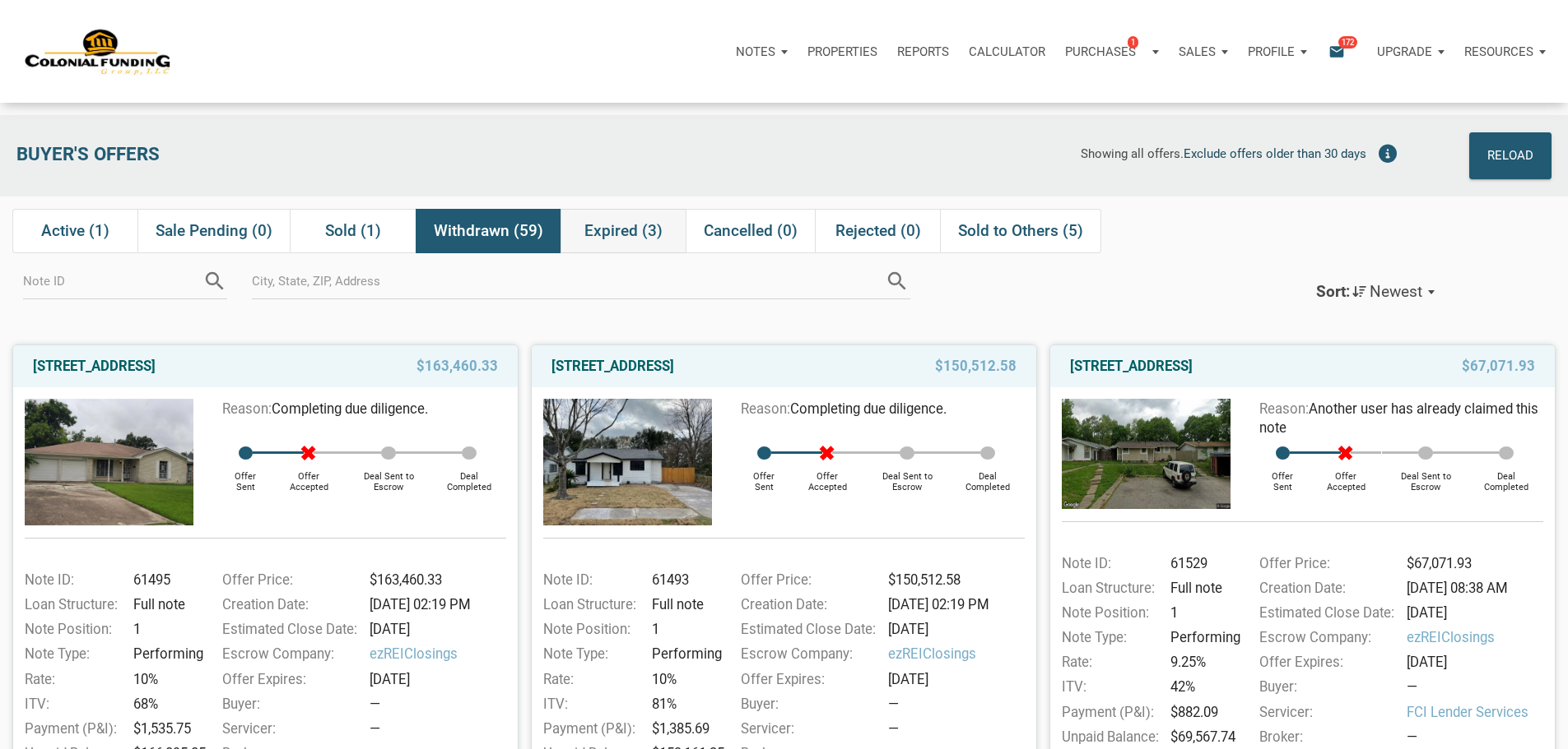
click at [648, 254] on div "Expired (3)" at bounding box center [623, 231] width 125 height 44
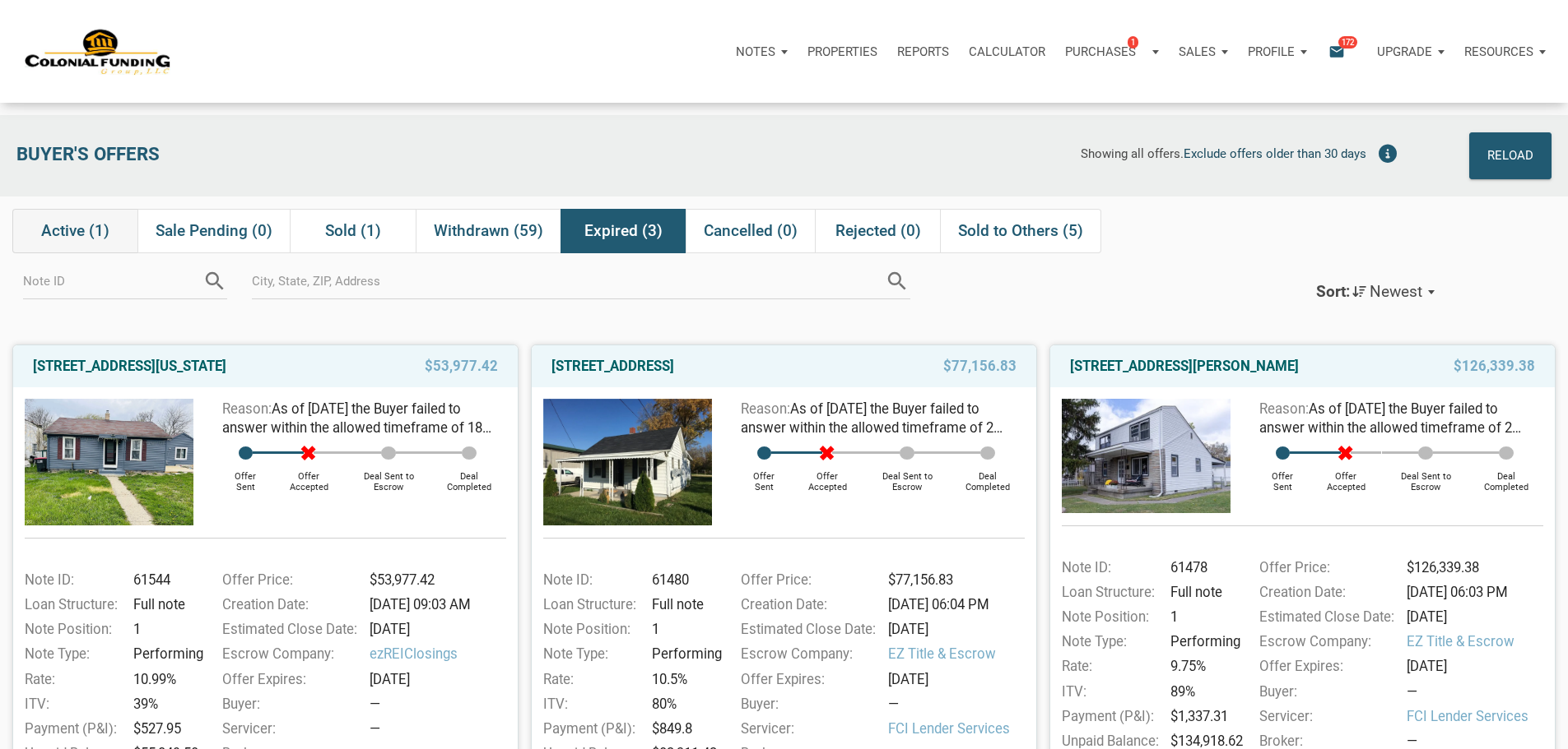
click at [106, 232] on span "Active (1)" at bounding box center [74, 231] width 68 height 20
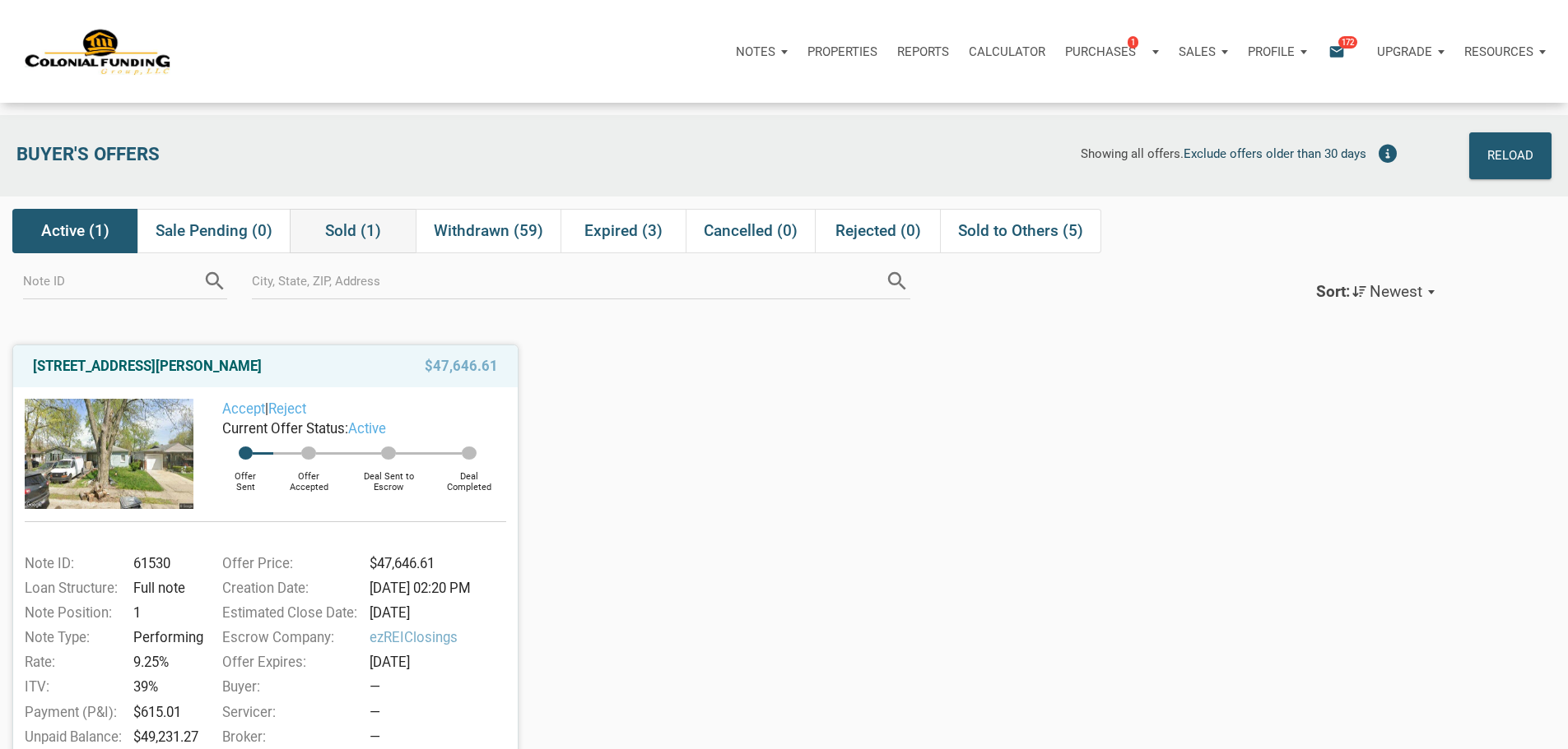
click at [367, 217] on div "Sold (1)" at bounding box center [352, 231] width 125 height 44
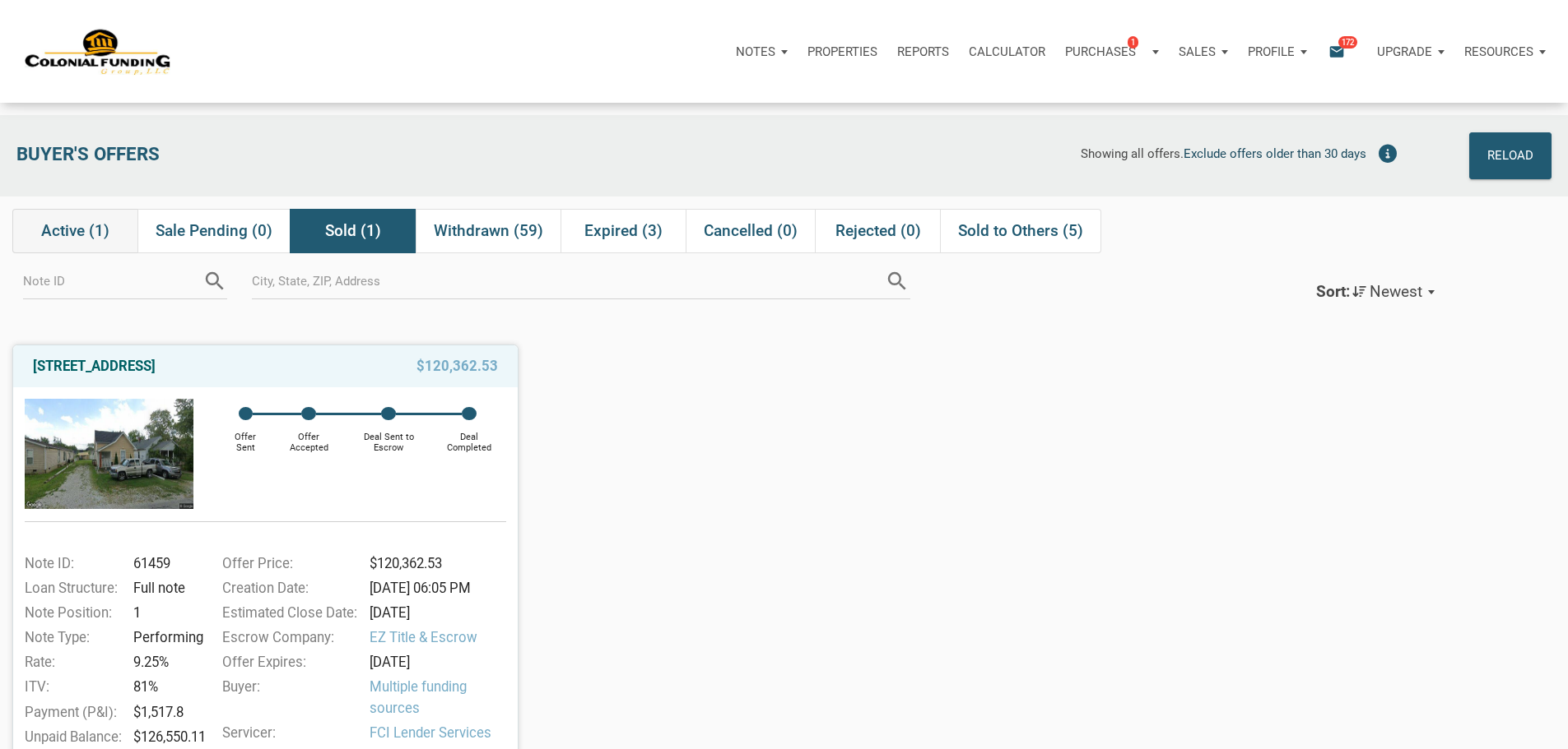
click at [119, 253] on div "Active (1)" at bounding box center [74, 231] width 125 height 44
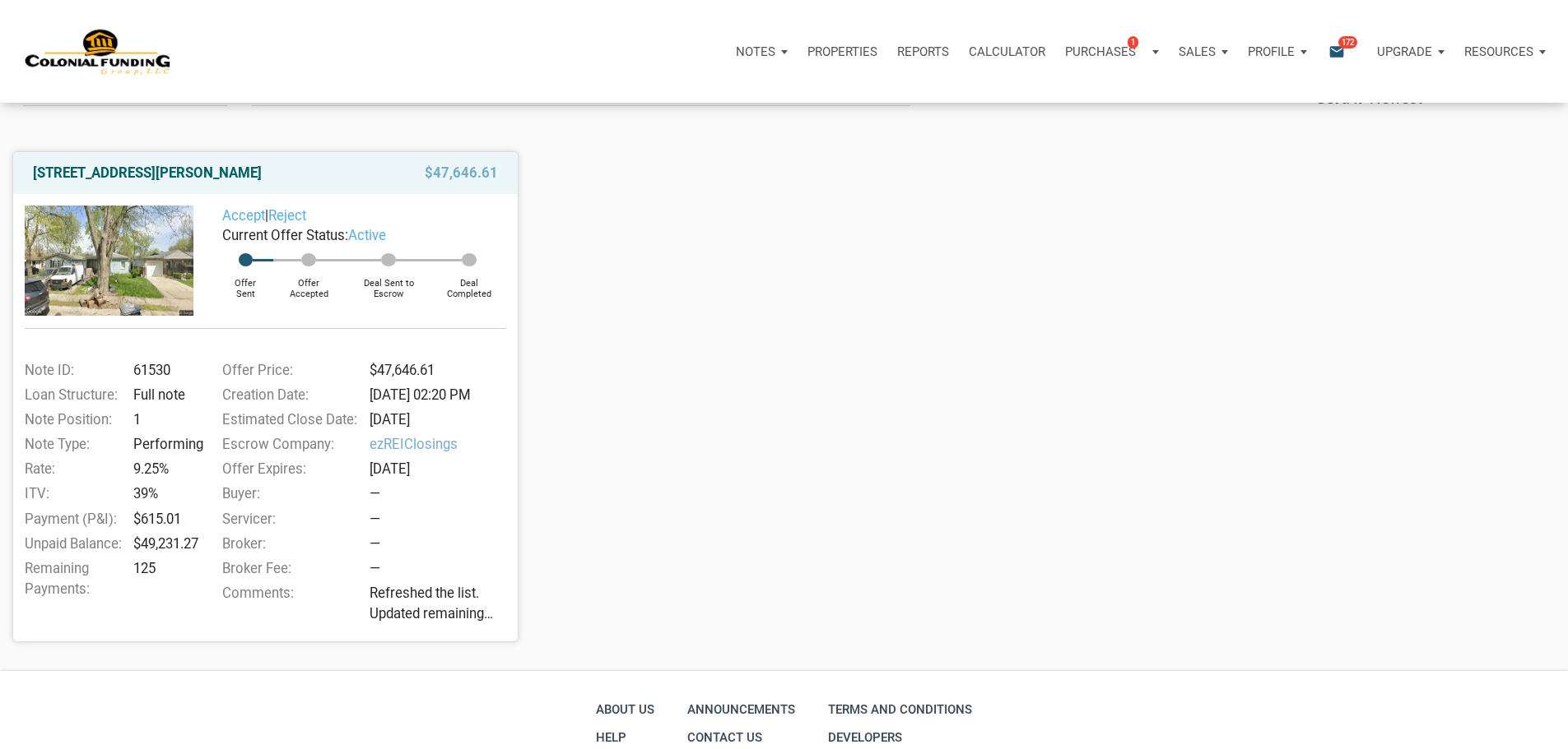
scroll to position [165, 0]
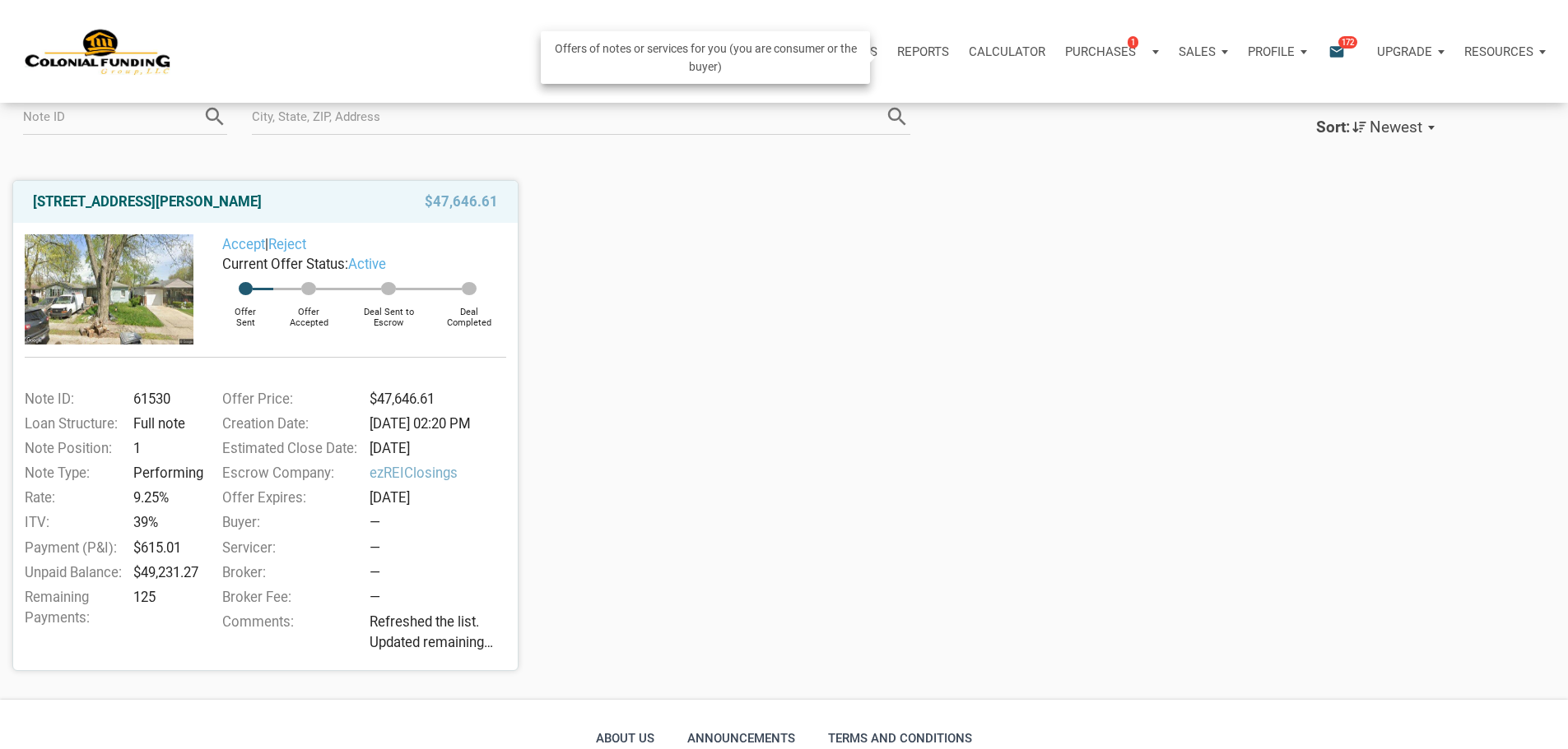
click at [1055, 37] on div "Purchases 1" at bounding box center [1112, 52] width 114 height 50
click at [1008, 113] on link "Note Offers 1" at bounding box center [1086, 96] width 156 height 34
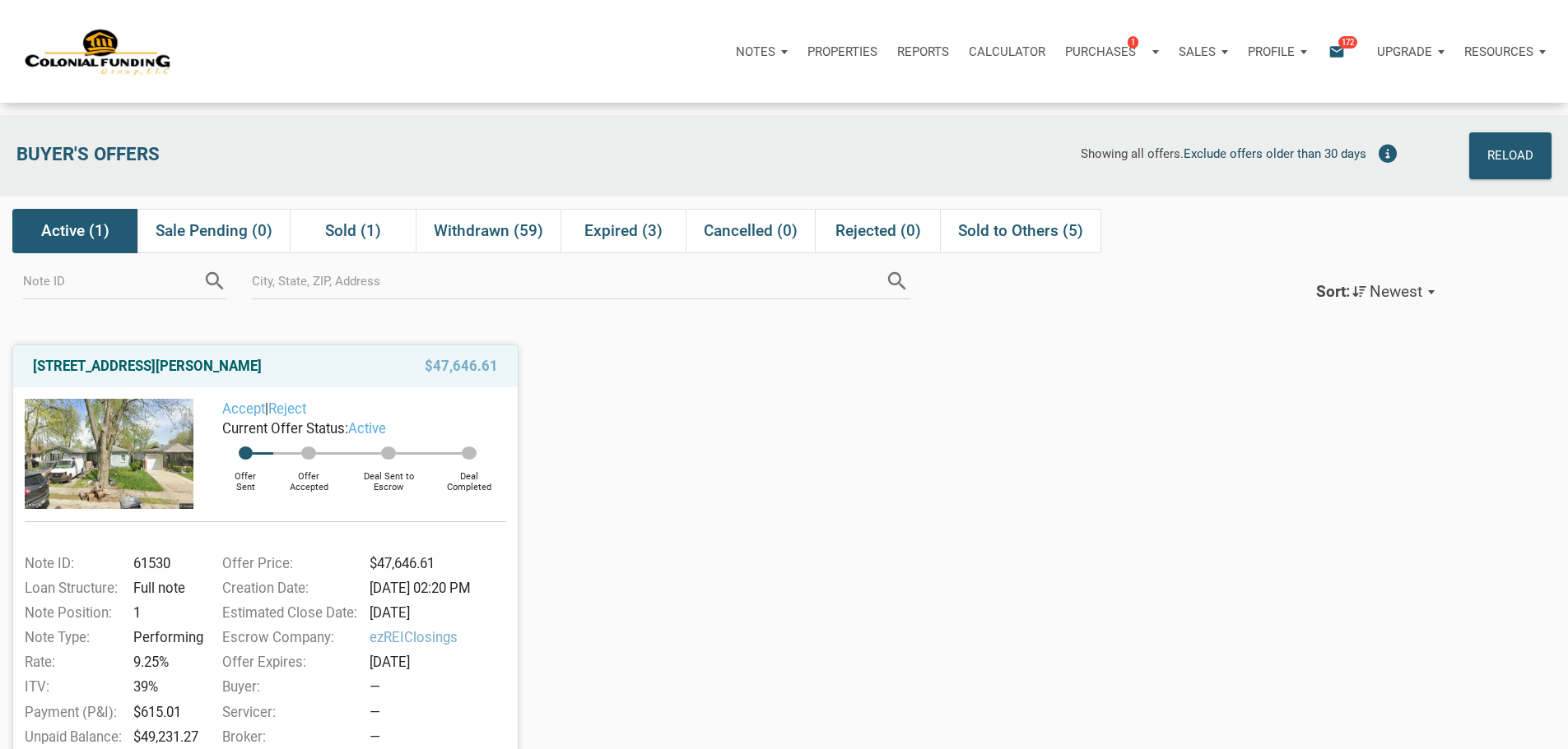
click at [736, 59] on p "Notes" at bounding box center [756, 51] width 40 height 15
click at [637, 107] on link "Dashboard" at bounding box center [715, 96] width 156 height 34
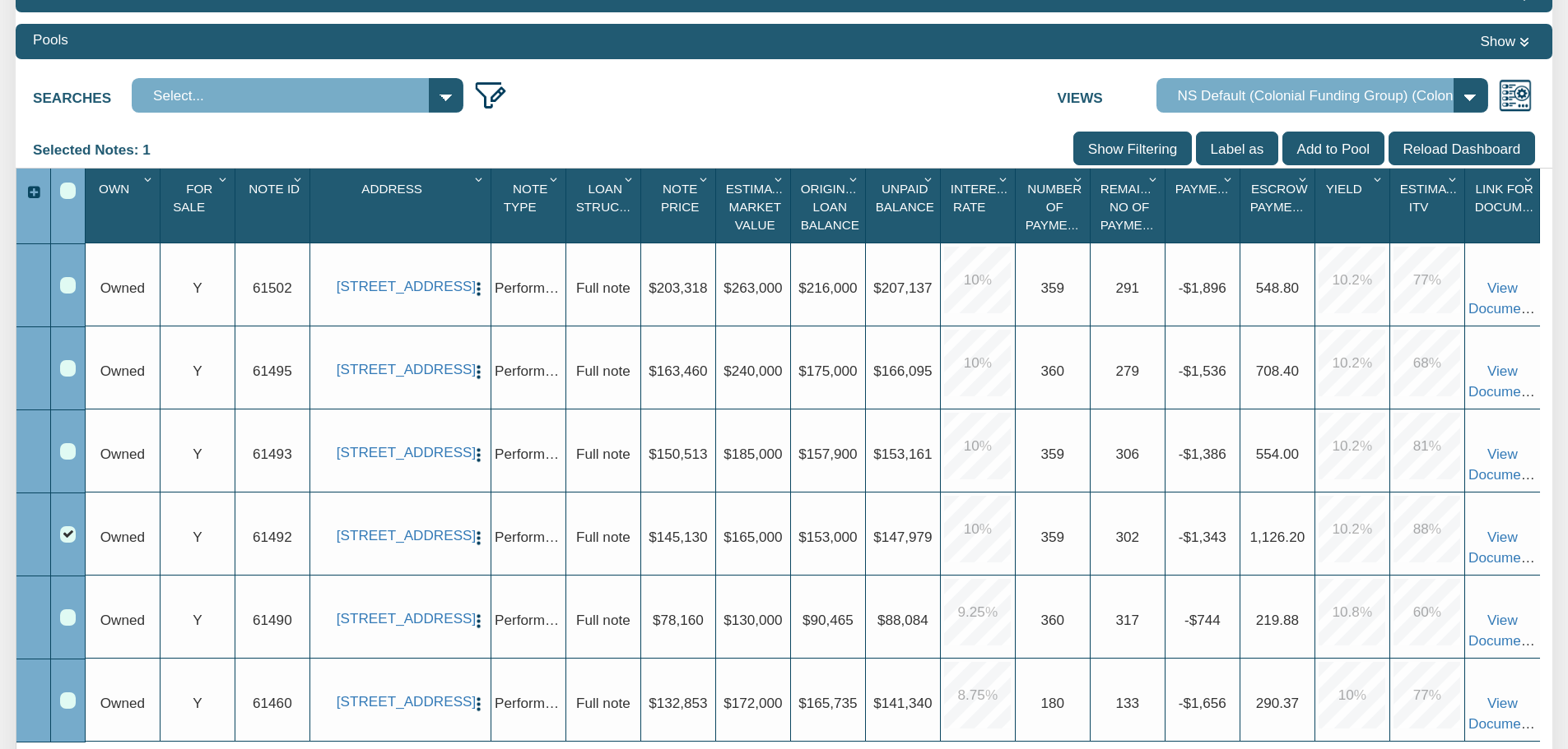
scroll to position [329, 0]
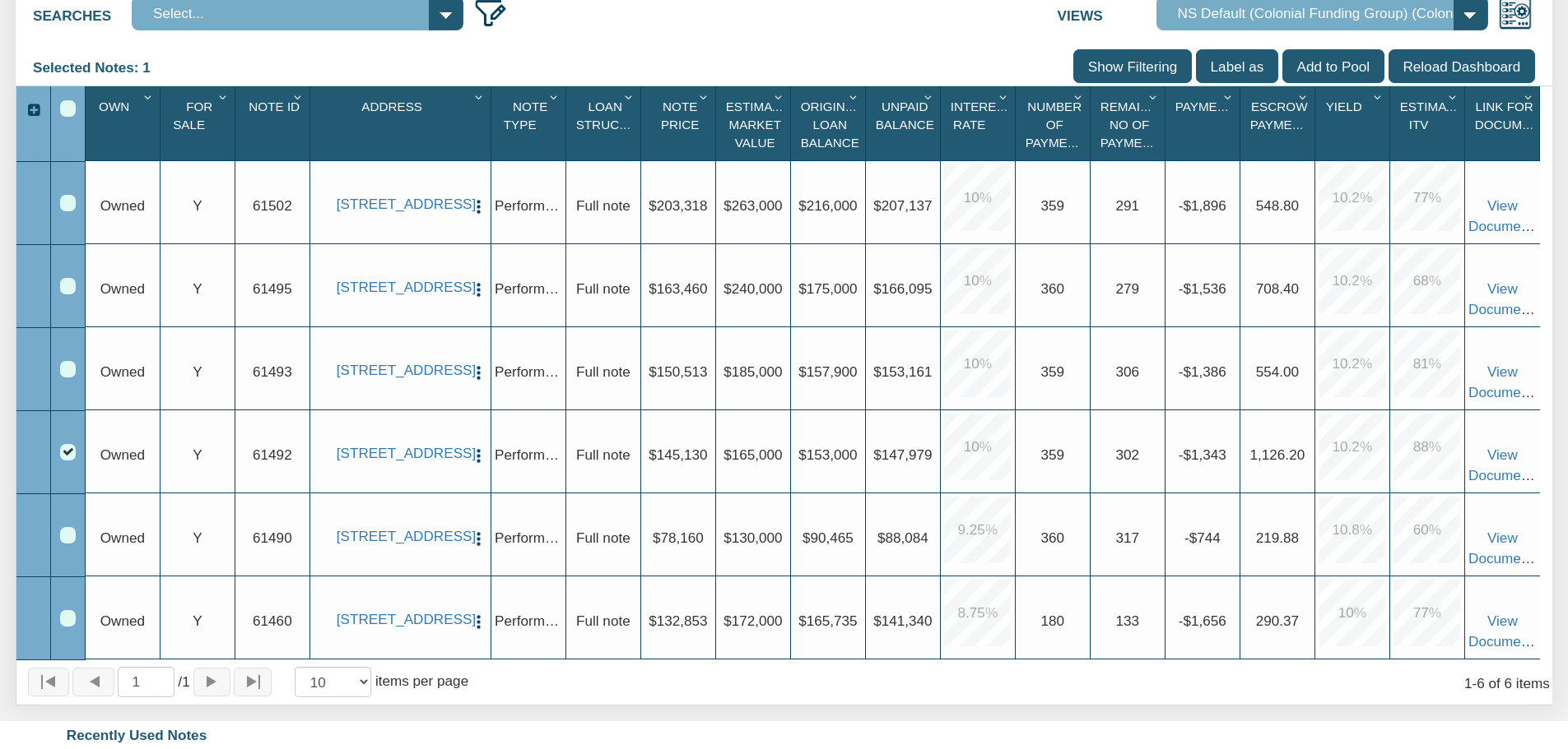
drag, startPoint x: 416, startPoint y: 300, endPoint x: 339, endPoint y: 258, distance: 87.7
click at [339, 258] on div "[STREET_ADDRESS] View Delete Exit Strategy Payments Payment History Payments Ov…" at bounding box center [401, 289] width 174 height 83
click at [407, 376] on link "[STREET_ADDRESS]" at bounding box center [401, 370] width 128 height 17
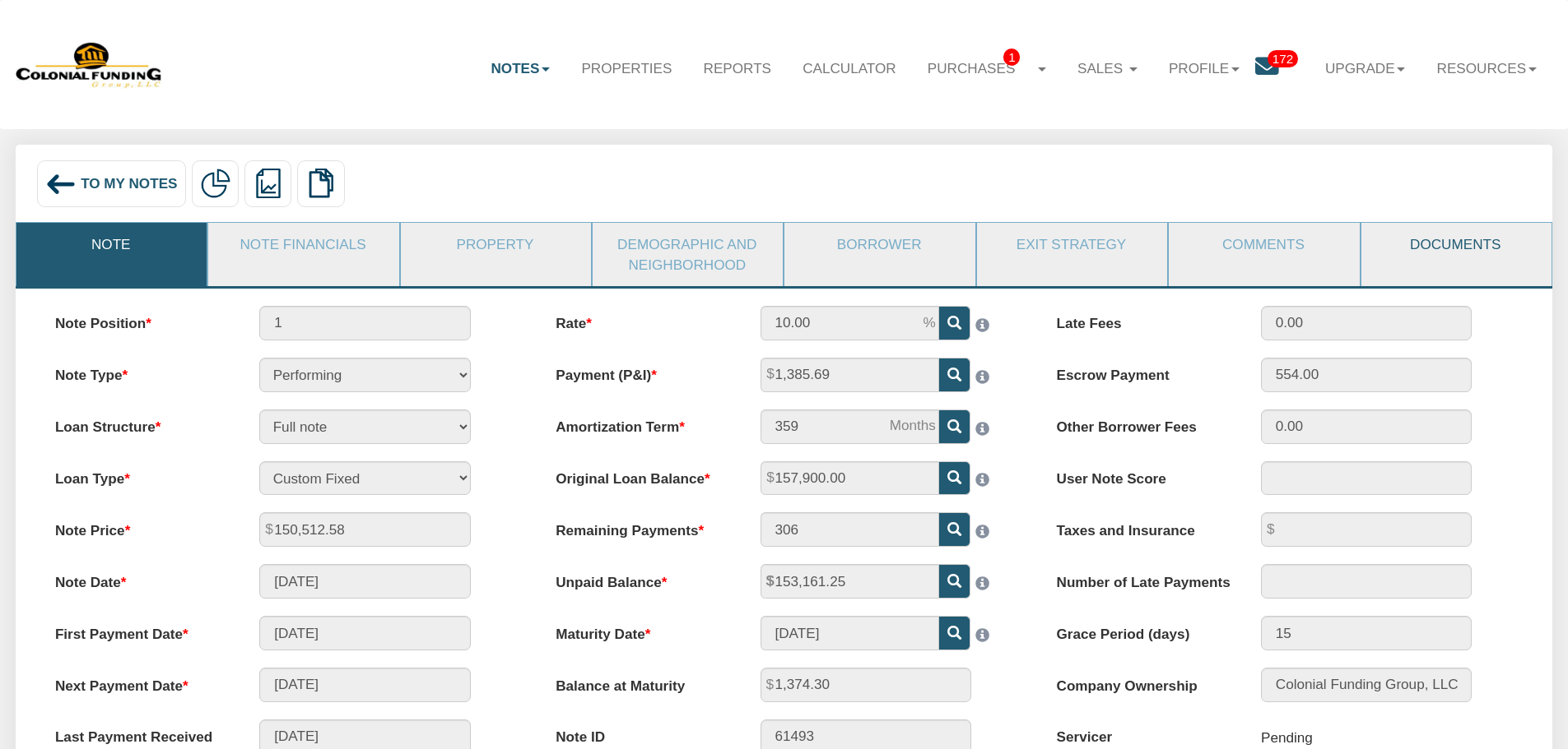
click at [1482, 258] on link "Documents" at bounding box center [1455, 245] width 189 height 43
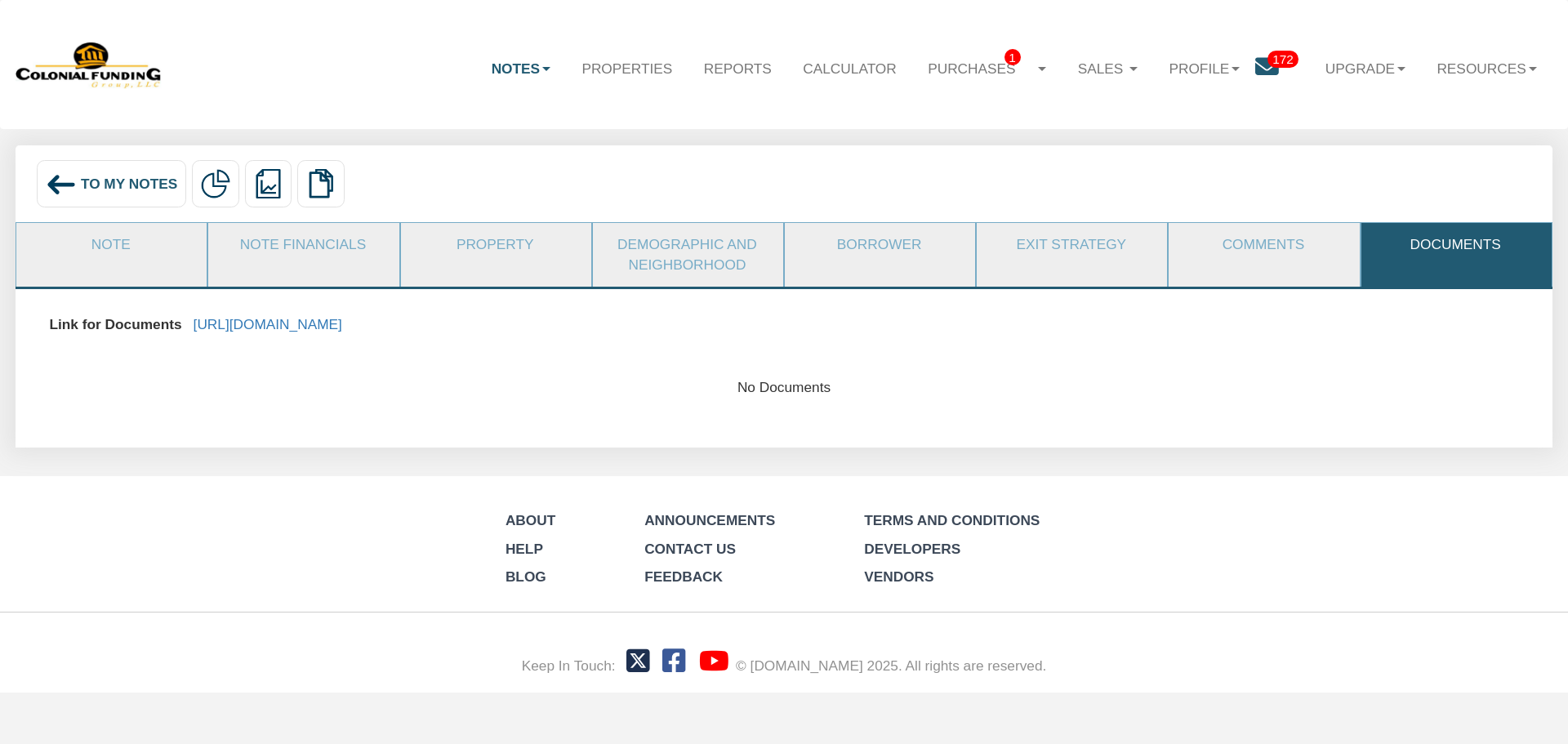
click at [75, 186] on img at bounding box center [61, 184] width 31 height 31
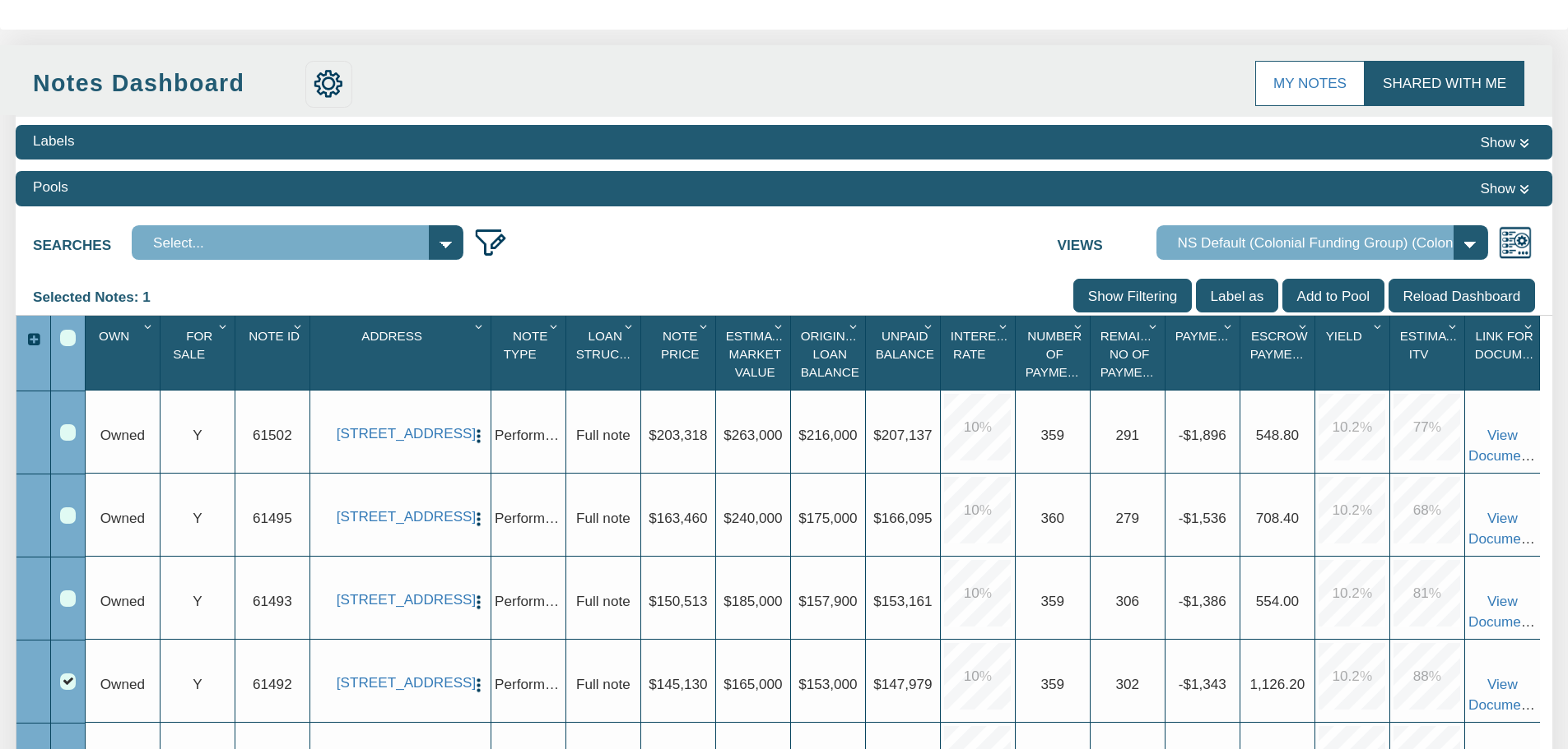
scroll to position [246, 0]
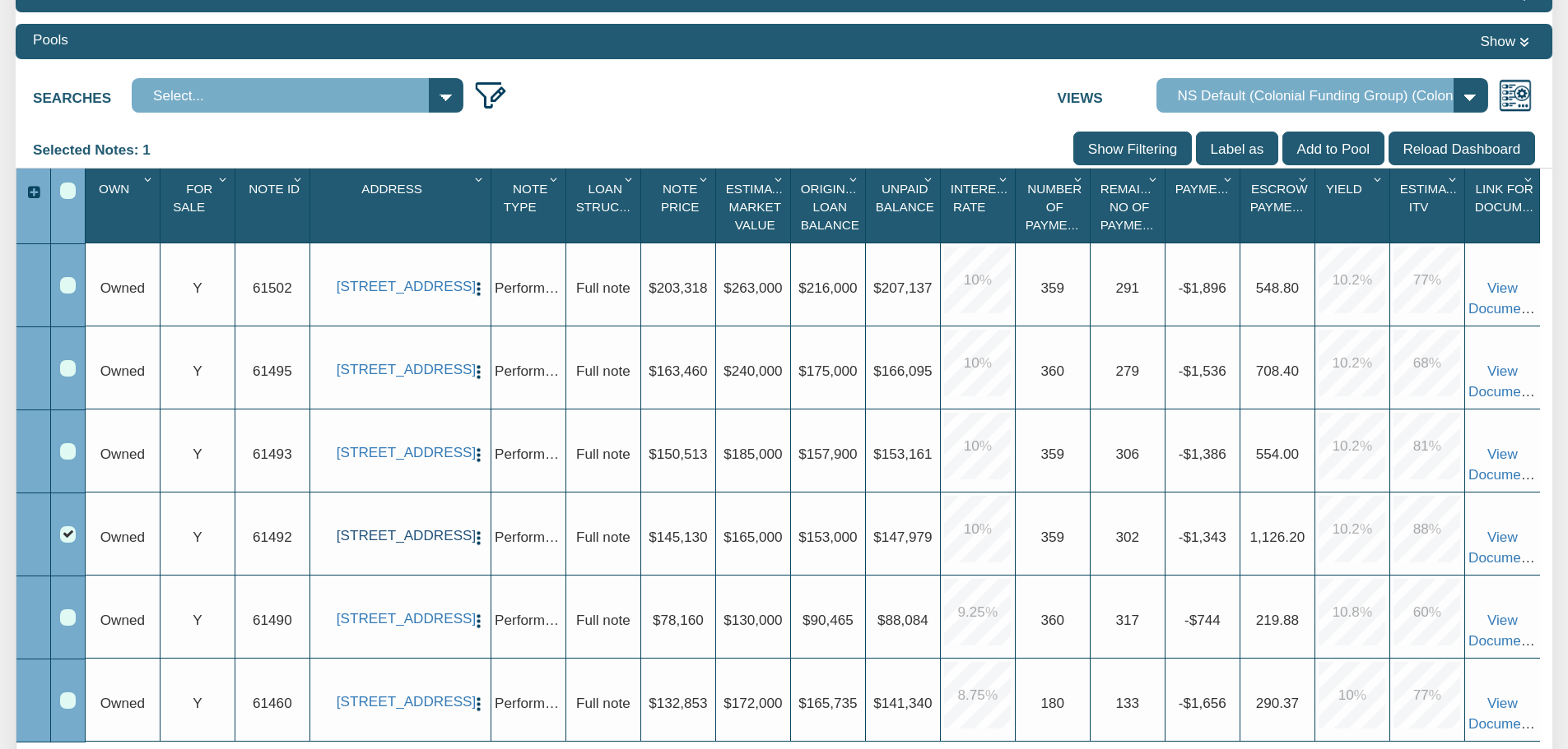
click at [416, 527] on link "[STREET_ADDRESS]" at bounding box center [401, 535] width 128 height 17
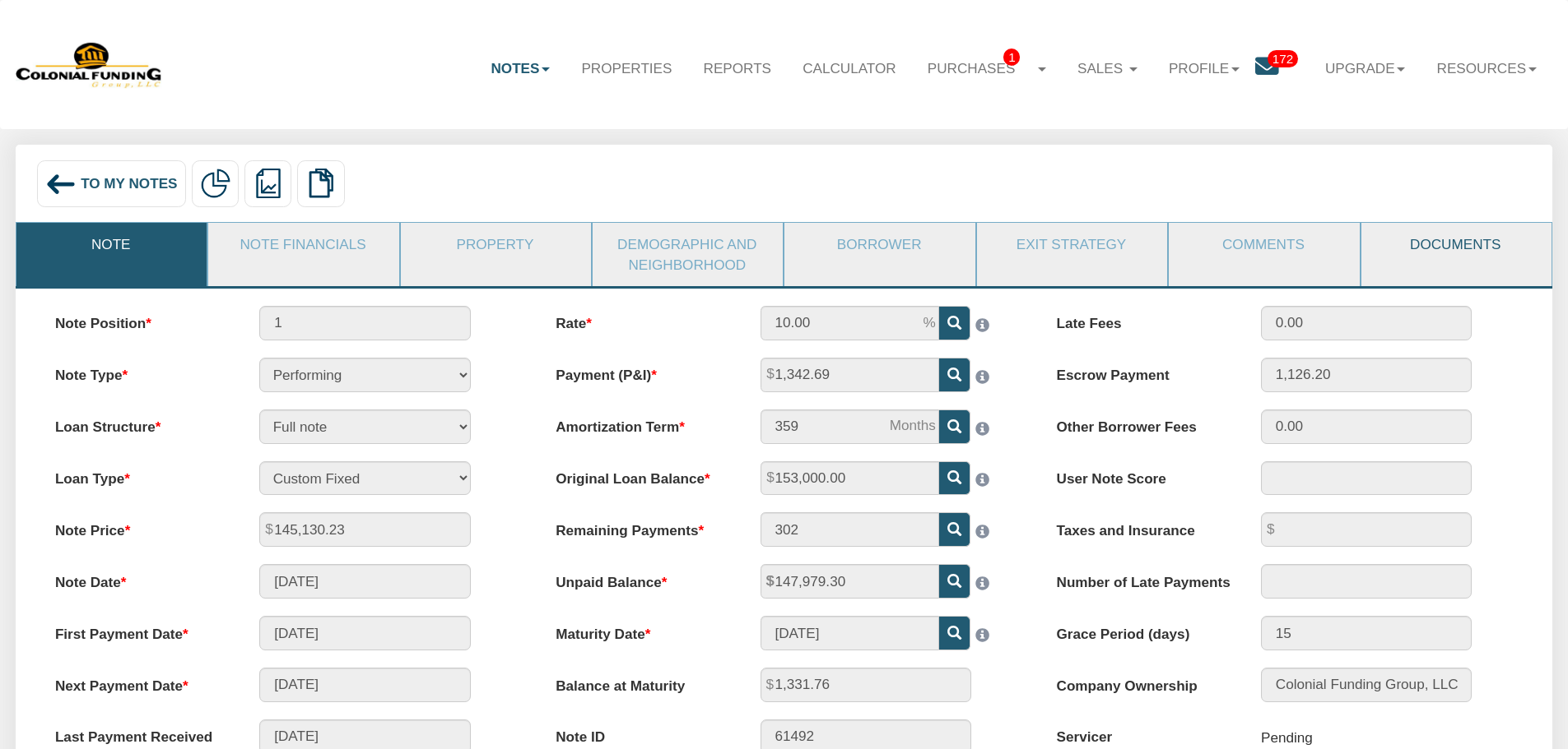
click at [1433, 235] on link "Documents" at bounding box center [1455, 245] width 189 height 43
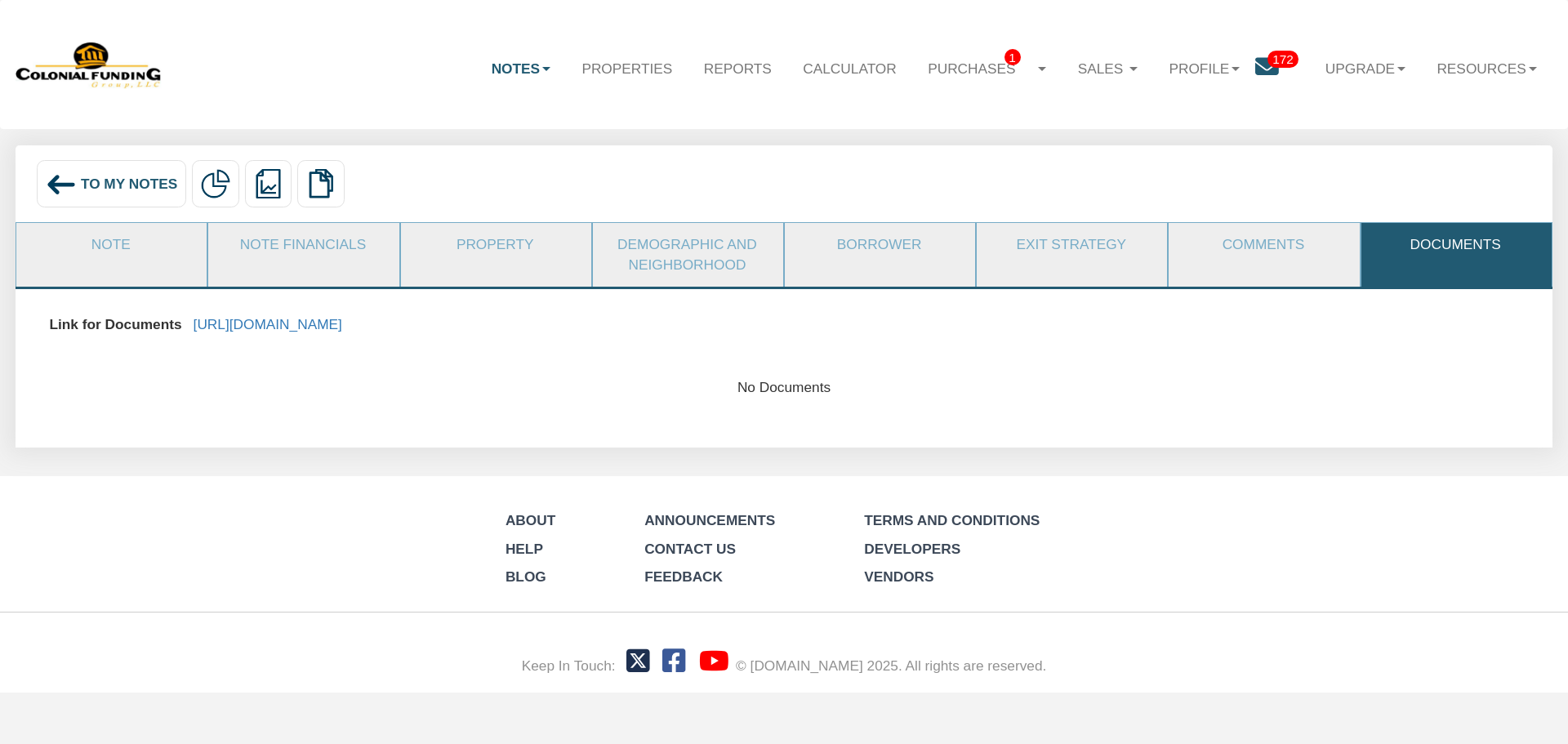
click at [128, 217] on div "To My Notes Delete with property Delete only note Partial/Pledge Analysis Redee…" at bounding box center [784, 184] width 1537 height 77
click at [126, 186] on span "To My Notes" at bounding box center [129, 184] width 97 height 17
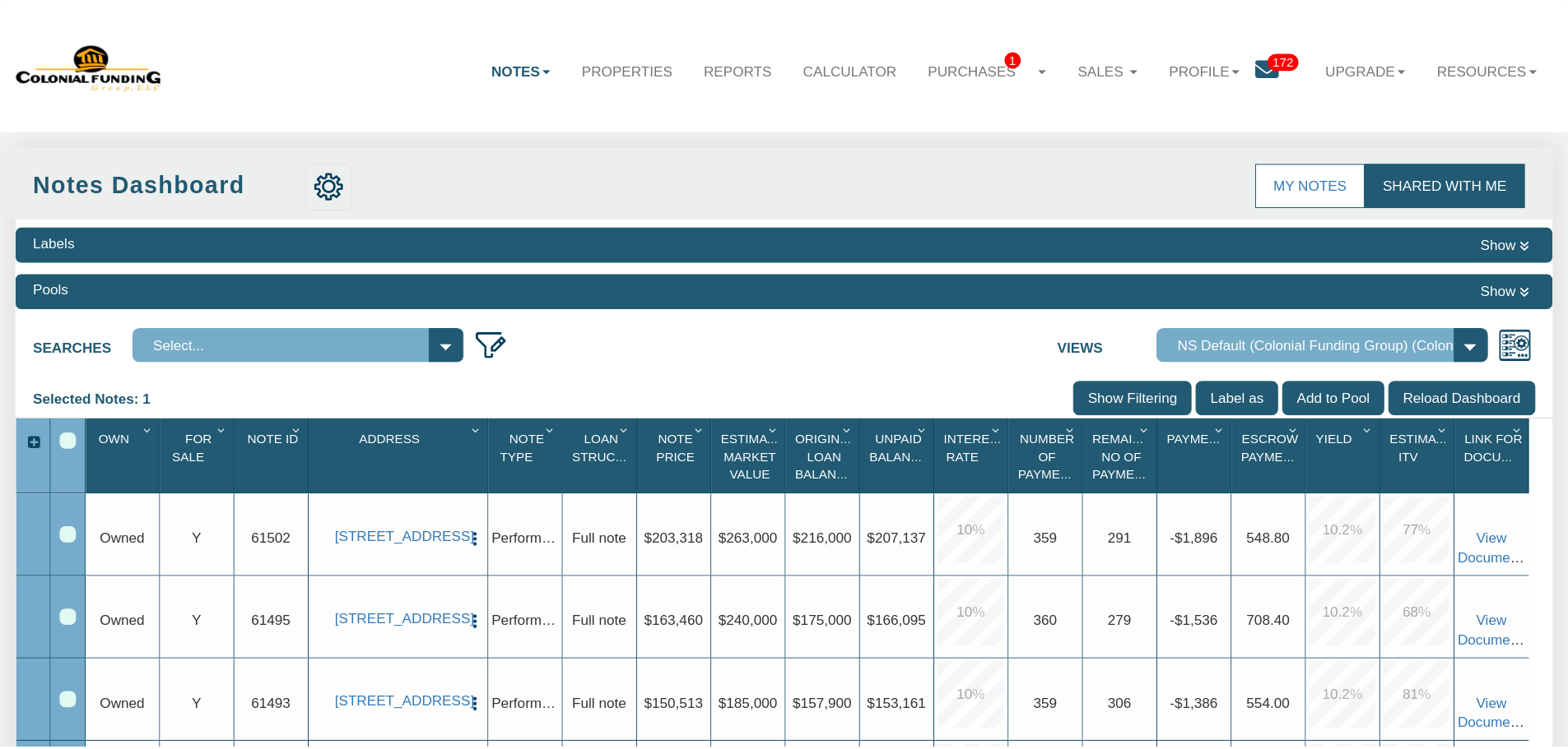
scroll to position [291, 0]
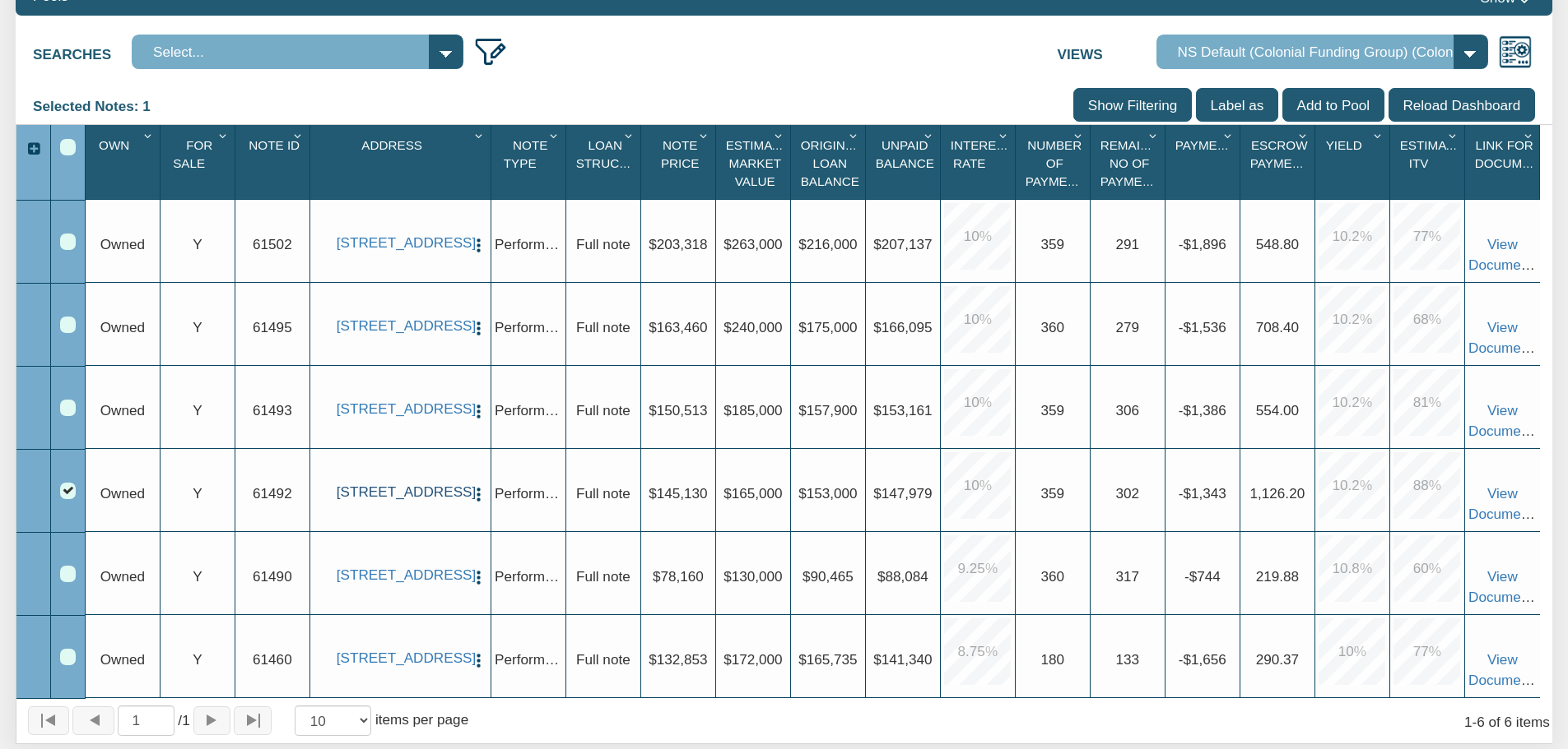
click at [429, 484] on link "[STREET_ADDRESS]" at bounding box center [401, 492] width 128 height 17
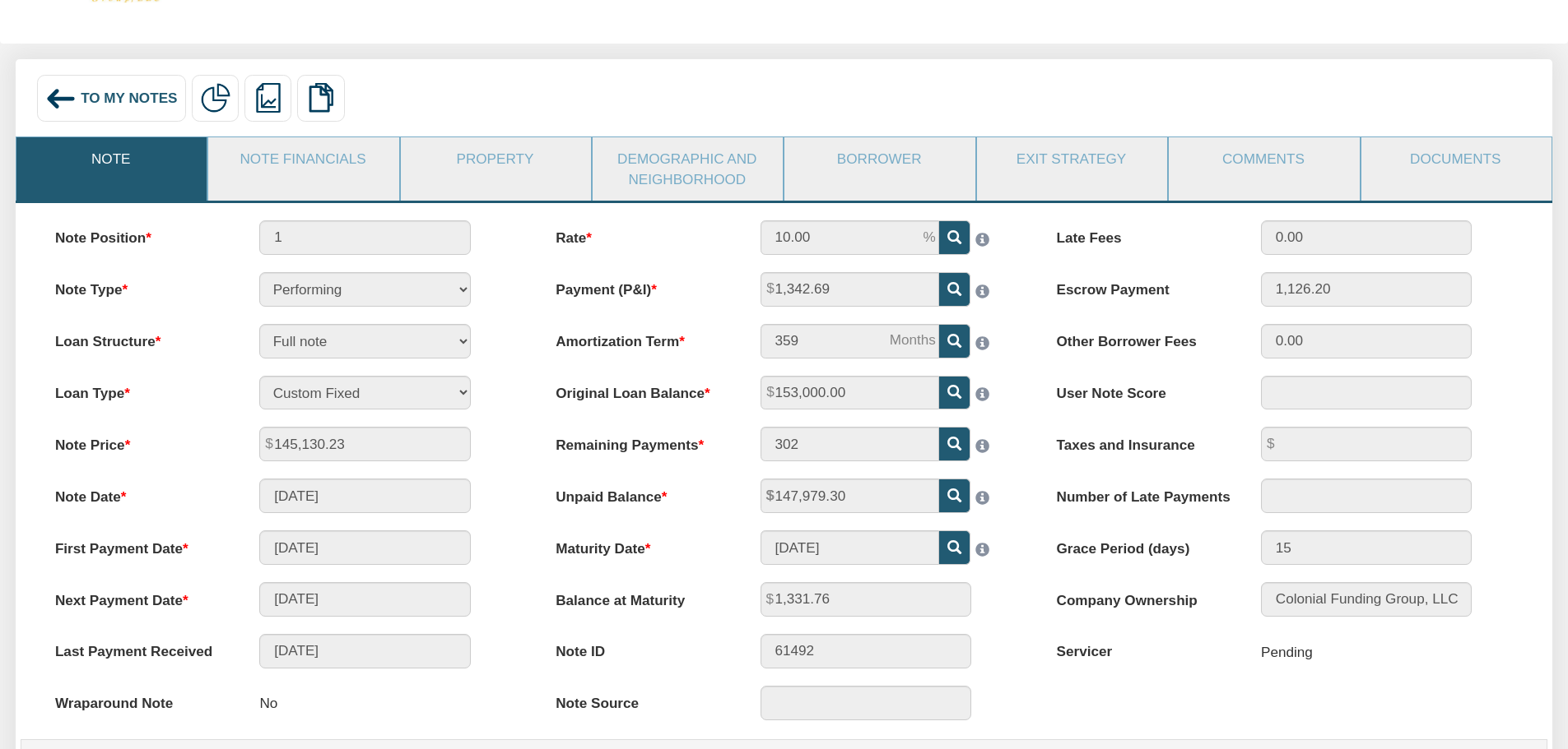
scroll to position [165, 0]
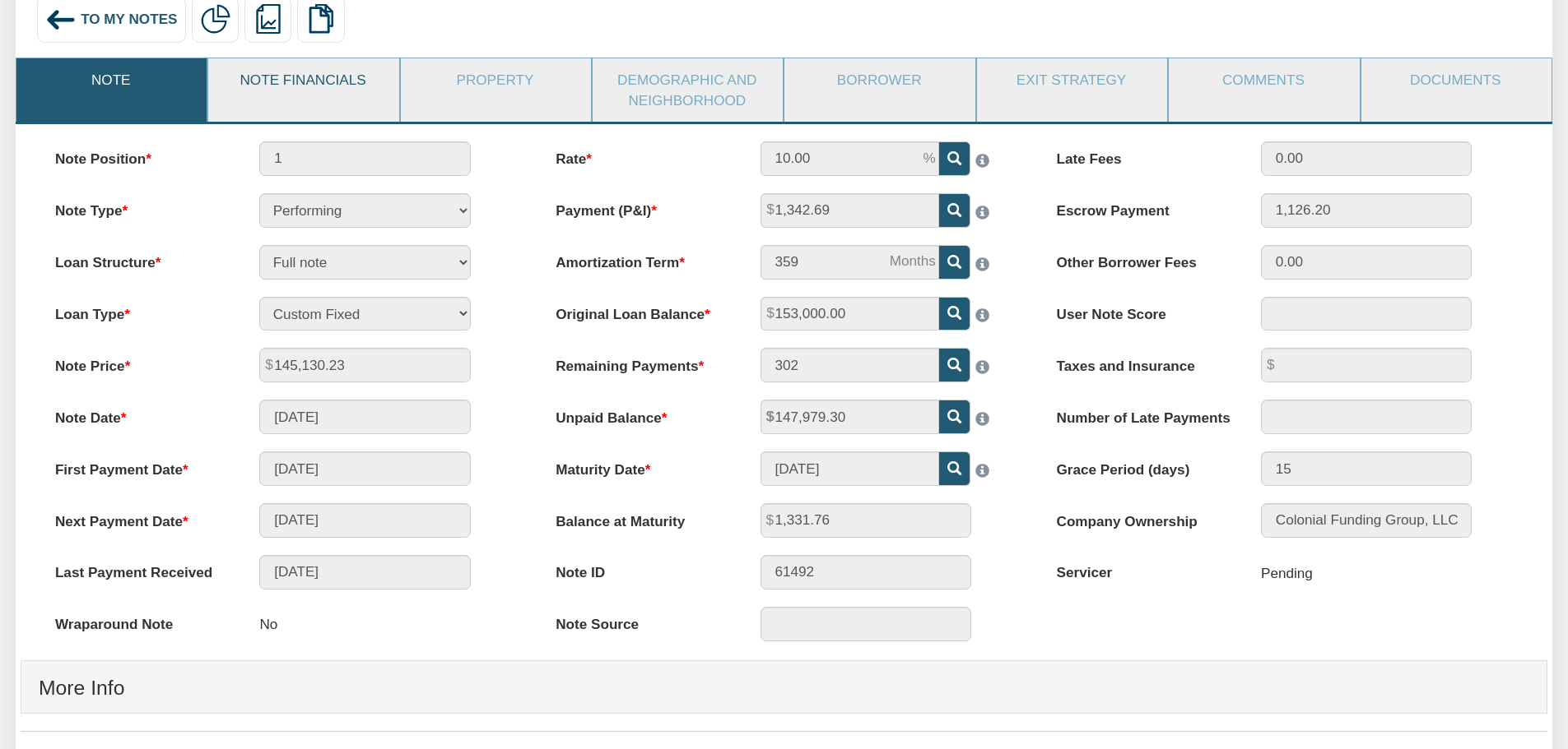
click at [380, 82] on link "Note Financials" at bounding box center [302, 80] width 189 height 43
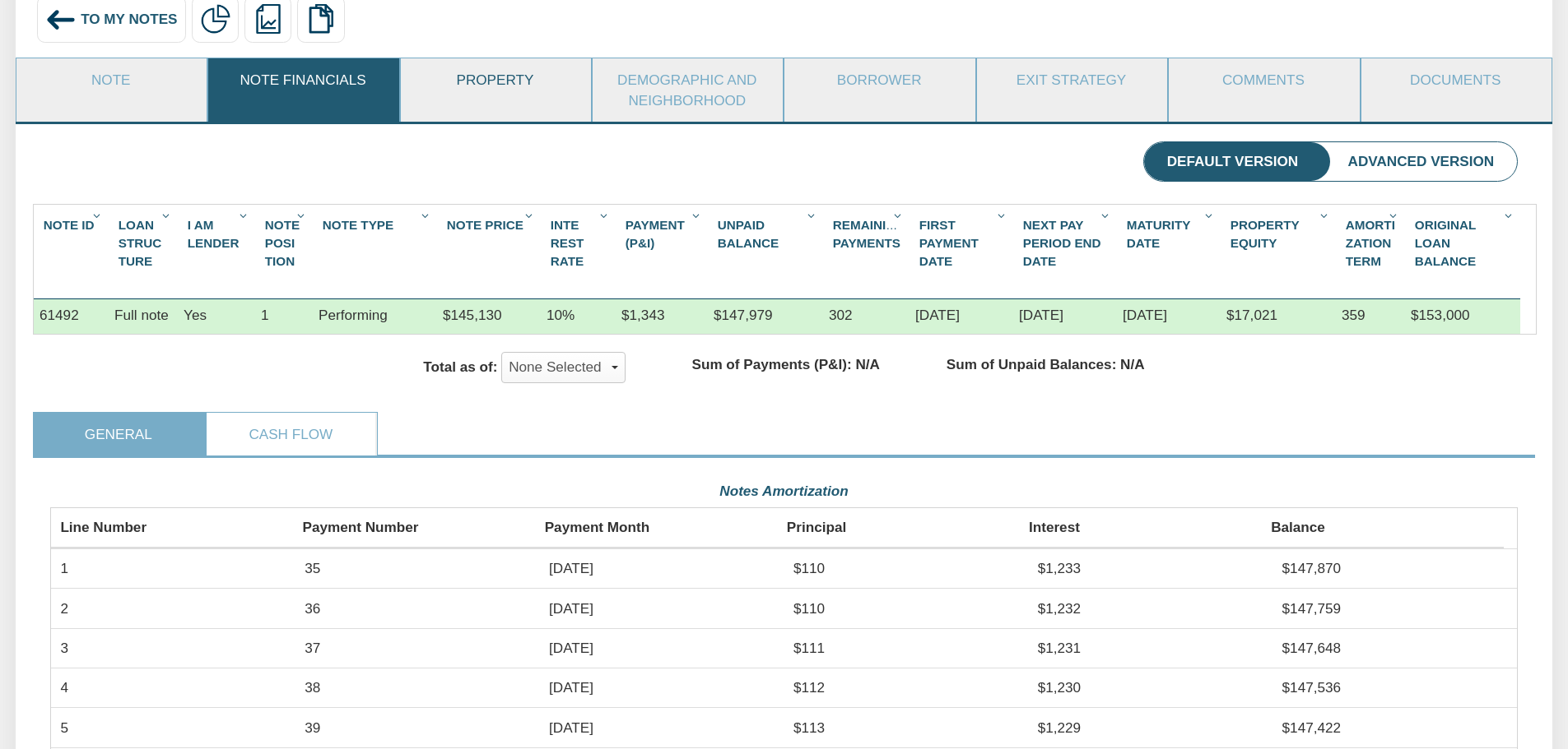
scroll to position [368, 1468]
click at [502, 83] on link "Property" at bounding box center [495, 80] width 189 height 43
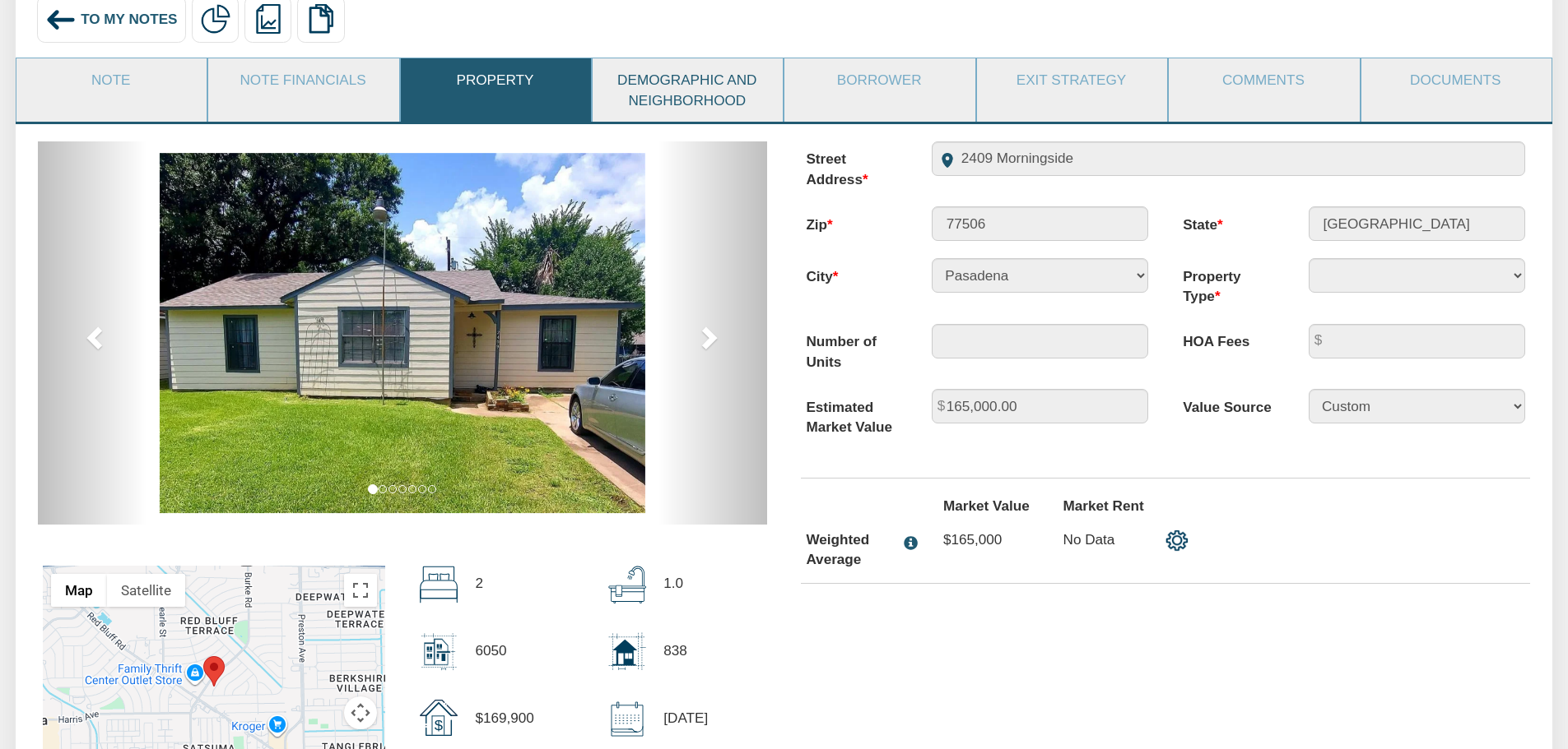
click at [757, 115] on link "Demographic and Neighborhood" at bounding box center [686, 90] width 189 height 63
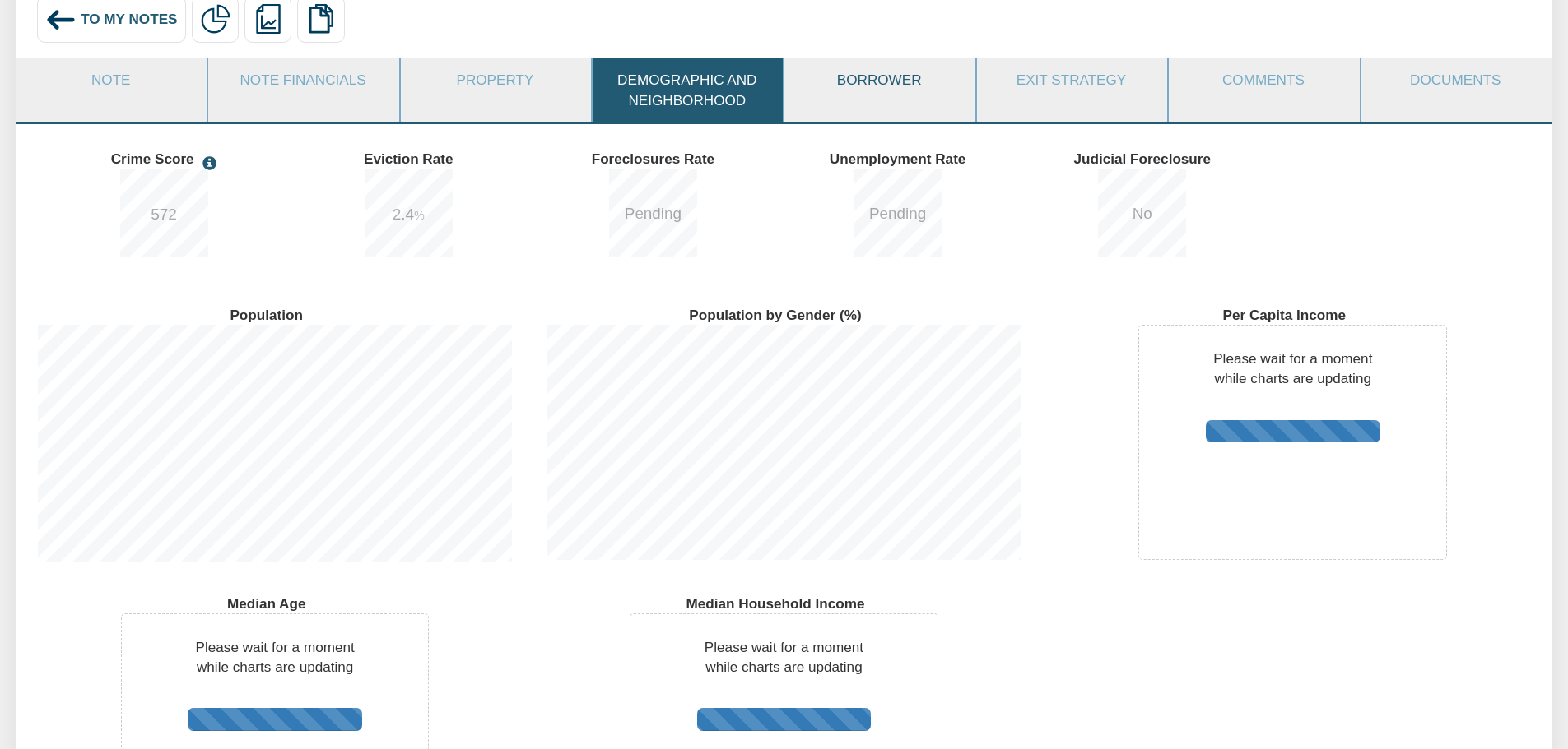
click at [904, 78] on link "Borrower" at bounding box center [878, 80] width 189 height 43
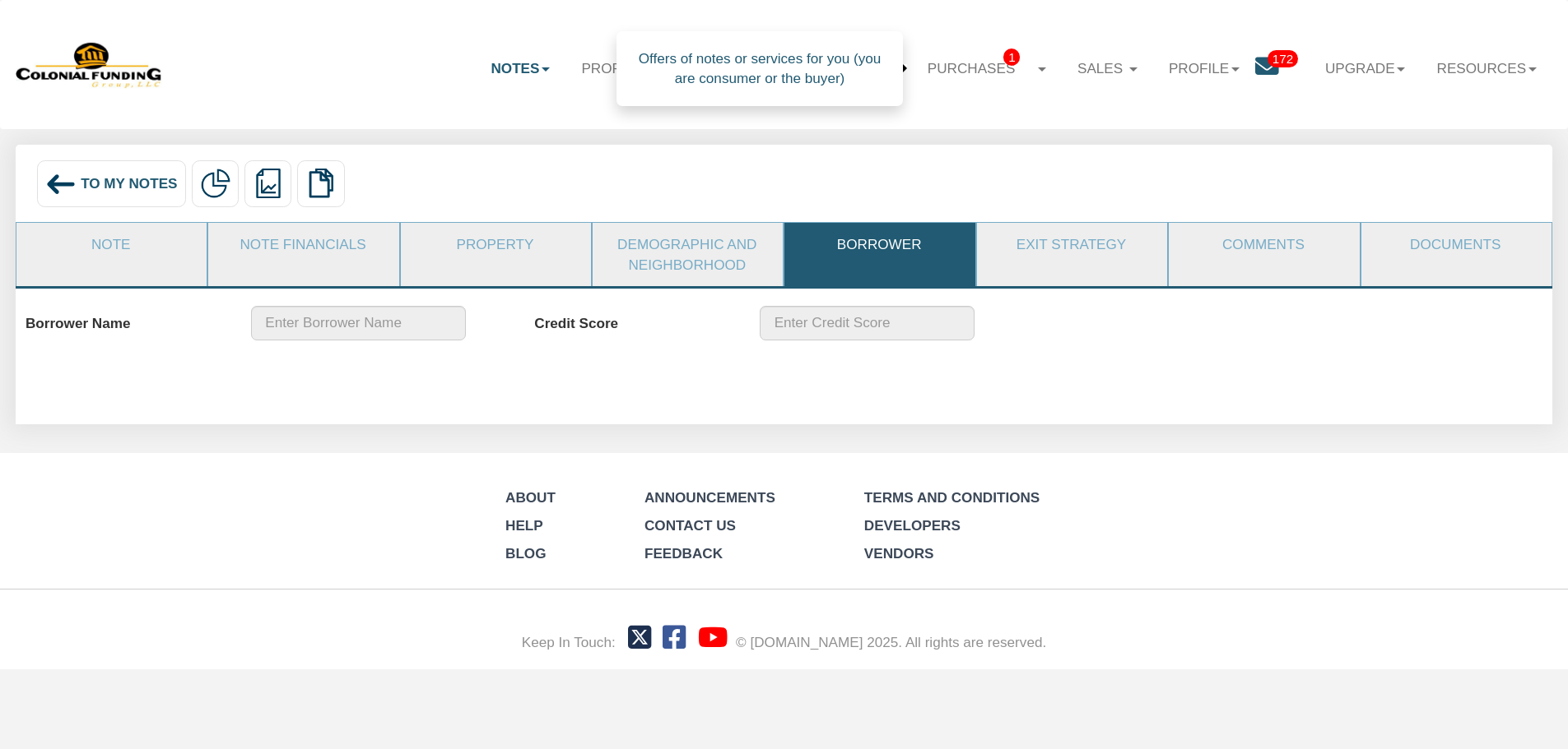
scroll to position [0, 0]
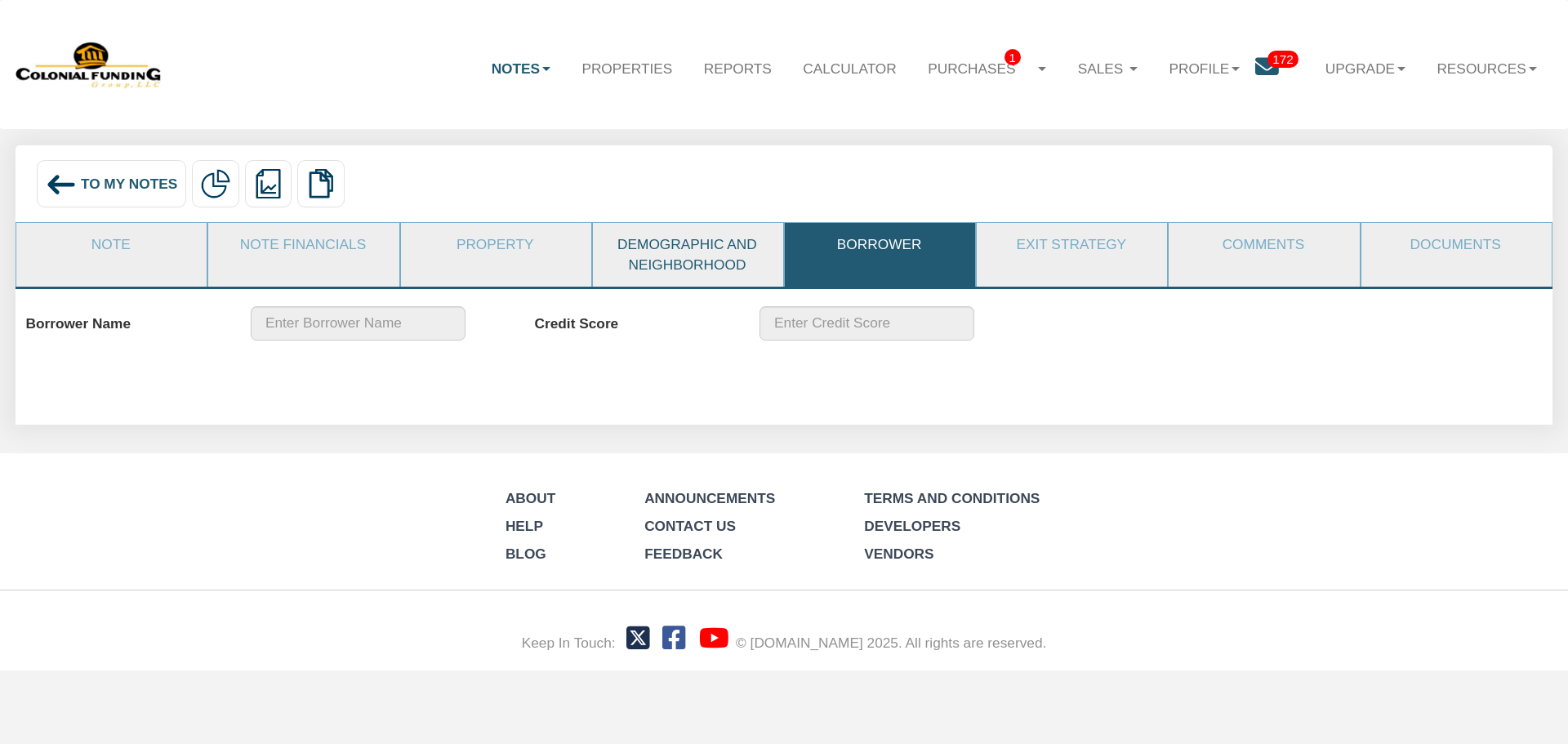
click at [725, 278] on link "Demographic and Neighborhood" at bounding box center [687, 254] width 188 height 63
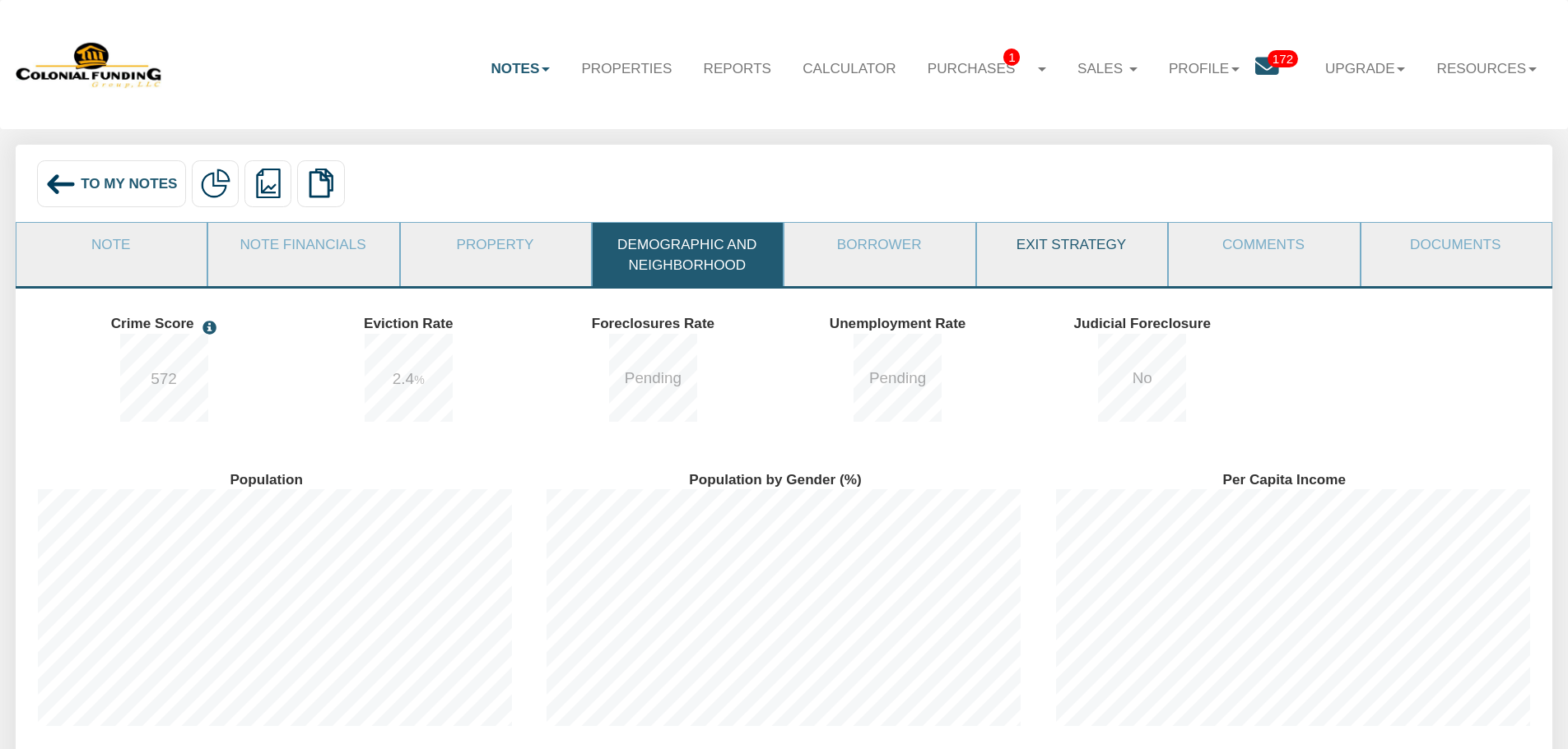
click at [1081, 242] on link "Exit Strategy" at bounding box center [1071, 245] width 189 height 43
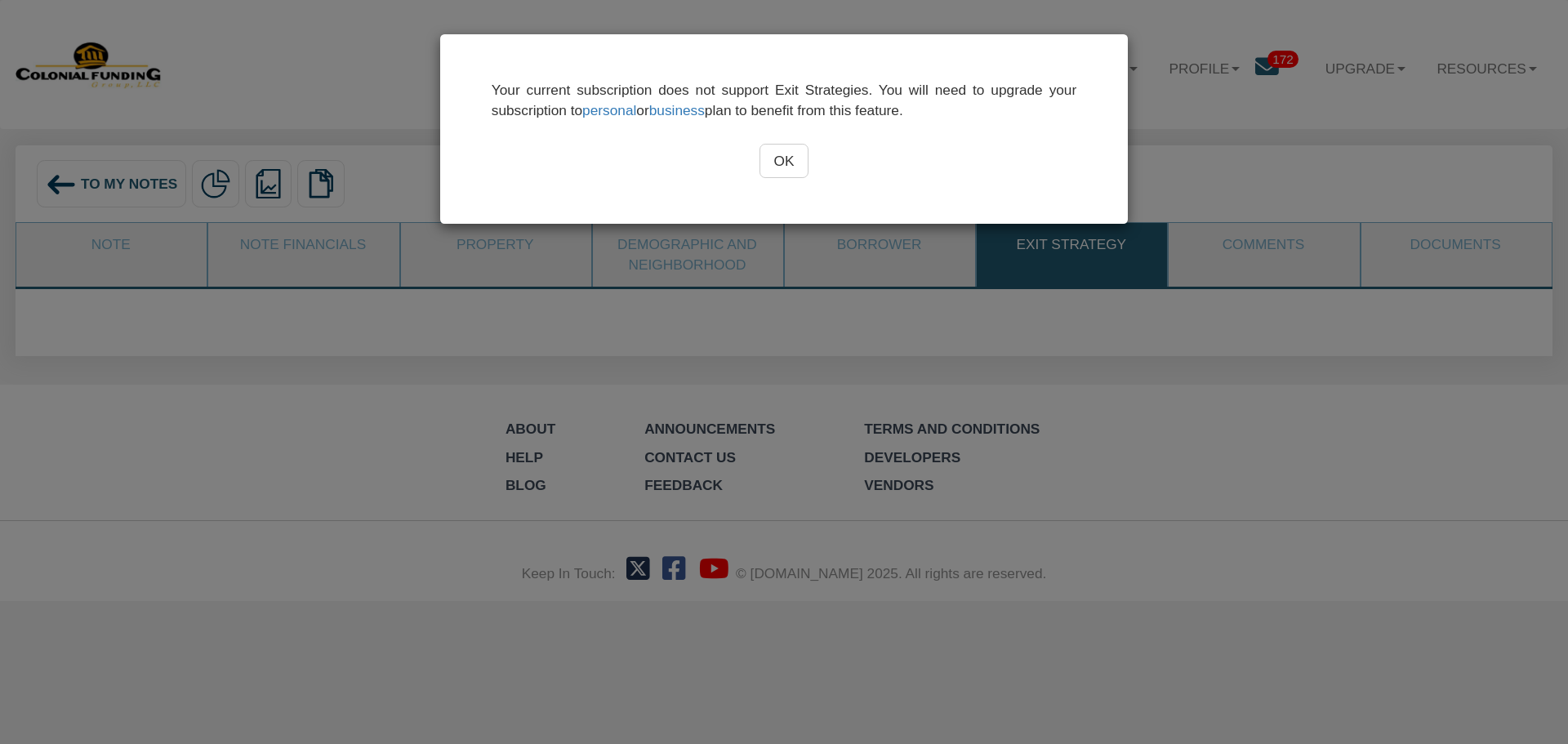
click at [802, 164] on input "OK" at bounding box center [784, 160] width 50 height 34
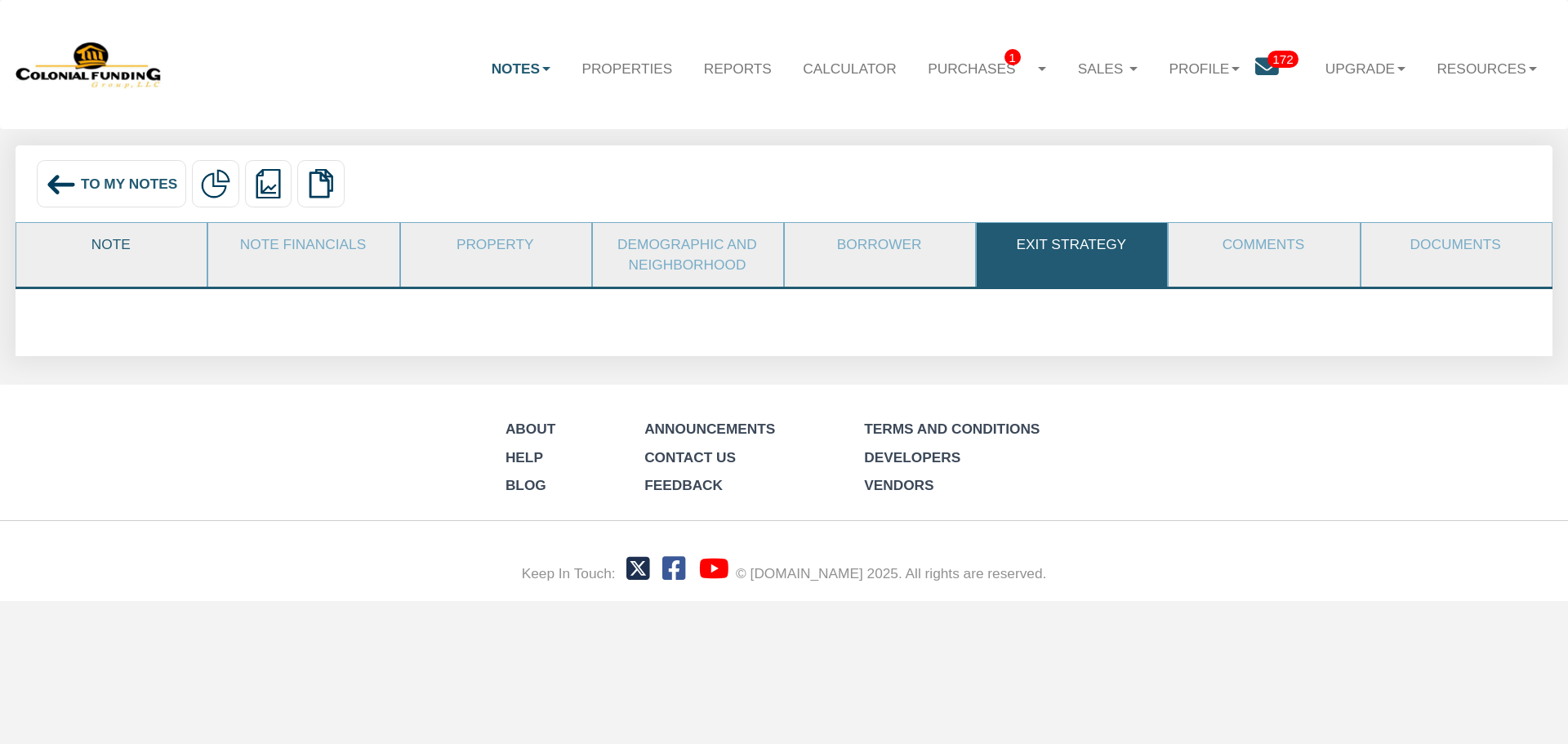
click at [140, 254] on link "Note" at bounding box center [111, 244] width 188 height 43
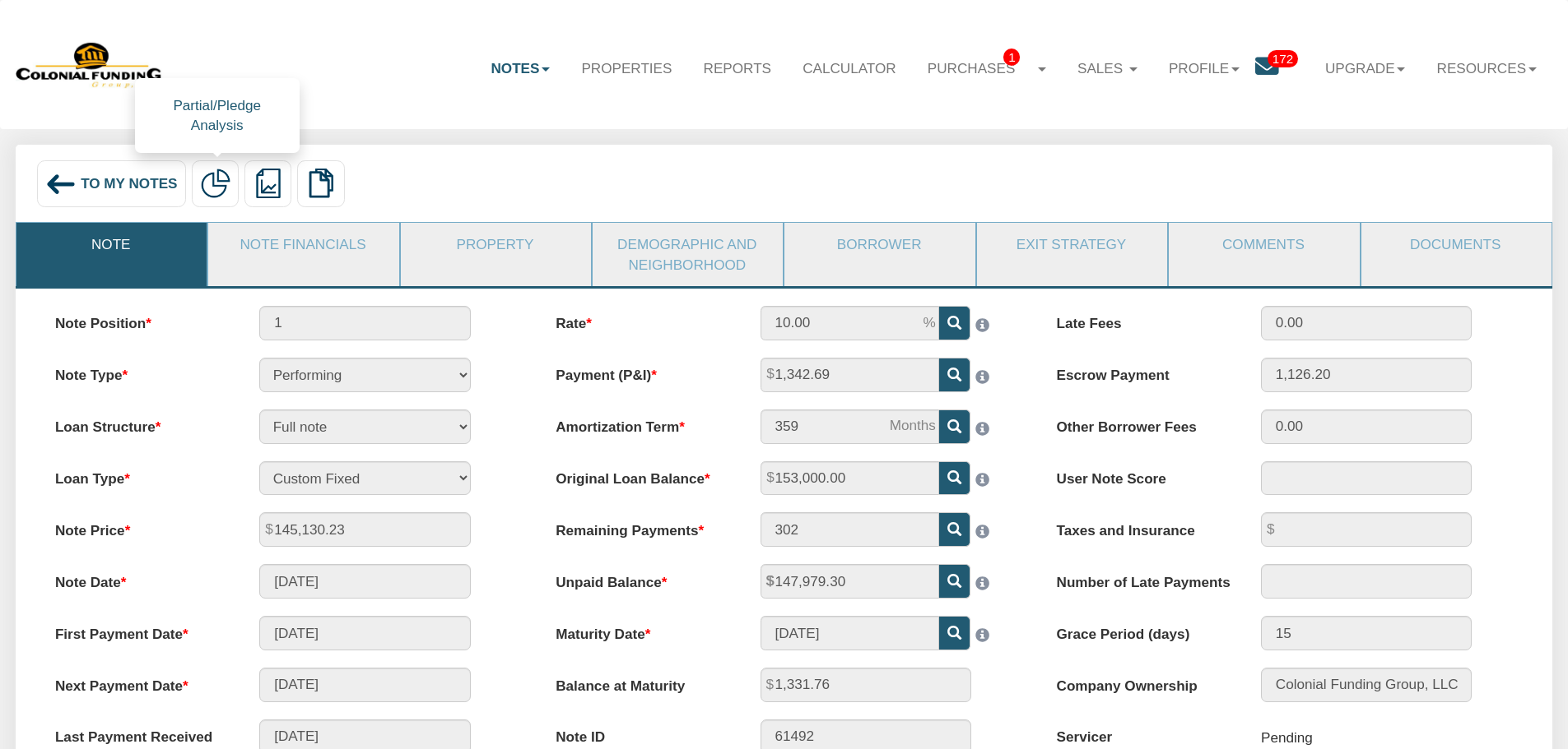
click at [220, 180] on img at bounding box center [215, 183] width 29 height 29
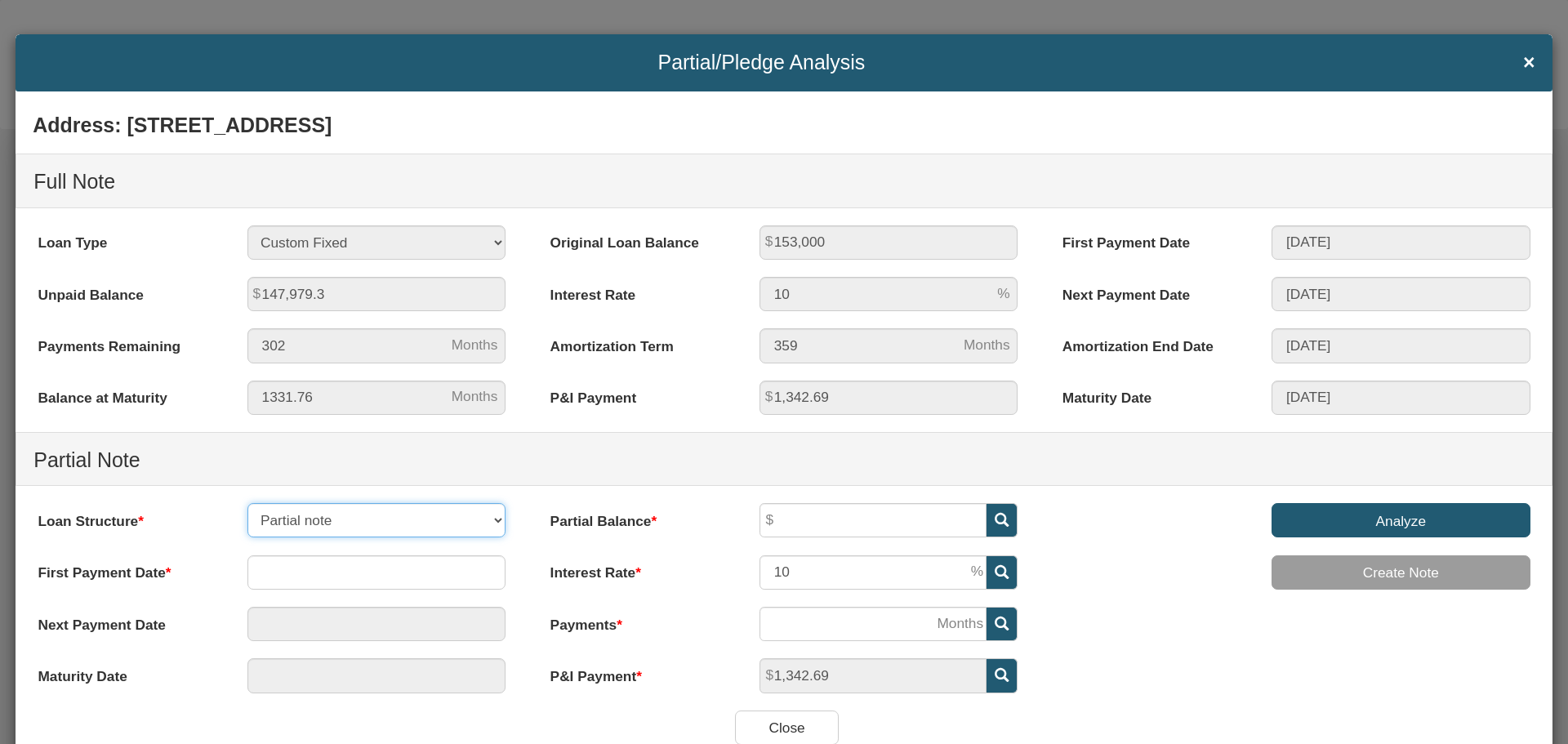
click at [306, 512] on select "Partial note Pledge note Split Payment note" at bounding box center [377, 520] width 259 height 34
click at [381, 527] on select "Partial note Pledge note Split Payment note" at bounding box center [377, 520] width 259 height 34
click at [363, 586] on input "text" at bounding box center [377, 572] width 259 height 34
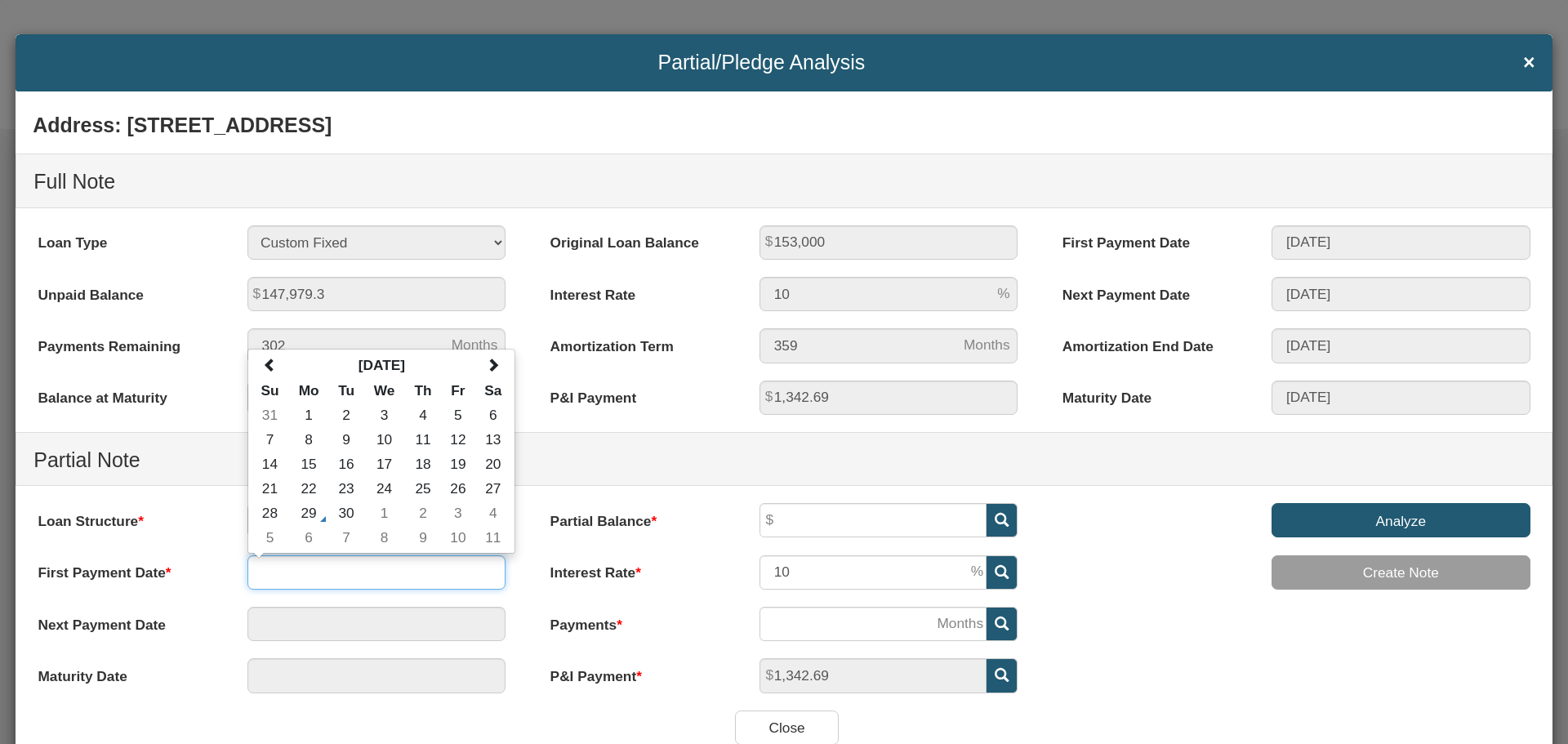
scroll to position [66, 0]
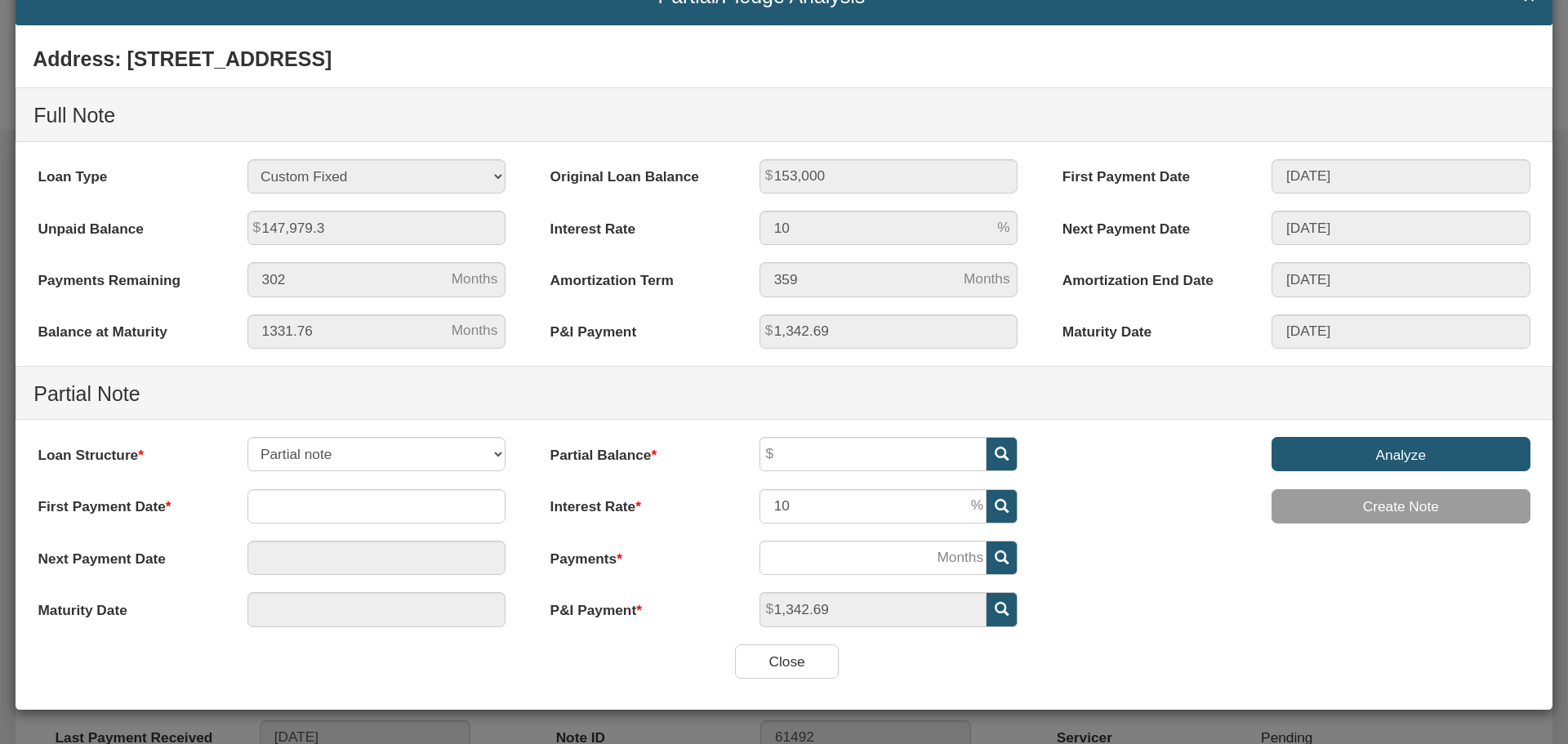
click at [236, 600] on div at bounding box center [377, 609] width 293 height 34
click at [304, 499] on input "text" at bounding box center [377, 506] width 259 height 34
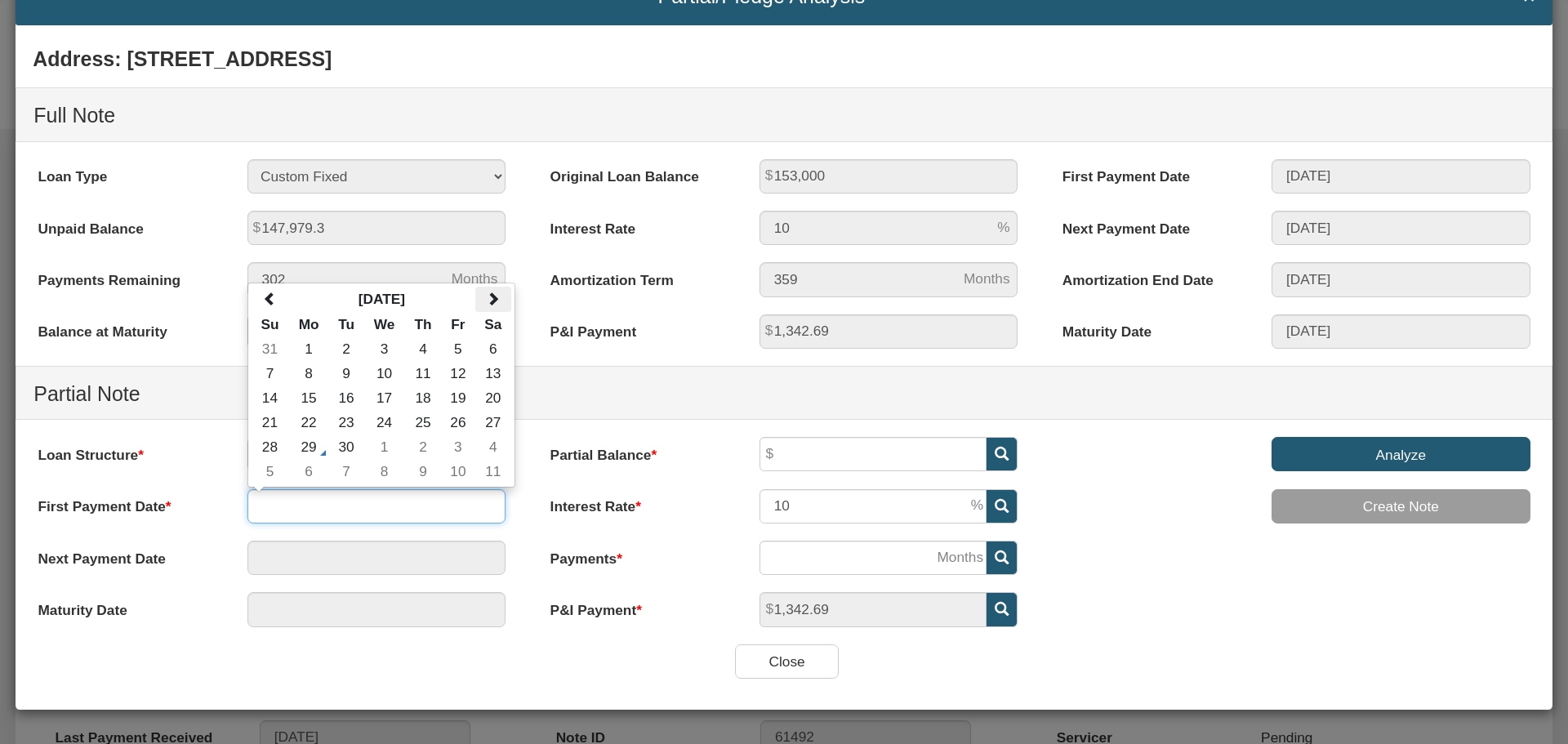
click at [487, 301] on span at bounding box center [493, 298] width 14 height 14
click at [470, 394] on td "19" at bounding box center [458, 398] width 34 height 25
type input "[DATE]"
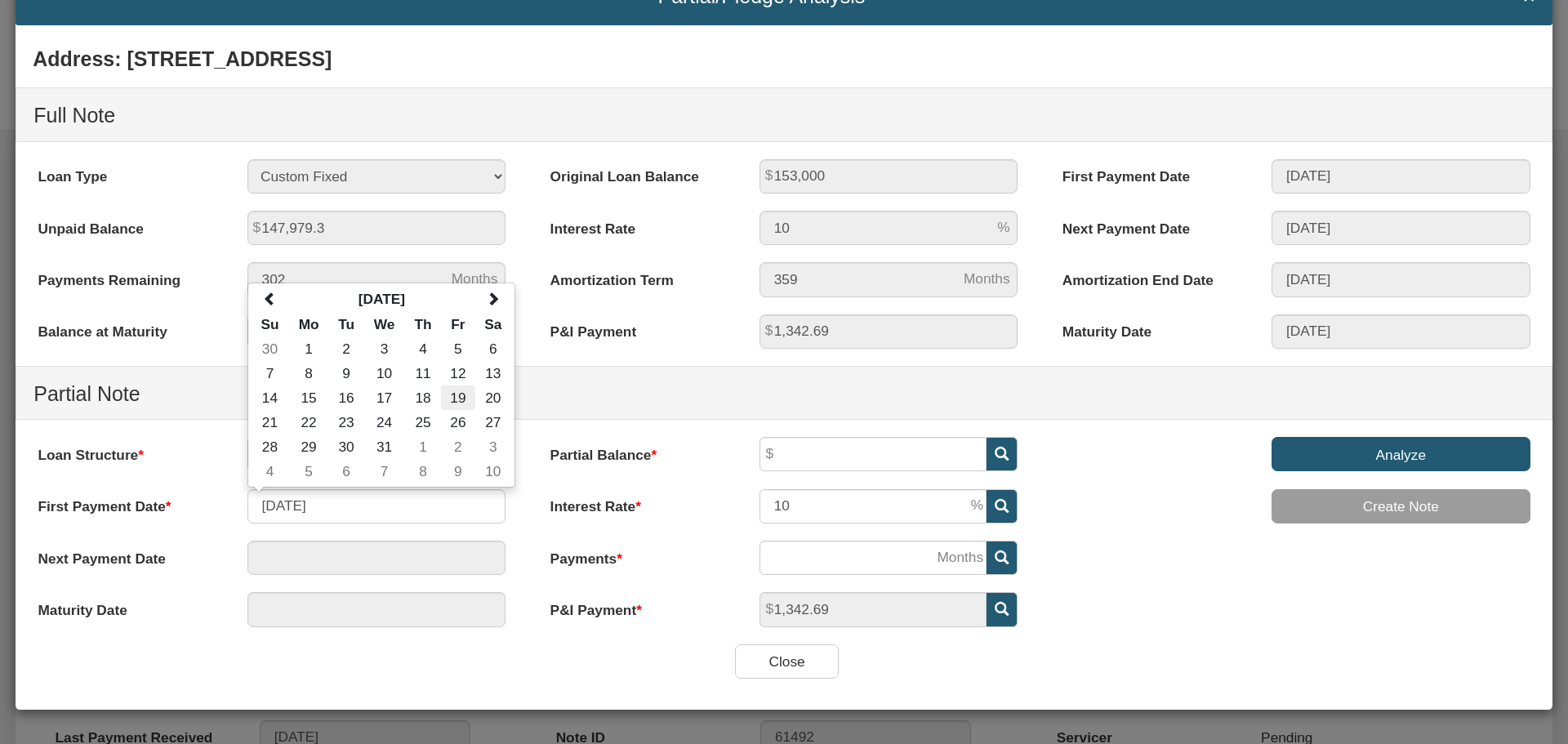
type input "[DATE]"
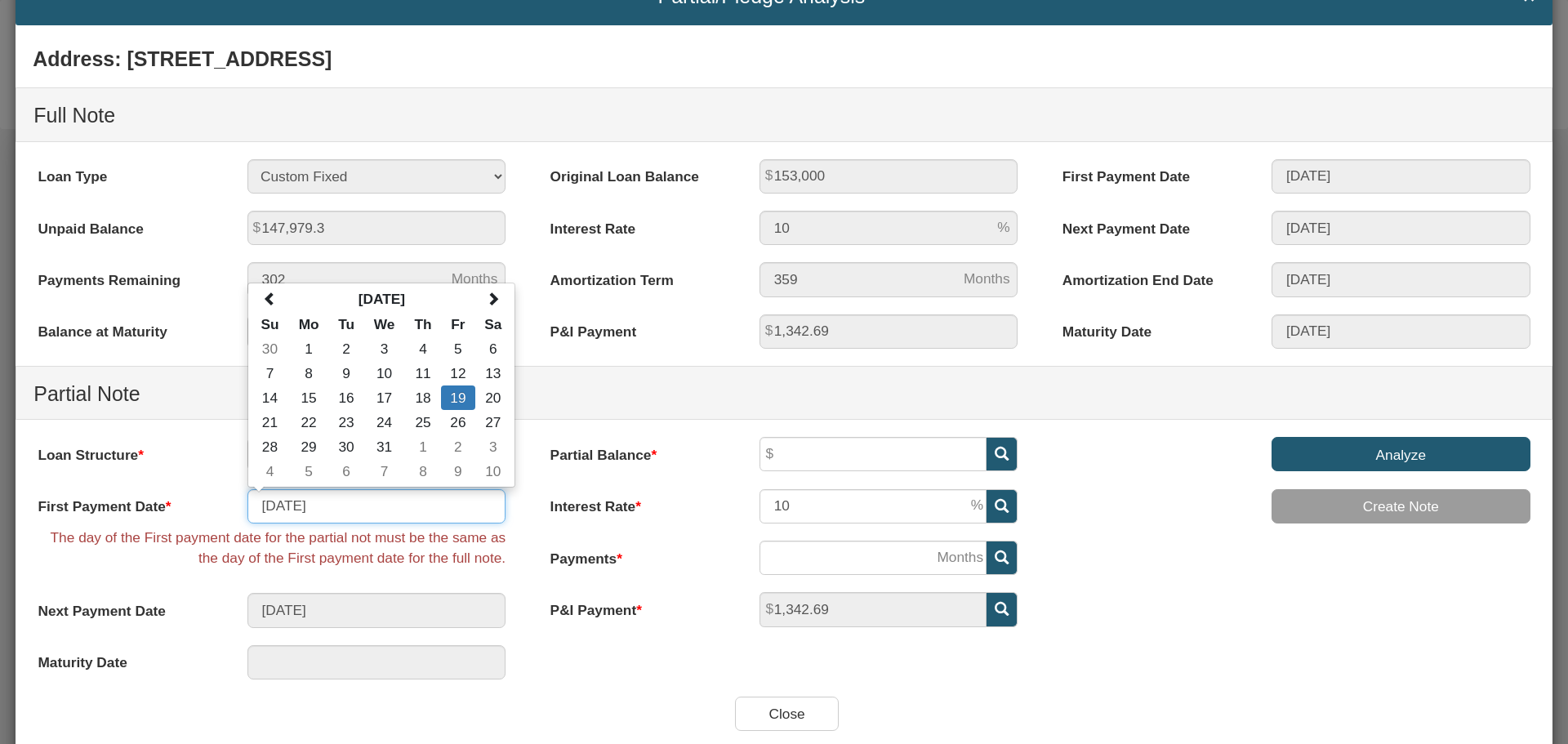
click at [364, 504] on input "[DATE]" at bounding box center [377, 506] width 259 height 34
click at [491, 298] on span at bounding box center [493, 298] width 14 height 14
click at [429, 343] on td "1" at bounding box center [422, 349] width 36 height 25
type input "[DATE]"
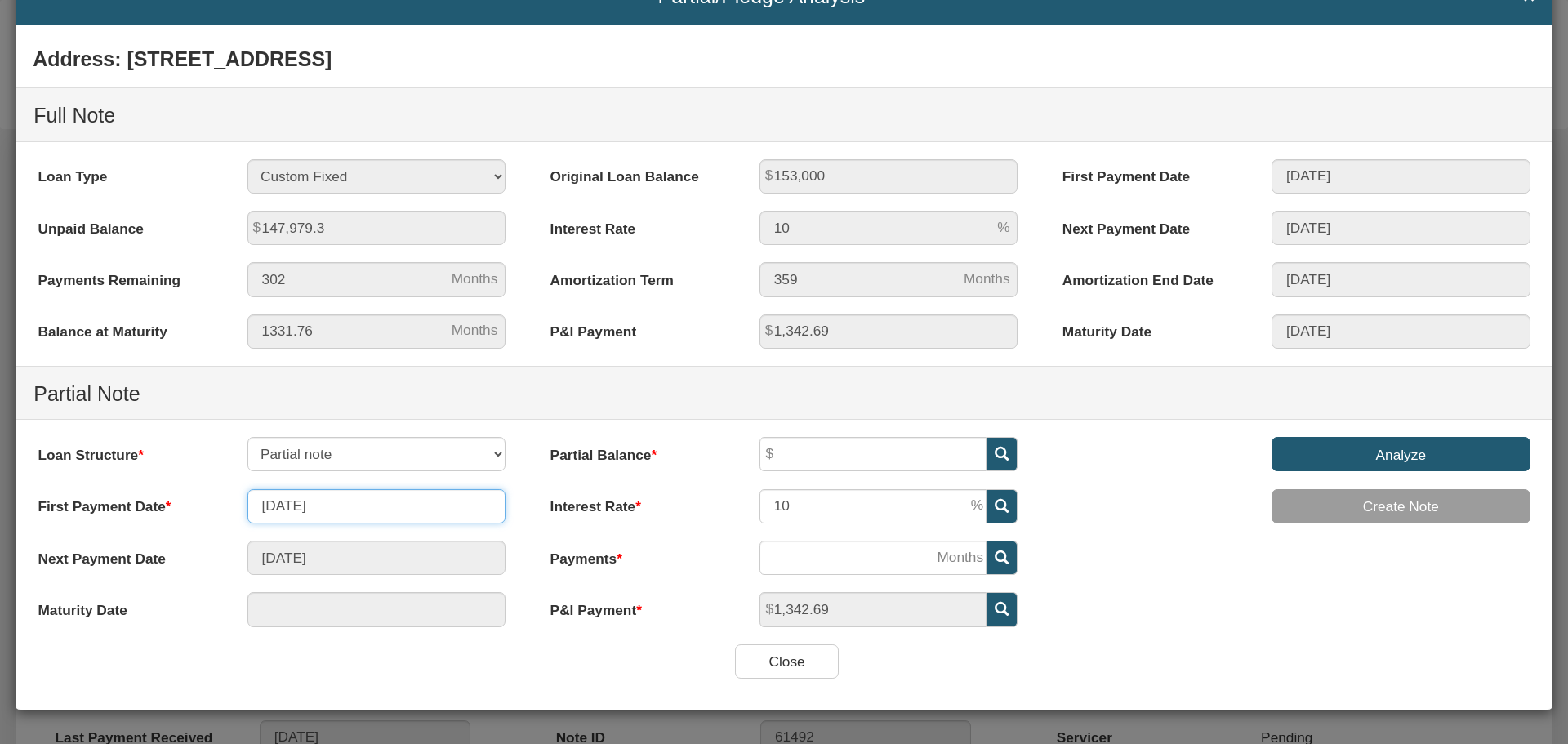
click at [421, 516] on input "[DATE]" at bounding box center [377, 506] width 259 height 34
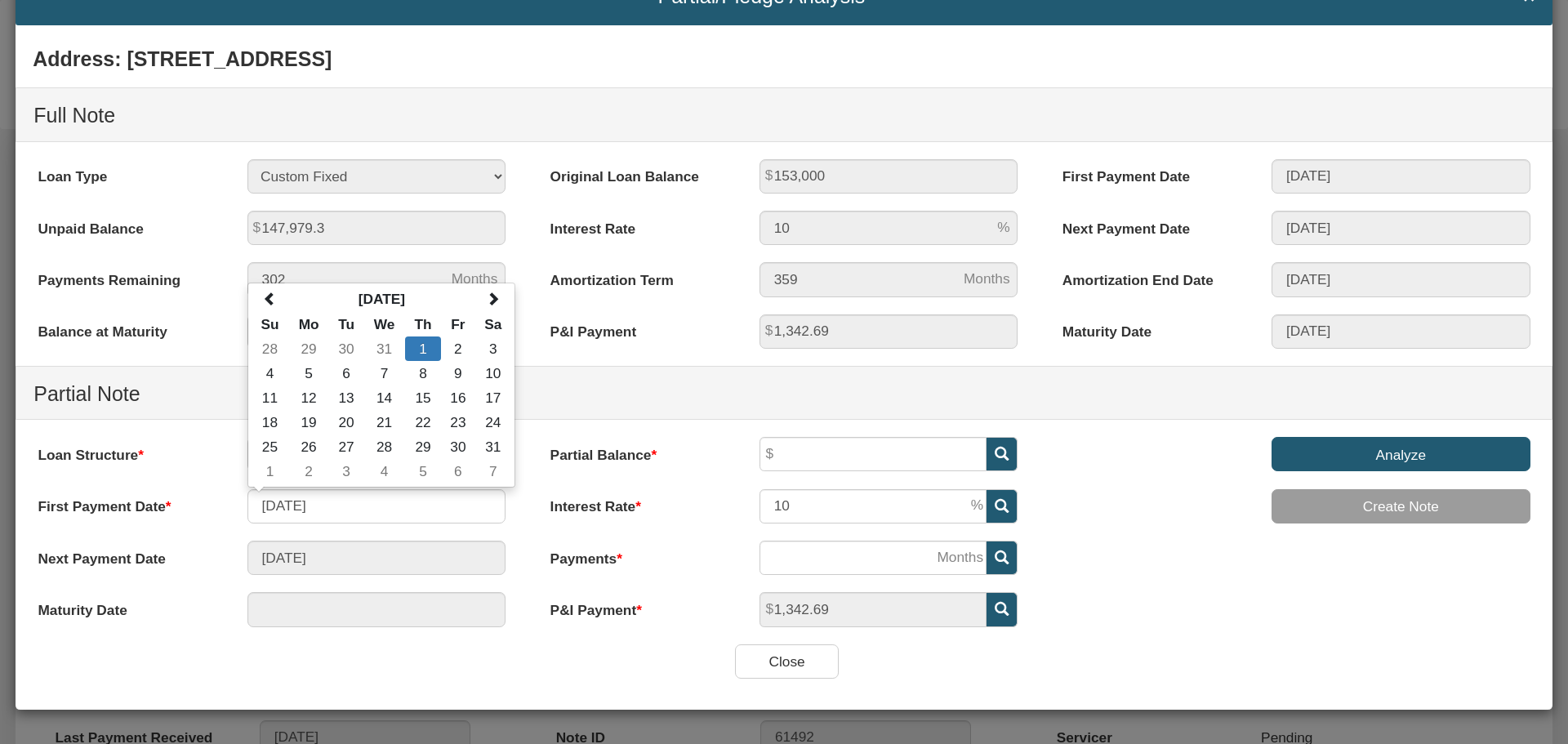
click at [329, 579] on div "Loan Structure Partial note Pledge note Split Payment note First Payment Date […" at bounding box center [272, 541] width 512 height 207
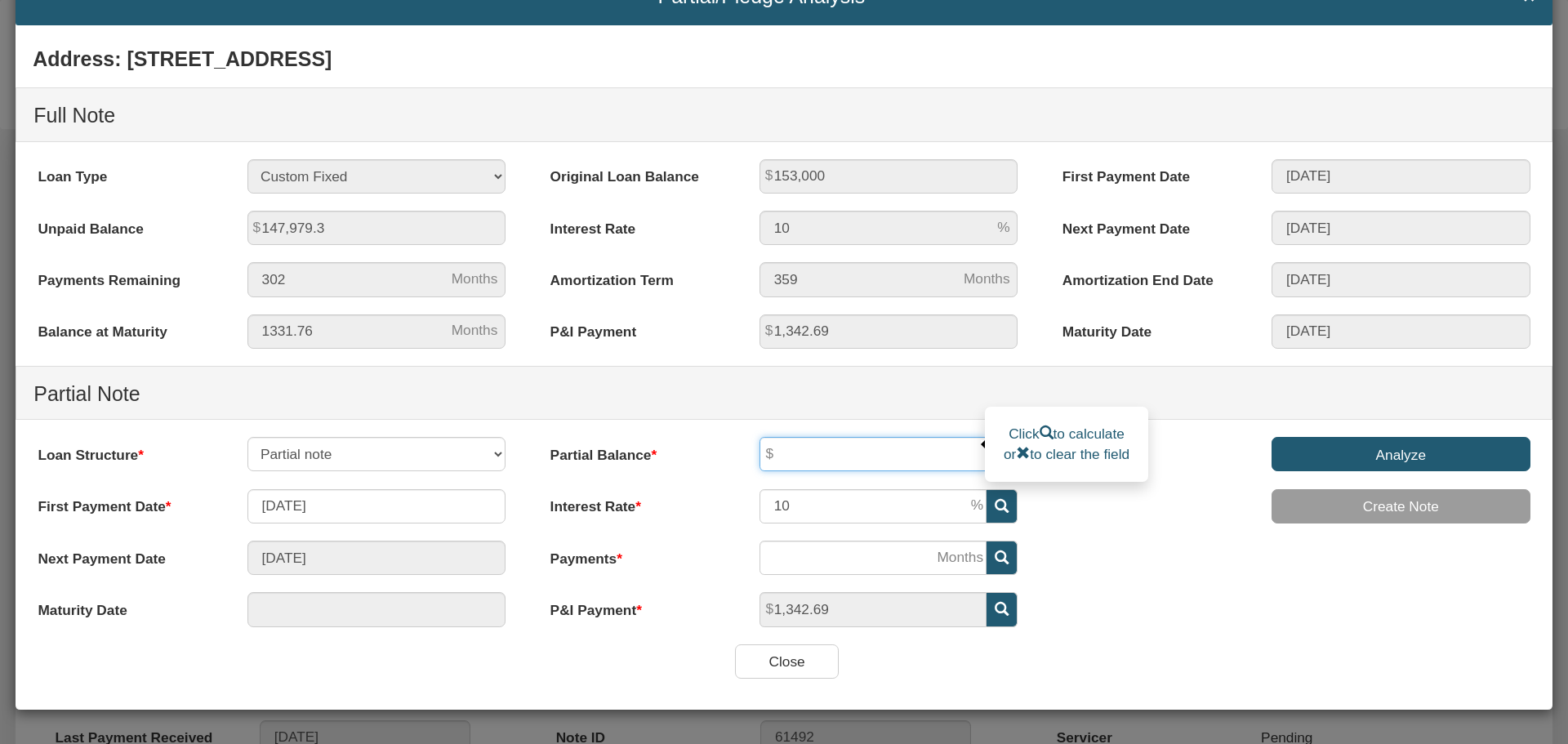
click at [836, 465] on input "text" at bounding box center [873, 454] width 227 height 34
click at [1188, 599] on div "Address: [STREET_ADDRESS] Full Note Loan Type 30 Year Fixed 15 Year Fixed 20 Ye…" at bounding box center [784, 341] width 1537 height 608
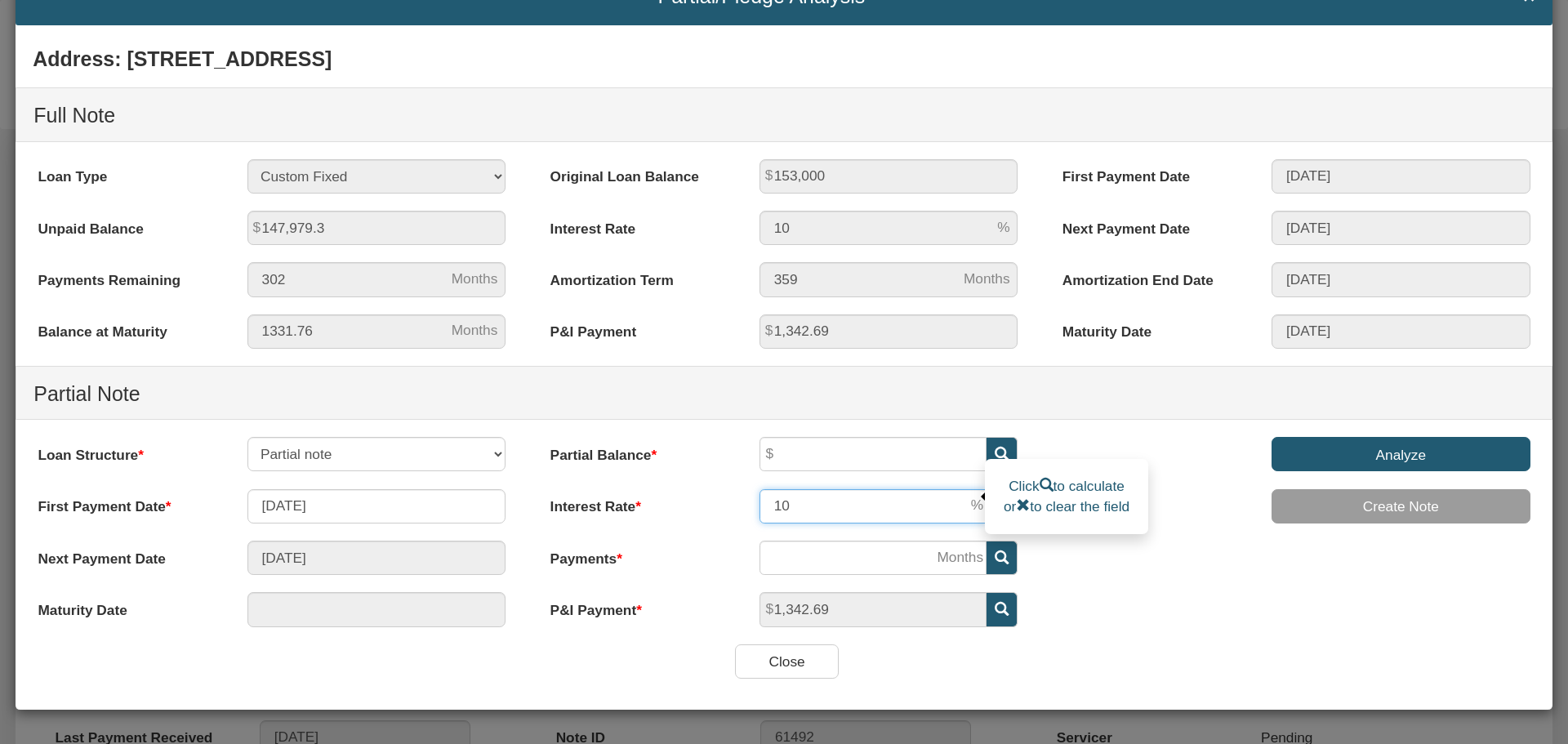
click at [844, 511] on input "10" at bounding box center [873, 506] width 227 height 34
type input "1"
type input "8"
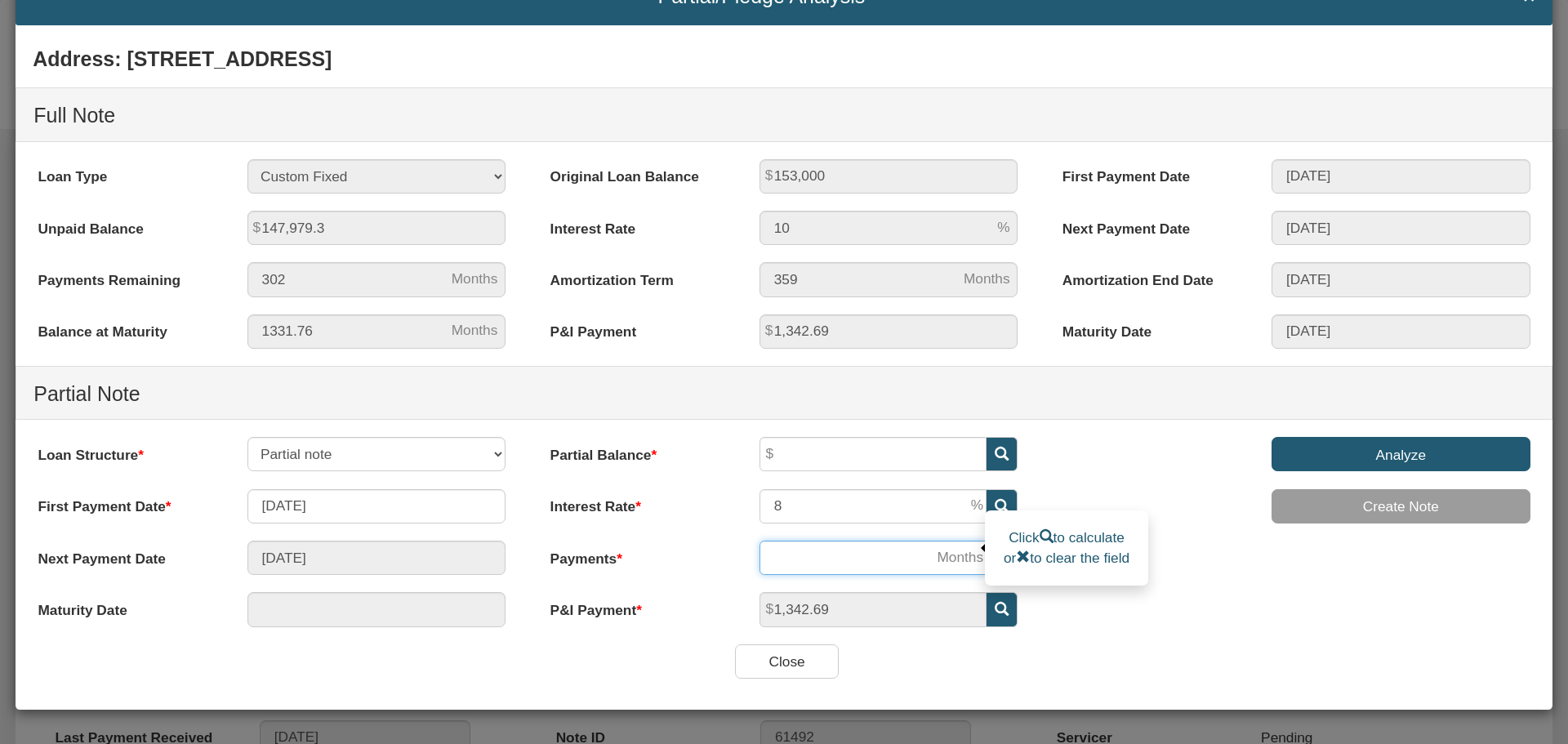
click at [902, 557] on input "number" at bounding box center [873, 557] width 227 height 34
type input "[DATE]"
type input "1"
type input "[DATE]"
type input "12"
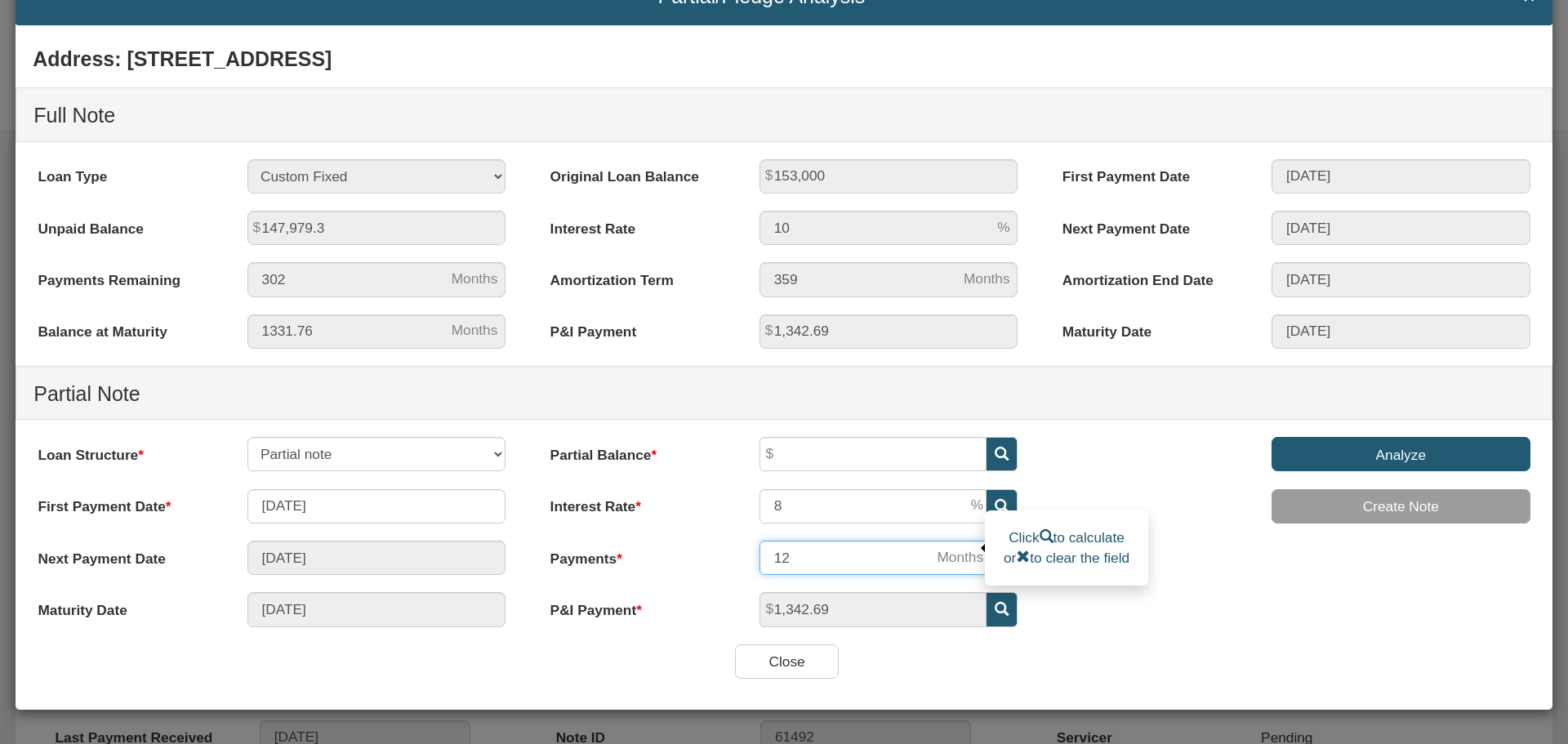
type input "[DATE]"
type input "120"
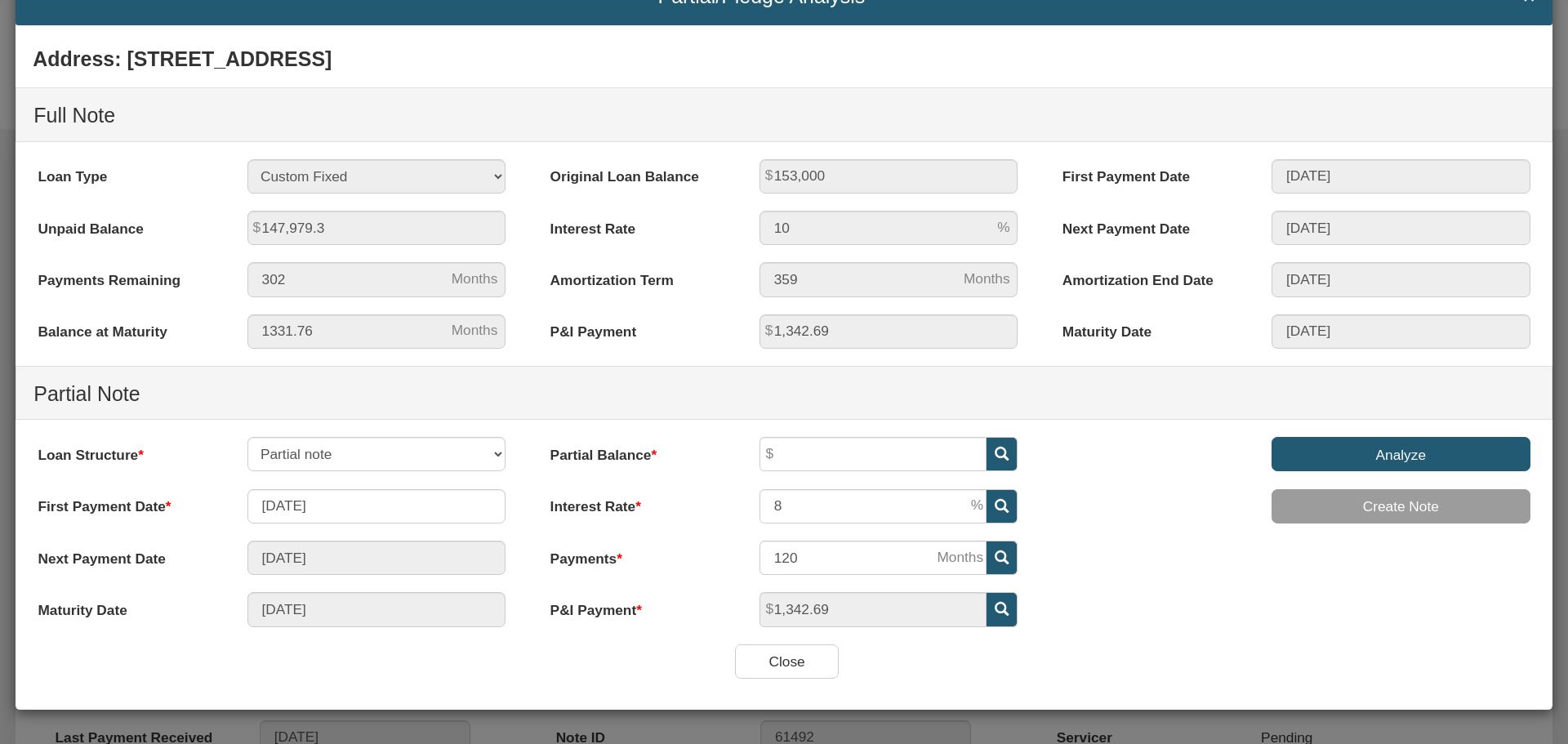
click at [503, 653] on div "Close" at bounding box center [784, 661] width 1537 height 34
click at [1400, 463] on input "Analyze" at bounding box center [1401, 454] width 259 height 34
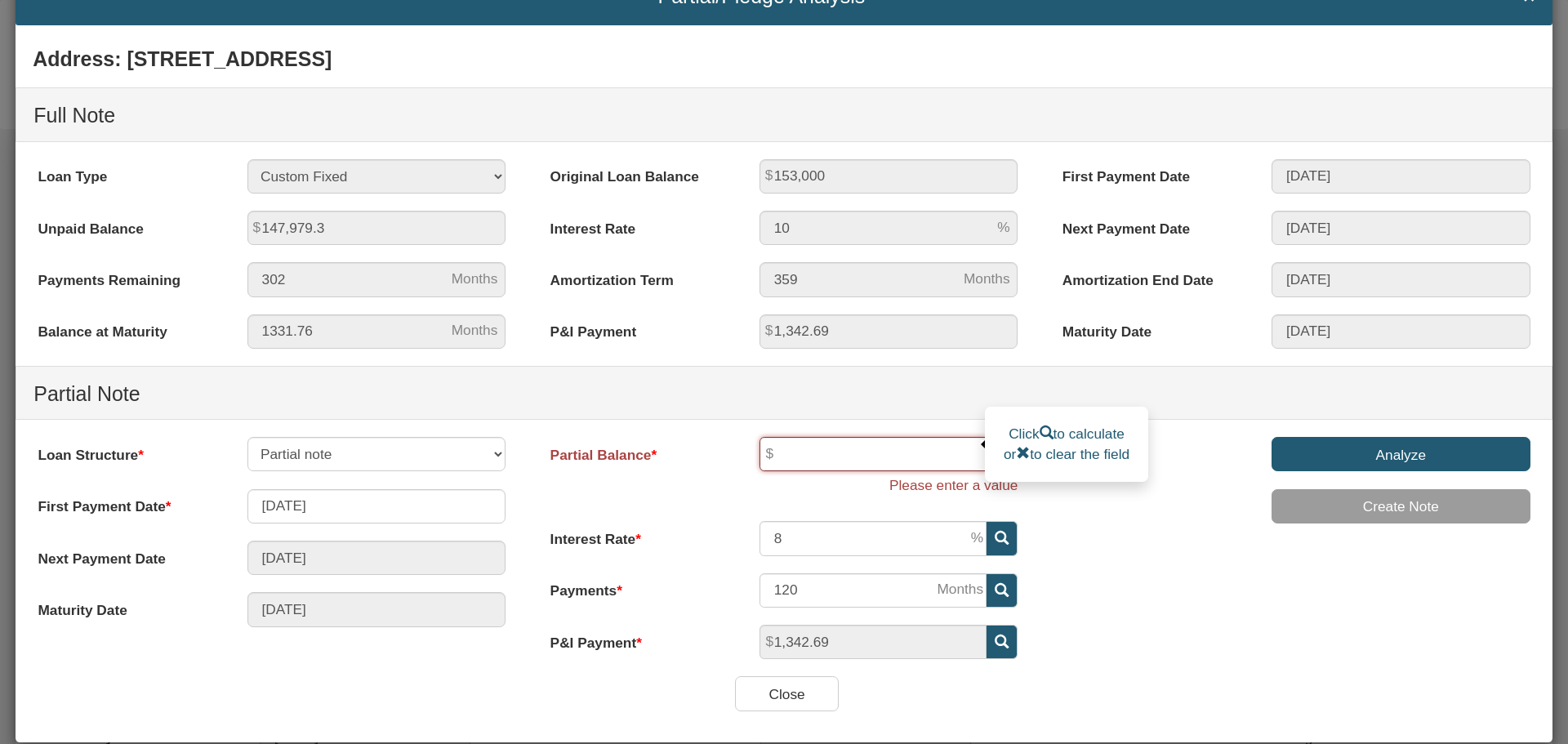
click at [868, 463] on input "text" at bounding box center [873, 454] width 227 height 34
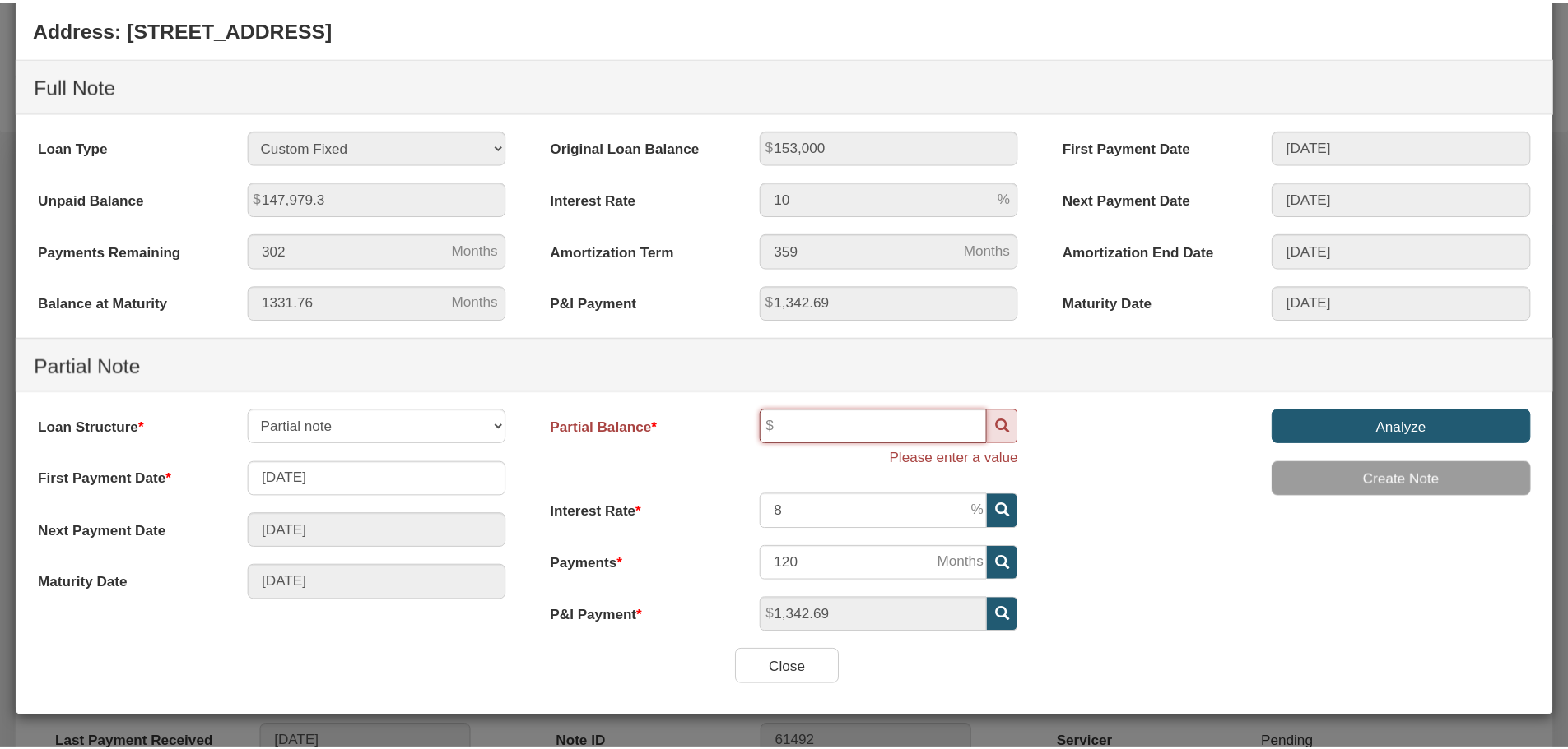
scroll to position [0, 0]
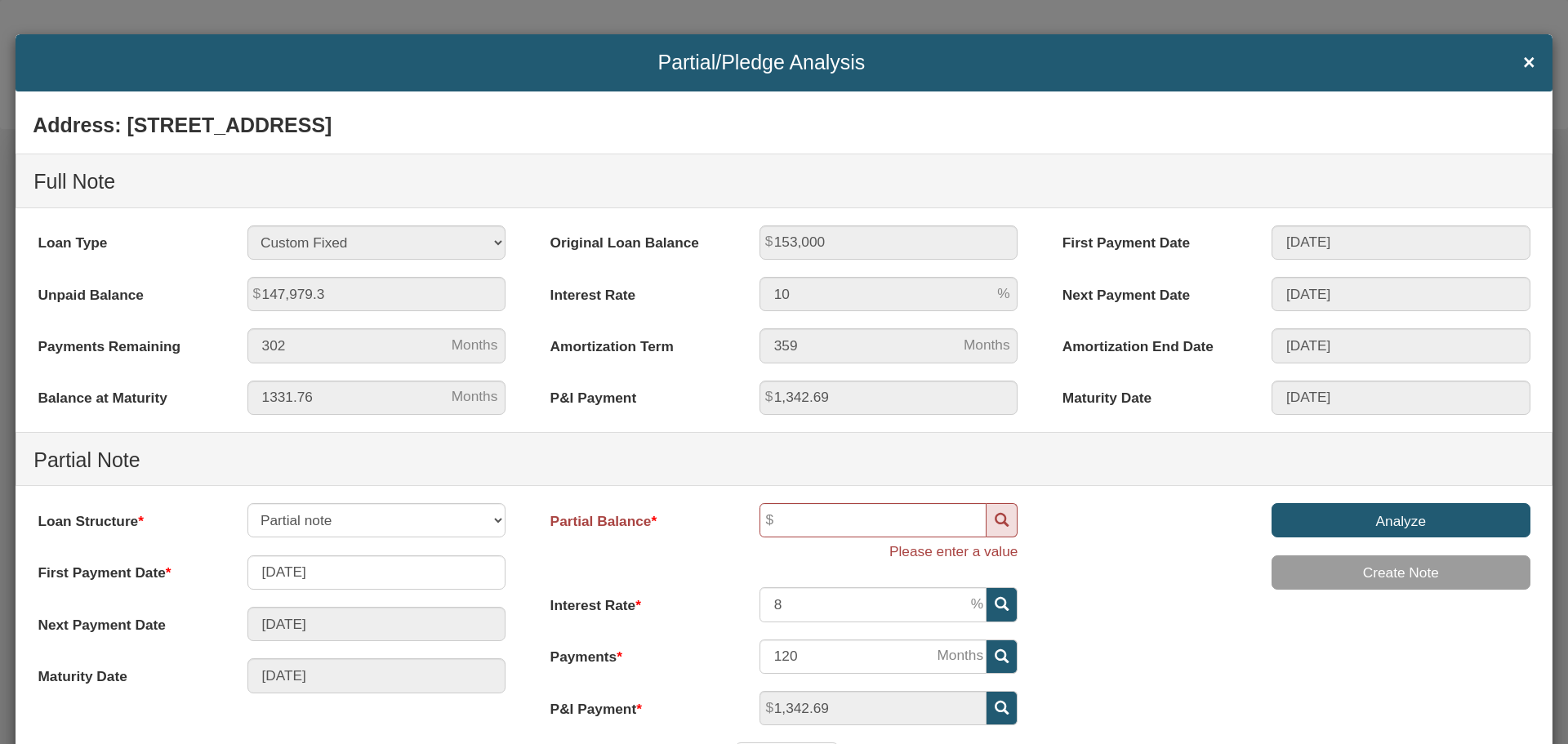
click at [1510, 55] on h4 "Partial/Pledge Analysis ×" at bounding box center [783, 62] width 1502 height 22
click at [1523, 62] on div "Partial/Pledge Analysis ×" at bounding box center [784, 63] width 1537 height 57
click at [1523, 60] on span "×" at bounding box center [1529, 62] width 12 height 22
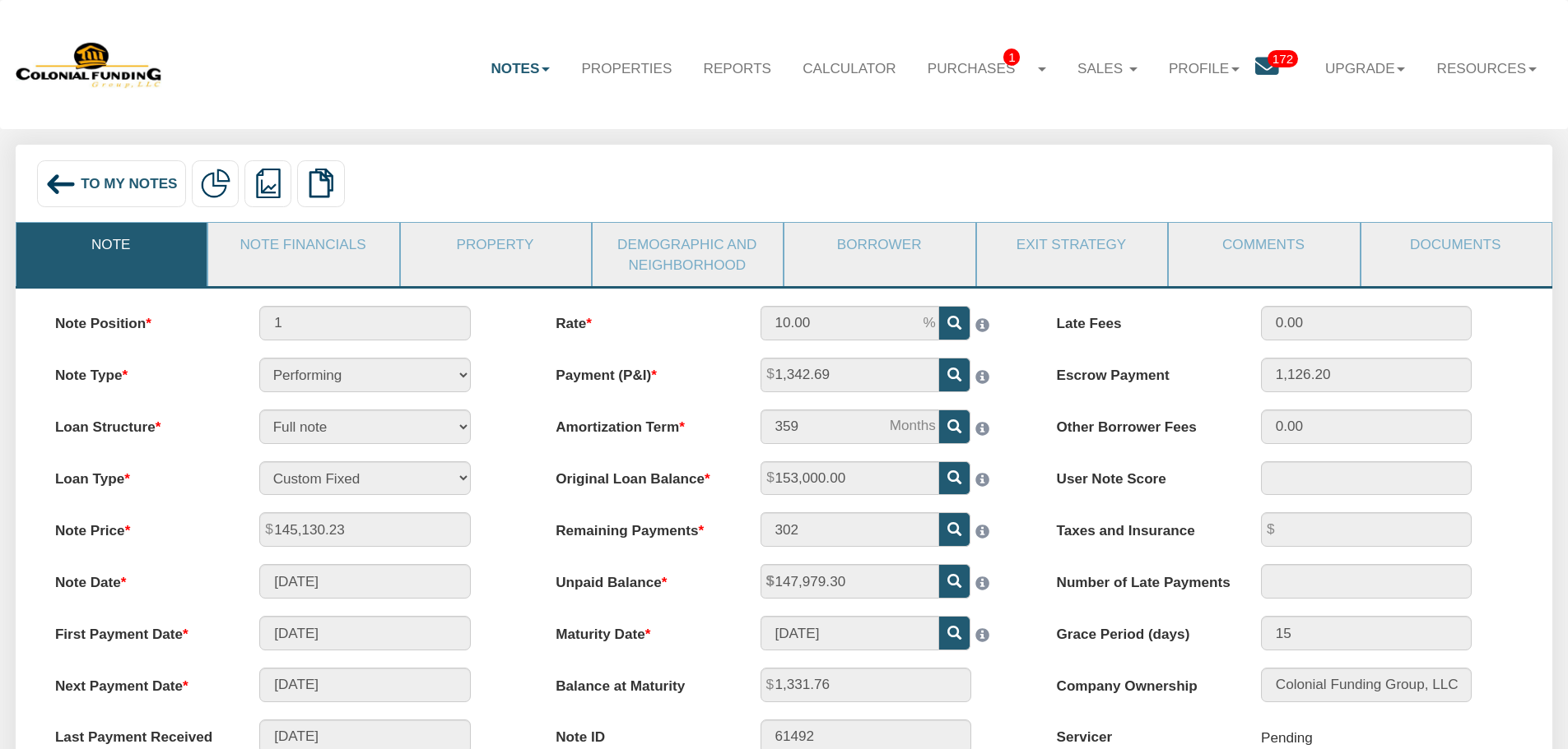
click at [50, 175] on img at bounding box center [60, 183] width 31 height 31
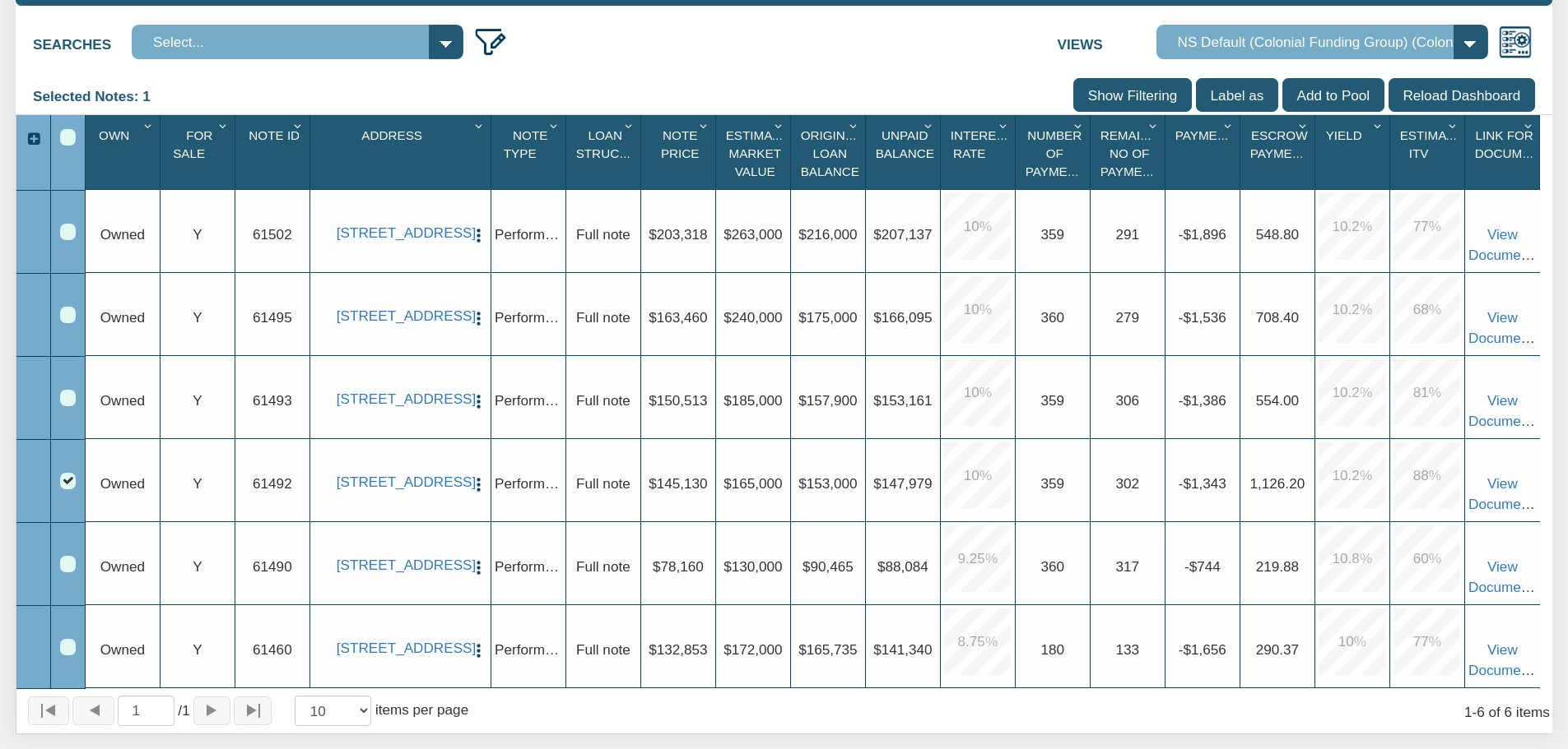
scroll to position [329, 0]
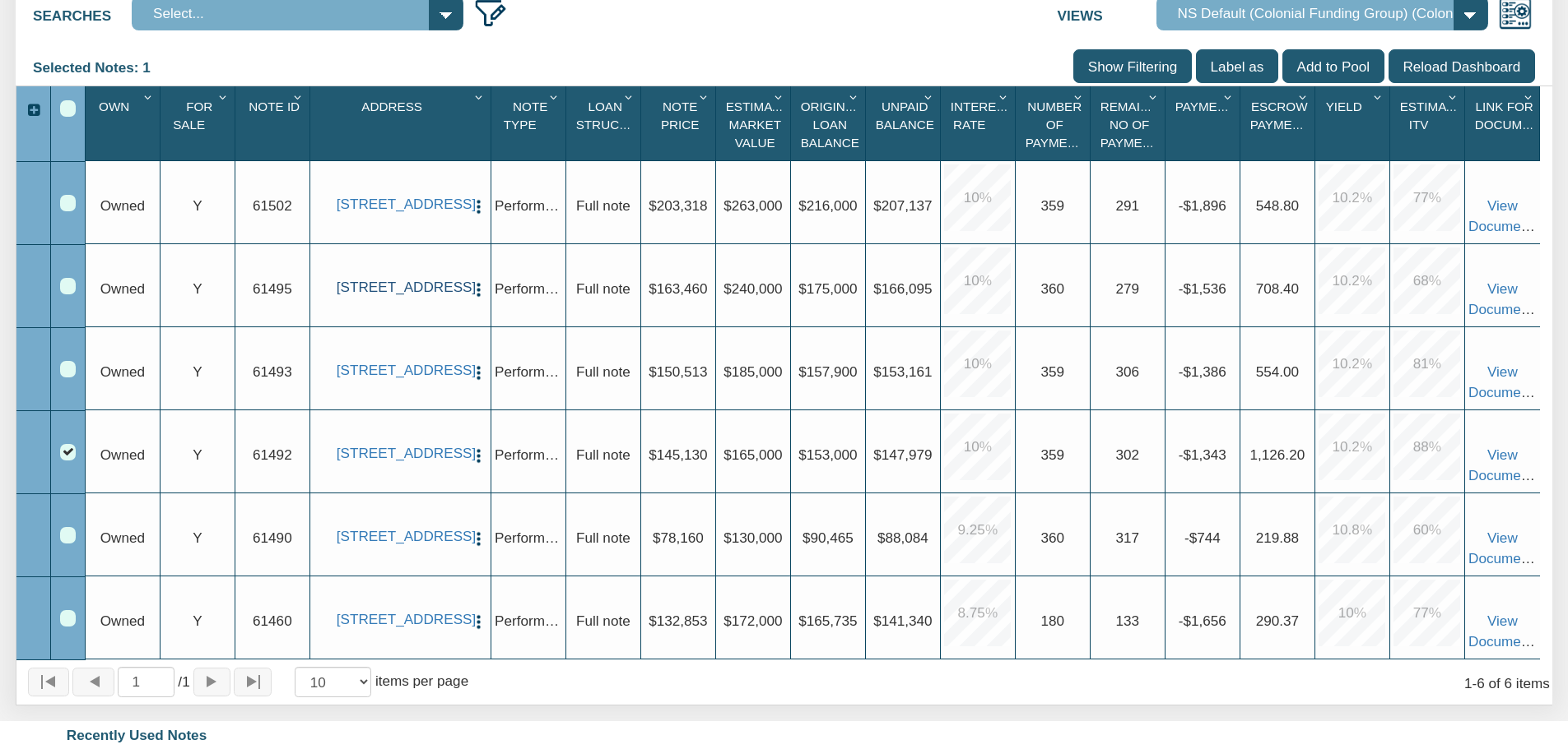
click at [396, 281] on link "[STREET_ADDRESS]" at bounding box center [401, 287] width 128 height 17
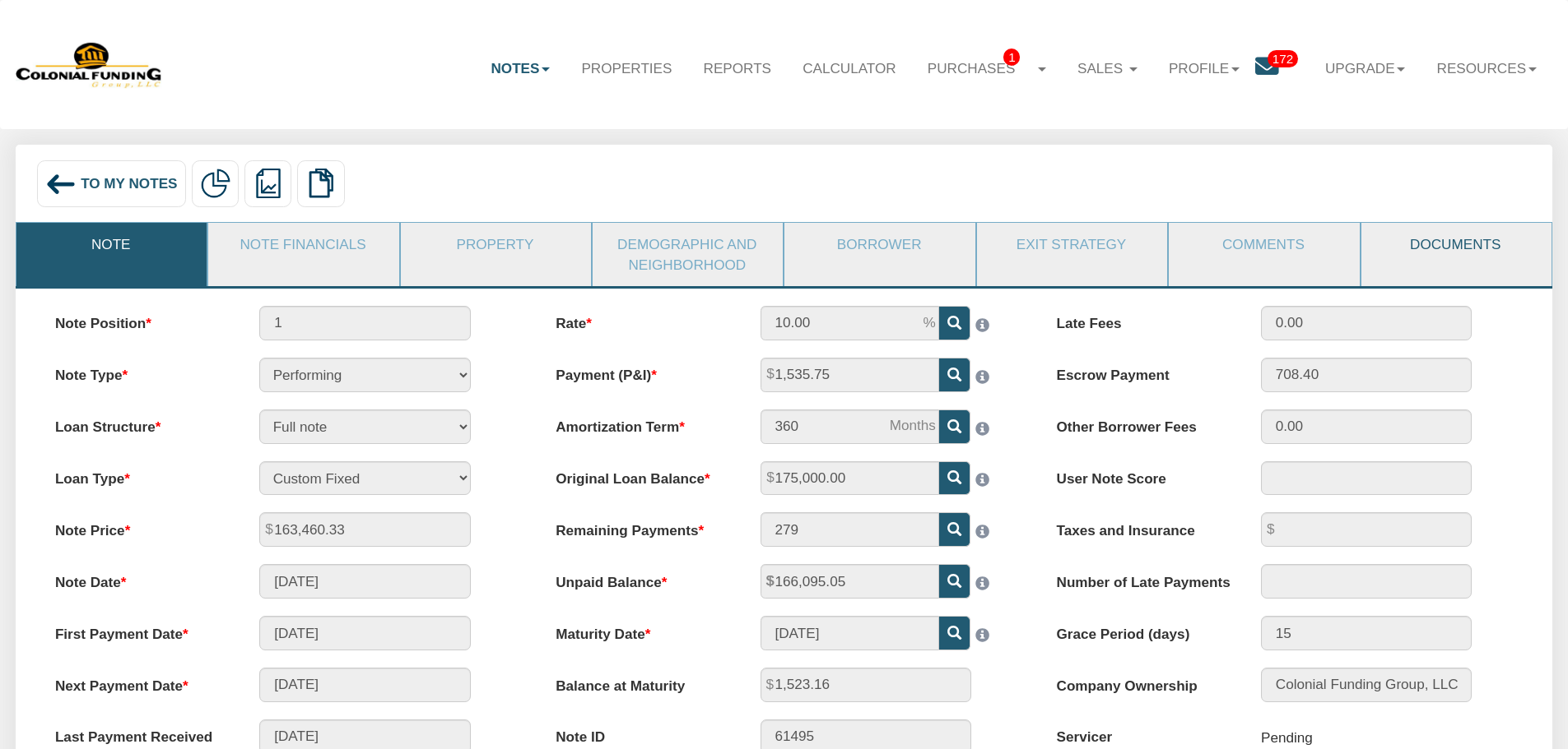
click at [1423, 265] on link "Documents" at bounding box center [1455, 245] width 189 height 43
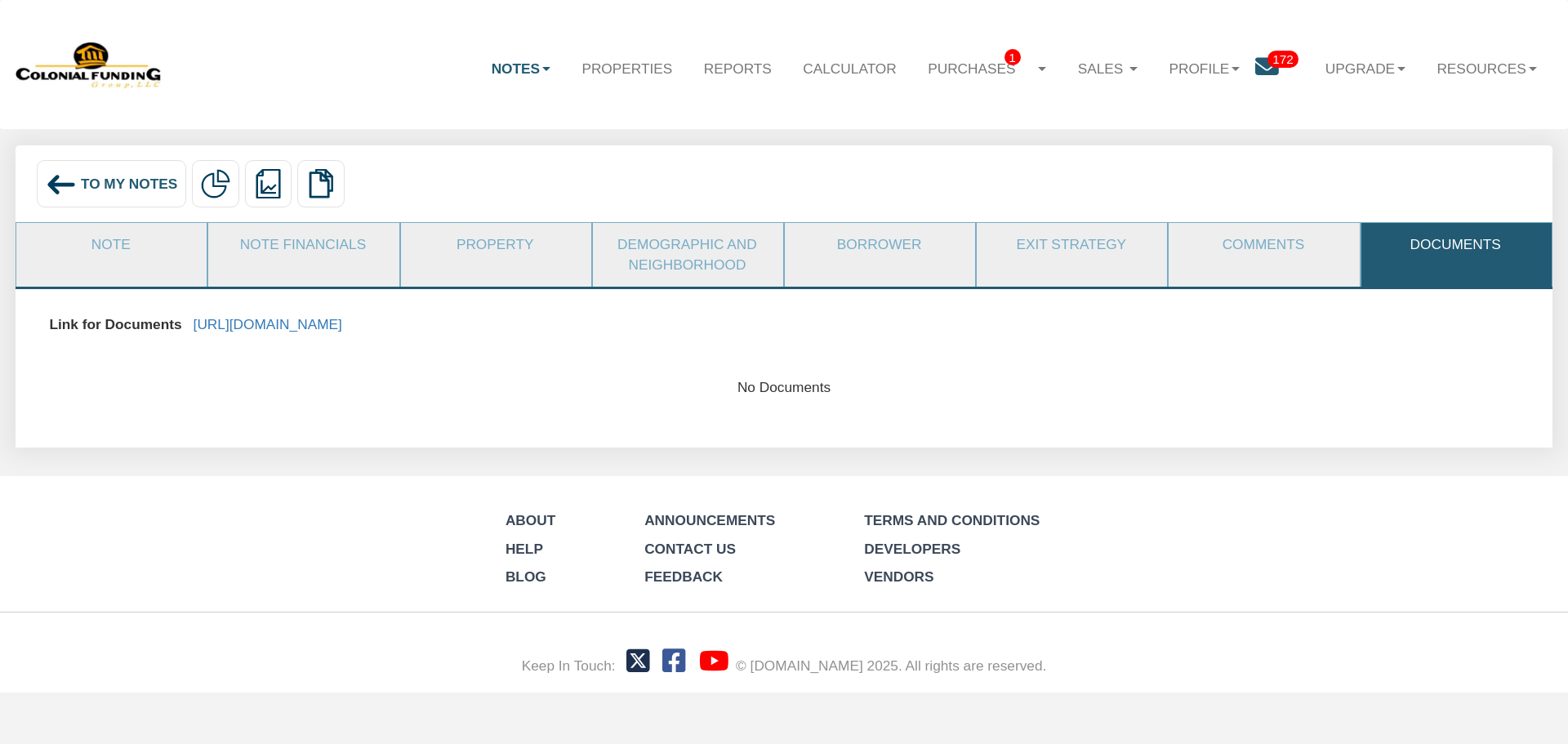
click at [92, 206] on div "To My Notes" at bounding box center [112, 184] width 150 height 48
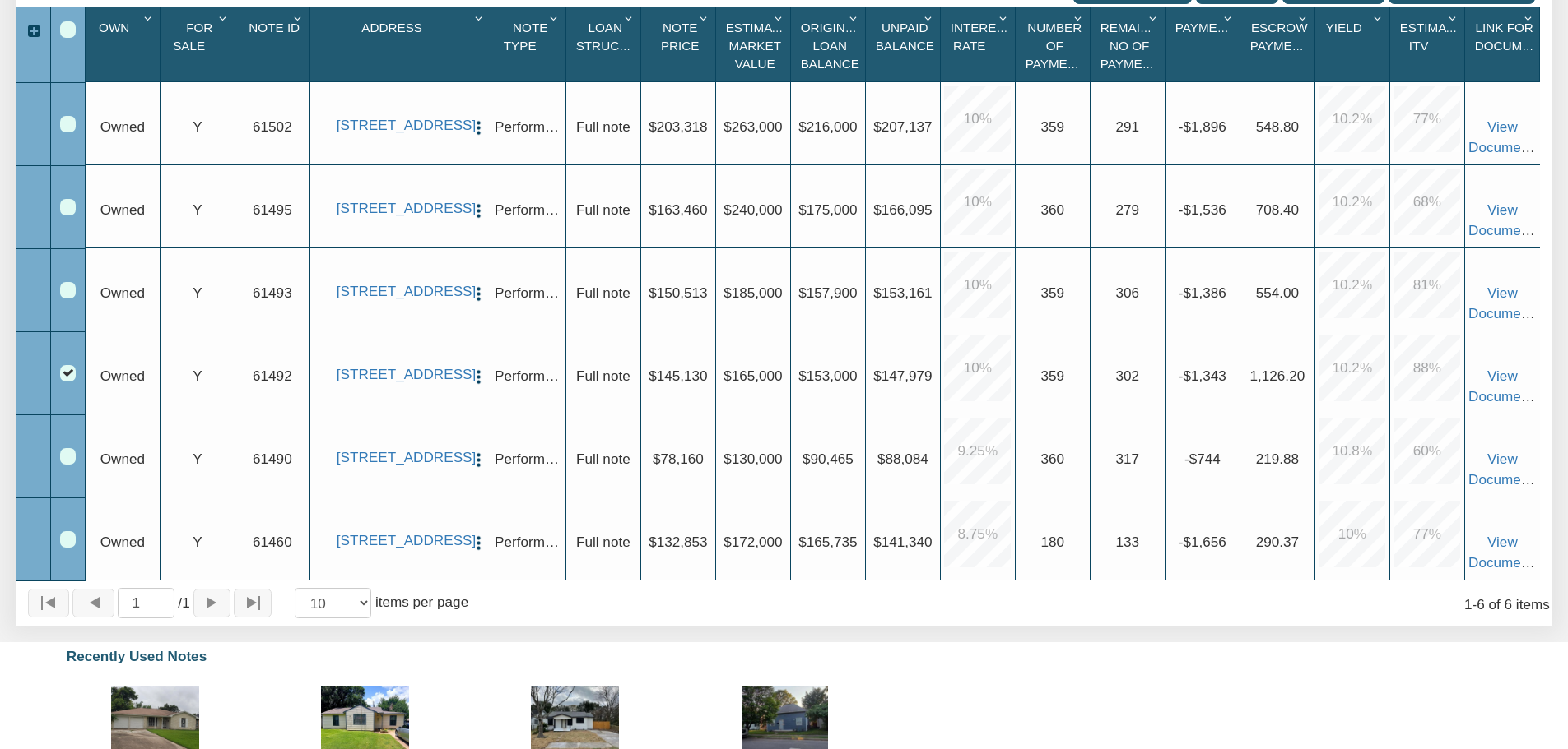
scroll to position [411, 0]
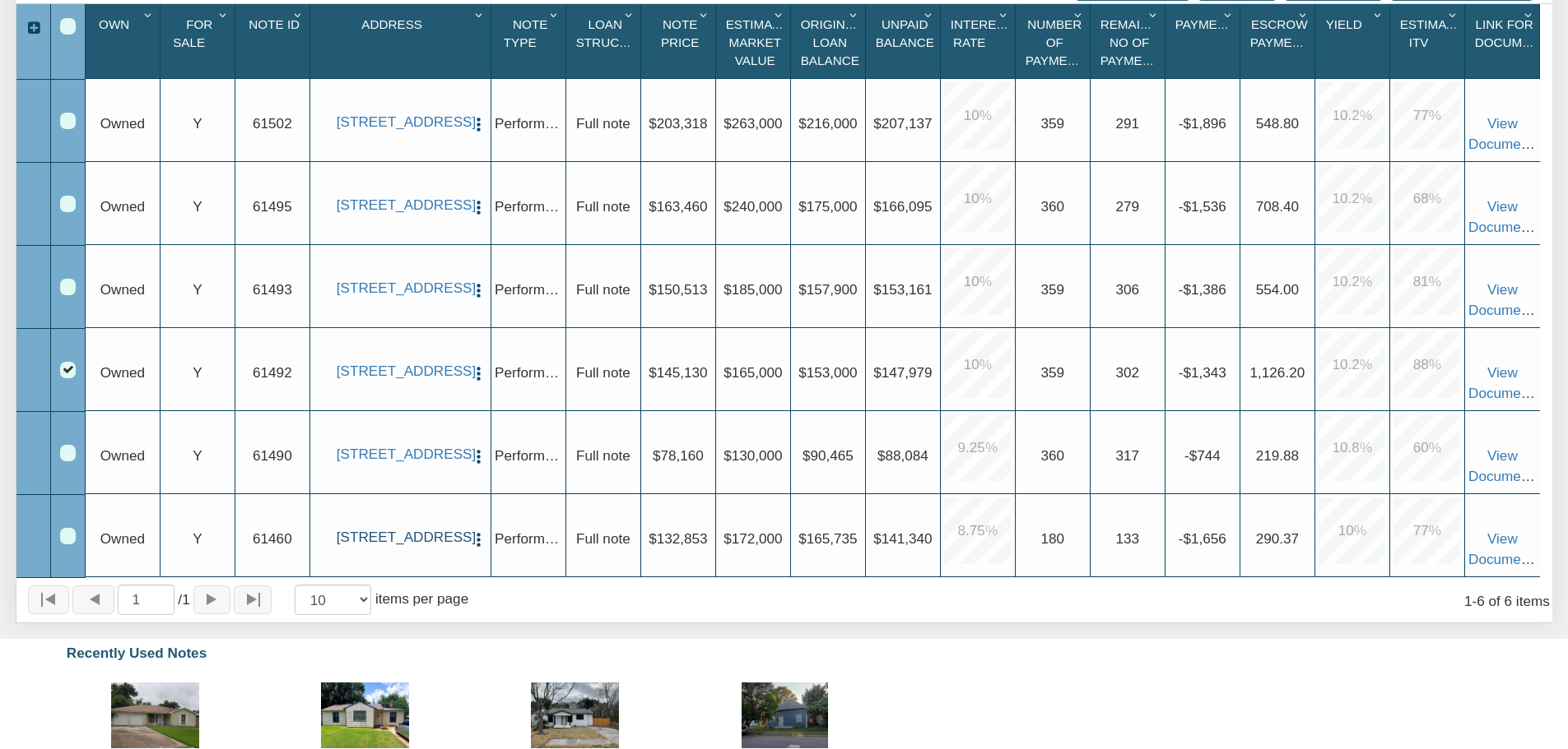
click at [421, 537] on link "[STREET_ADDRESS]" at bounding box center [401, 537] width 128 height 17
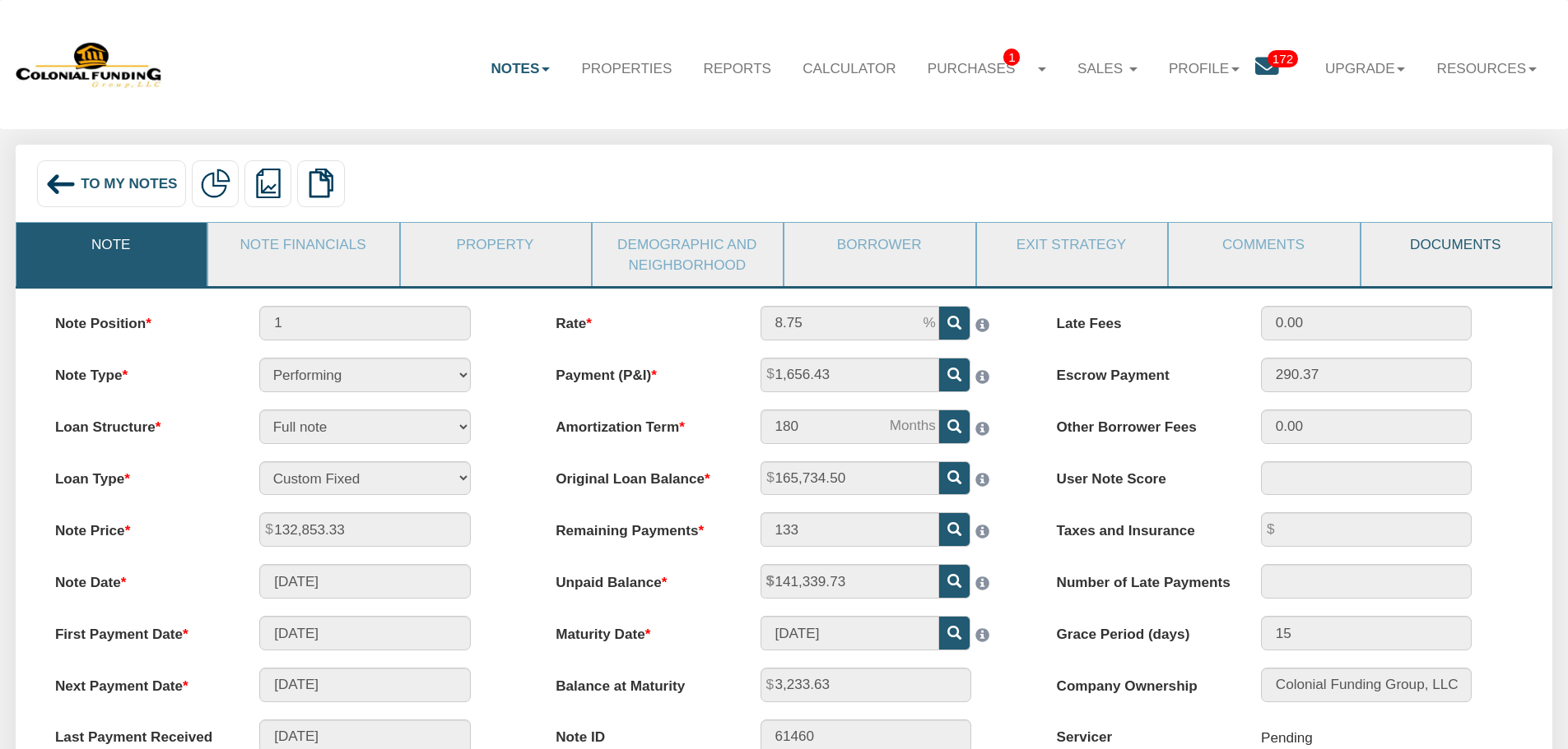
click at [1414, 252] on link "Documents" at bounding box center [1455, 245] width 189 height 43
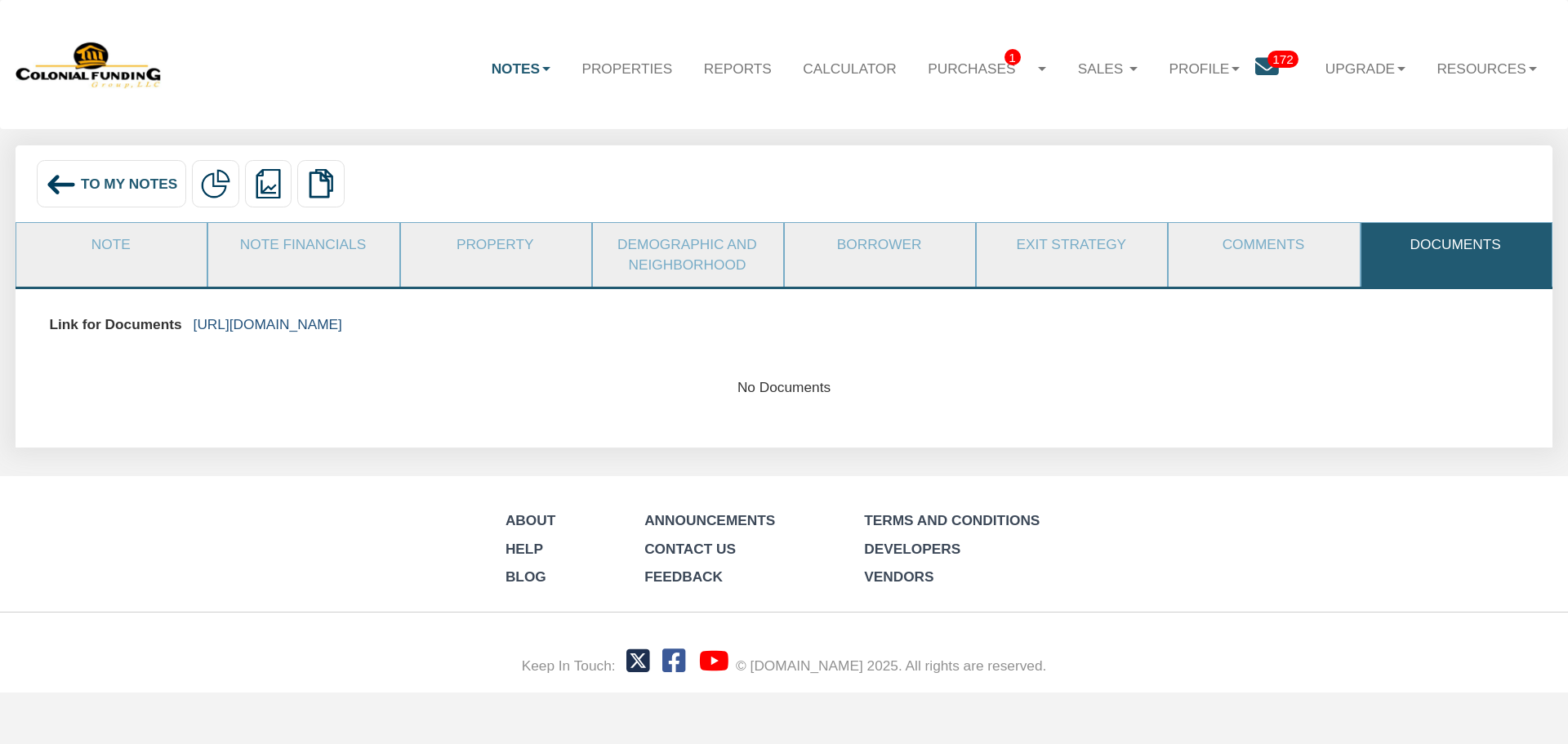
click at [342, 324] on link "[URL][DOMAIN_NAME]" at bounding box center [267, 324] width 149 height 17
click at [88, 198] on div "To My Notes" at bounding box center [112, 184] width 150 height 48
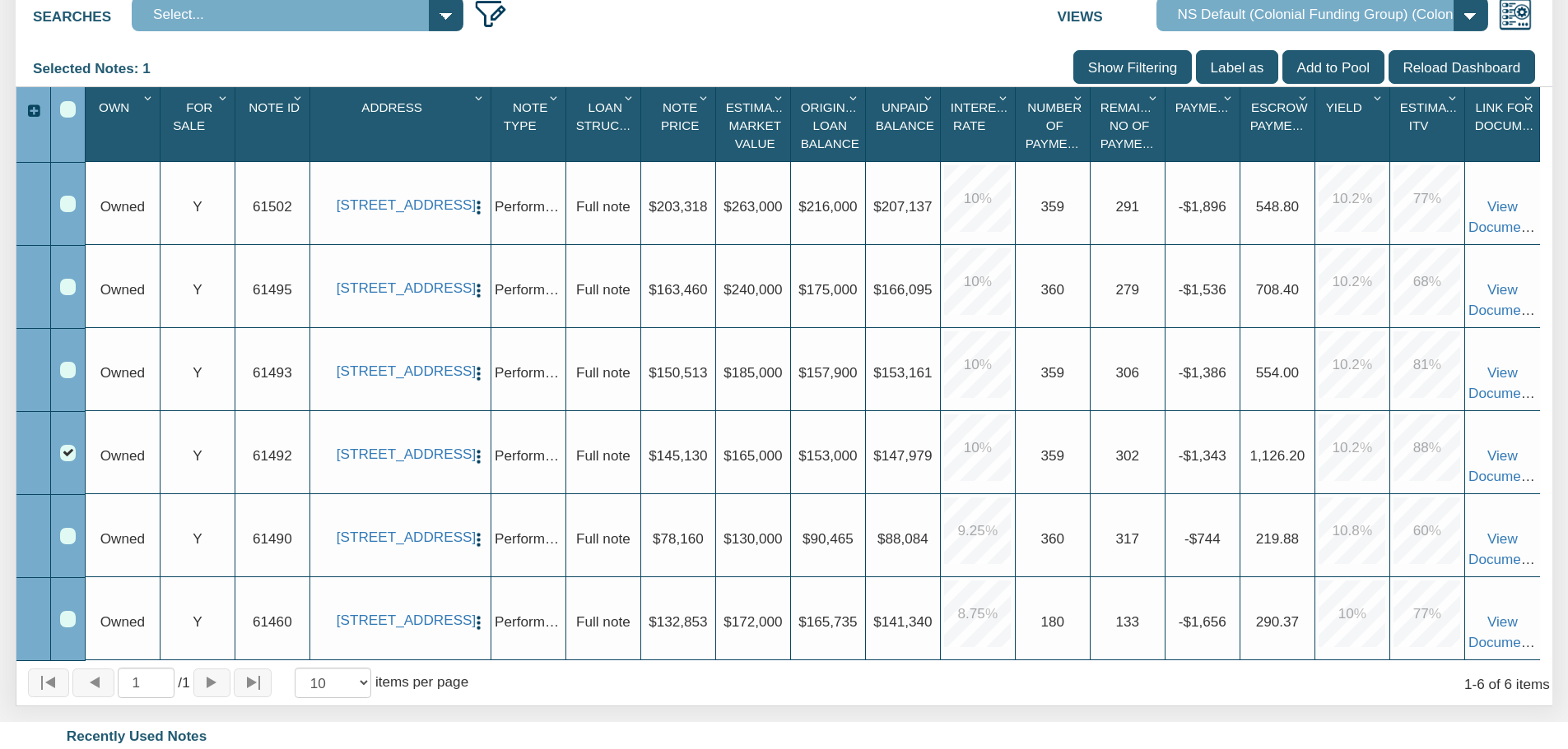
scroll to position [329, 0]
click at [392, 543] on link "[STREET_ADDRESS]" at bounding box center [401, 536] width 128 height 17
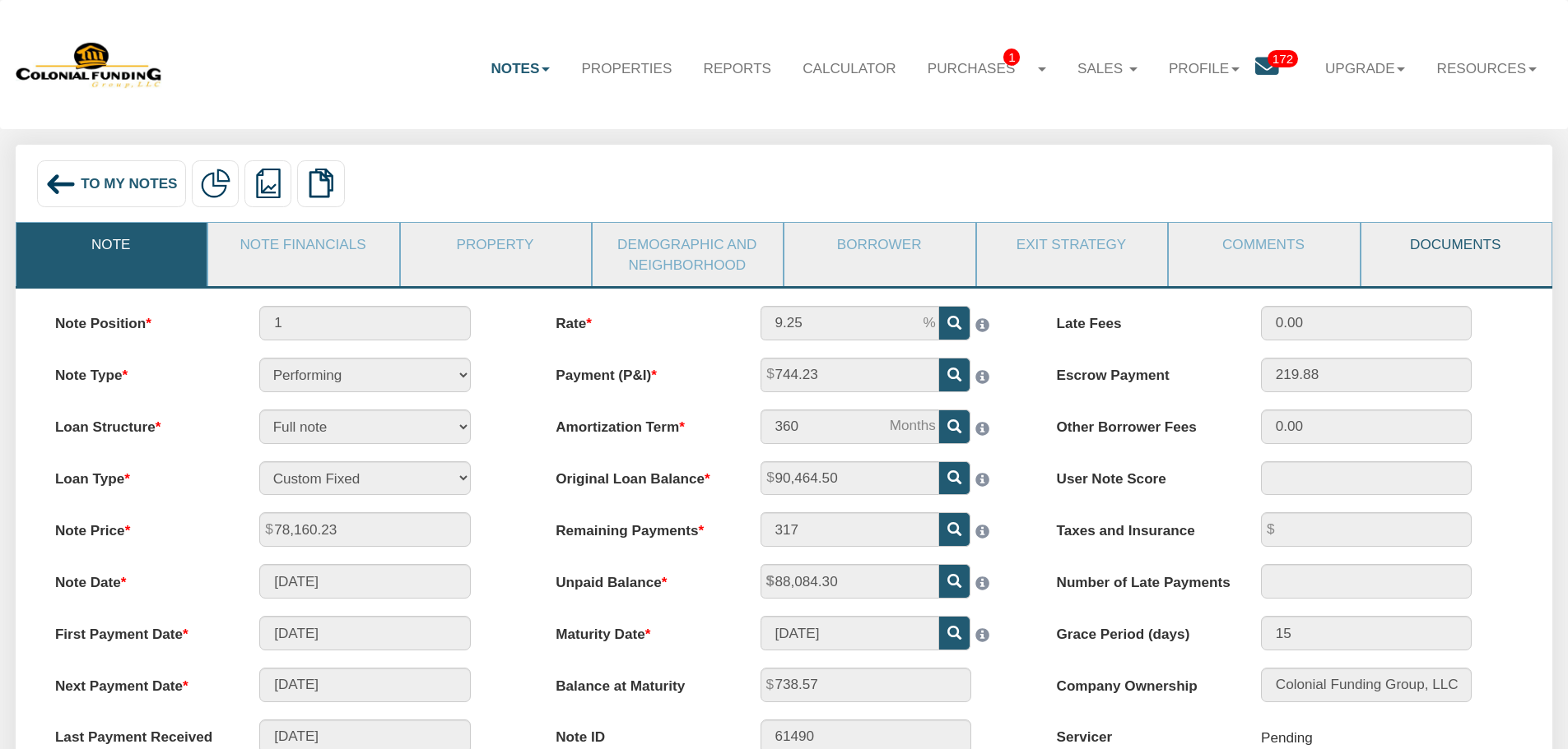
click at [1388, 244] on link "Documents" at bounding box center [1455, 245] width 189 height 43
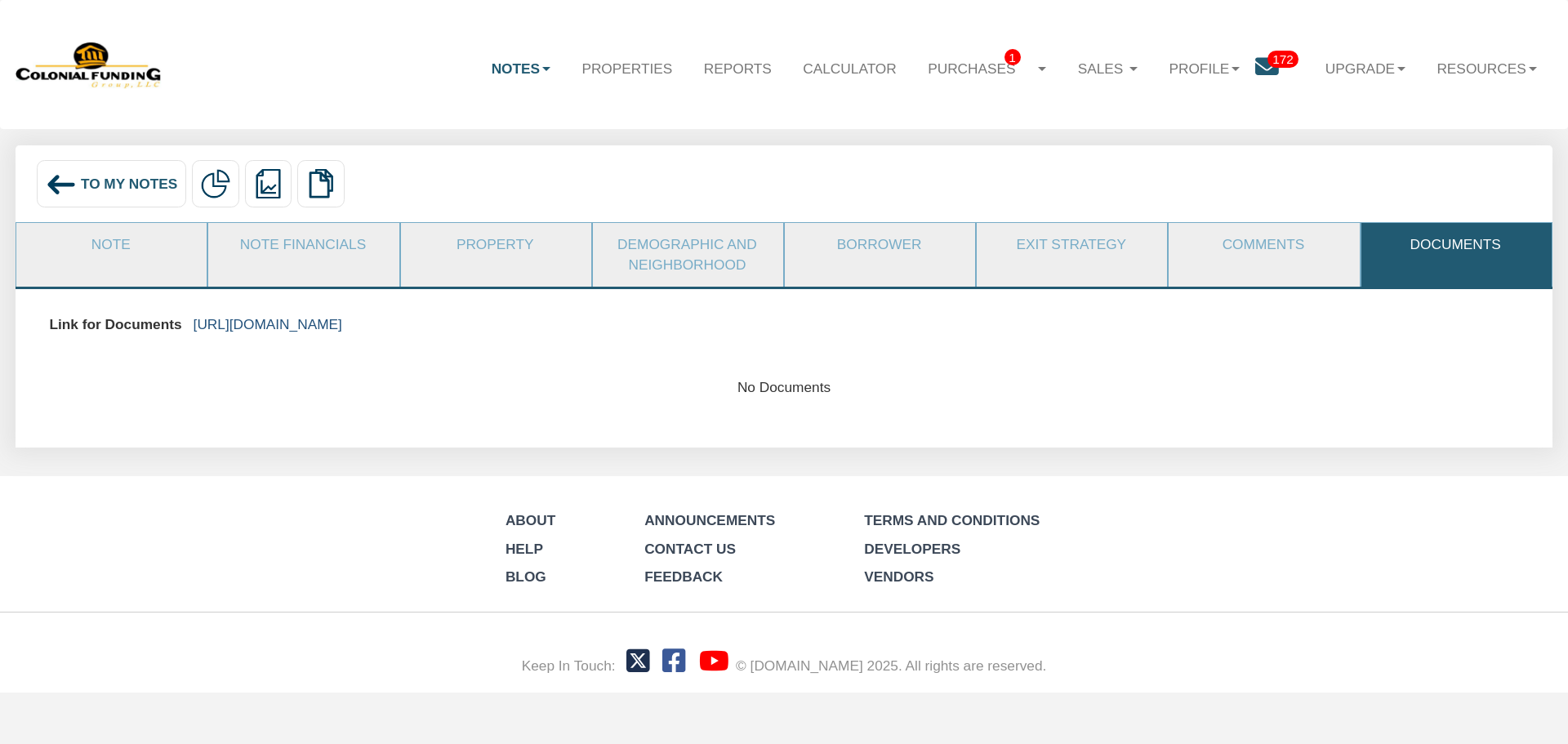
click at [342, 318] on link "[URL][DOMAIN_NAME]" at bounding box center [267, 324] width 149 height 17
click at [62, 198] on img at bounding box center [61, 184] width 31 height 31
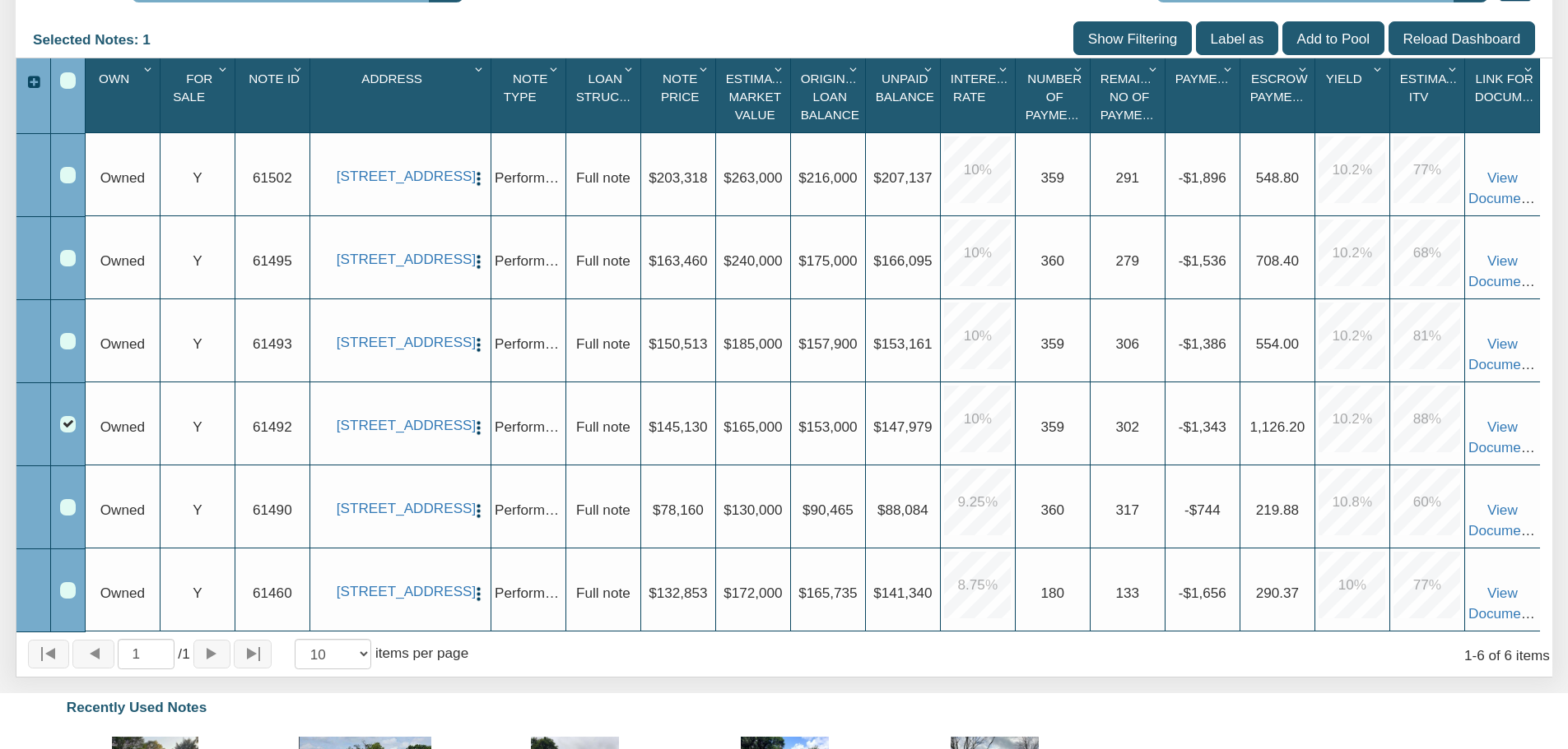
scroll to position [329, 0]
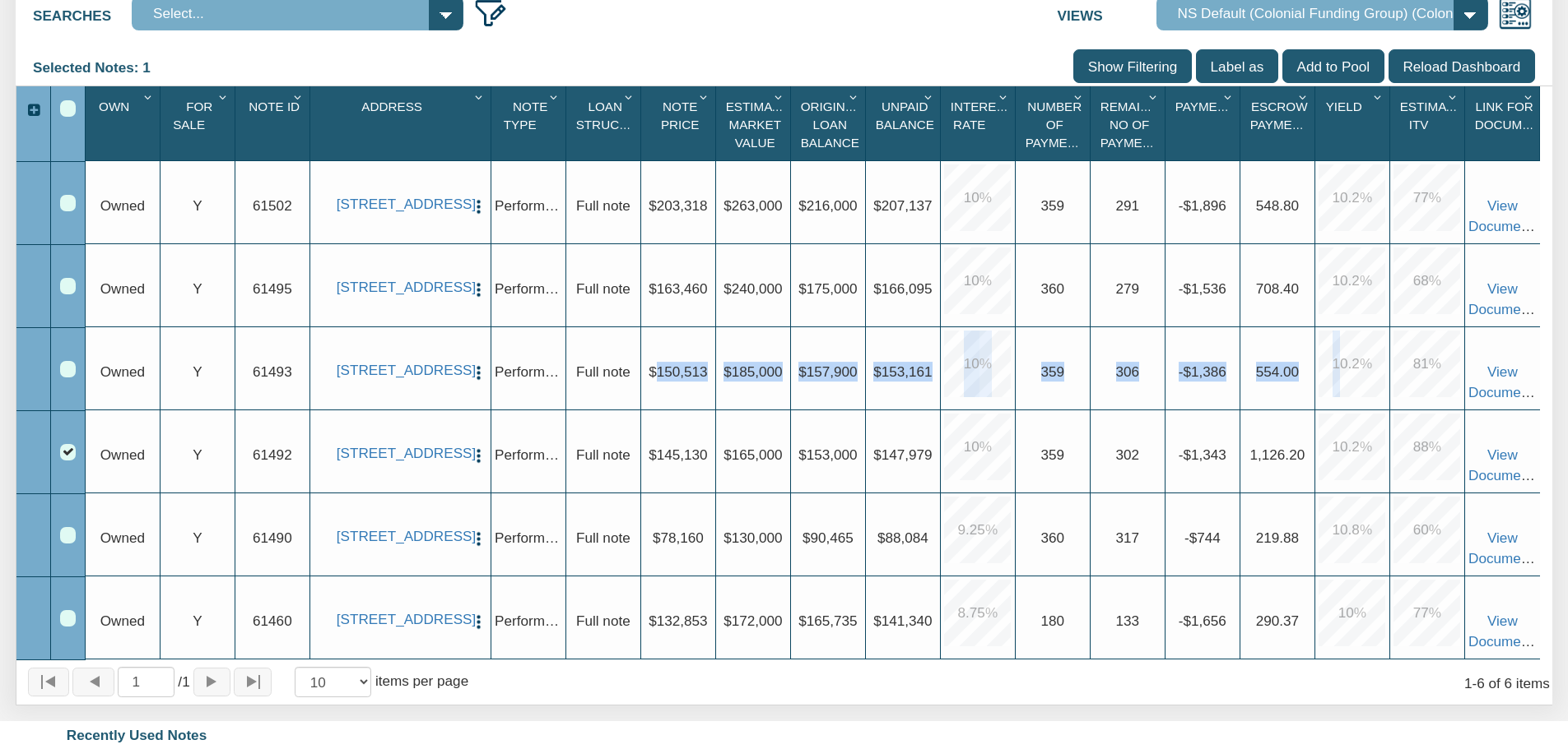
drag, startPoint x: 659, startPoint y: 372, endPoint x: 1345, endPoint y: 378, distance: 686.0
click at [1345, 327] on div "Upgrade Owned Upgrade Y Upgrade 61493 [STREET_ADDRESS] View Delete Exit Strateg…" at bounding box center [813, 327] width 1454 height 0
